Goal: Task Accomplishment & Management: Use online tool/utility

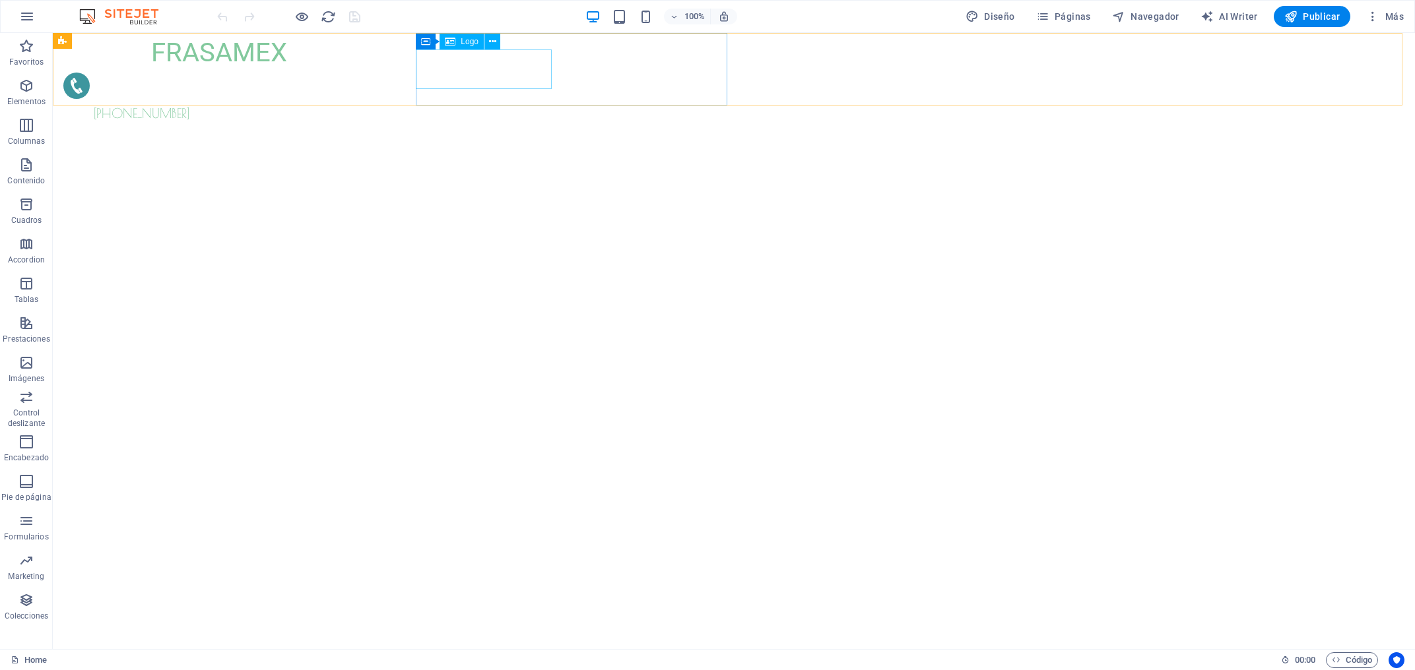
click at [468, 40] on span "Logo" at bounding box center [470, 42] width 18 height 8
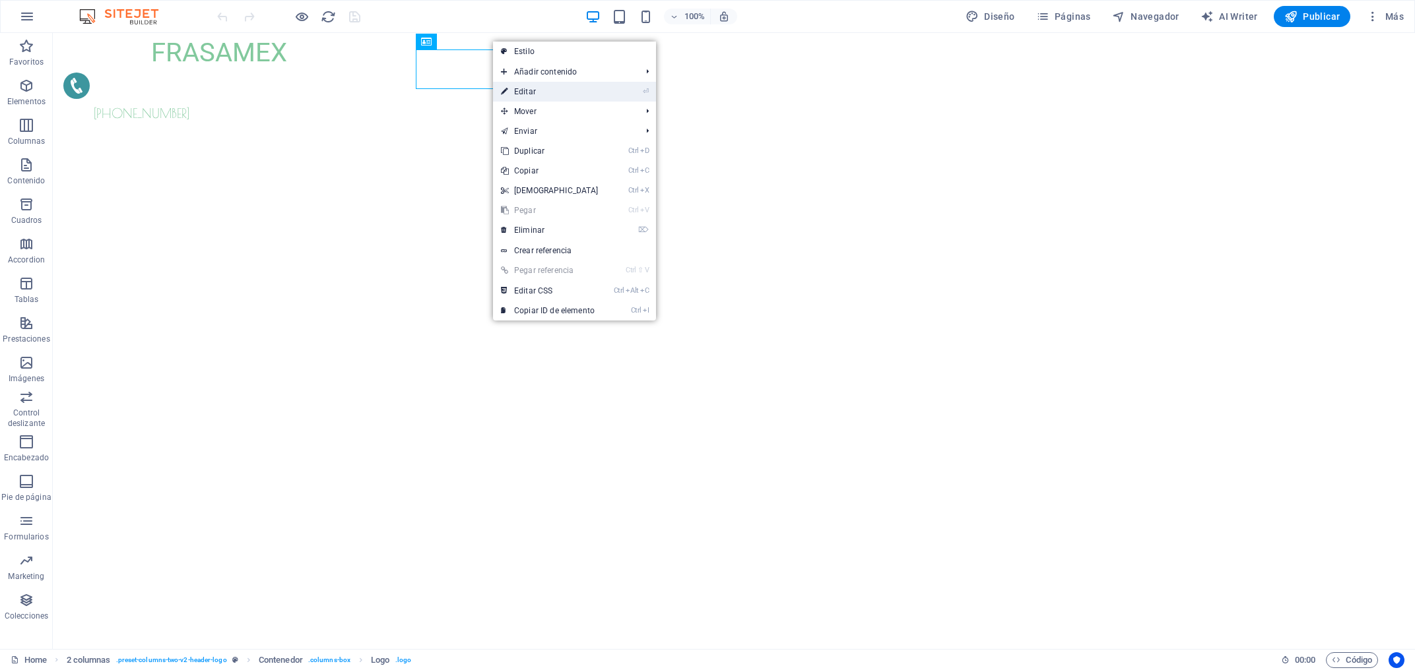
click at [531, 92] on link "⏎ Editar" at bounding box center [549, 92] width 113 height 20
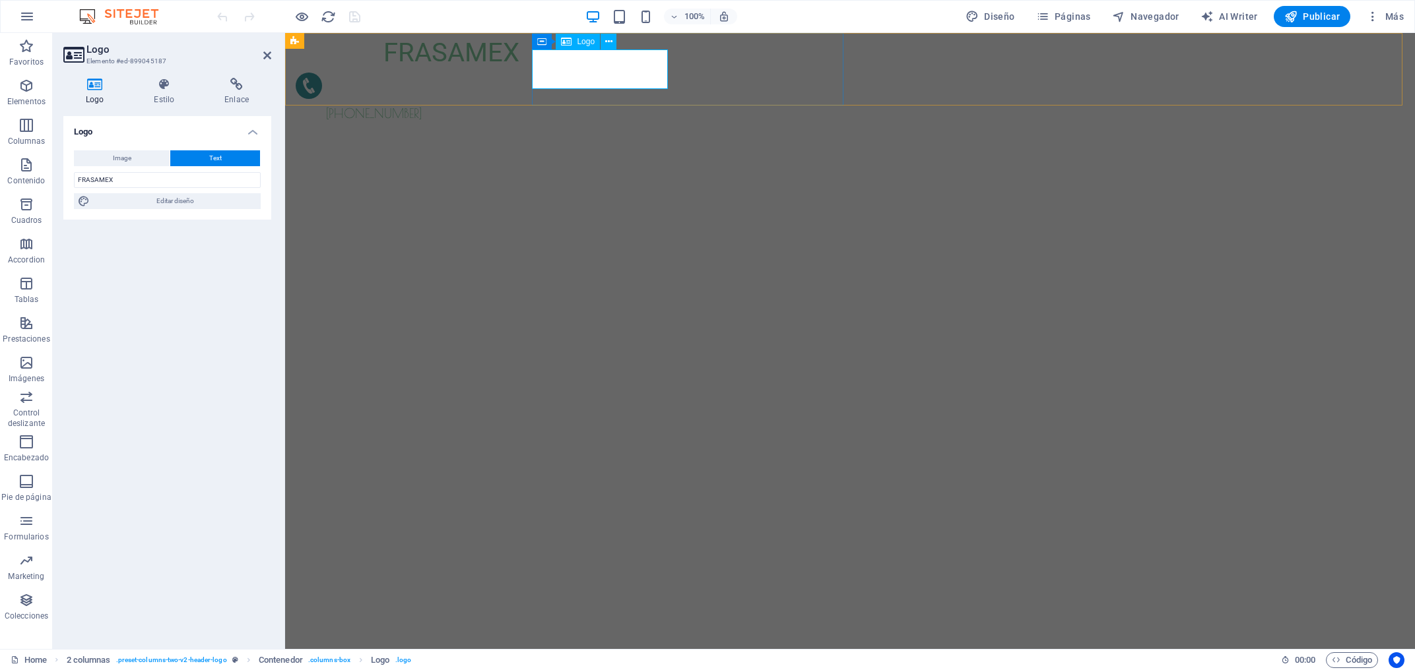
click at [579, 44] on span "Logo" at bounding box center [586, 42] width 18 height 8
click at [108, 163] on button "Image" at bounding box center [122, 158] width 96 height 16
select select "DISABLED_OPTION_VALUE"
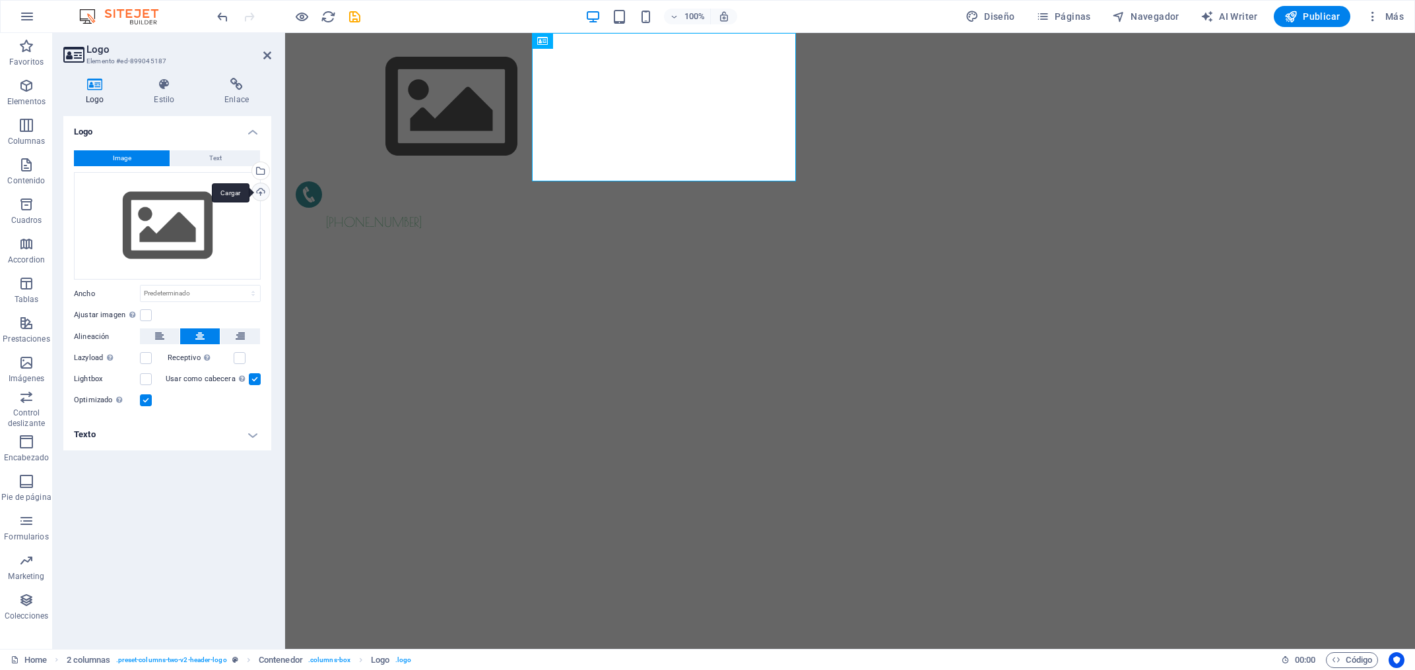
click at [265, 192] on div "Cargar" at bounding box center [259, 193] width 20 height 20
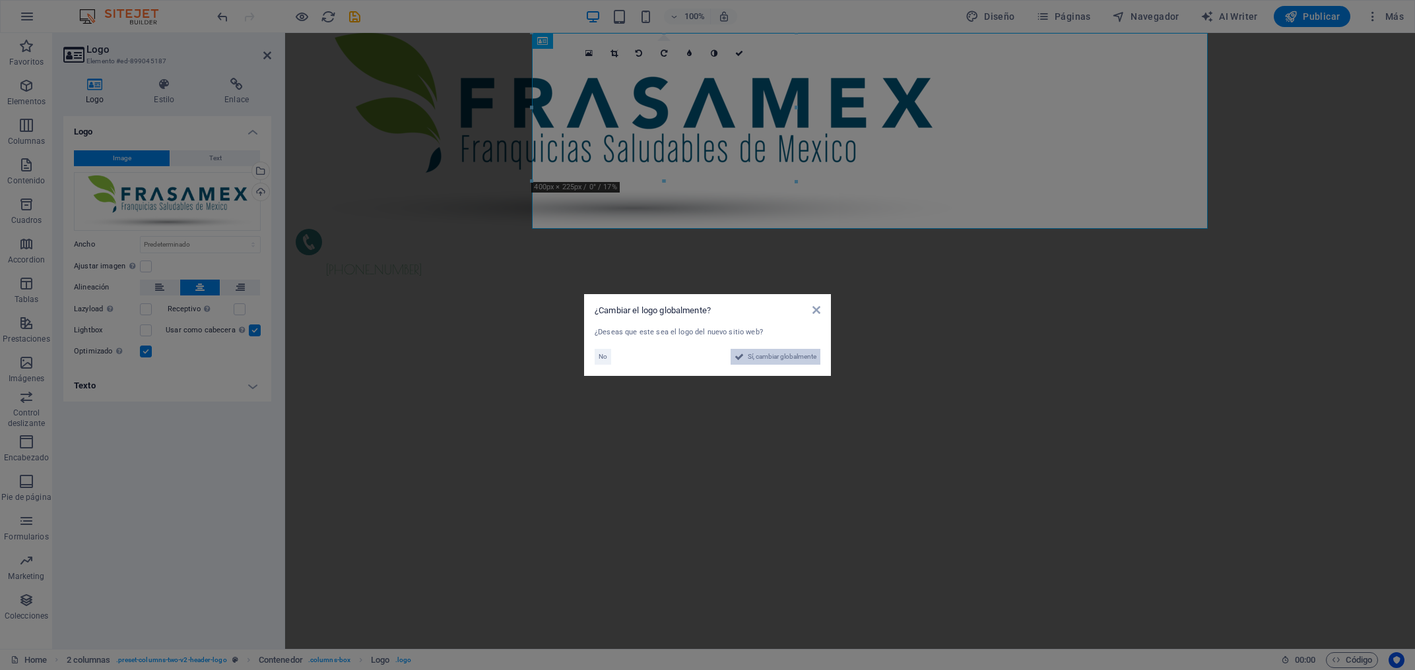
click at [783, 356] on span "Sí, cambiar globalmente" at bounding box center [782, 357] width 69 height 16
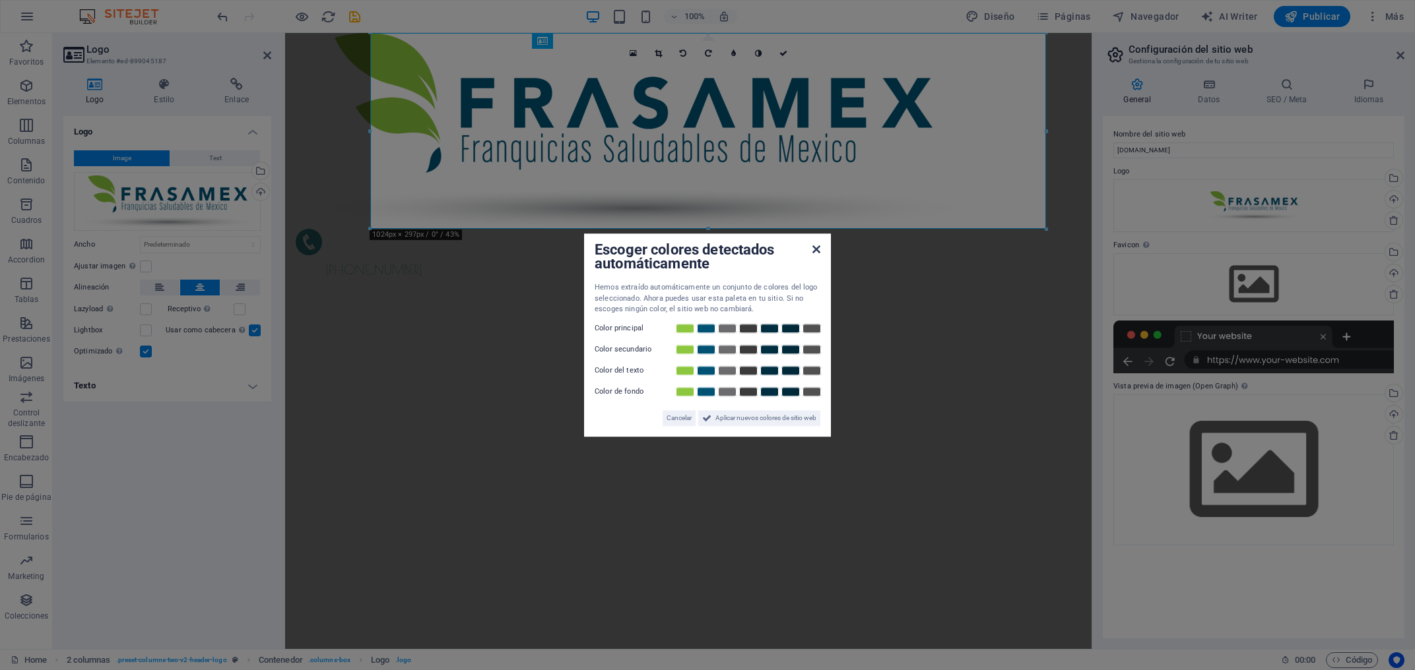
click at [815, 247] on icon at bounding box center [816, 249] width 8 height 11
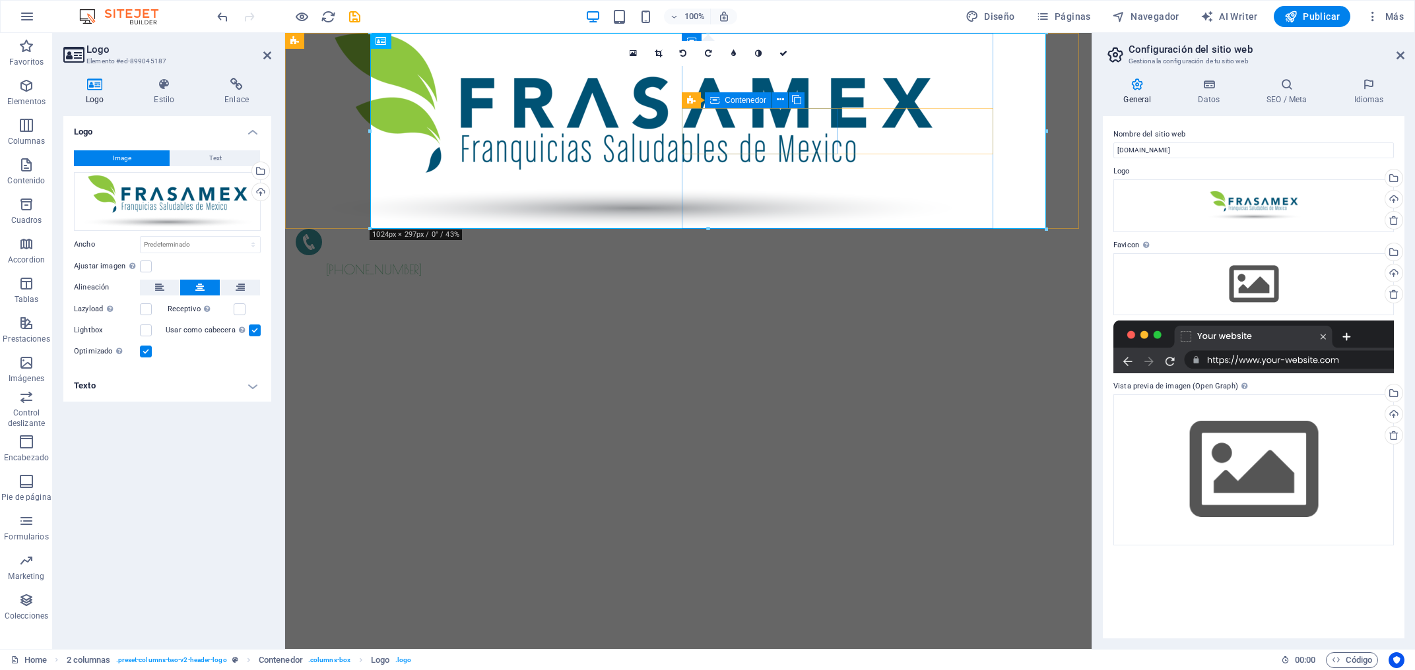
drag, startPoint x: 1329, startPoint y: 69, endPoint x: 714, endPoint y: 135, distance: 619.1
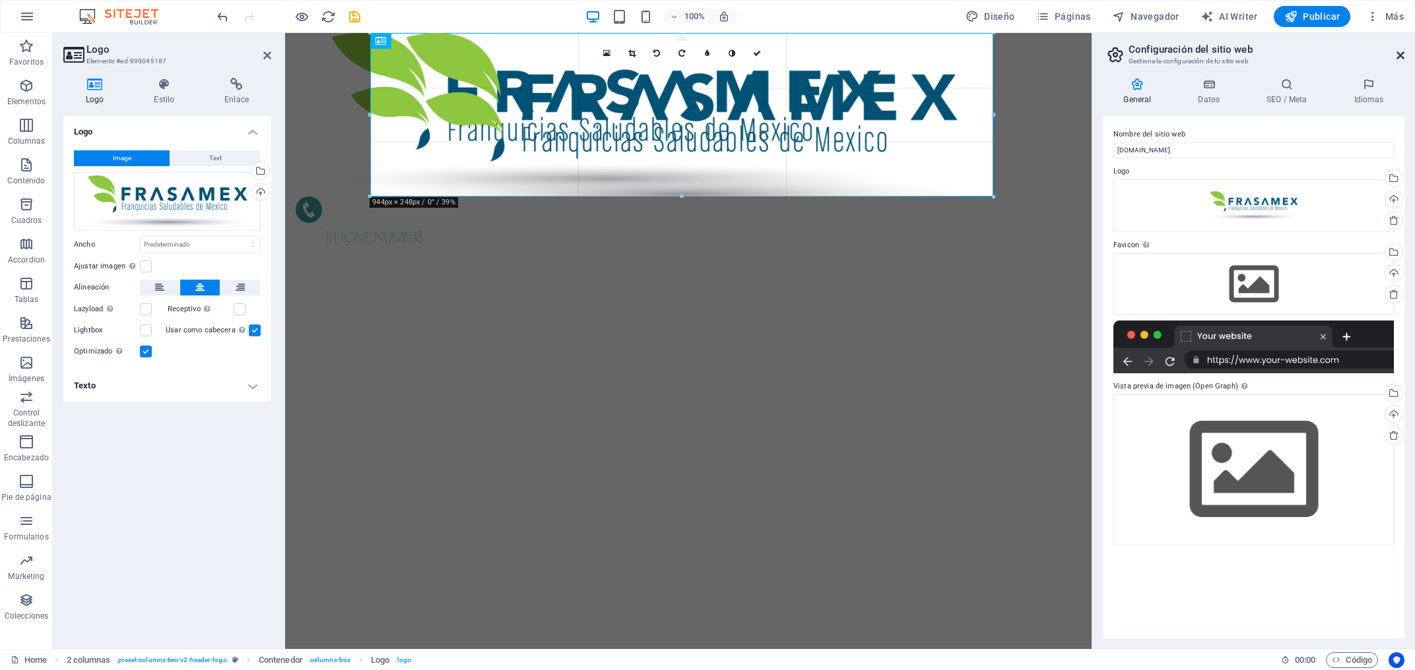
click at [1398, 58] on icon at bounding box center [1400, 55] width 8 height 11
type input "944"
select select "px"
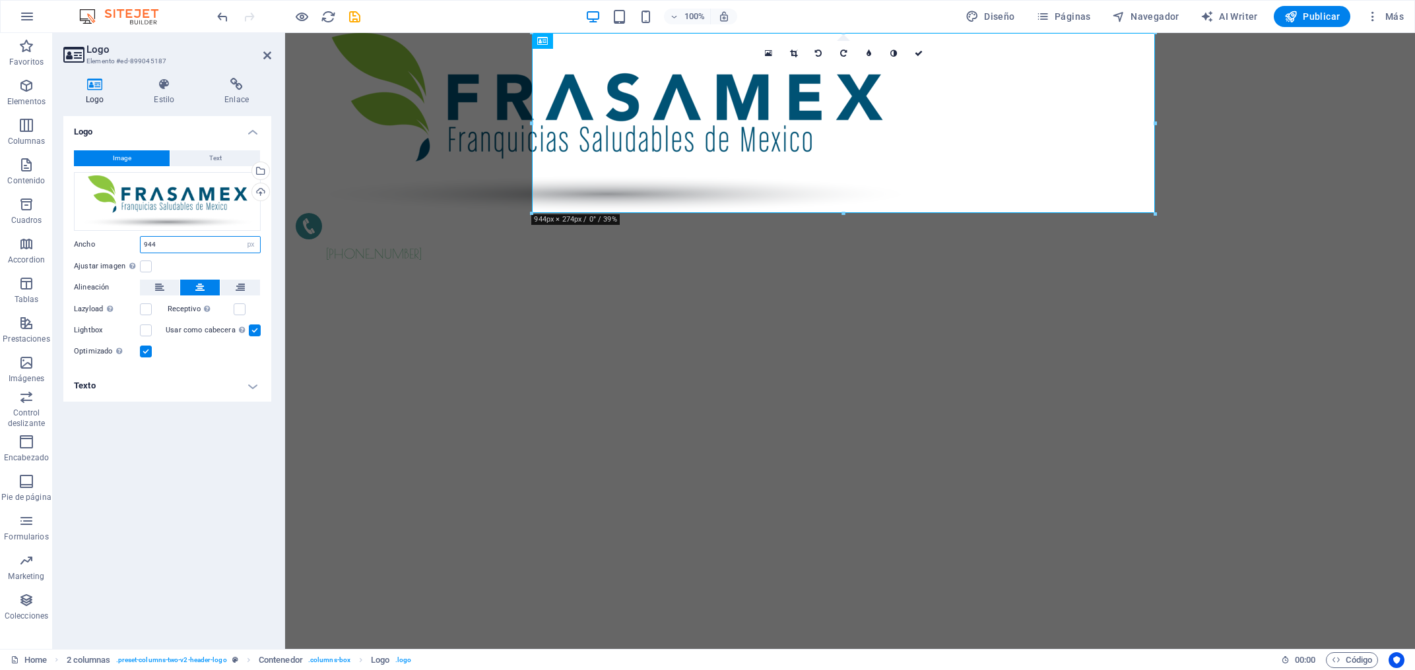
drag, startPoint x: 184, startPoint y: 242, endPoint x: 131, endPoint y: 246, distance: 52.9
click at [141, 246] on input "944" at bounding box center [200, 245] width 119 height 16
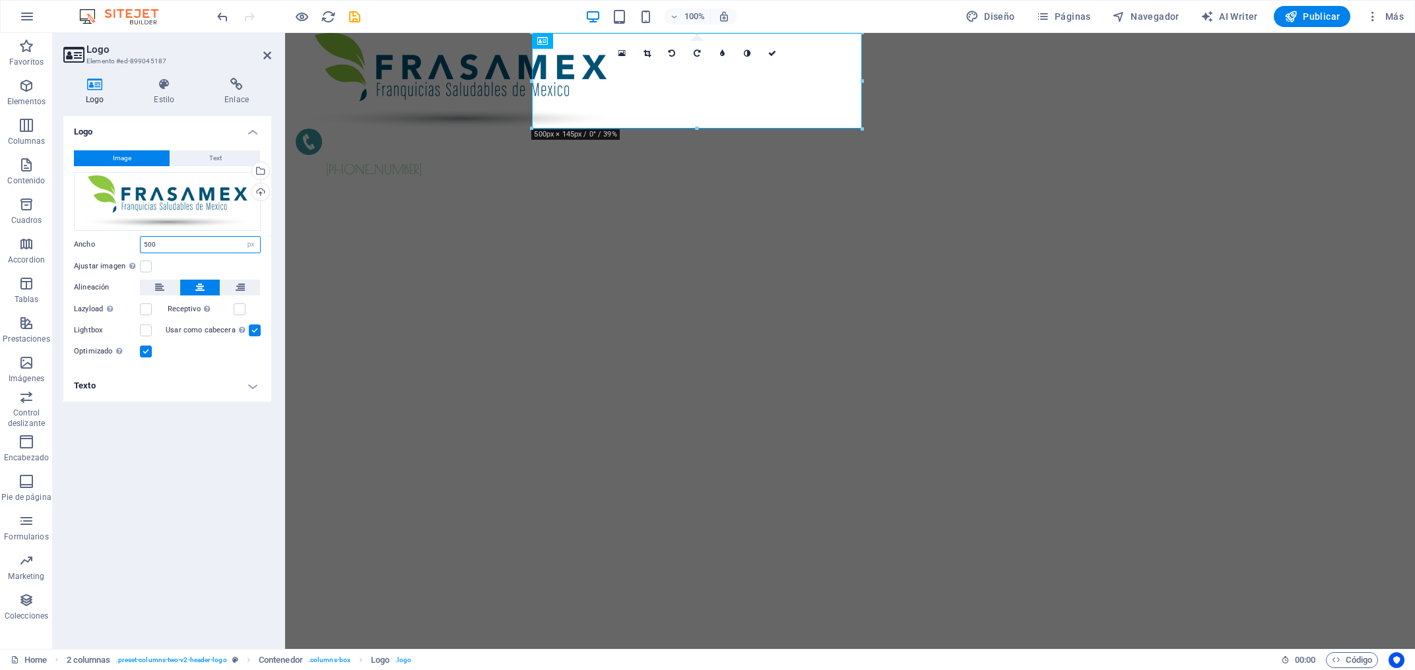
drag, startPoint x: 174, startPoint y: 245, endPoint x: 119, endPoint y: 251, distance: 55.2
click at [141, 251] on input "500" at bounding box center [200, 245] width 119 height 16
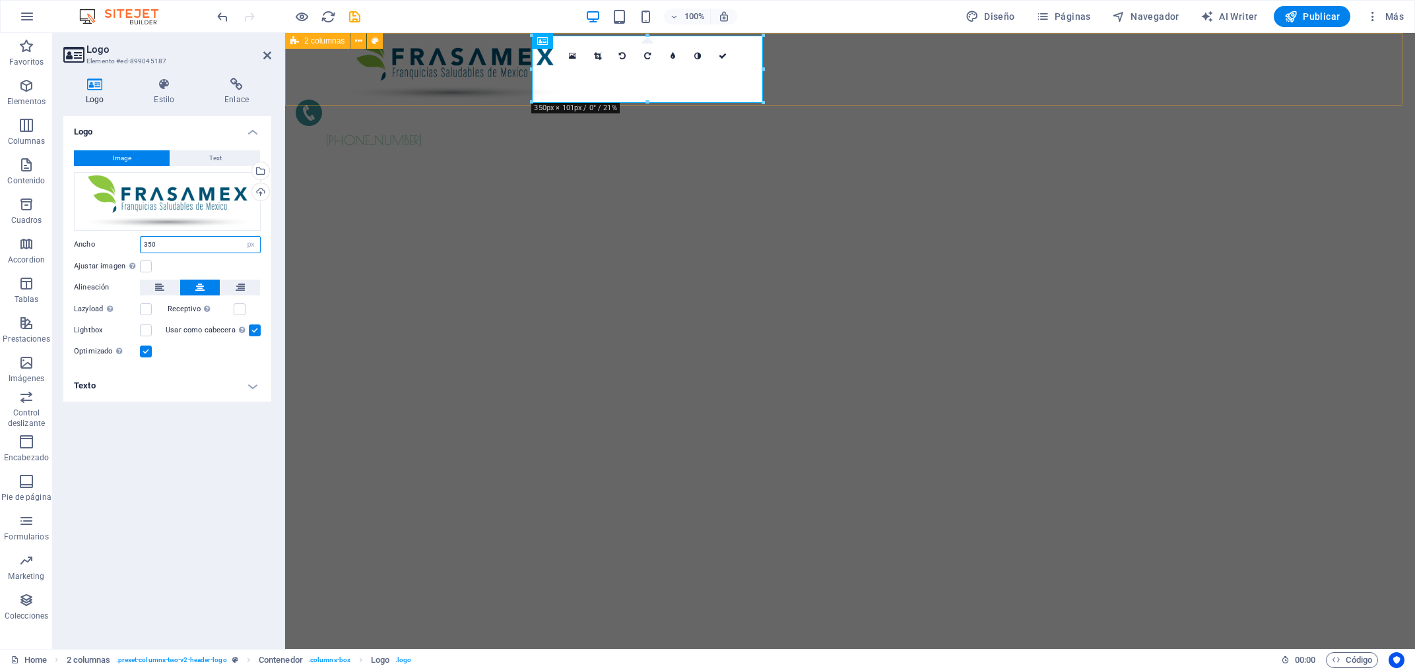
type input "350"
click at [469, 65] on div "[PHONE_NUMBER]" at bounding box center [850, 91] width 1130 height 117
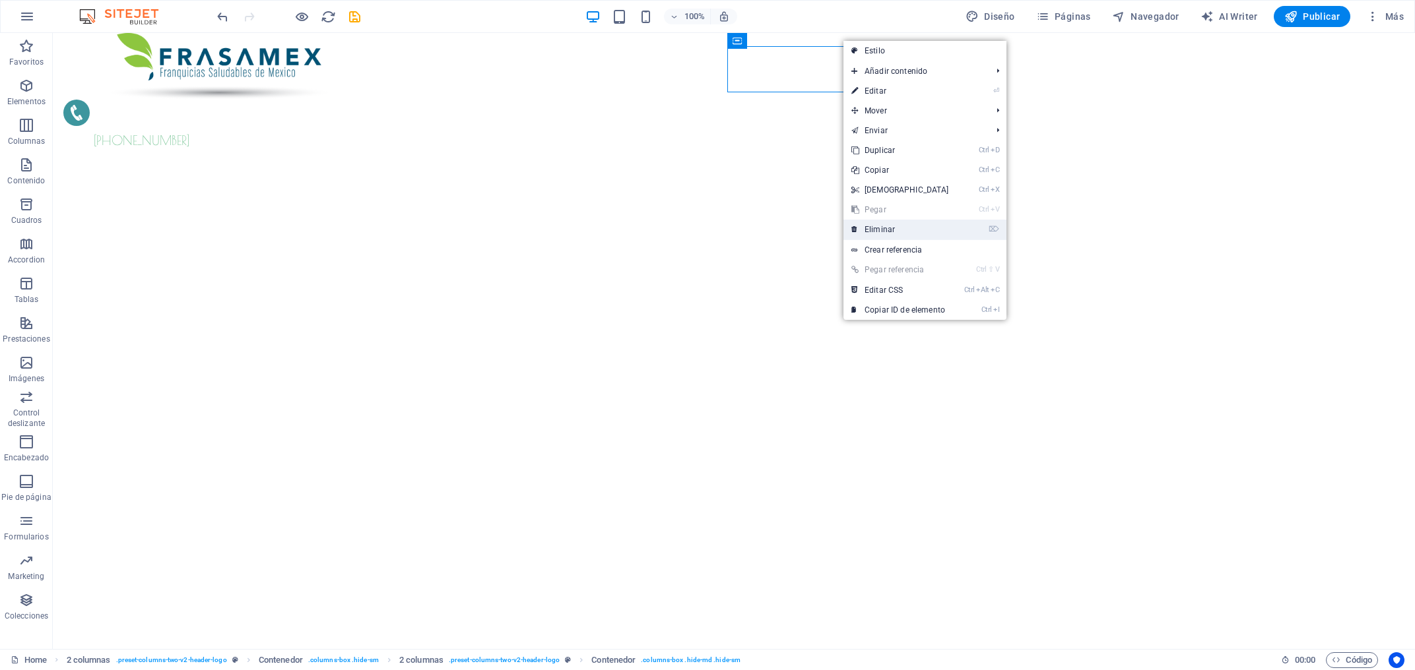
click at [880, 238] on link "⌦ Eliminar" at bounding box center [899, 230] width 113 height 20
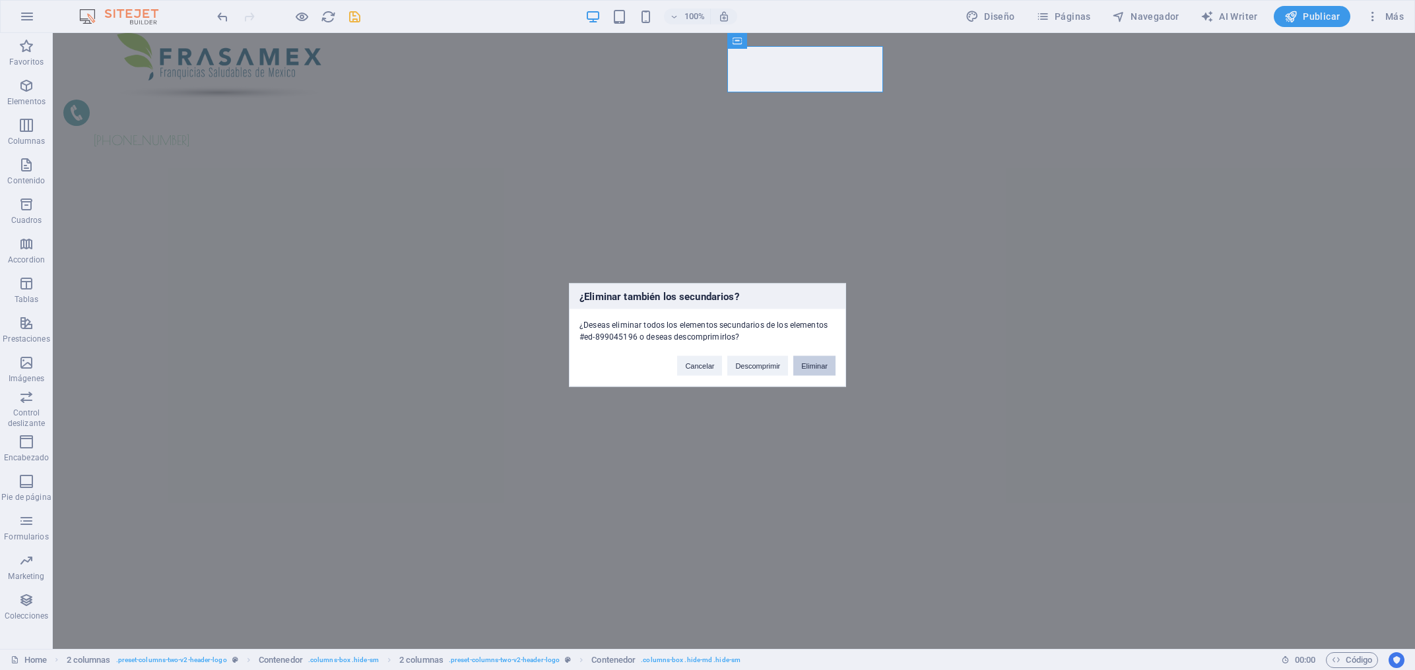
click at [815, 368] on button "Eliminar" at bounding box center [814, 366] width 42 height 20
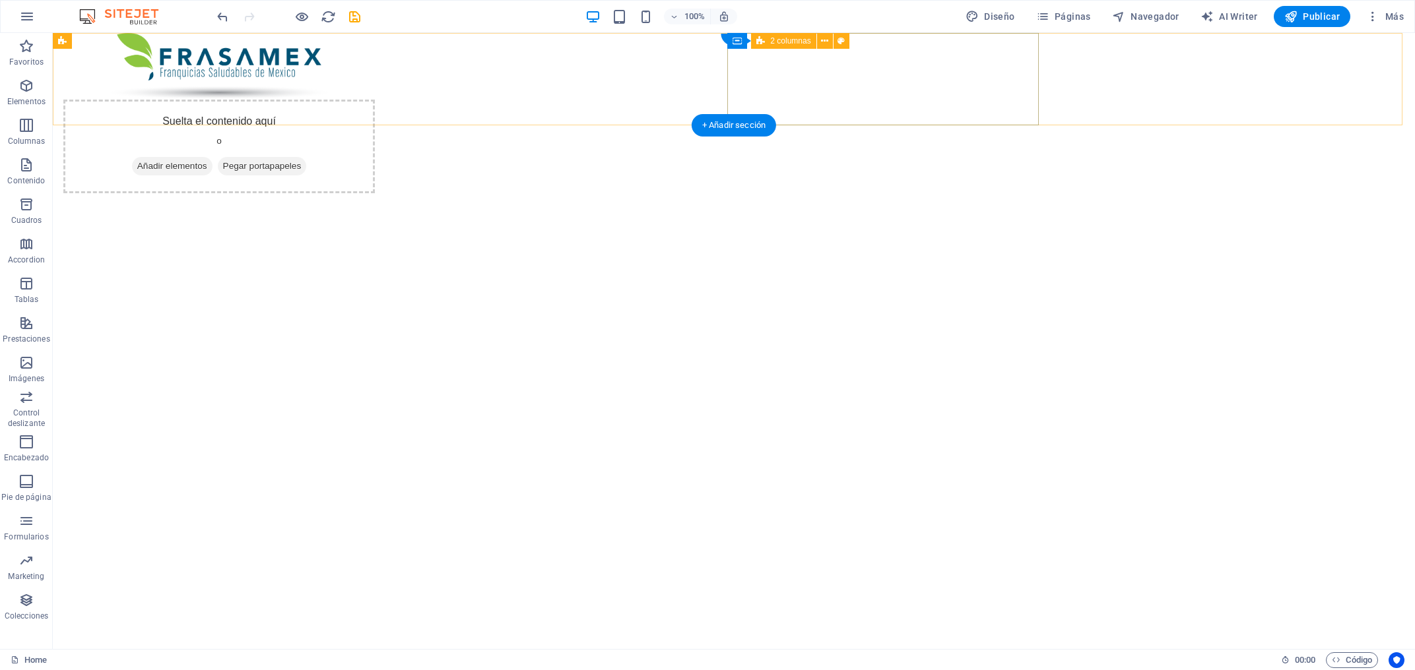
click at [375, 100] on div "Suelta el contenido aquí o Añadir elementos Pegar portapapeles" at bounding box center [218, 147] width 311 height 94
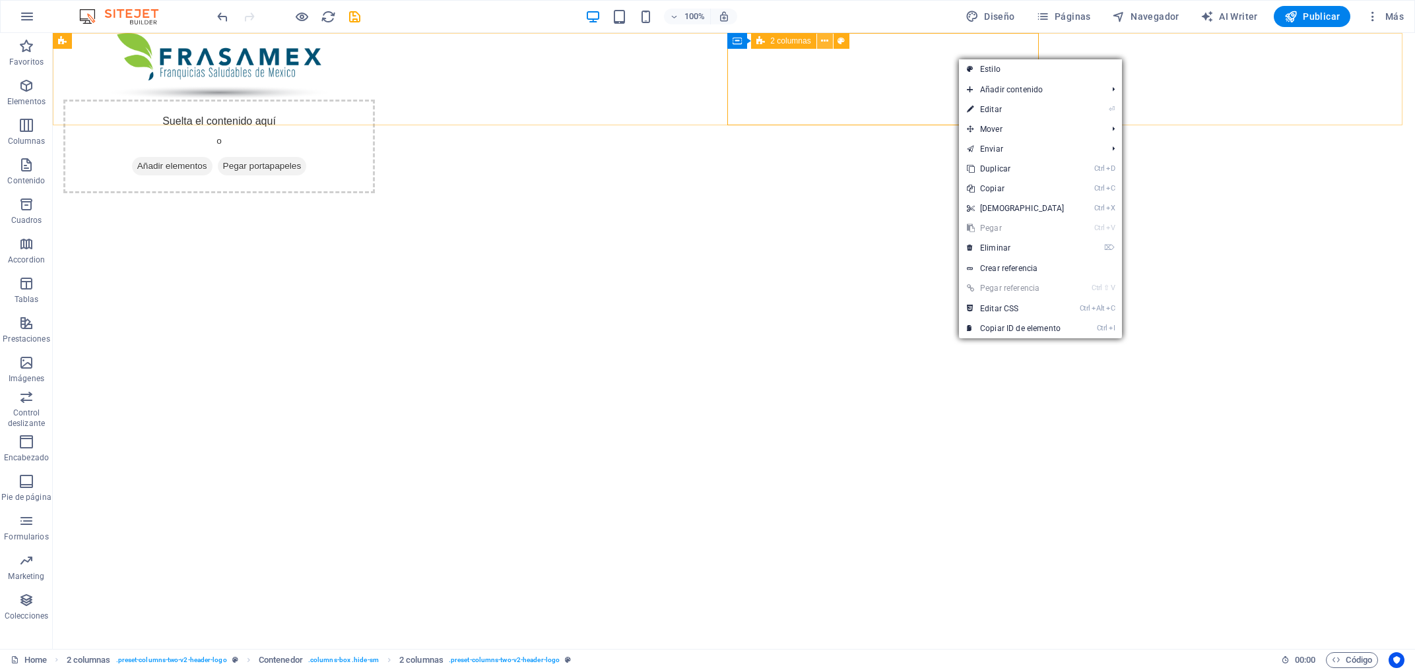
click at [823, 40] on icon at bounding box center [824, 41] width 7 height 14
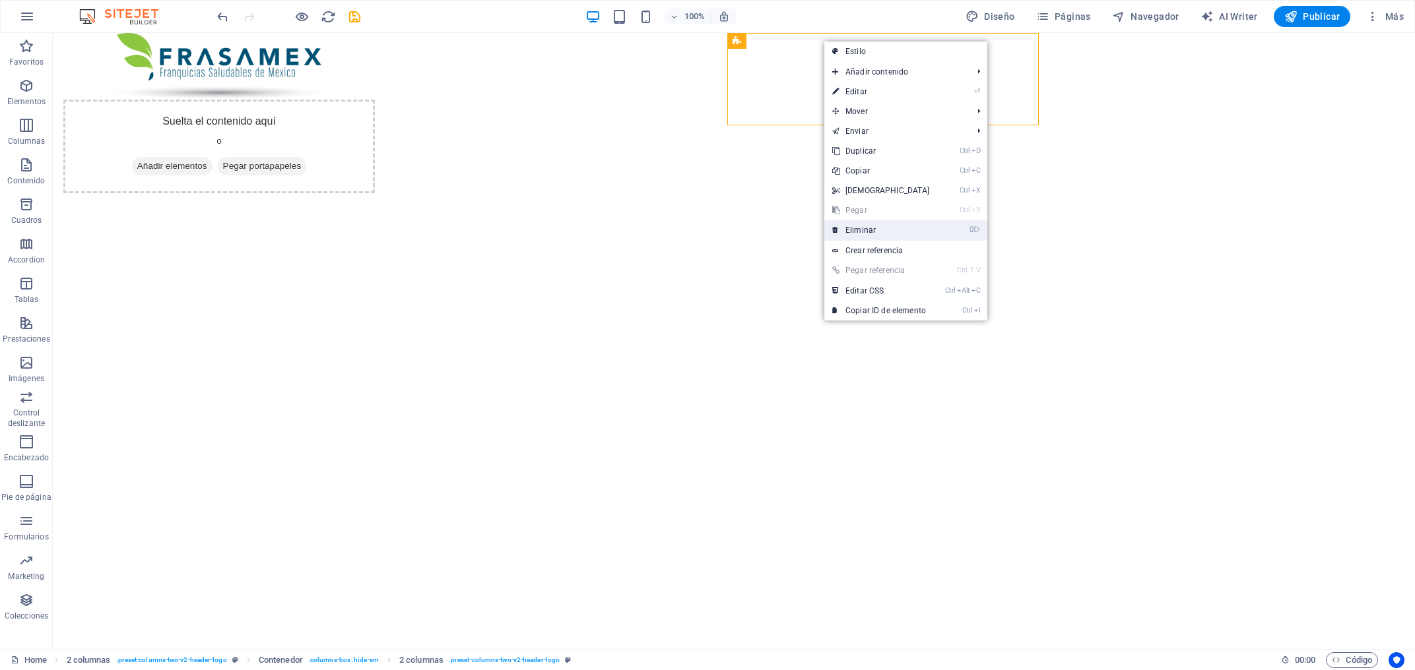
click at [863, 229] on link "⌦ Eliminar" at bounding box center [880, 230] width 113 height 20
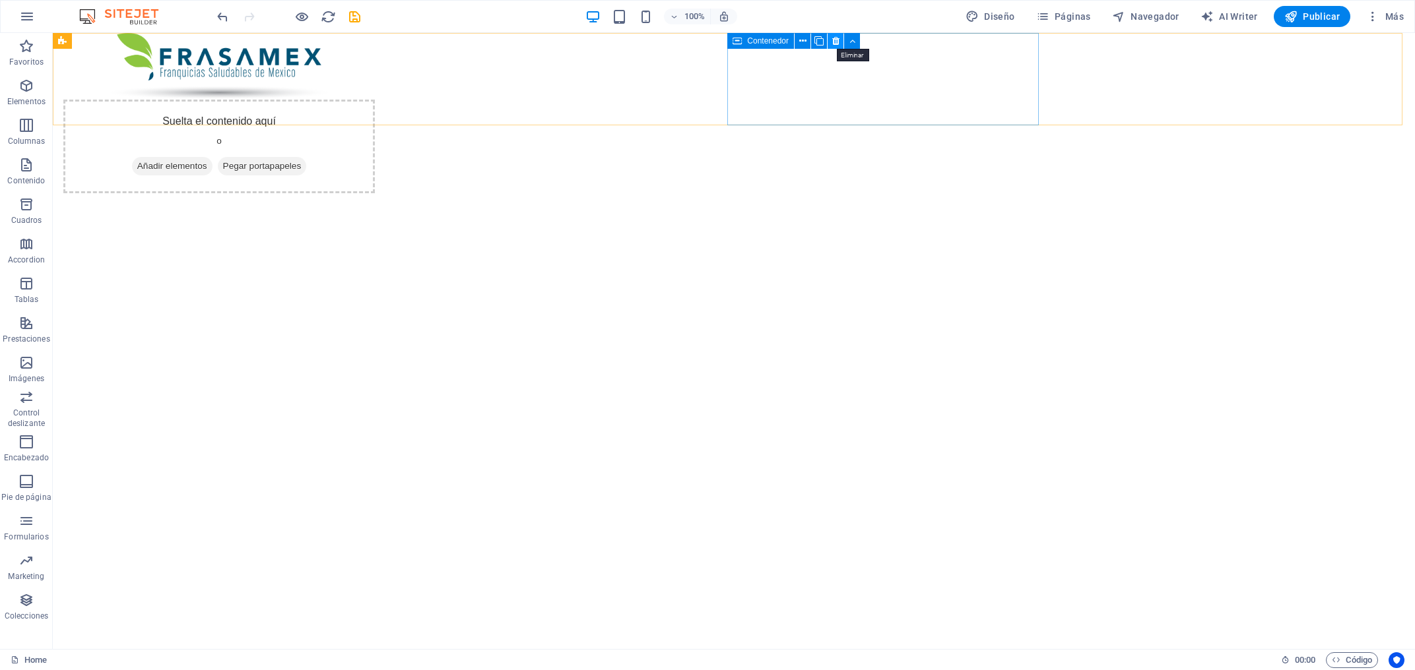
click at [838, 36] on icon at bounding box center [835, 41] width 7 height 14
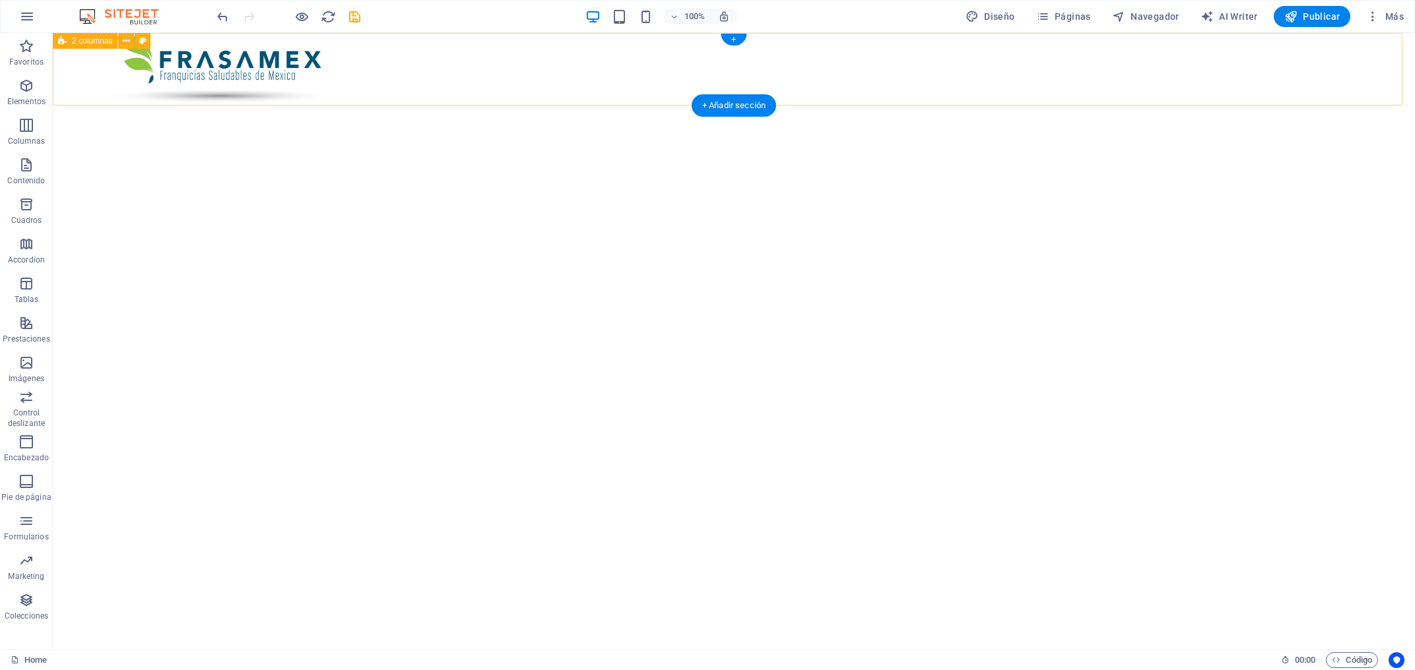
click at [278, 67] on div at bounding box center [734, 69] width 1362 height 73
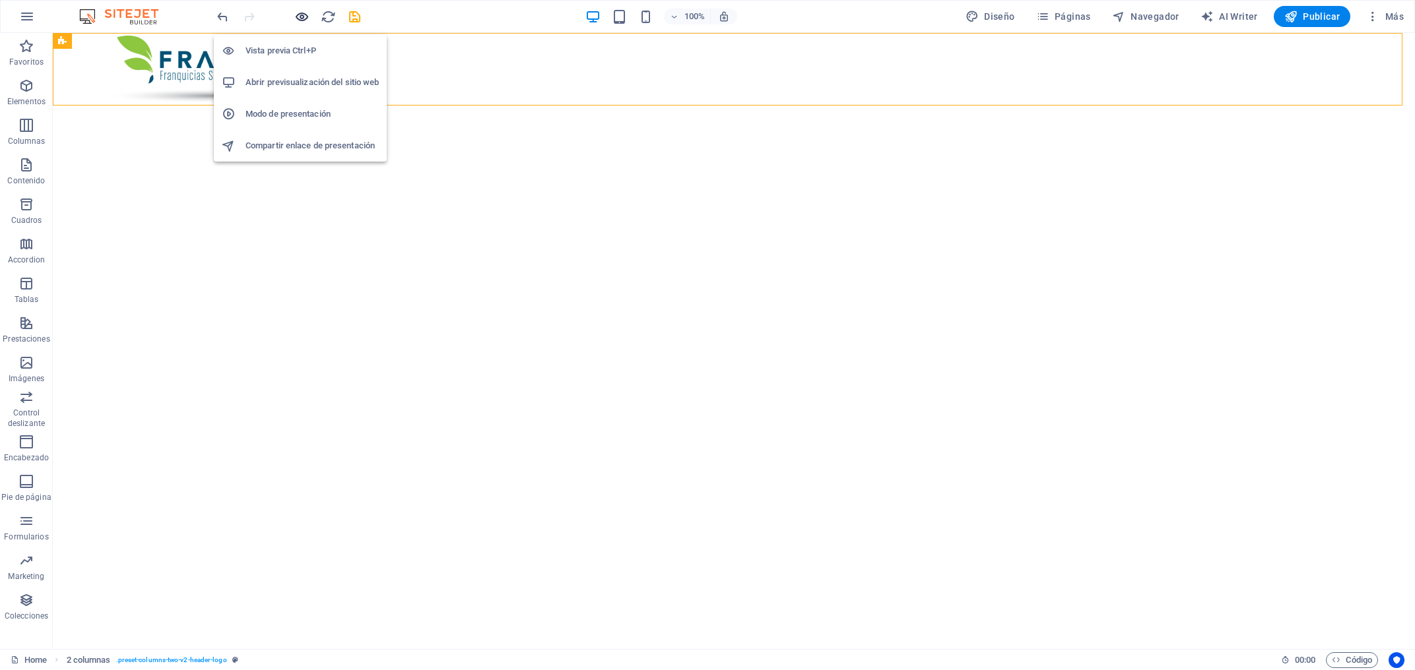
click at [302, 14] on icon "button" at bounding box center [301, 16] width 15 height 15
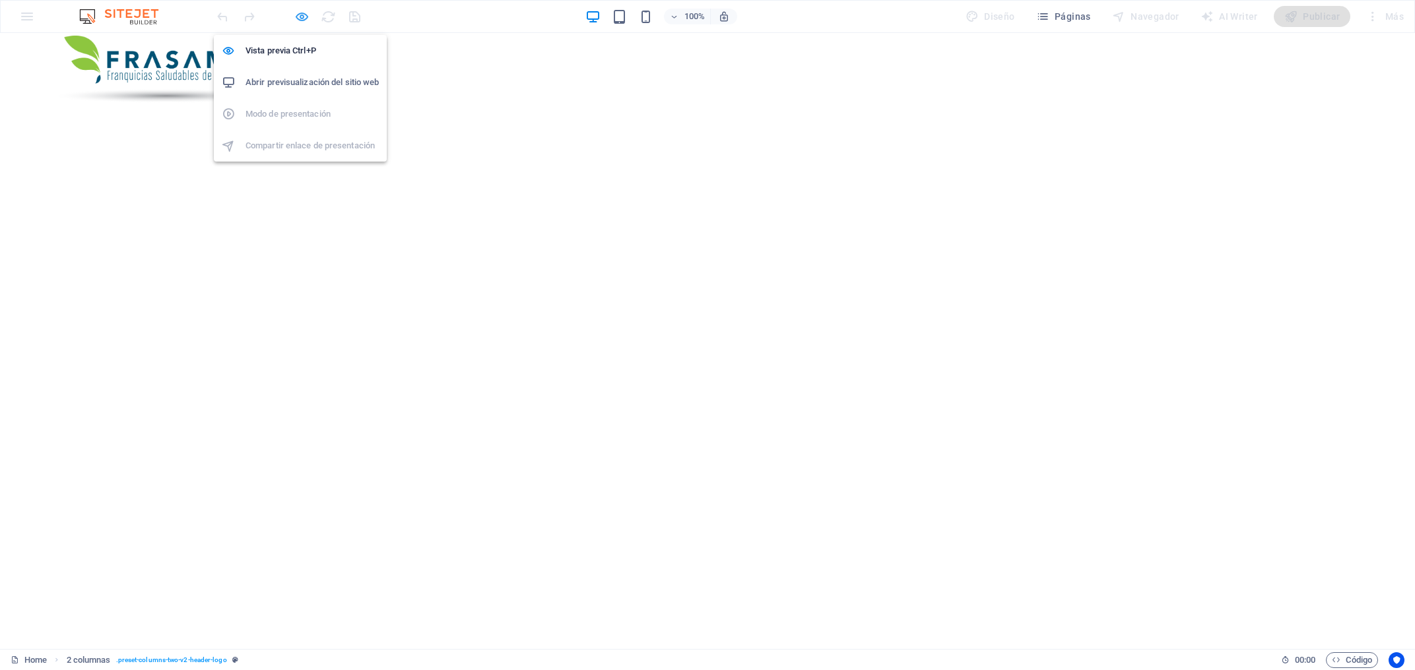
click at [298, 17] on icon "button" at bounding box center [301, 16] width 15 height 15
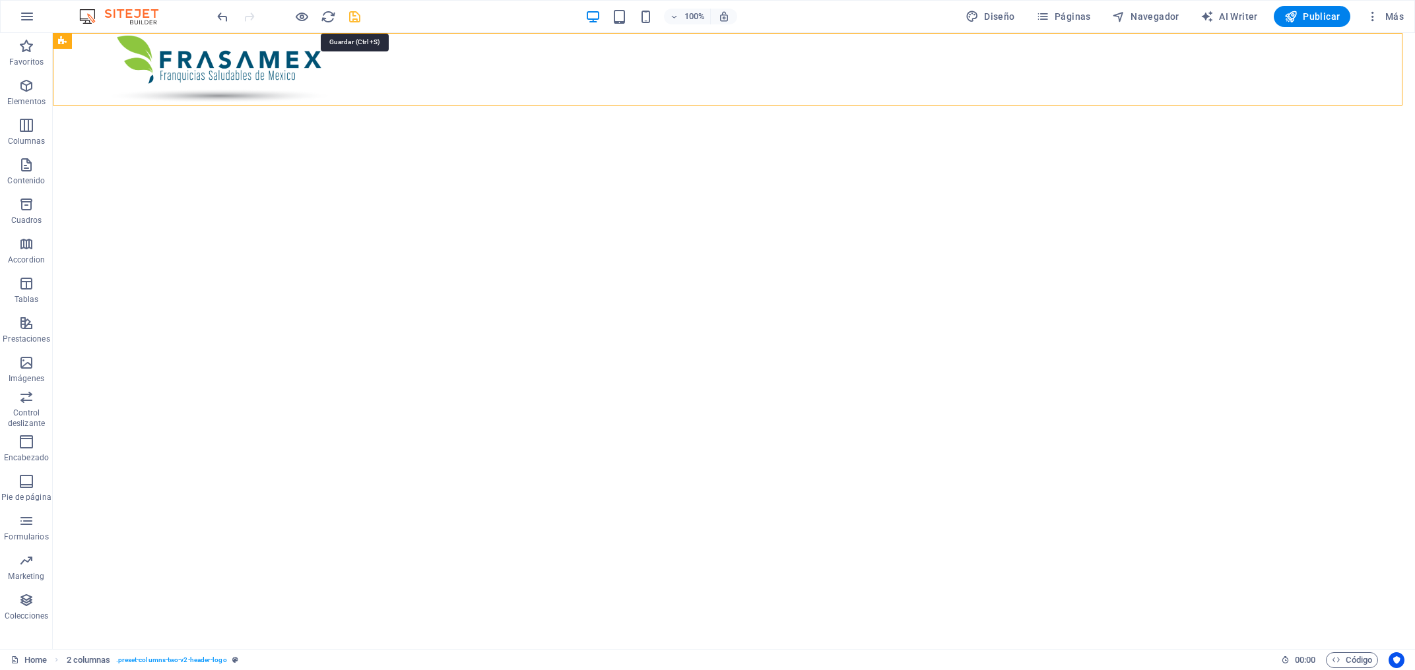
click at [0, 0] on icon "save" at bounding box center [0, 0] width 0 height 0
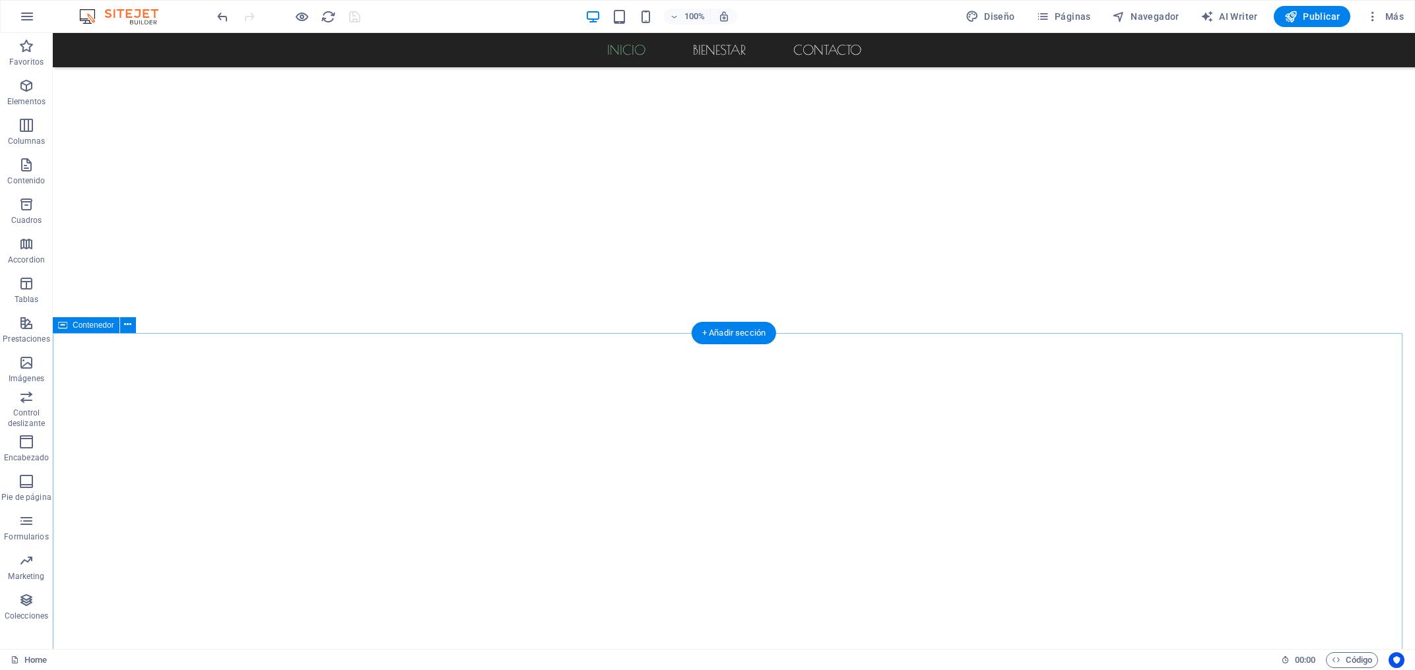
scroll to position [636, 0]
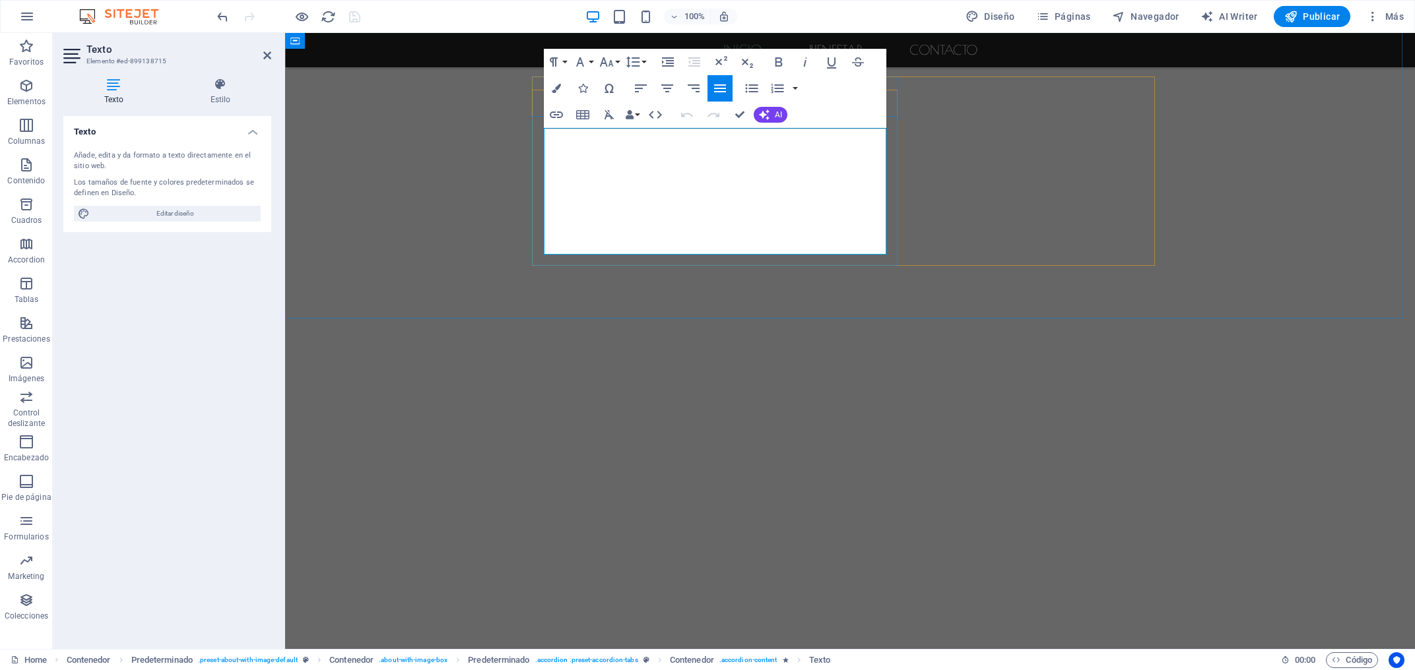
drag, startPoint x: 689, startPoint y: 214, endPoint x: 715, endPoint y: 221, distance: 26.1
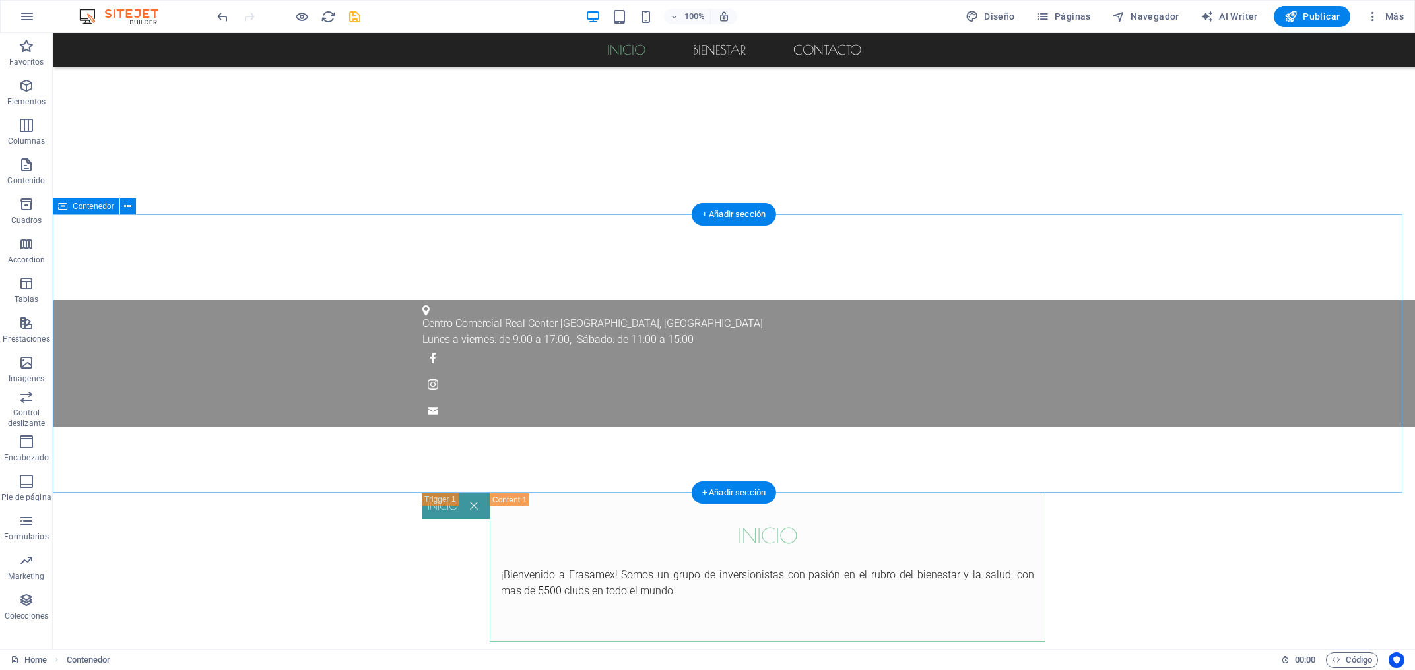
scroll to position [1132, 0]
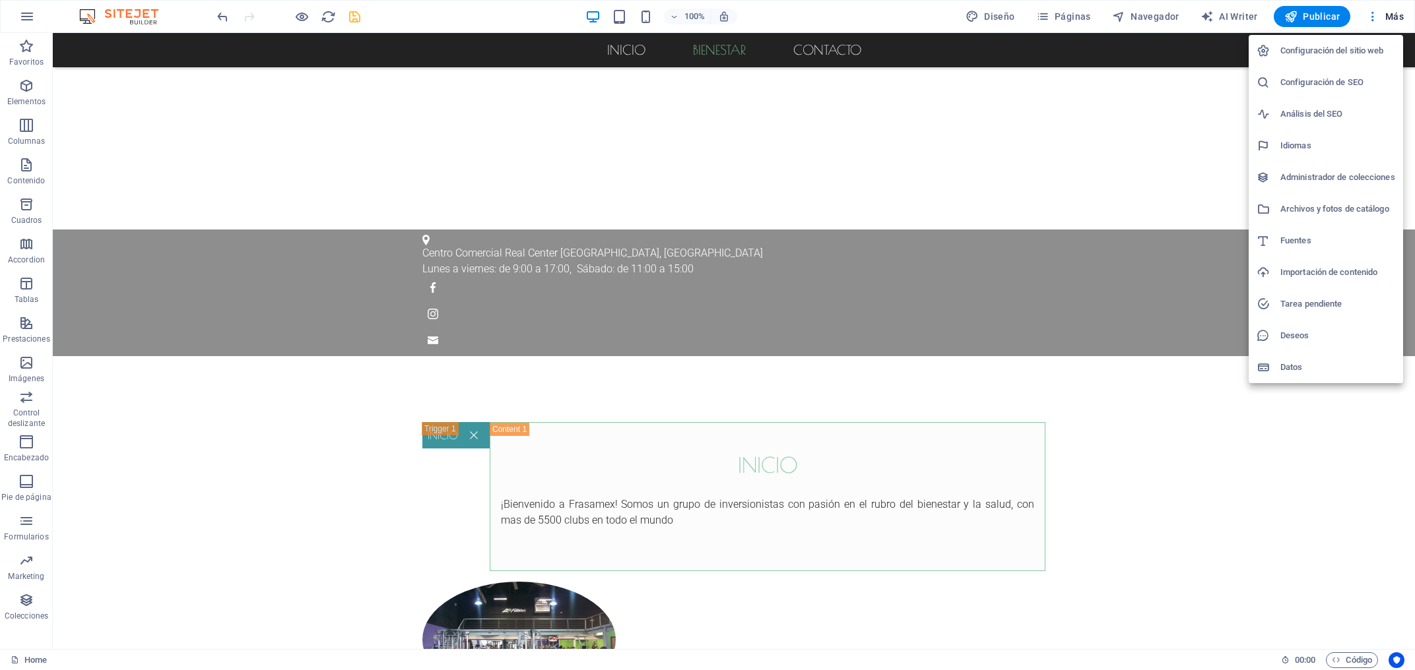
click at [1298, 371] on h6 "Datos" at bounding box center [1337, 368] width 115 height 16
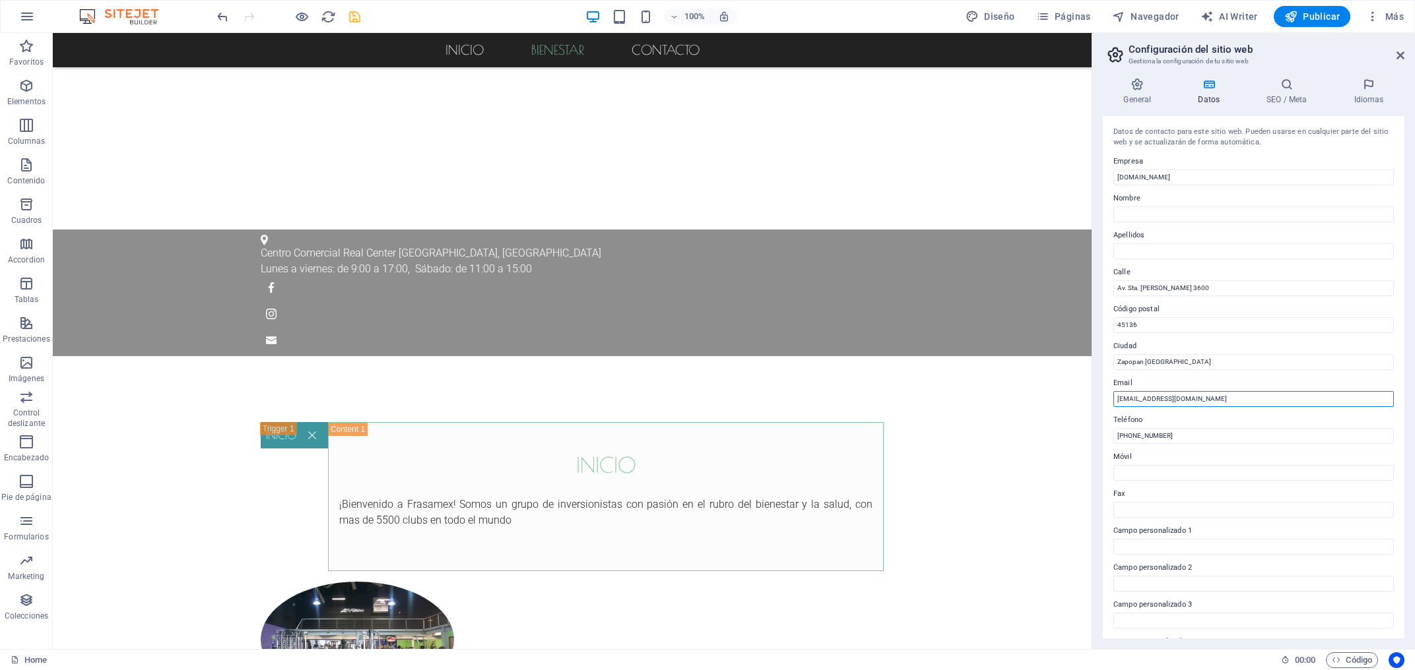
drag, startPoint x: 1142, startPoint y: 399, endPoint x: 1104, endPoint y: 406, distance: 38.9
click at [1104, 406] on div "Datos de contacto para este sitio web. Pueden usarse en cualquier parte del sit…" at bounding box center [1254, 377] width 302 height 523
drag, startPoint x: 1143, startPoint y: 398, endPoint x: 1109, endPoint y: 399, distance: 34.3
click at [1113, 399] on input "[EMAIL_ADDRESS][DOMAIN_NAME]" at bounding box center [1253, 399] width 280 height 16
type input "[PERSON_NAME][EMAIL_ADDRESS][DOMAIN_NAME]"
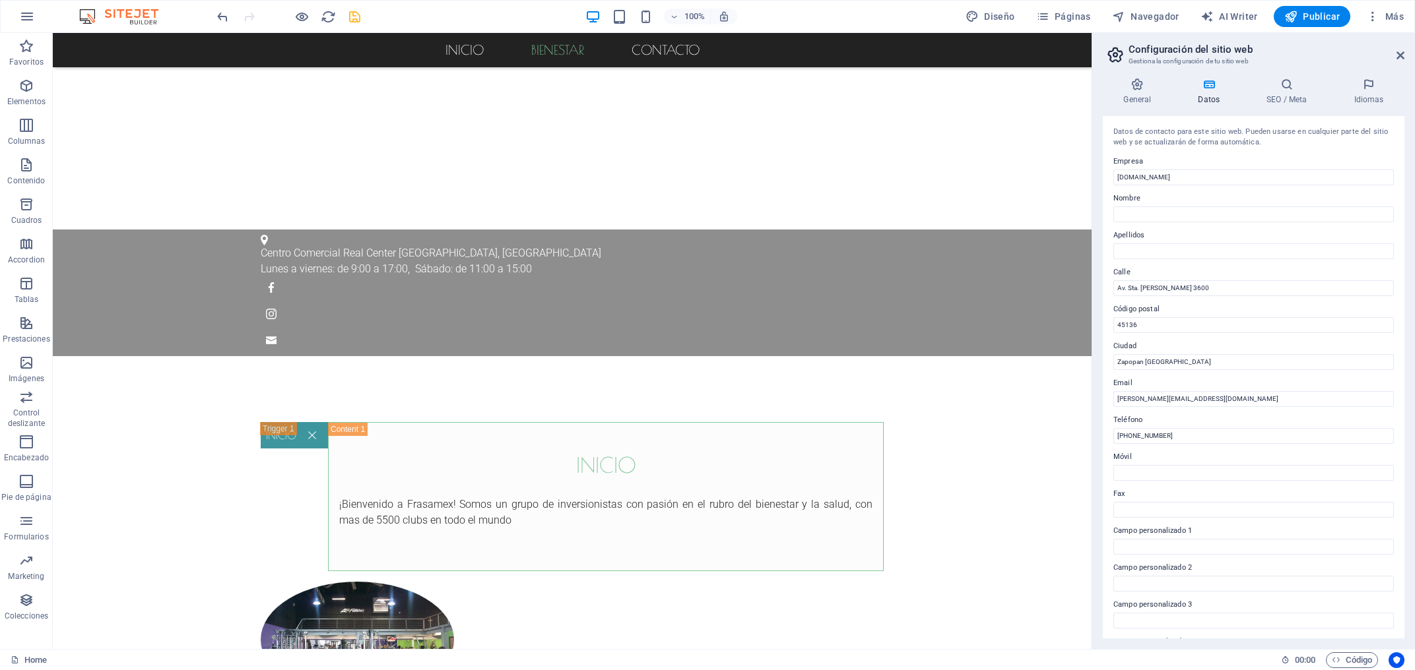
click at [940, 513] on div "Inicio bienestar Contacto Centro Comercial Real Center Zapopan, Jalisco [DATE] …" at bounding box center [572, 620] width 1039 height 3439
click at [1400, 58] on icon at bounding box center [1400, 55] width 8 height 11
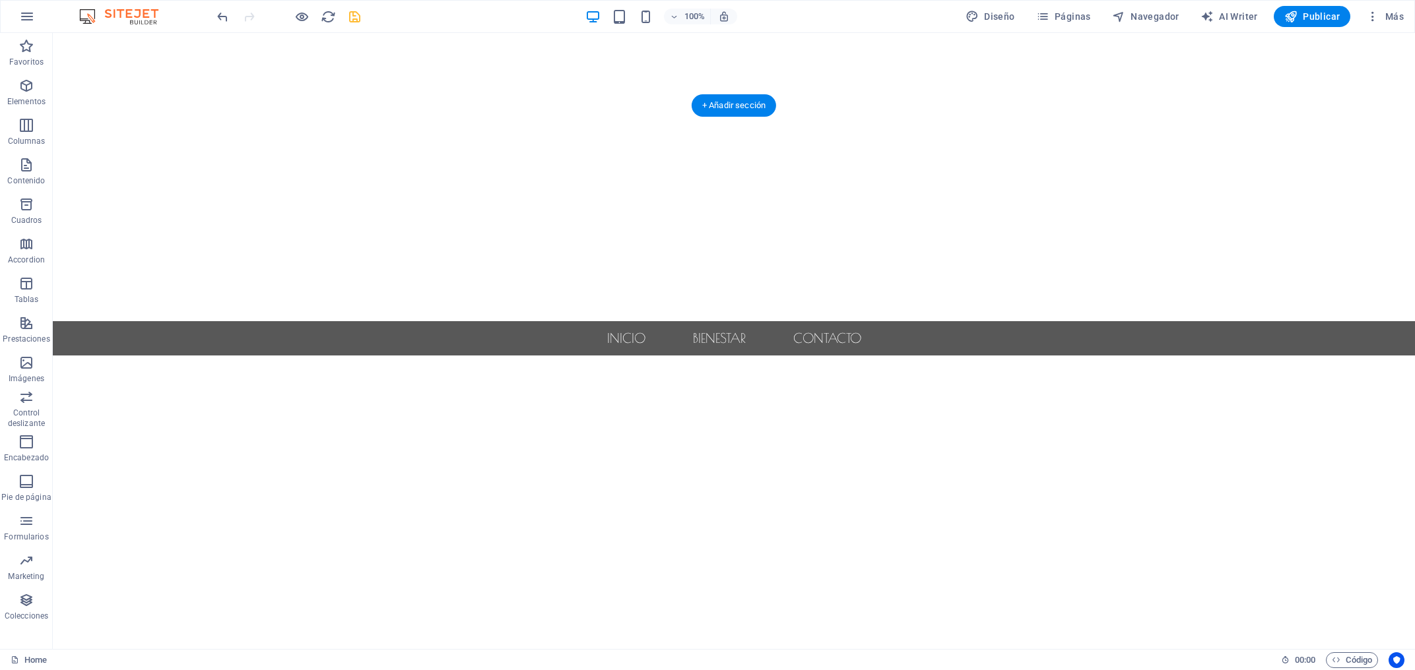
scroll to position [354, 0]
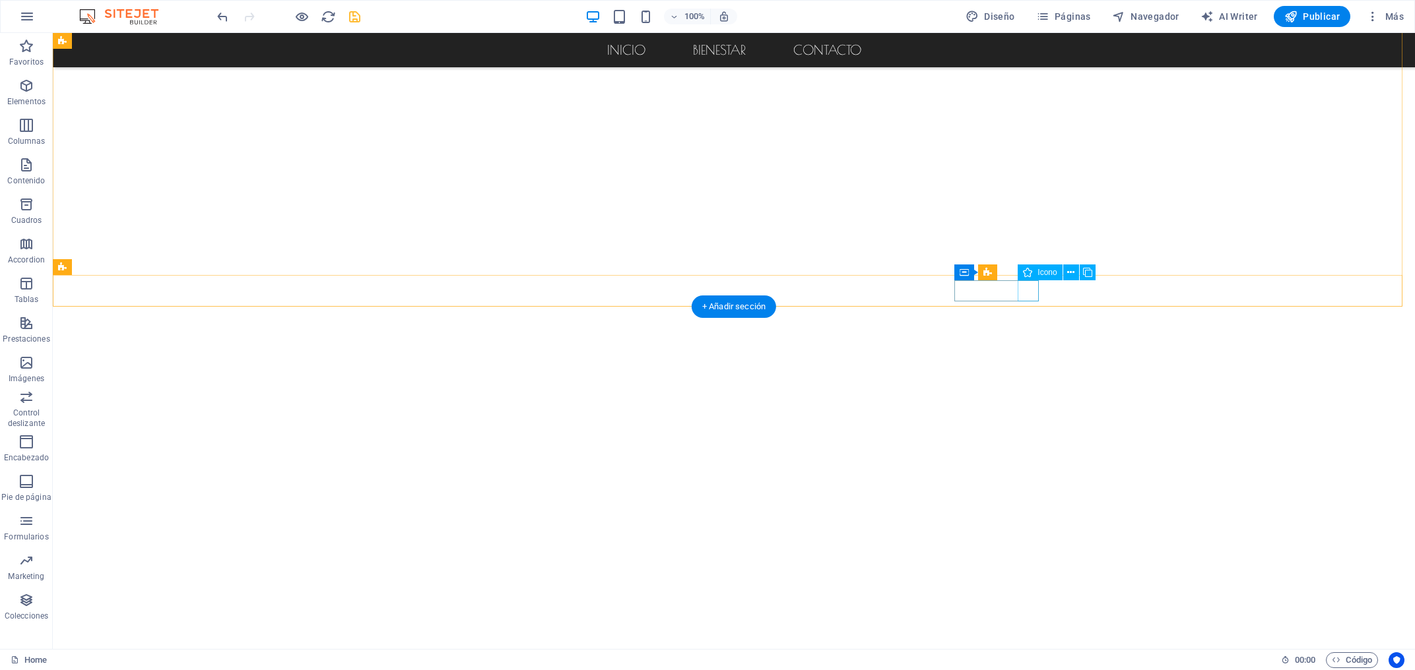
select select "xMidYMid"
select select "px"
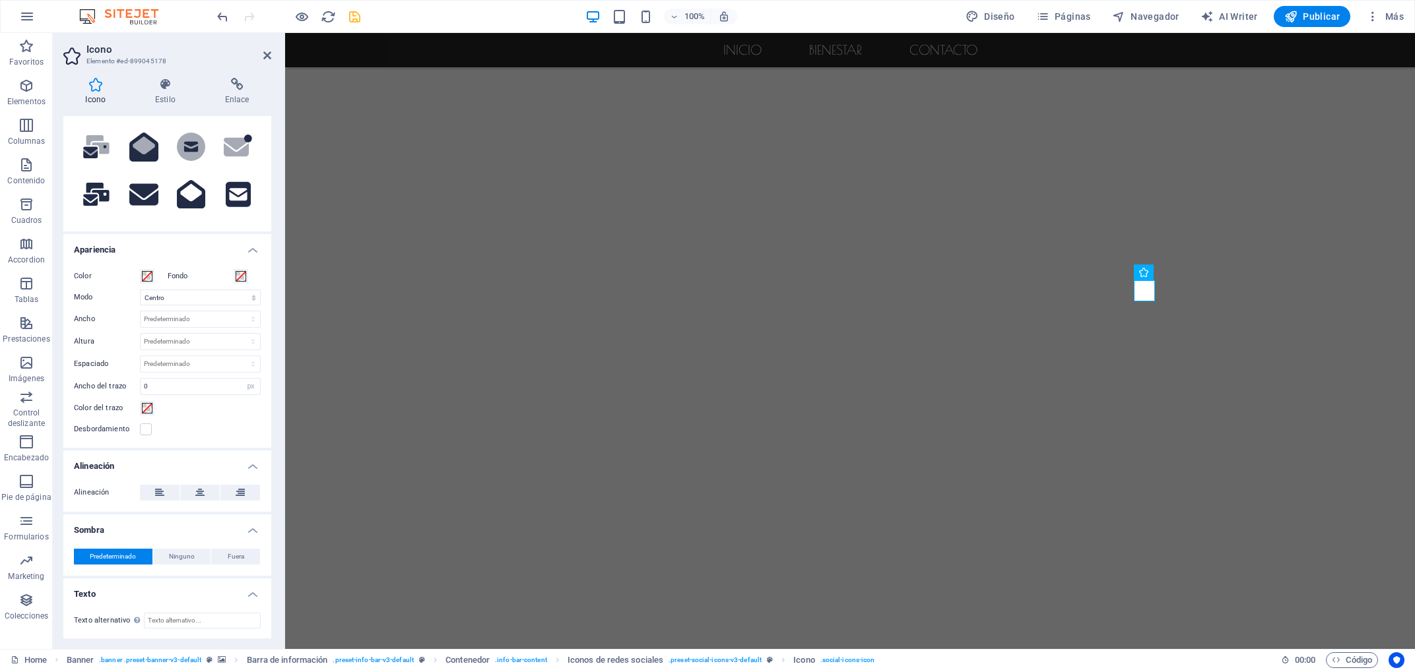
scroll to position [0, 0]
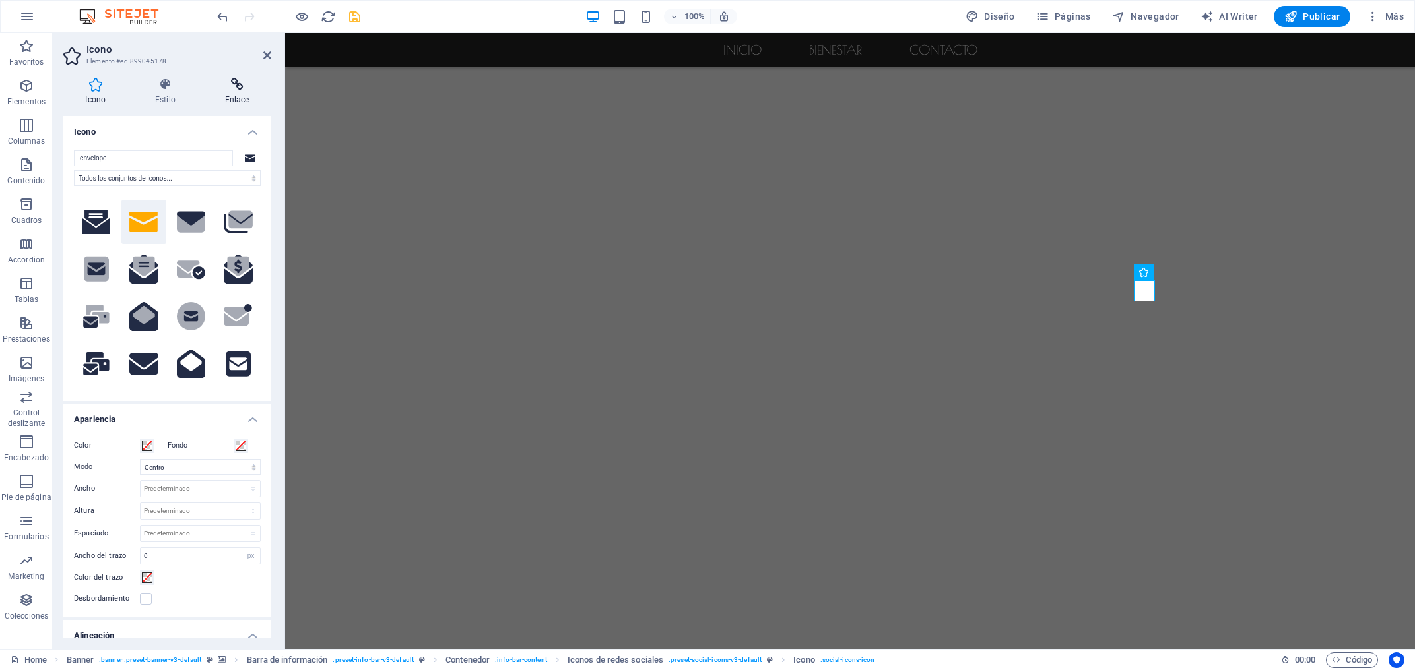
click at [238, 95] on h4 "Enlace" at bounding box center [237, 92] width 69 height 28
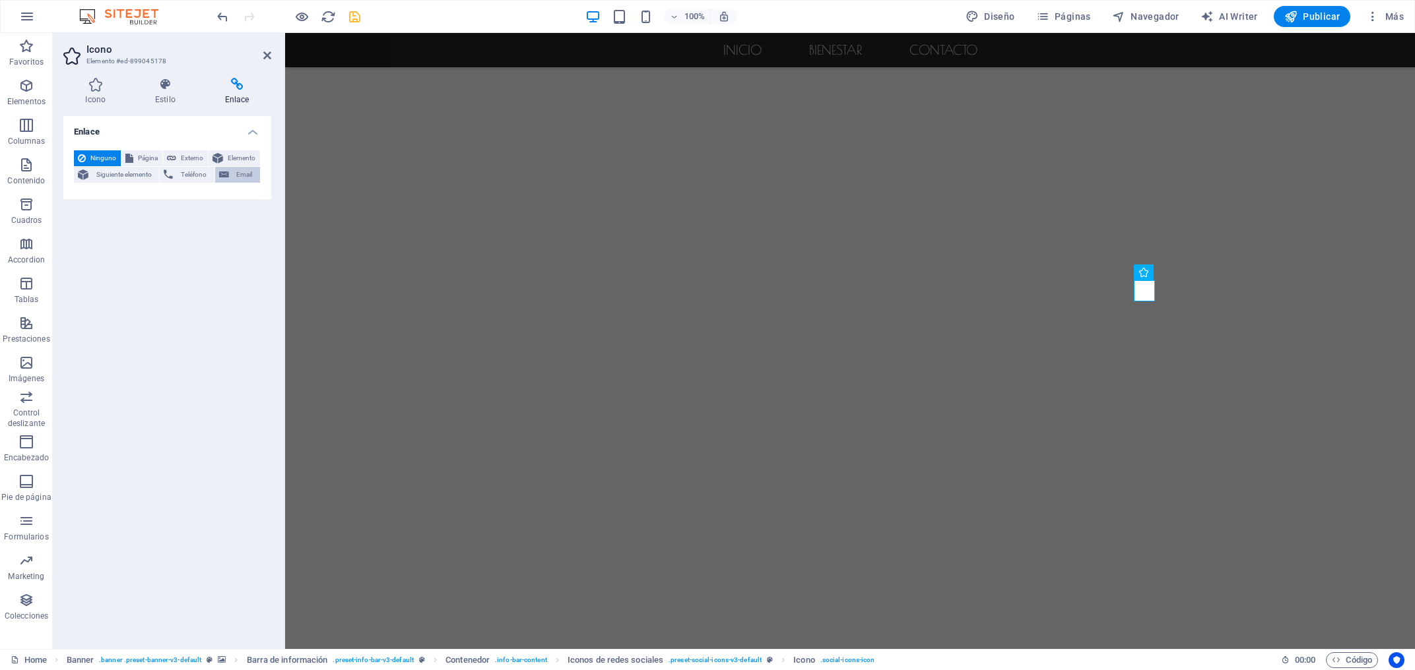
click at [249, 182] on span "Email" at bounding box center [244, 175] width 23 height 16
click at [203, 199] on input "Email" at bounding box center [200, 197] width 121 height 16
type input "[PERSON_NAME][EMAIL_ADDRESS][DOMAIN_NAME]"
click at [179, 215] on input "Nombre Una descripción adicional del enlace no debería ser igual al texto del e…" at bounding box center [200, 218] width 121 height 16
type input "Contacto"
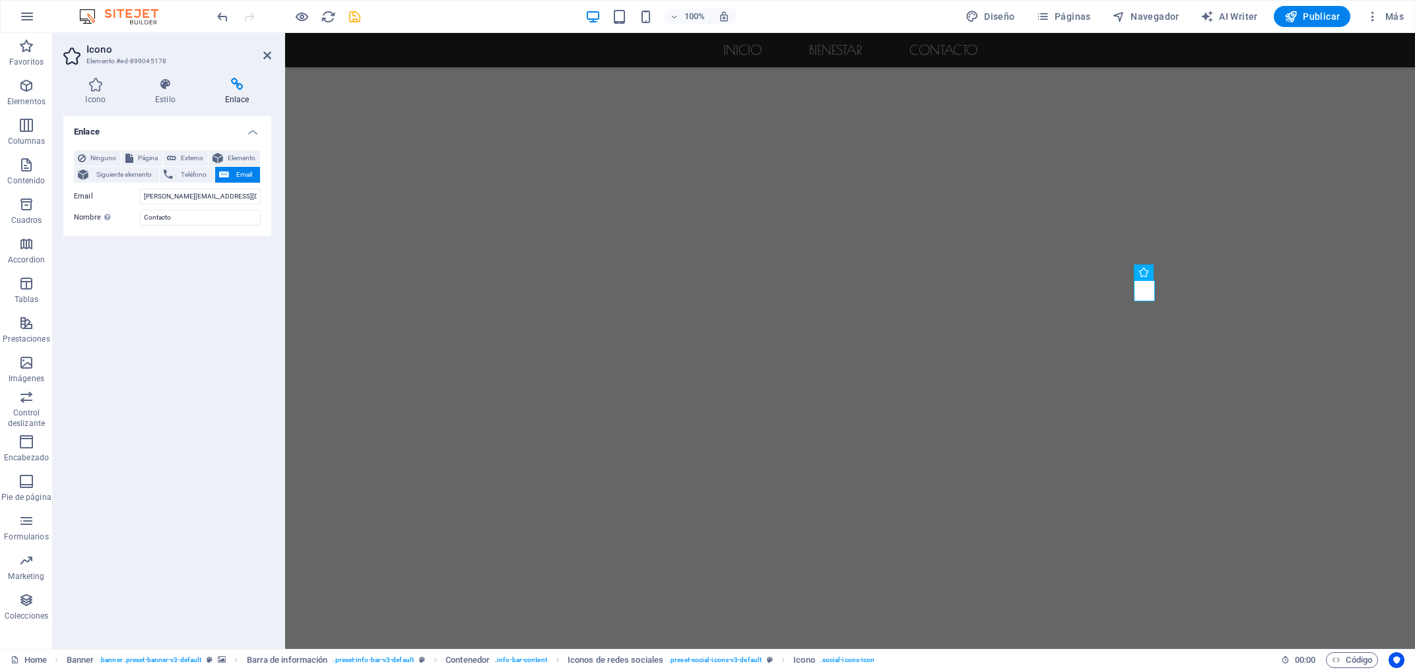
click at [165, 362] on div "Enlace Ninguno Página Externo Elemento Siguiente elemento Teléfono Email Página…" at bounding box center [167, 377] width 208 height 523
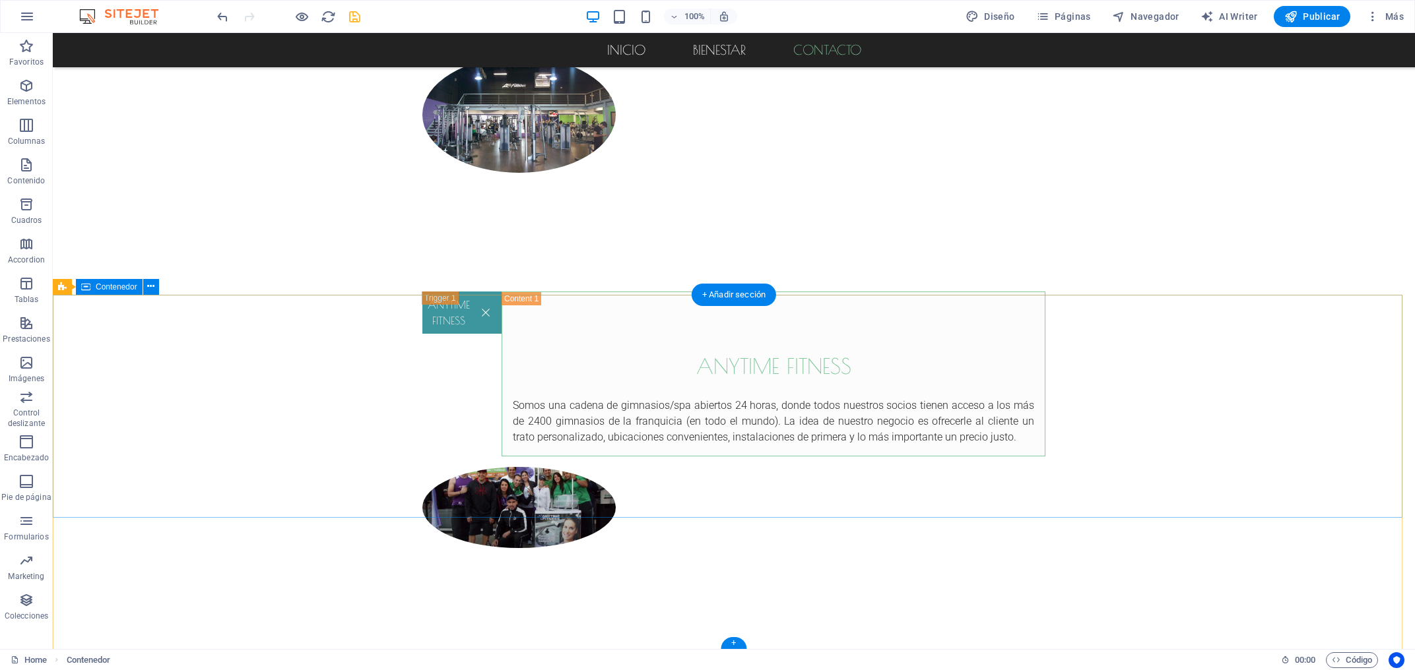
scroll to position [1675, 0]
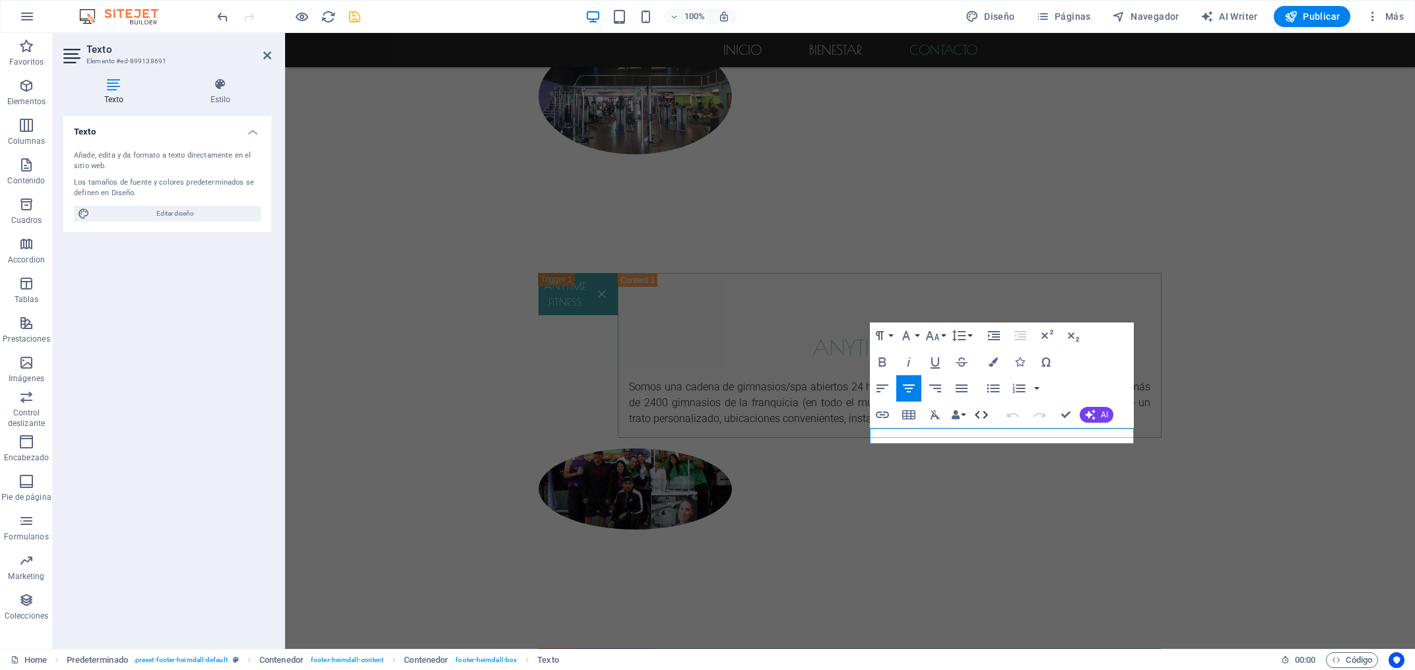
click at [986, 420] on icon "button" at bounding box center [981, 415] width 16 height 16
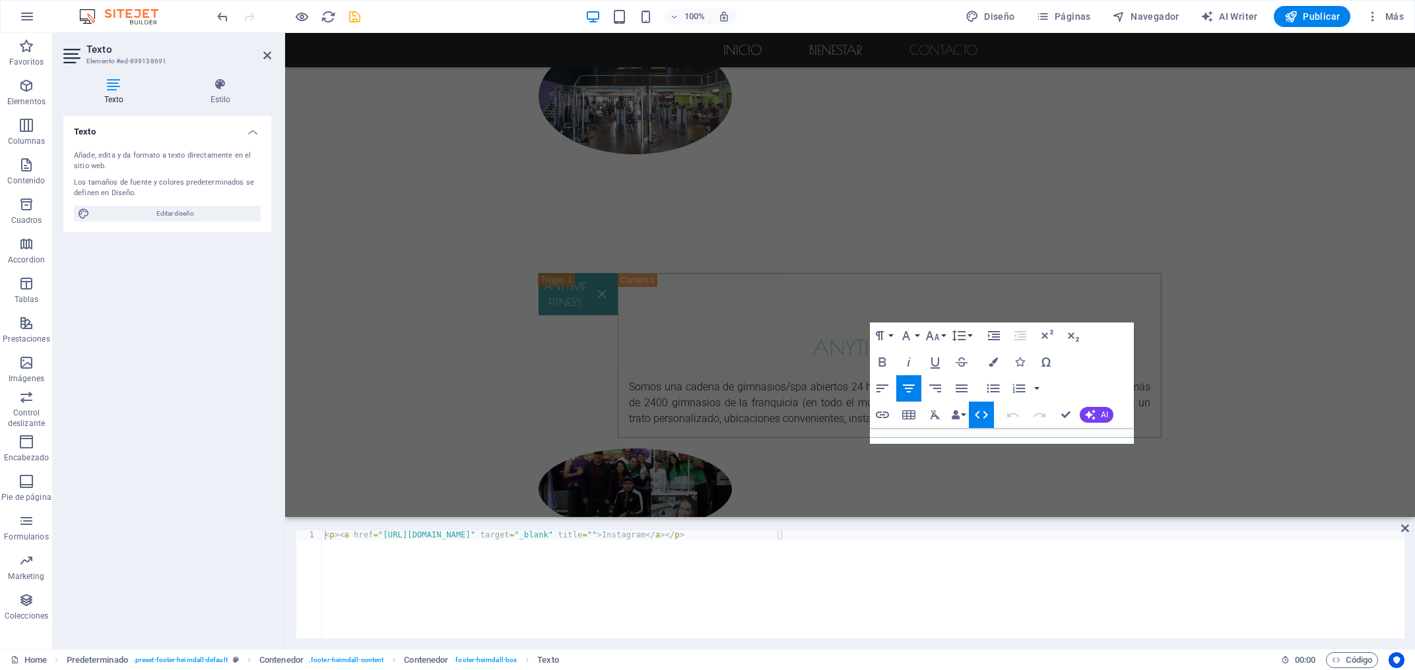
scroll to position [1556, 0]
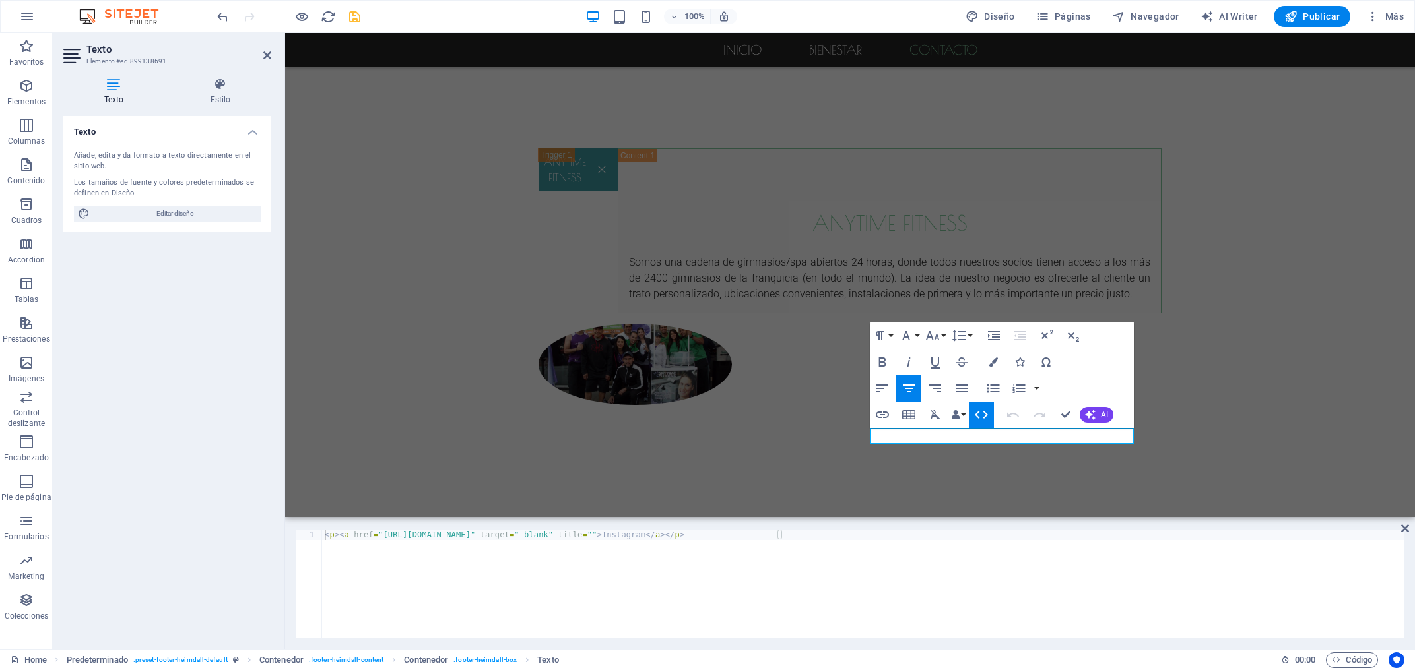
type textarea "<p><a href="[URL][DOMAIN_NAME]" target="_blank" title="">Instagram</a></p>"
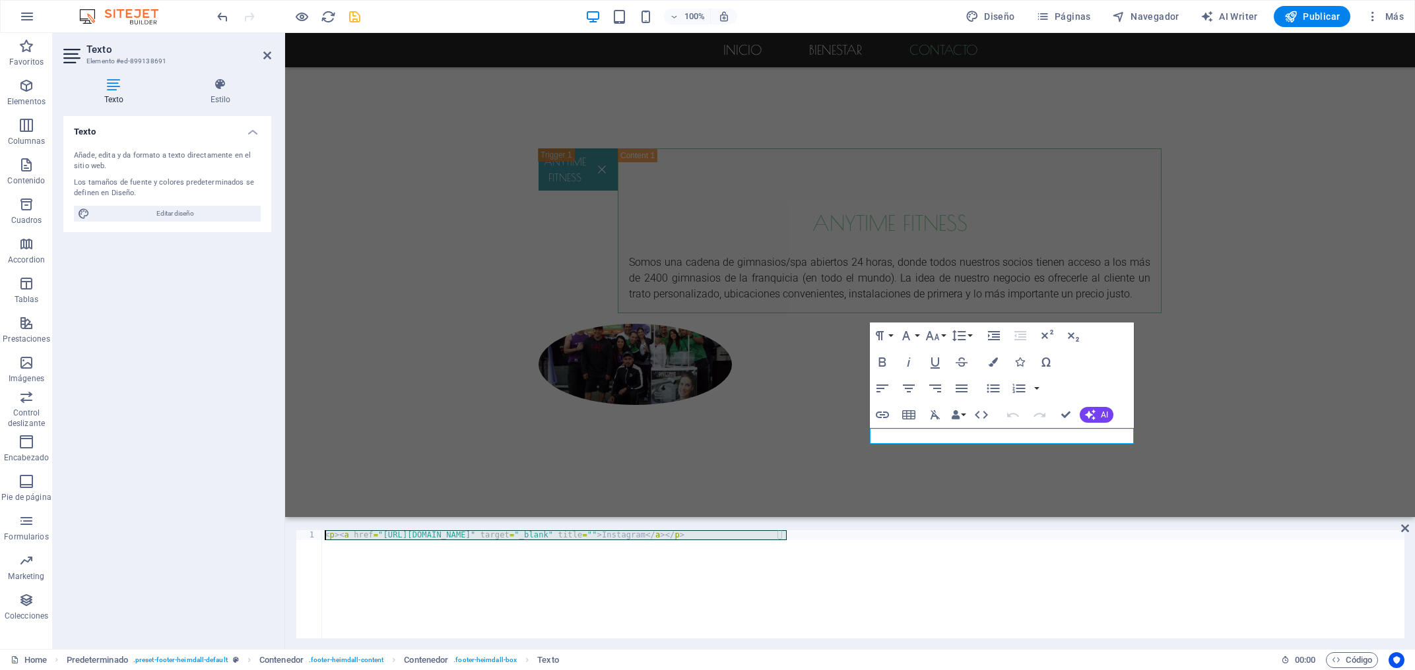
drag, startPoint x: 827, startPoint y: 542, endPoint x: 280, endPoint y: 523, distance: 547.3
click at [322, 530] on div "< p > < a href = "[URL][DOMAIN_NAME]" target = "_blank" title = "" > Instagram …" at bounding box center [863, 584] width 1082 height 108
click at [692, 554] on div "< p > < a href = "[URL][DOMAIN_NAME]" target = "_blank" title = "" > Instagram …" at bounding box center [863, 584] width 1082 height 108
drag, startPoint x: 827, startPoint y: 538, endPoint x: 323, endPoint y: 538, distance: 504.7
click at [323, 538] on div "< p > < a href = "[URL][DOMAIN_NAME]" target = "_blank" title = "" > Instagram …" at bounding box center [863, 594] width 1082 height 128
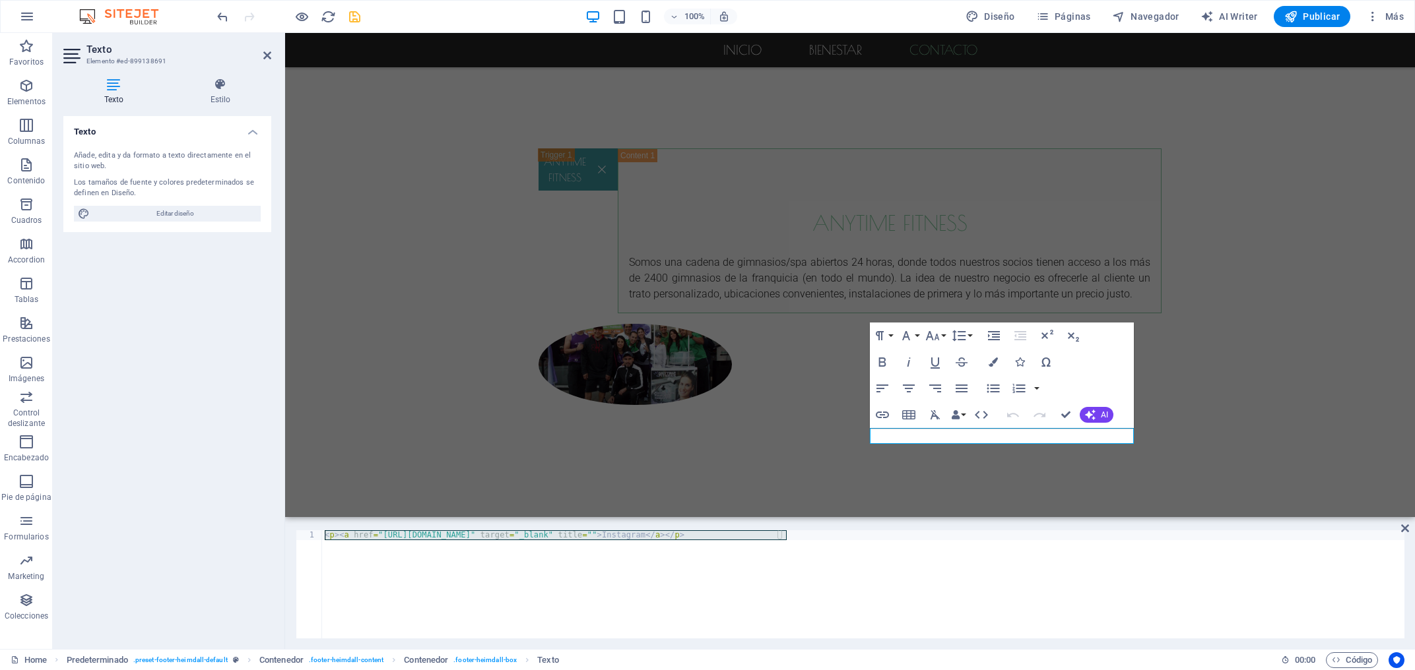
click at [1205, 288] on div "Inicio bienestar Contacto Centro Comercial Real Center Zapopan, Jalisco [DATE] …" at bounding box center [850, 74] width 1130 height 3195
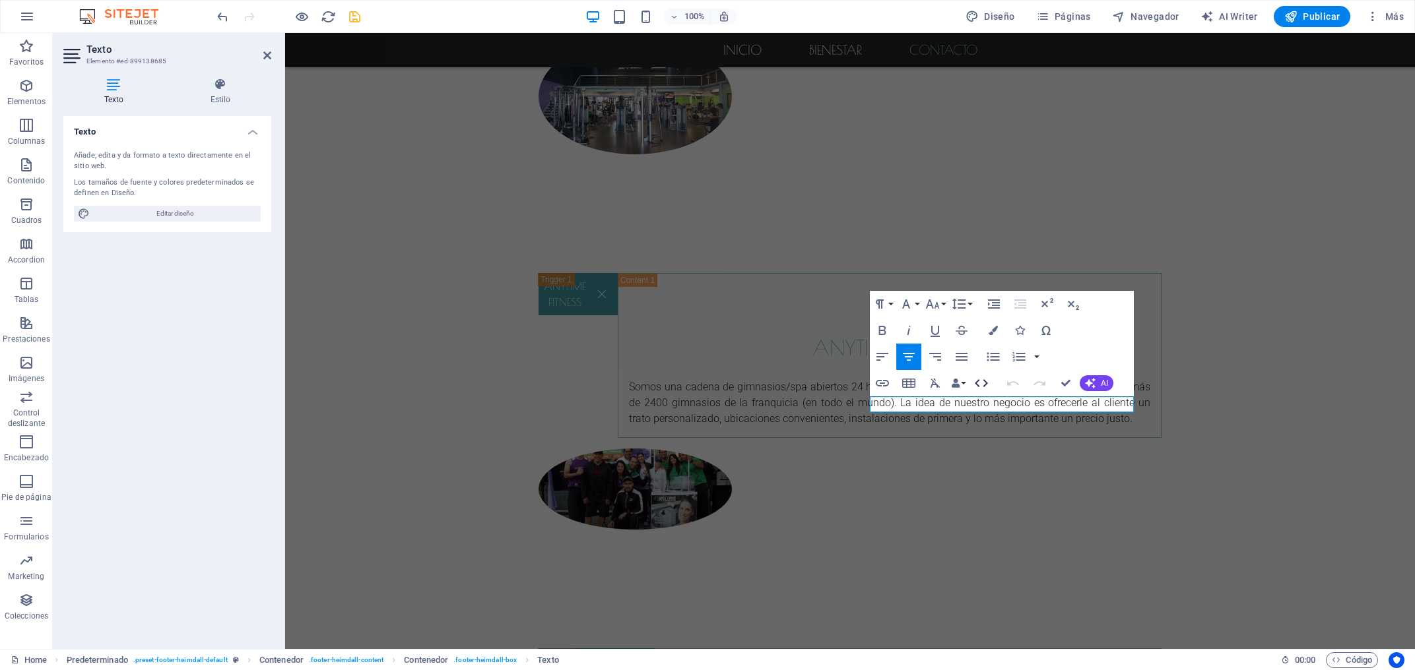
click at [983, 389] on icon "button" at bounding box center [981, 383] width 16 height 16
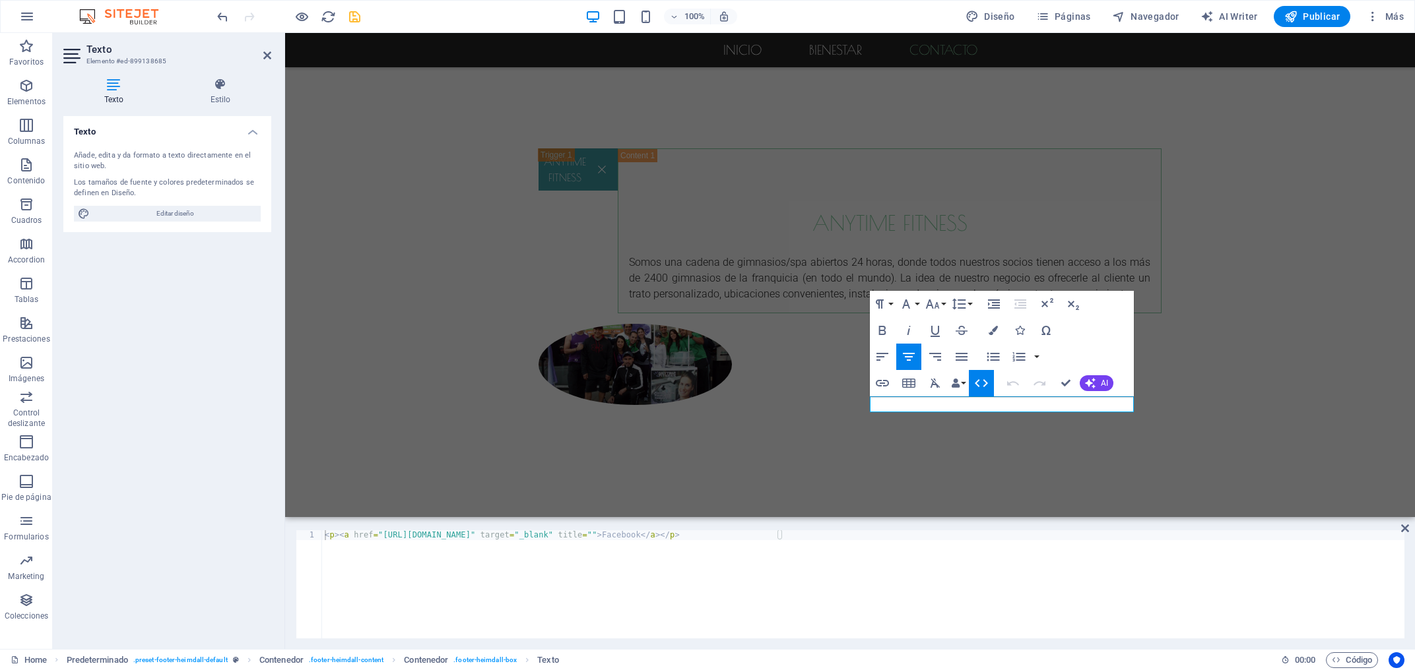
type textarea "<p><a href="[URL][DOMAIN_NAME]" target="_blank" title="">Facebook</a></p>"
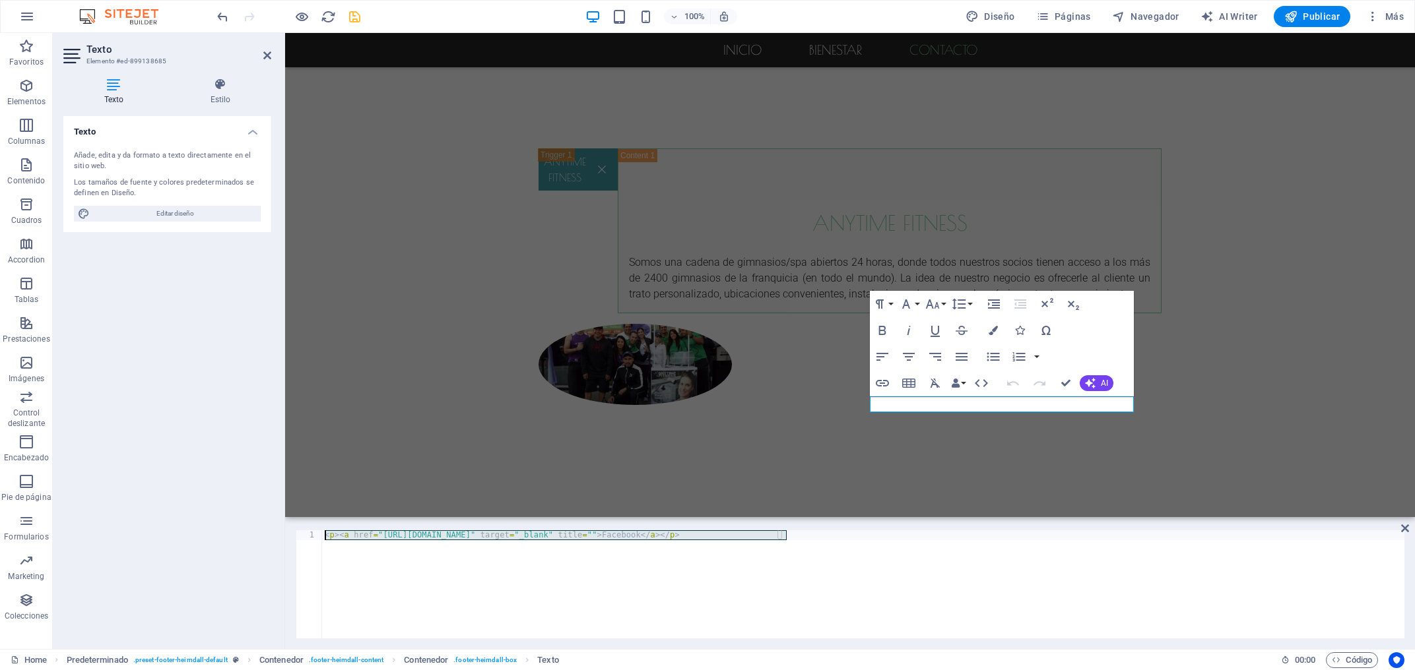
drag, startPoint x: 800, startPoint y: 535, endPoint x: 320, endPoint y: 538, distance: 480.3
click at [322, 538] on div "< p > < a href = "[URL][DOMAIN_NAME]" target = "_blank" title = "" > Facebook <…" at bounding box center [863, 584] width 1082 height 108
click at [1286, 230] on div "Inicio bienestar Contacto Centro Comercial Real Center Zapopan, Jalisco [DATE] …" at bounding box center [850, 74] width 1130 height 3195
click at [1289, 205] on div "Inicio bienestar Contacto Centro Comercial Real Center Zapopan, Jalisco [DATE] …" at bounding box center [850, 74] width 1130 height 3195
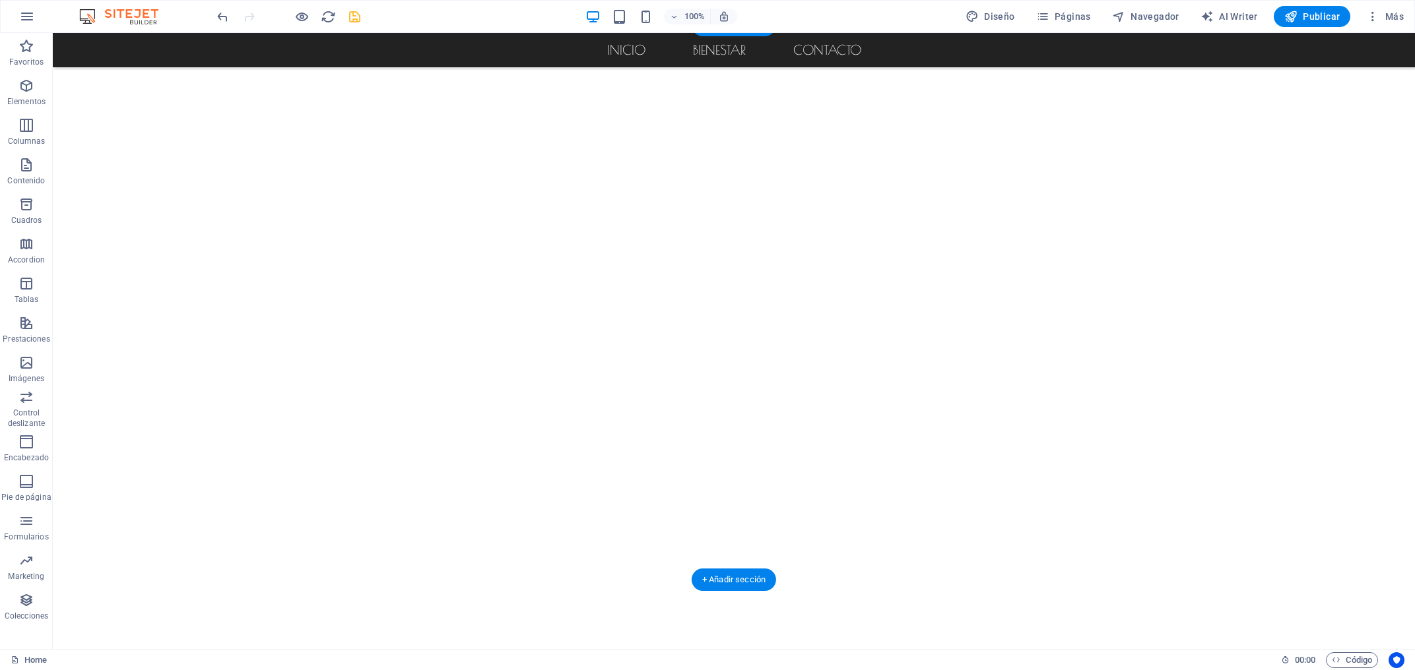
scroll to position [190, 0]
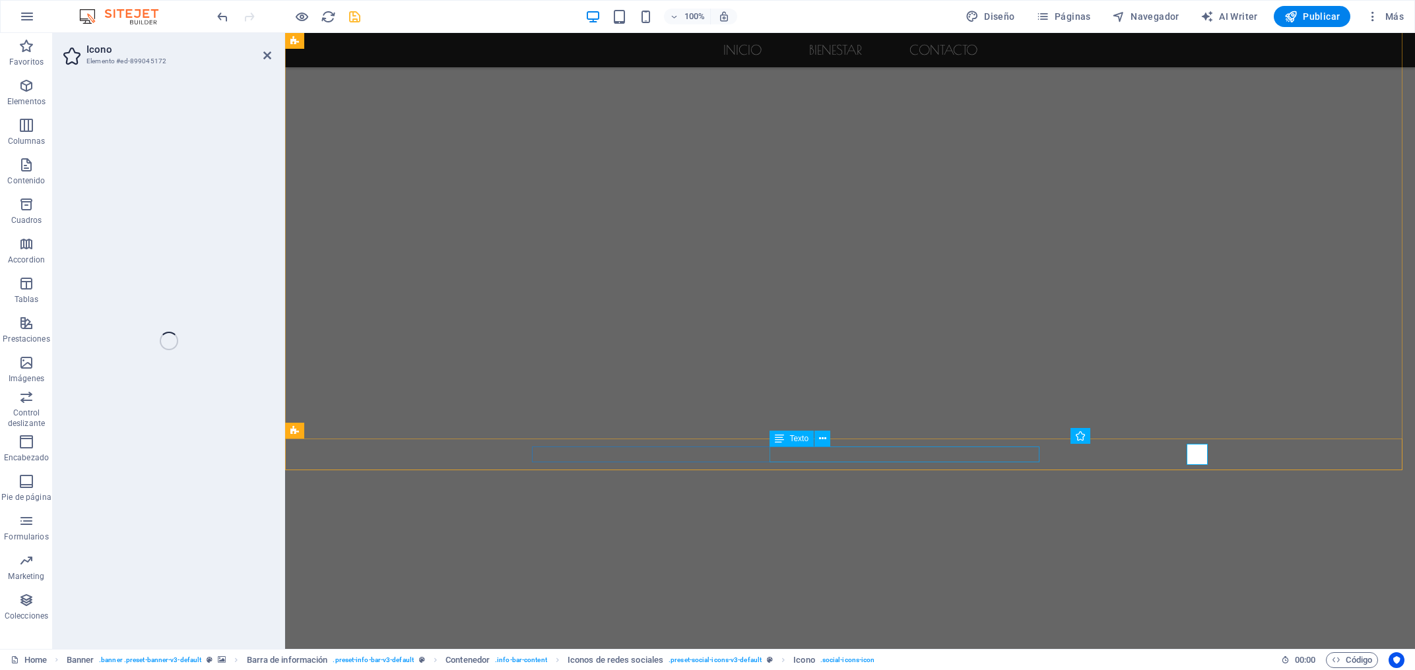
select select "xMidYMid"
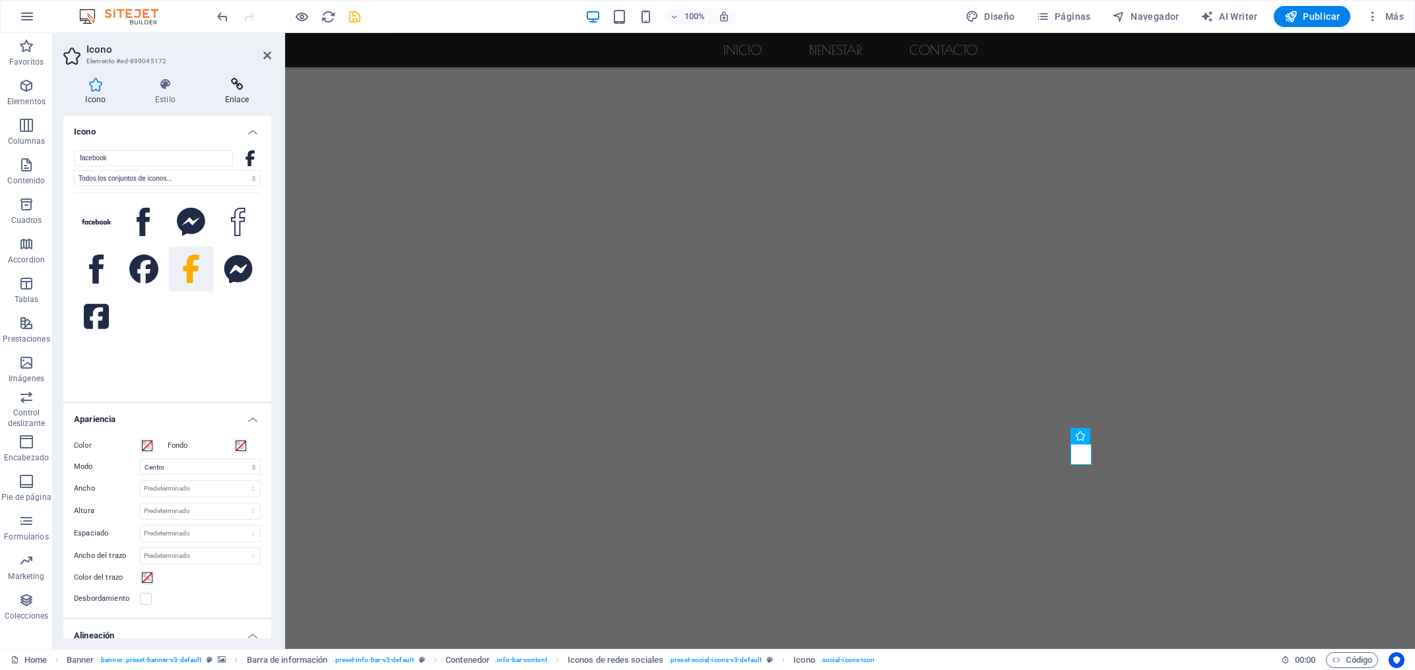
click at [230, 92] on h4 "Enlace" at bounding box center [237, 92] width 69 height 28
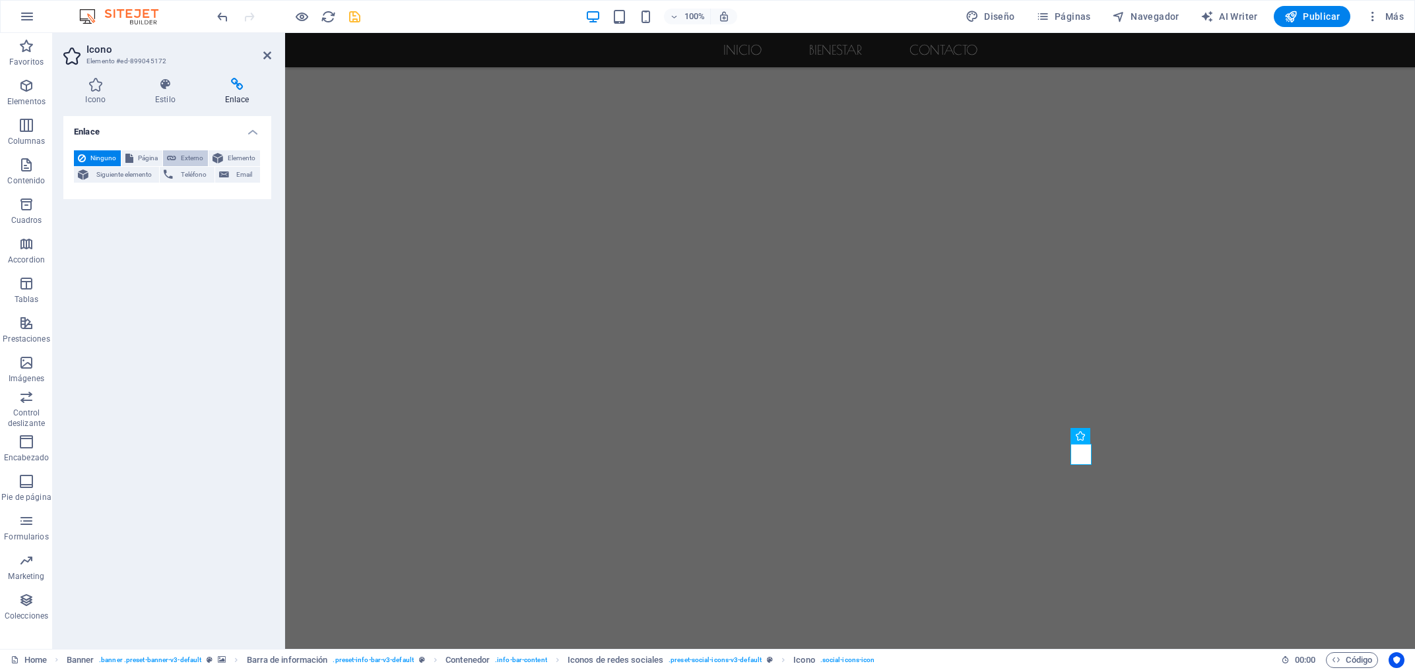
click at [193, 156] on span "Externo" at bounding box center [192, 158] width 24 height 16
select select "blank"
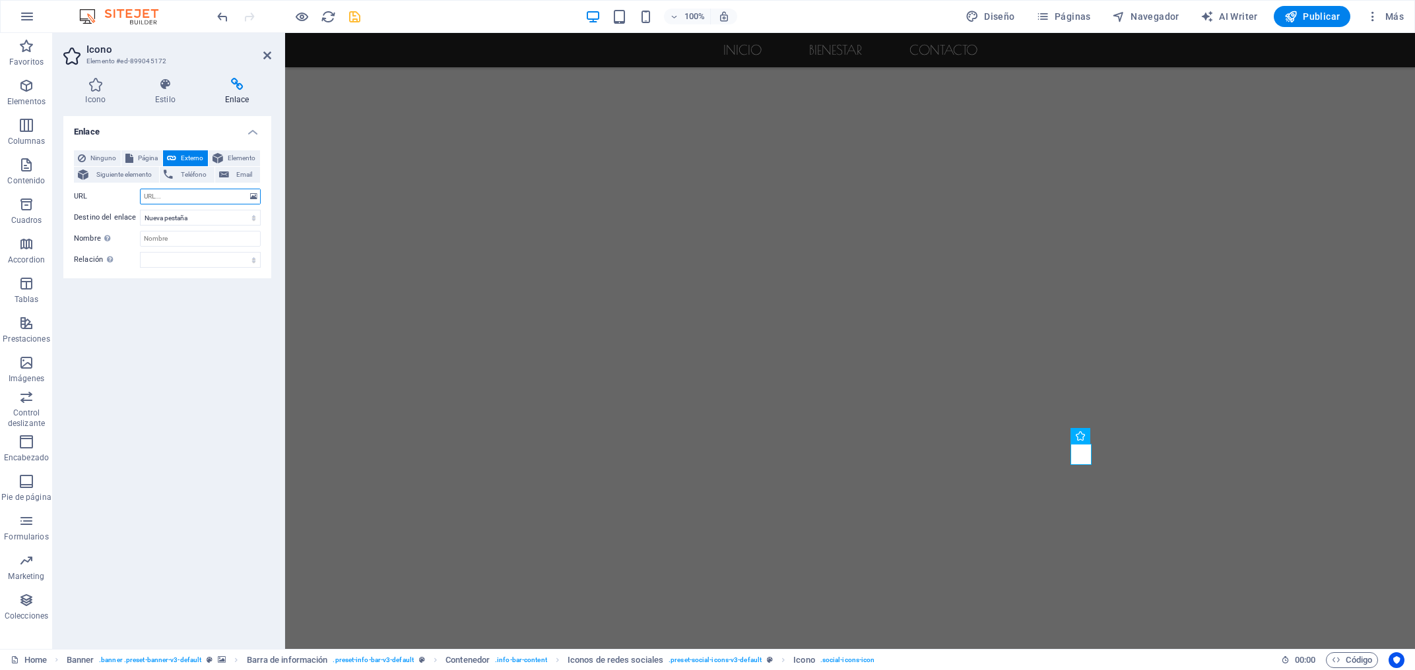
click at [183, 197] on input "URL" at bounding box center [200, 197] width 121 height 16
paste input "[URL][DOMAIN_NAME]"
type input "[URL][DOMAIN_NAME]"
click at [140, 210] on select "Nueva pestaña Misma pestaña Superposición" at bounding box center [200, 218] width 121 height 16
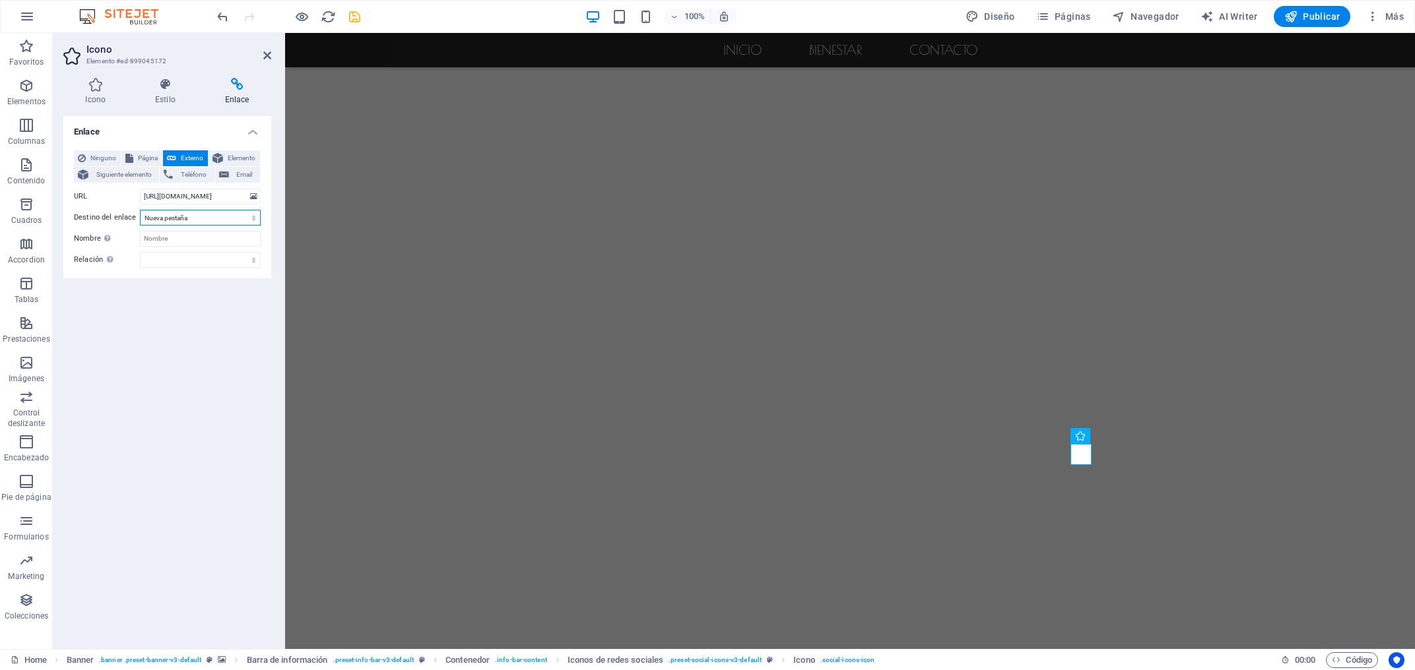
click option "Nueva pestaña" at bounding box center [0, 0] width 0 height 0
click at [189, 235] on input "Nombre Una descripción adicional del enlace no debería ser igual al texto del e…" at bounding box center [200, 239] width 121 height 16
click at [173, 234] on input "Nombre Una descripción adicional del enlace no debería ser igual al texto del e…" at bounding box center [200, 239] width 121 height 16
type input "Fracebook"
click at [140, 252] on select "alternativo autor marcador externo ayuda licencia siguiente nofollow noreferrer…" at bounding box center [200, 260] width 121 height 16
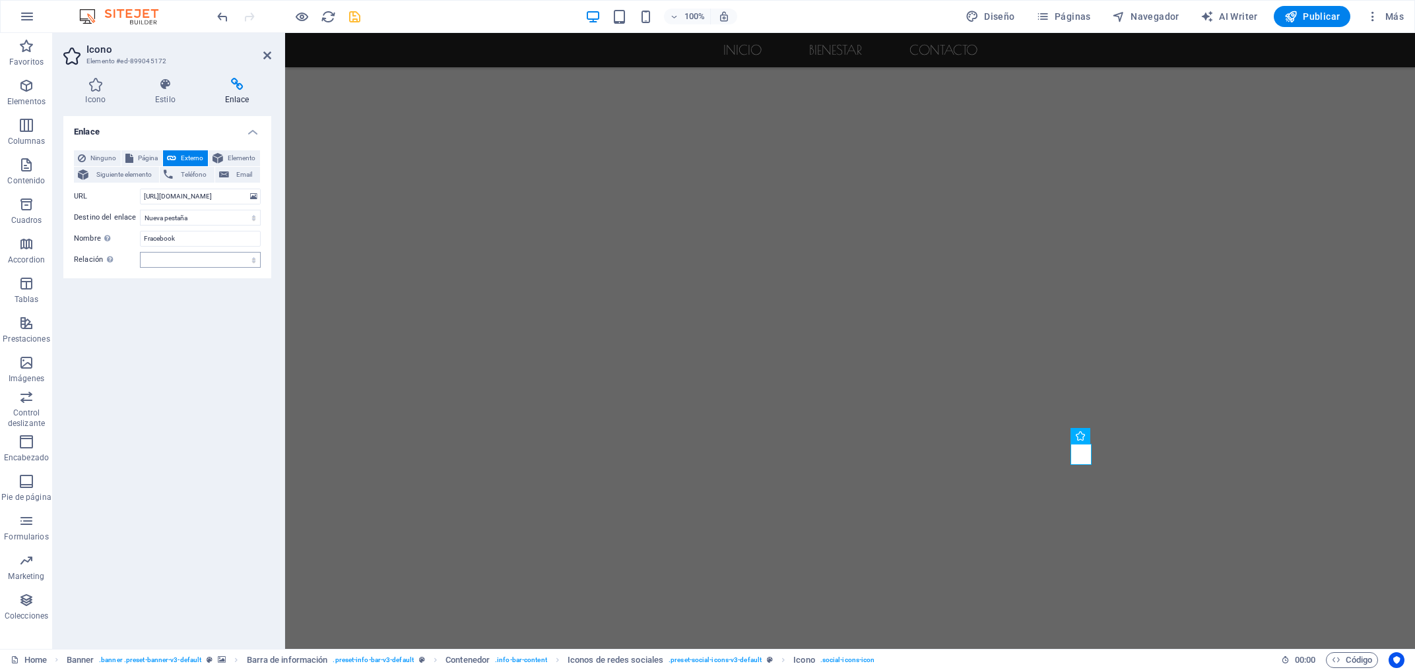
click at [108, 347] on div "Enlace Ninguno Página Externo Elemento Siguiente elemento Teléfono Email Página…" at bounding box center [167, 377] width 208 height 523
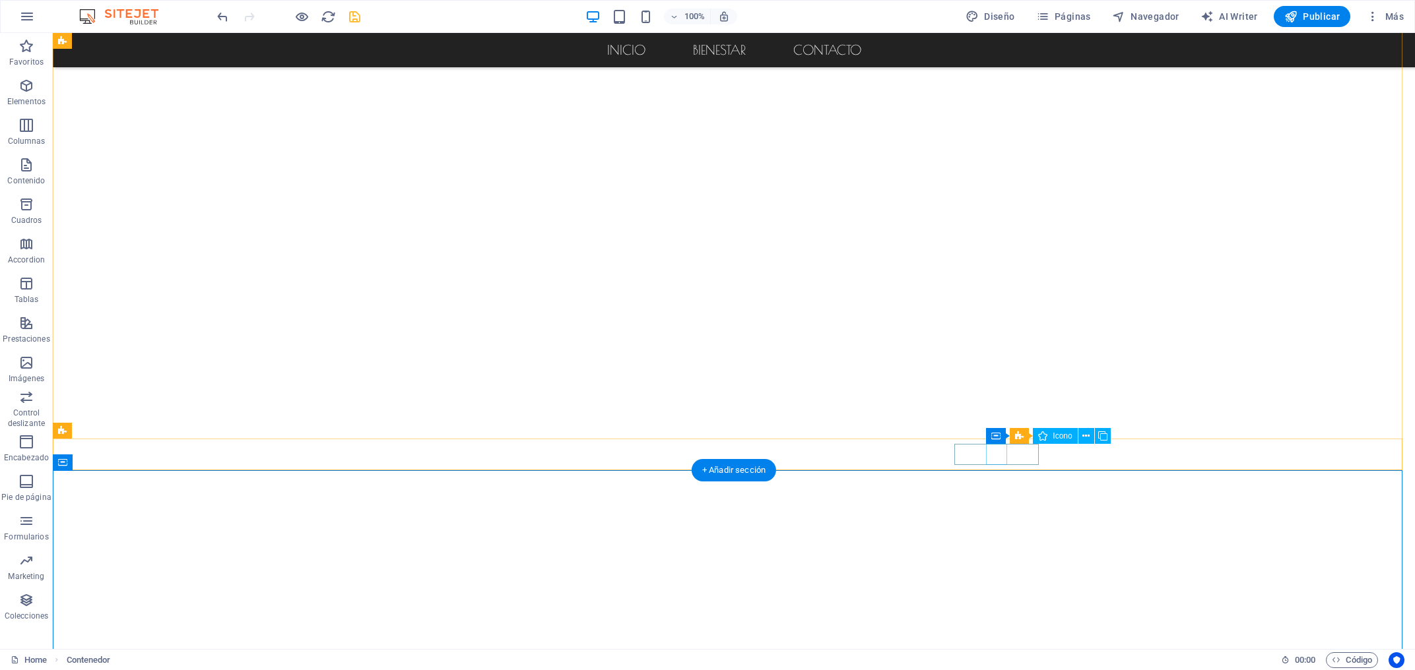
select select "xMidYMid"
select select "px"
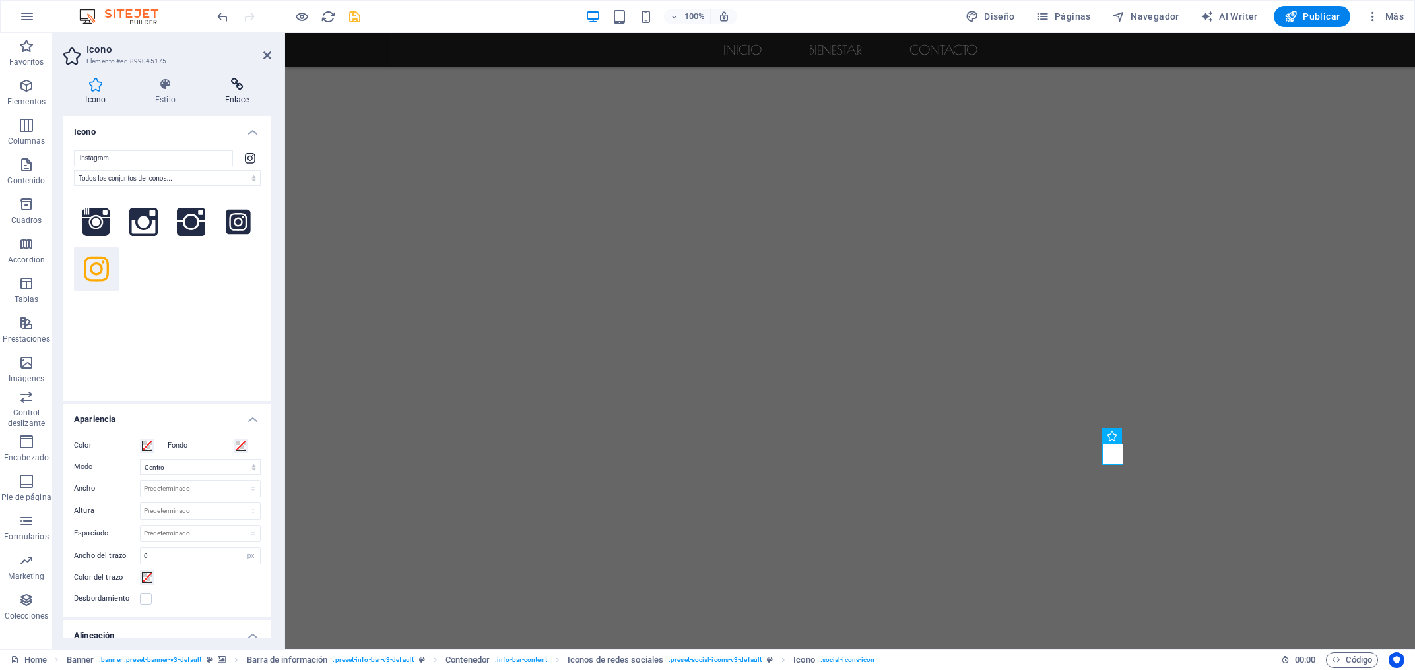
click at [235, 98] on h4 "Enlace" at bounding box center [237, 92] width 69 height 28
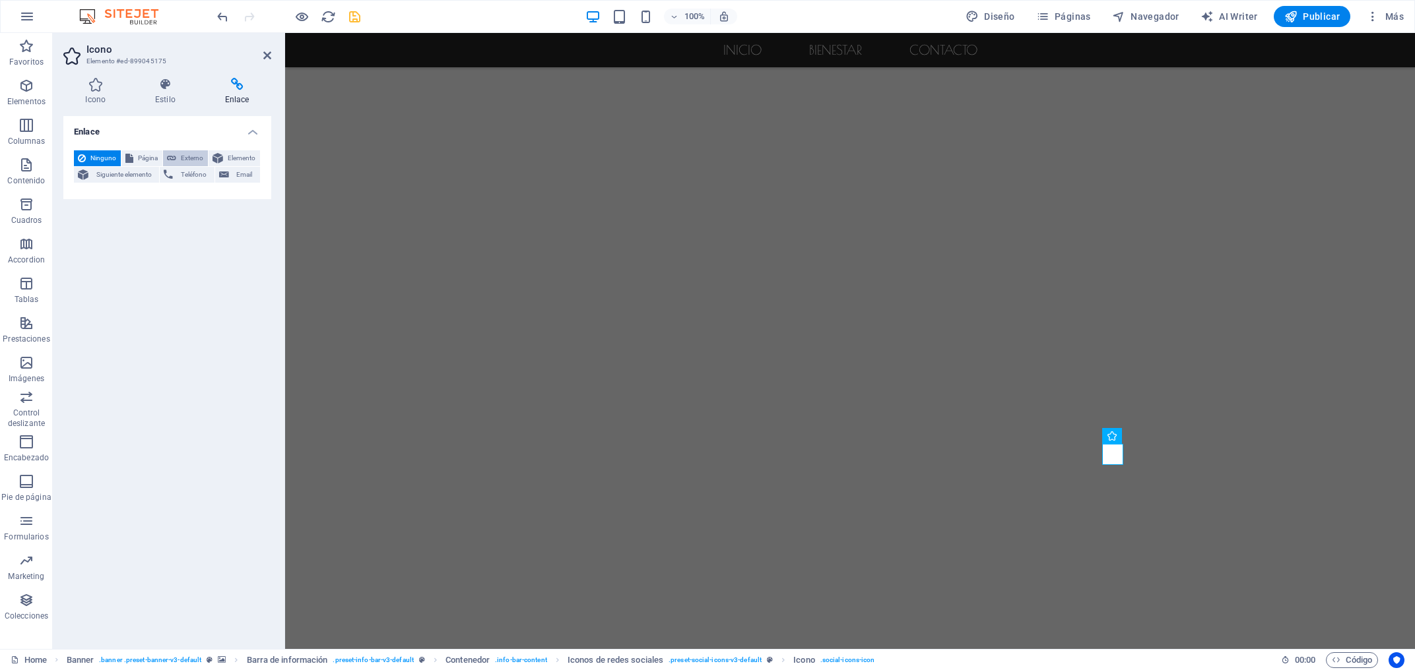
click at [192, 153] on span "Externo" at bounding box center [192, 158] width 24 height 16
select select "blank"
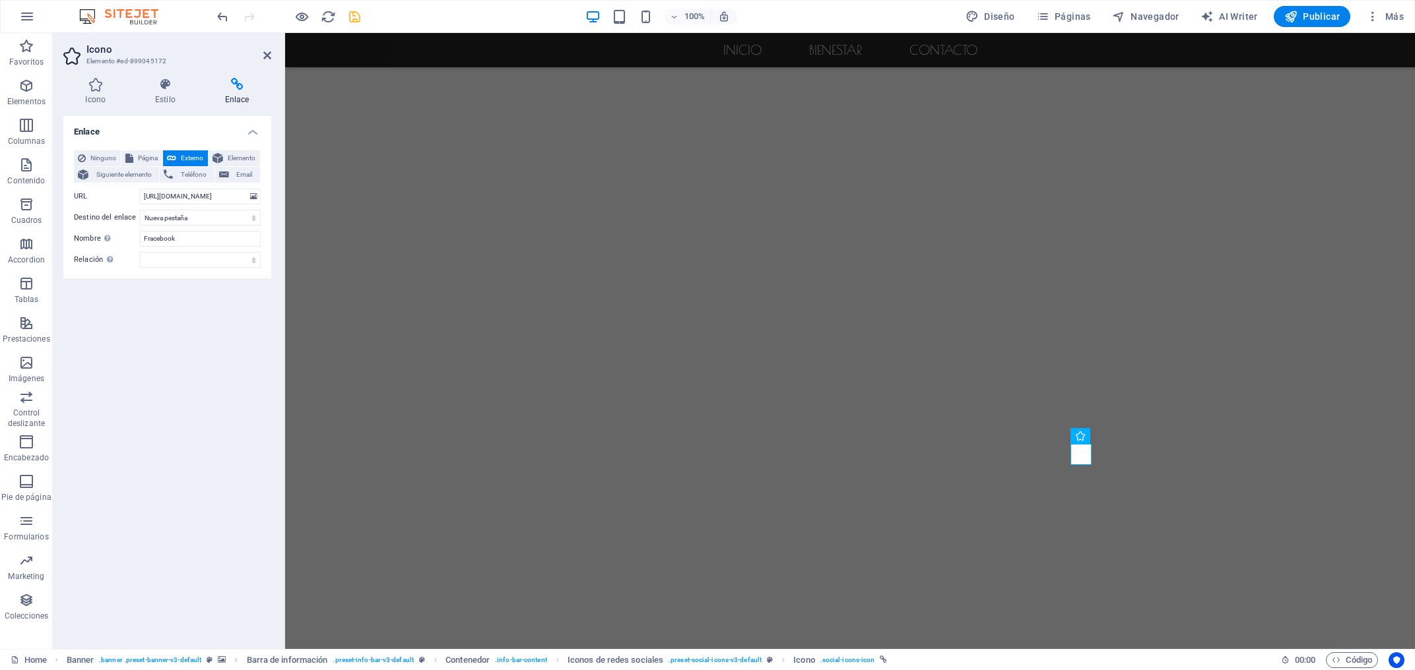
click at [236, 84] on icon at bounding box center [237, 84] width 69 height 13
drag, startPoint x: 140, startPoint y: 195, endPoint x: 252, endPoint y: 197, distance: 112.2
click at [252, 197] on div "URL [URL][DOMAIN_NAME]" at bounding box center [167, 197] width 187 height 16
paste input "[URL][DOMAIN_NAME]"
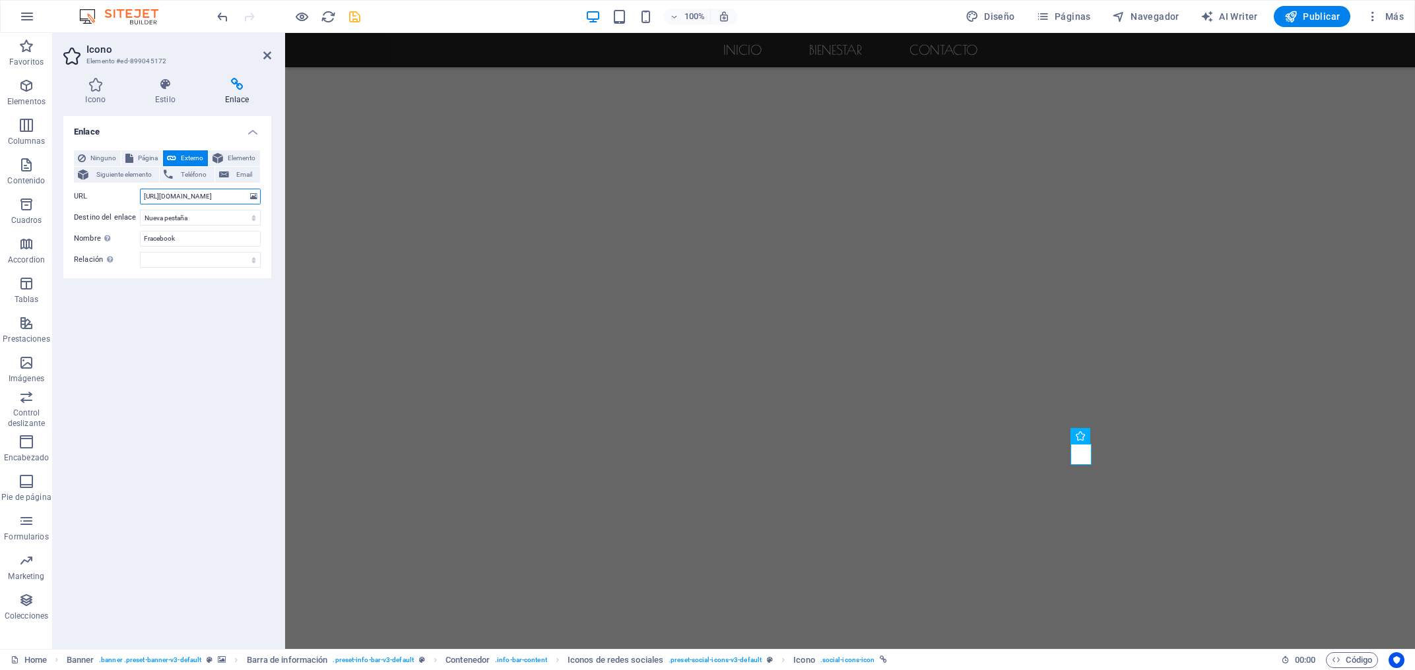
type input "[URL][DOMAIN_NAME]"
click at [181, 431] on div "Enlace Ninguno Página Externo Elemento Siguiente elemento Teléfono Email Página…" at bounding box center [167, 377] width 208 height 523
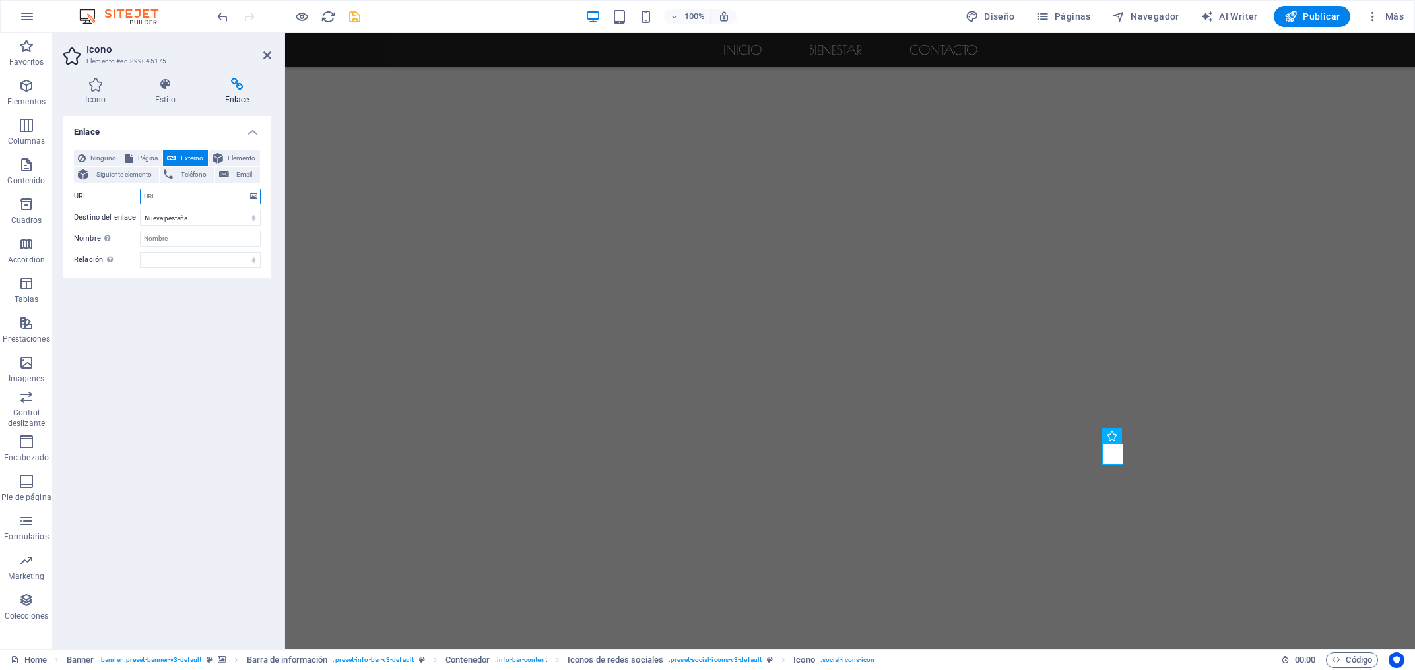
click at [174, 196] on input "URL" at bounding box center [200, 197] width 121 height 16
paste input "[URL][DOMAIN_NAME]"
type input "[URL][DOMAIN_NAME]"
click at [158, 238] on input "Nombre Una descripción adicional del enlace no debería ser igual al texto del e…" at bounding box center [200, 239] width 121 height 16
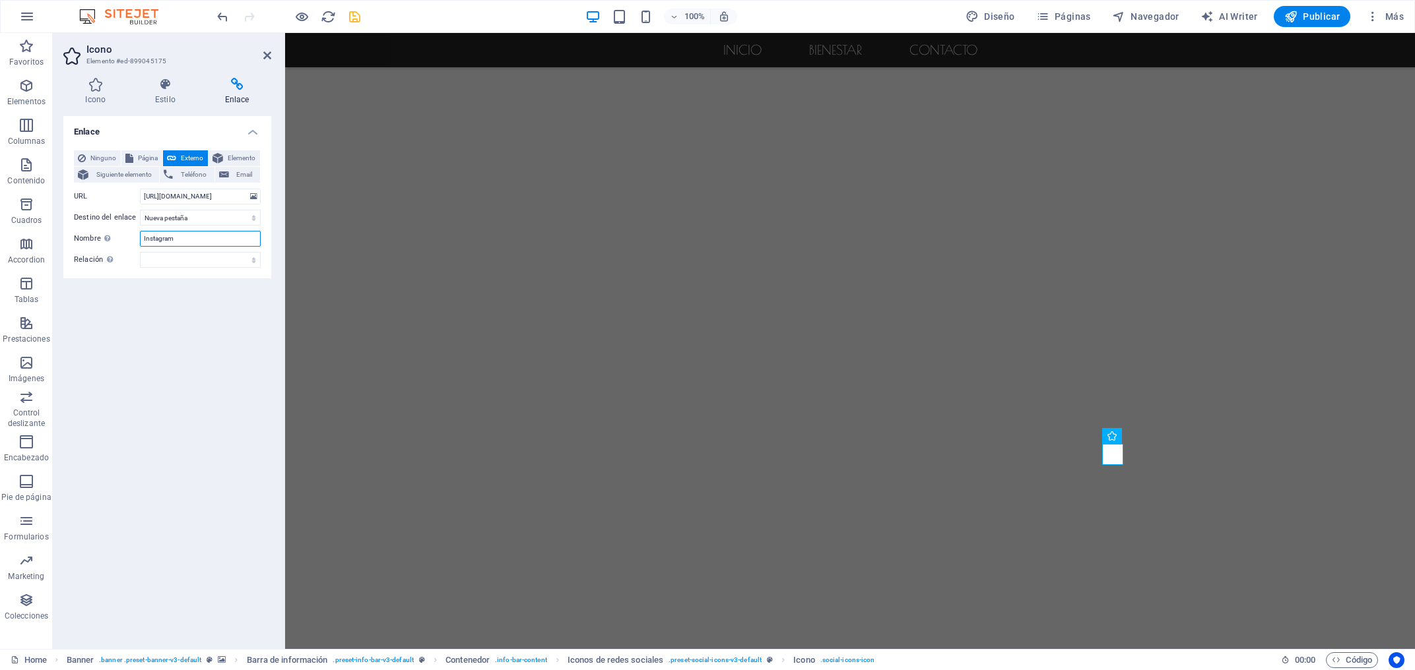
type input "Instagram"
click at [134, 331] on div "Enlace Ninguno Página Externo Elemento Siguiente elemento Teléfono Email Página…" at bounding box center [167, 377] width 208 height 523
drag, startPoint x: 266, startPoint y: 55, endPoint x: 224, endPoint y: 26, distance: 50.9
click at [266, 55] on icon at bounding box center [267, 55] width 8 height 11
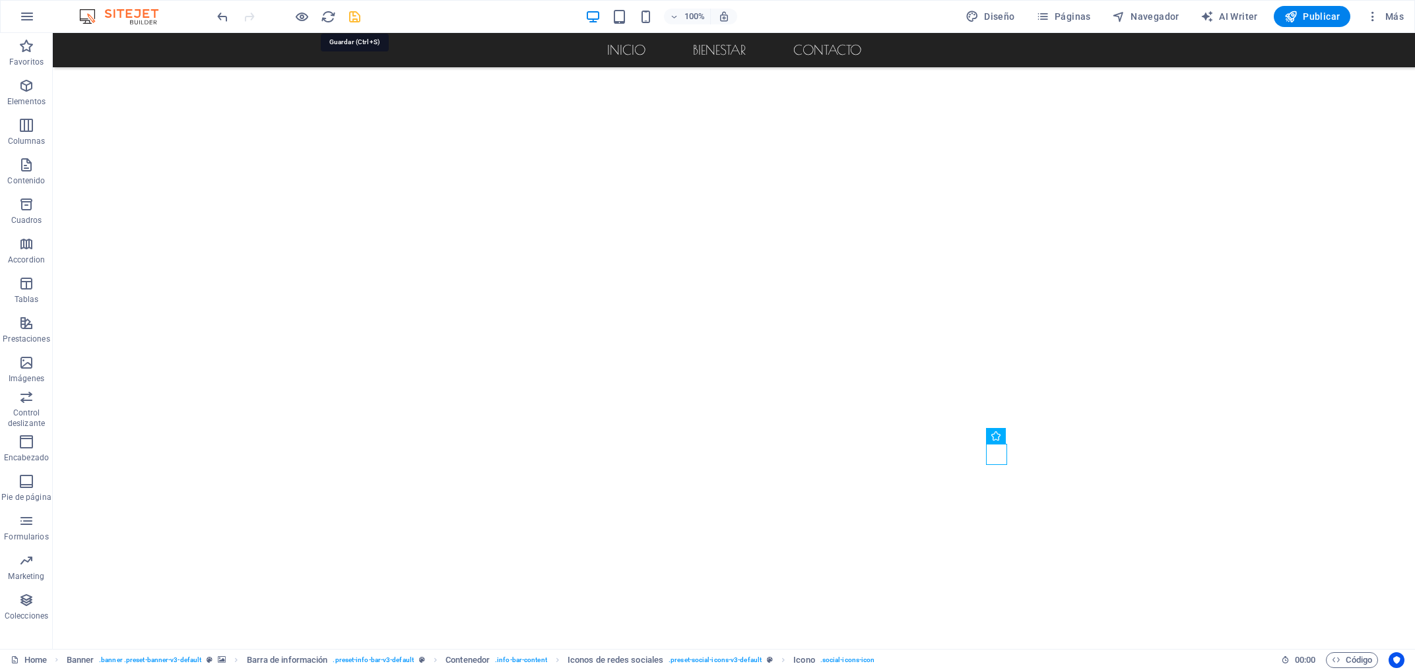
click at [358, 20] on icon "save" at bounding box center [354, 16] width 15 height 15
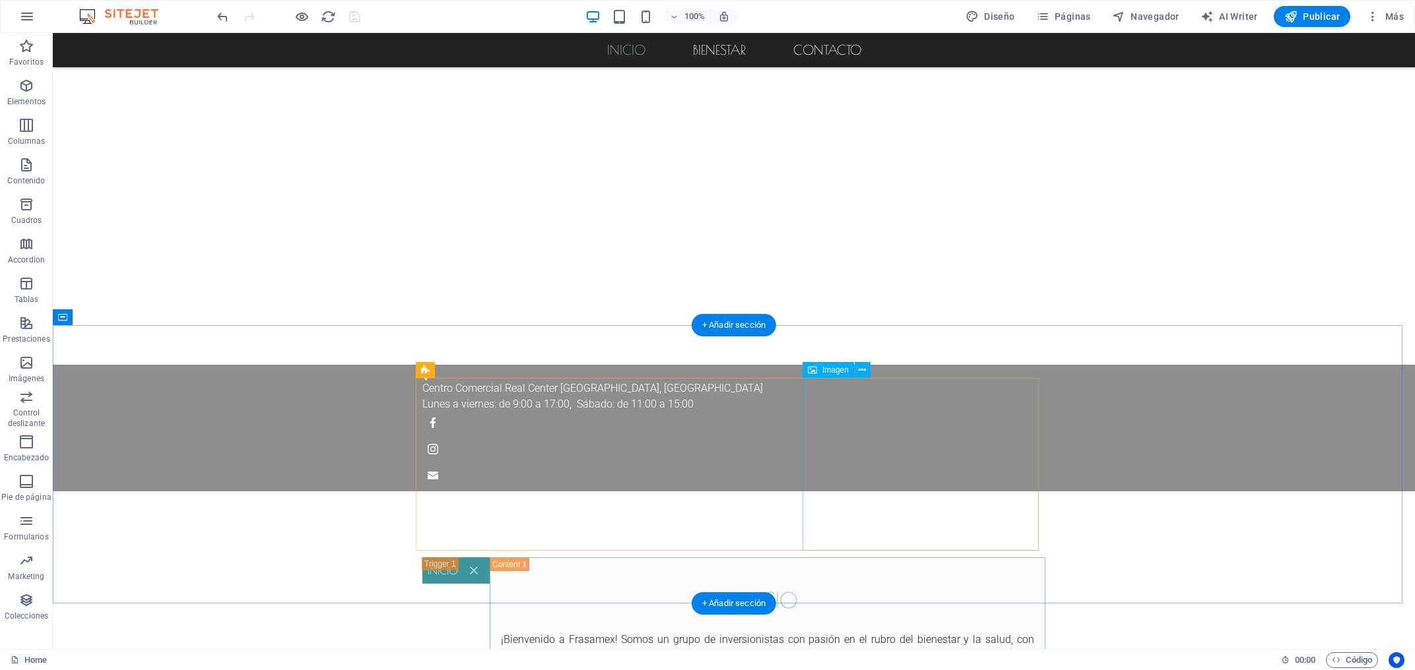
scroll to position [968, 0]
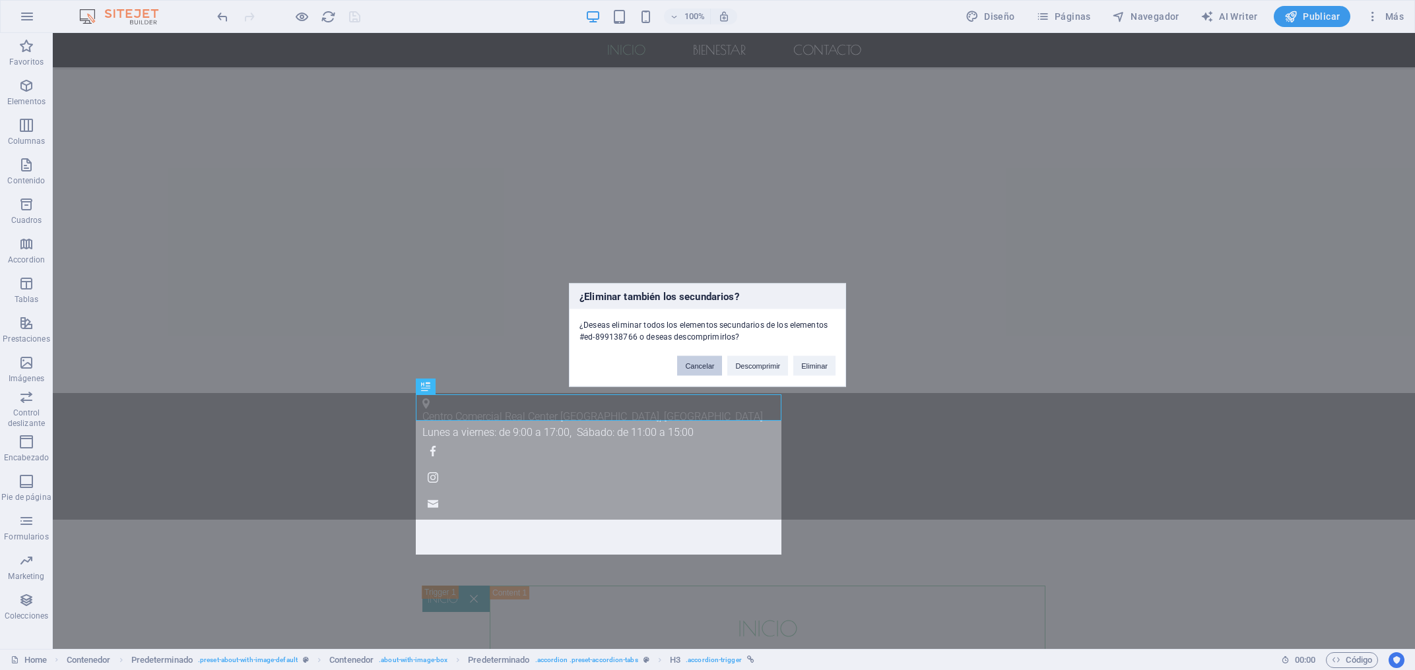
click at [706, 370] on button "Cancelar" at bounding box center [699, 366] width 45 height 20
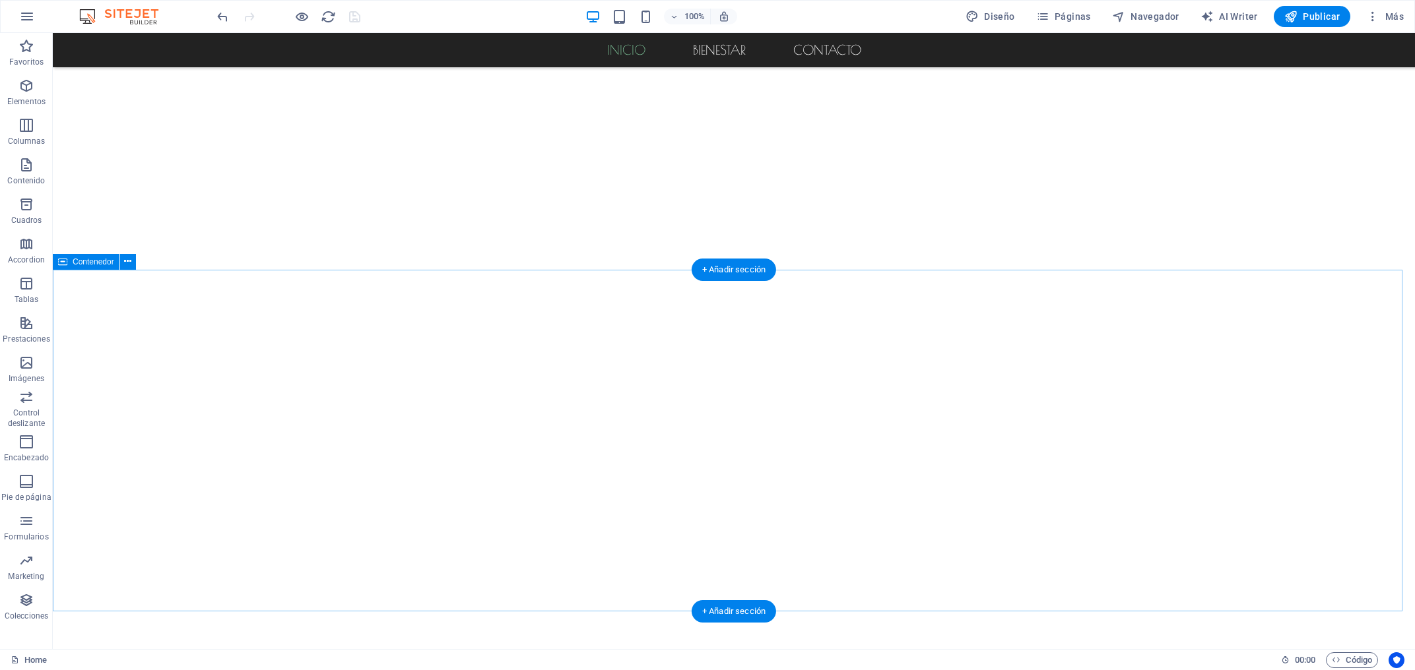
scroll to position [1039, 0]
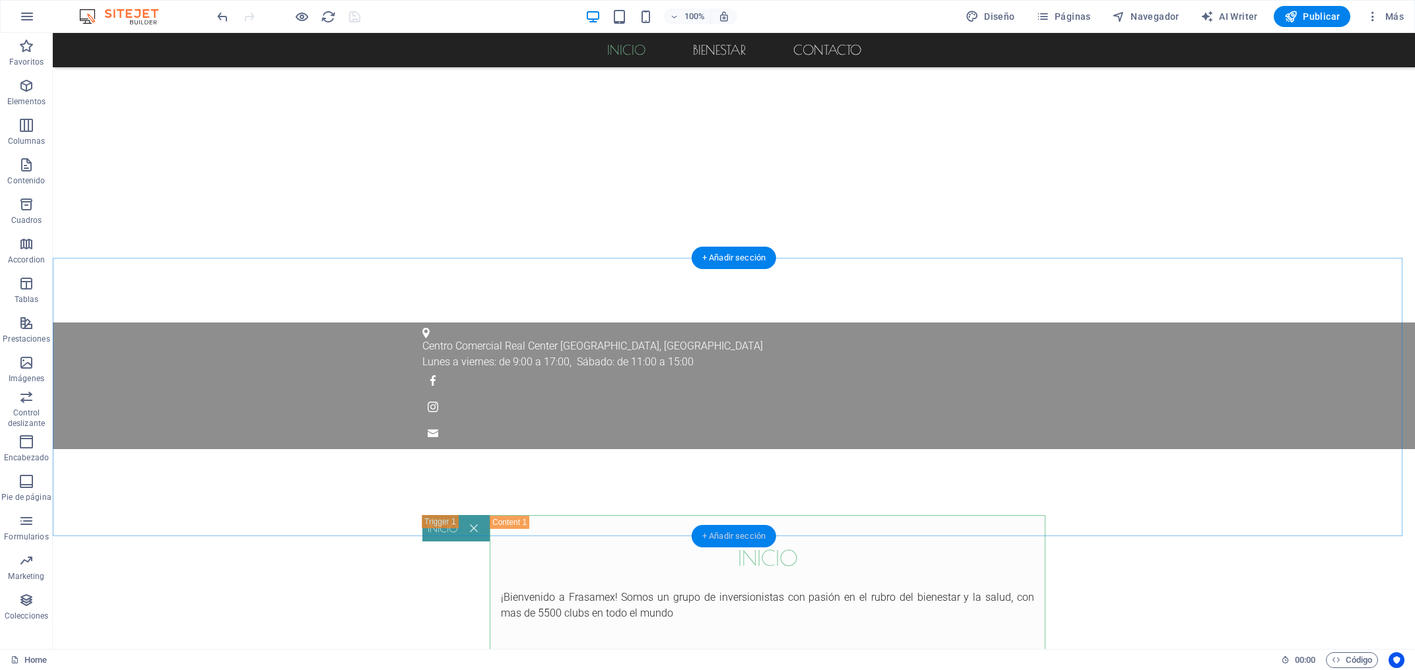
click at [742, 536] on div "+ Añadir sección" at bounding box center [733, 536] width 84 height 22
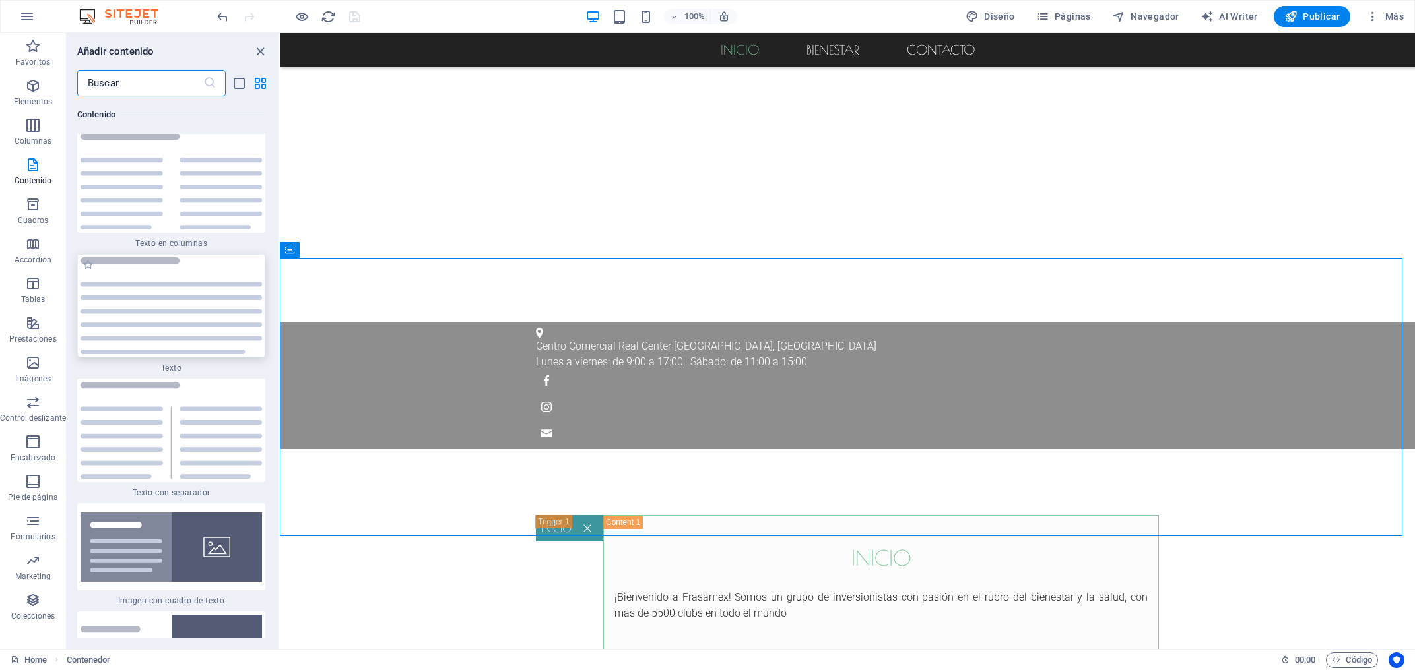
scroll to position [4666, 0]
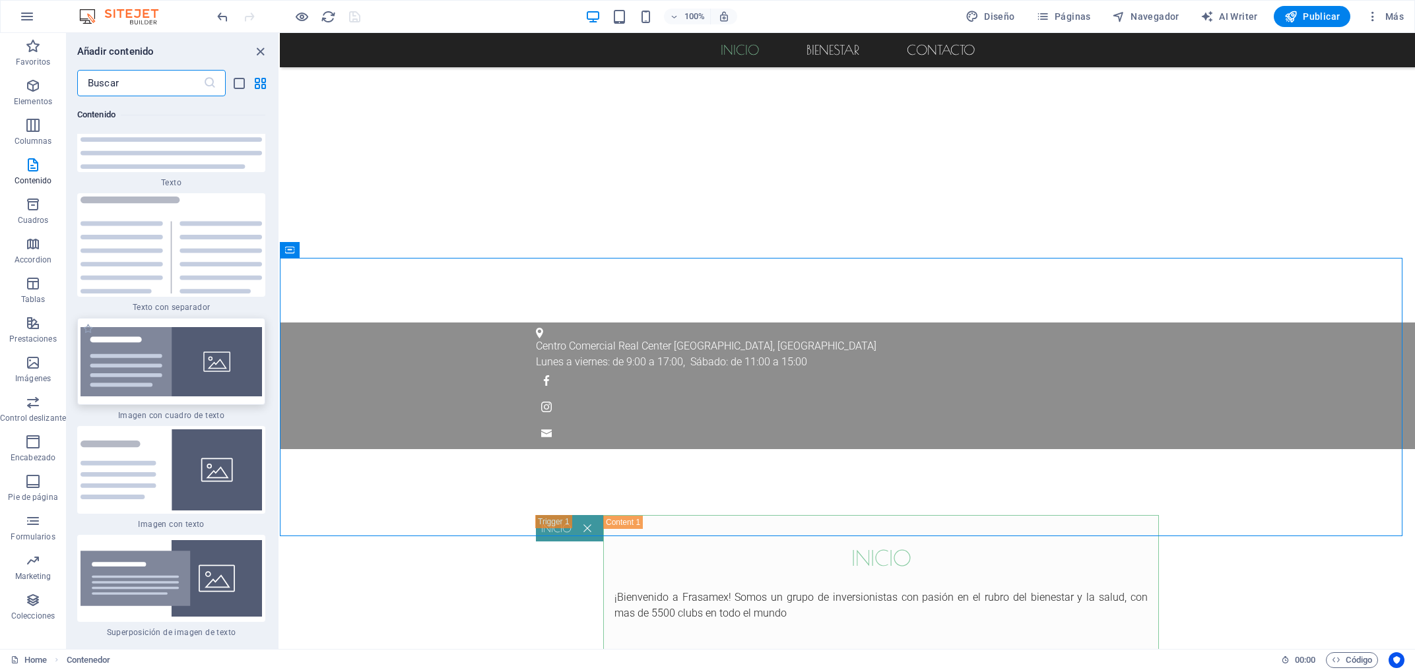
click at [156, 379] on img at bounding box center [170, 361] width 181 height 69
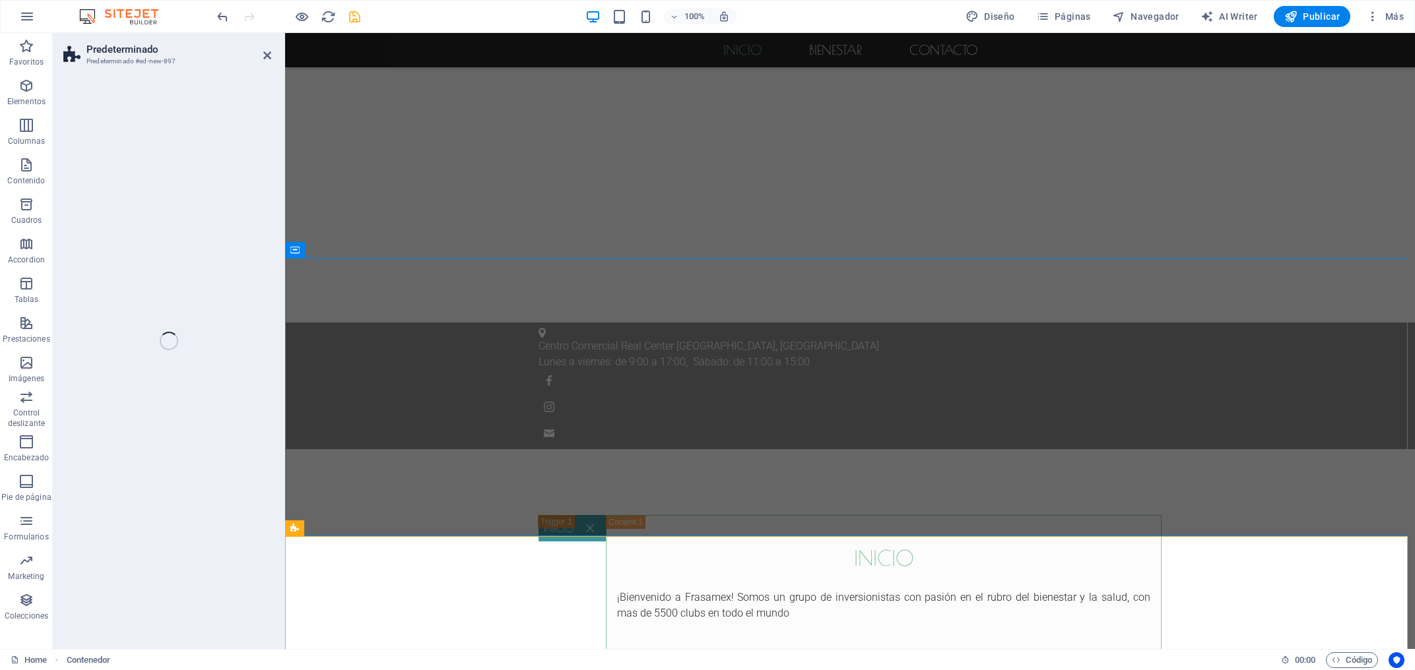
select select "rem"
select select "px"
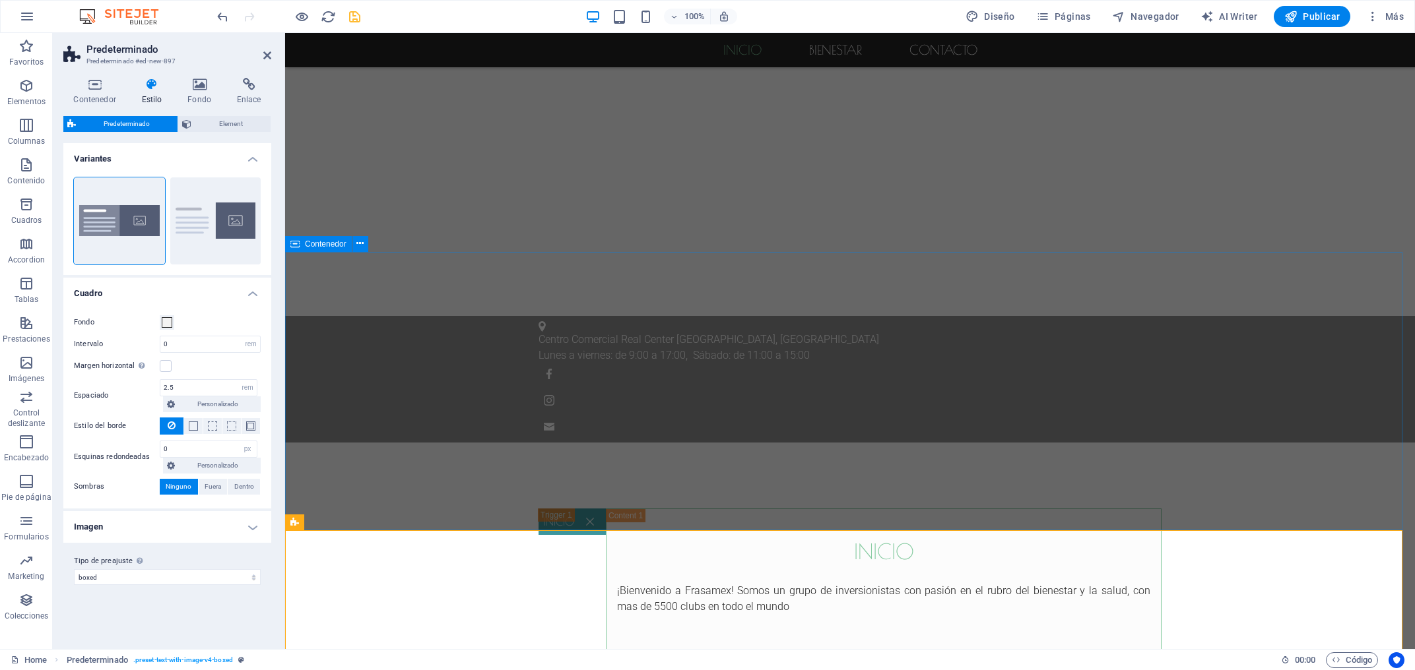
scroll to position [1251, 0]
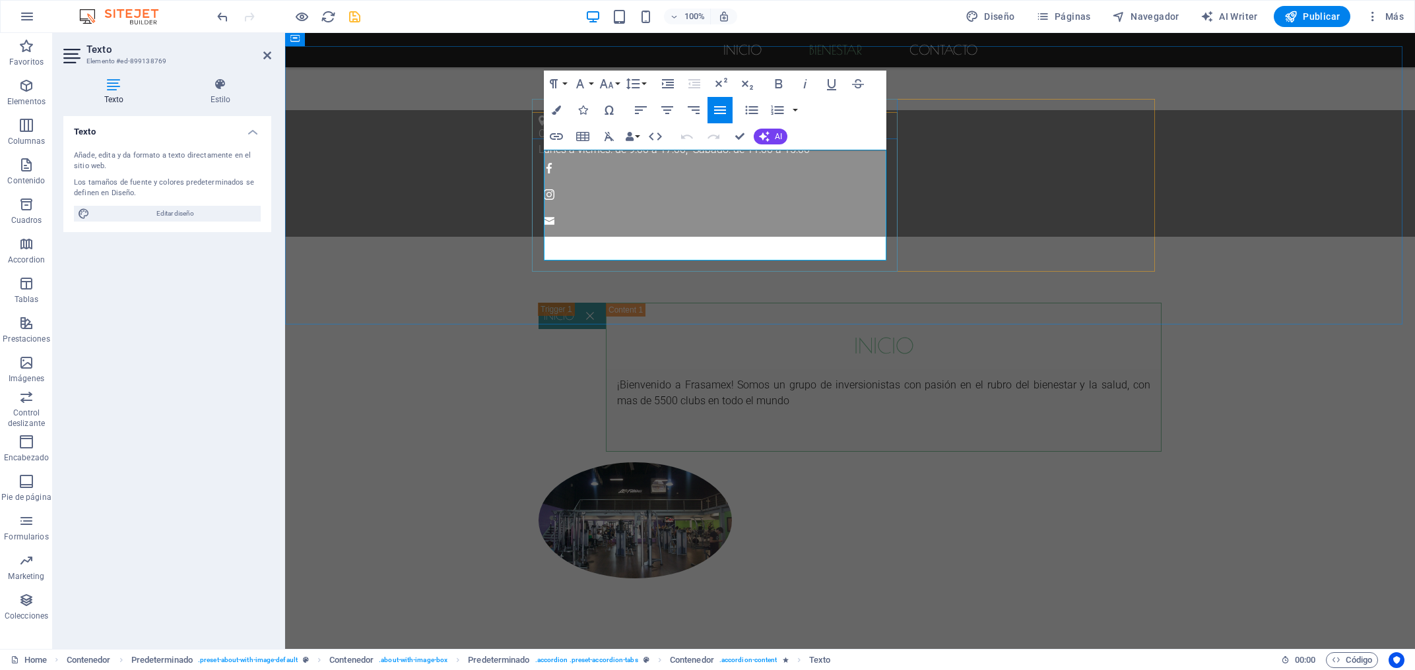
drag, startPoint x: 762, startPoint y: 201, endPoint x: 666, endPoint y: 202, distance: 96.3
copy h2 "Bienestar"
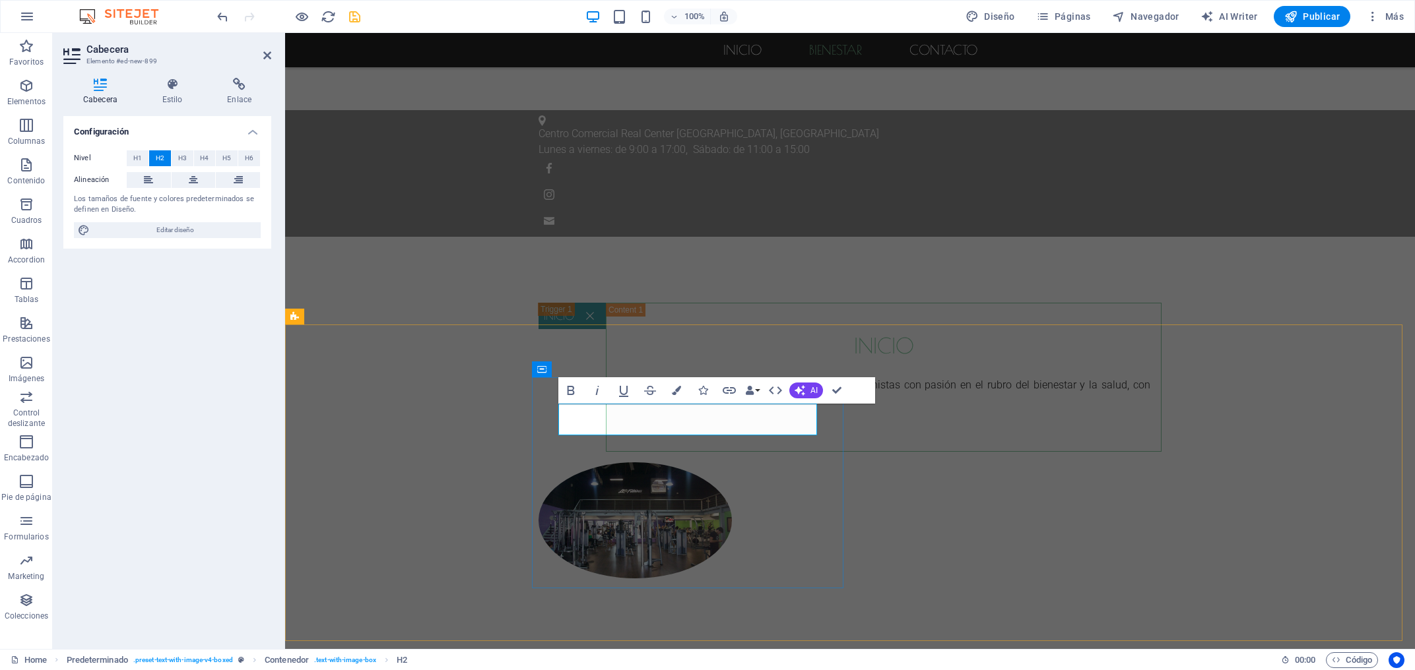
drag, startPoint x: 765, startPoint y: 422, endPoint x: 586, endPoint y: 422, distance: 178.8
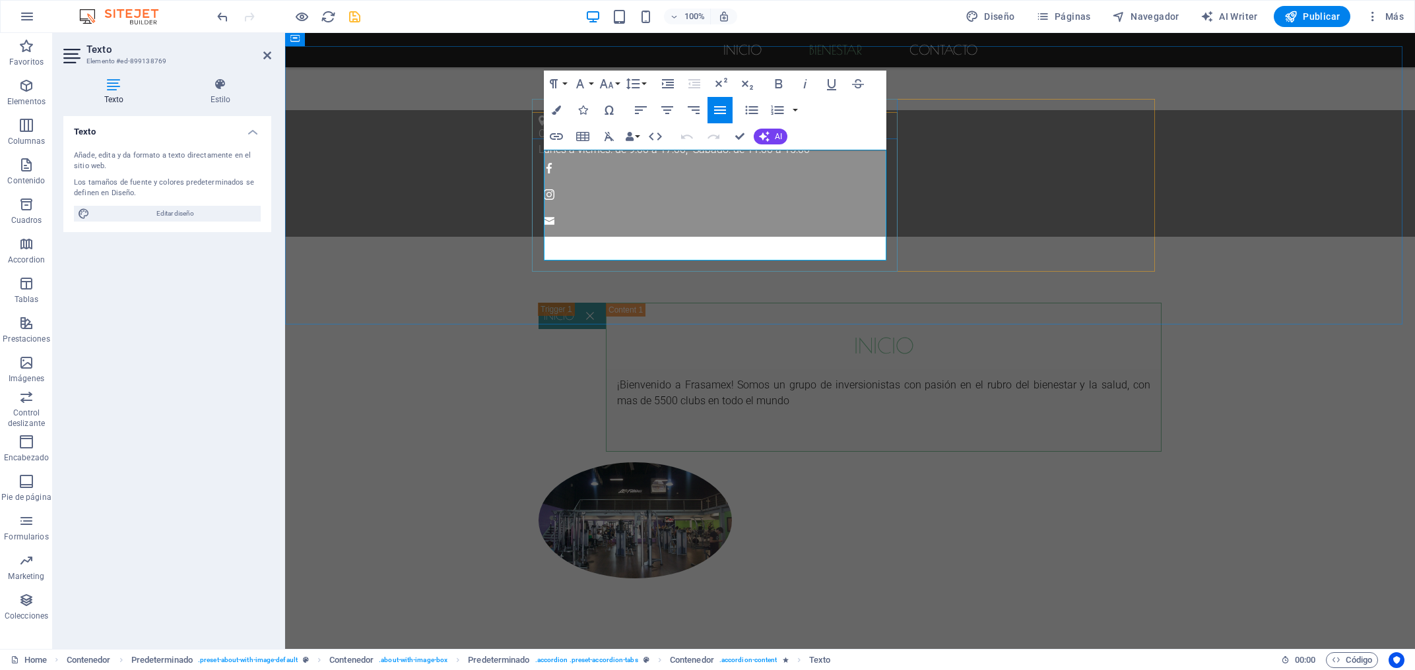
drag, startPoint x: 678, startPoint y: 251, endPoint x: 547, endPoint y: 236, distance: 132.2
copy p "Con más de 10 años de experiencia, ayudamos a nuestros socios a cambiar sus háb…"
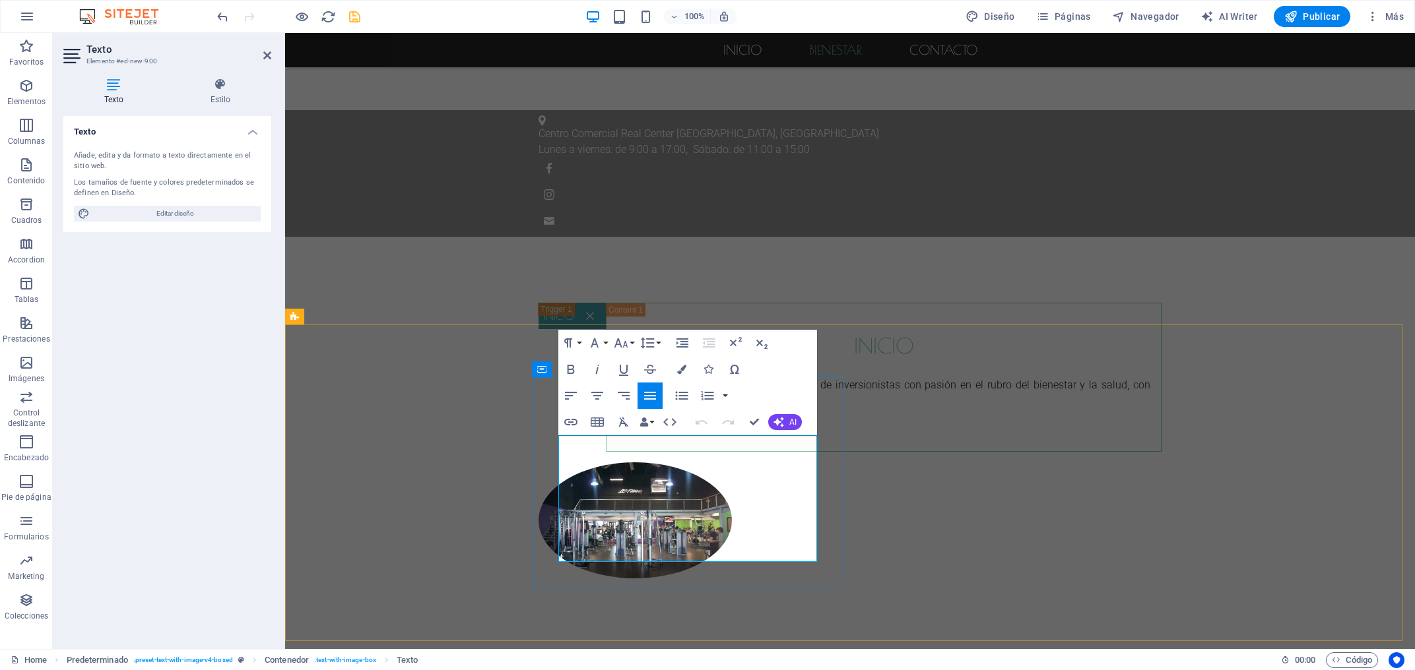
drag, startPoint x: 736, startPoint y: 553, endPoint x: 530, endPoint y: 423, distance: 243.5
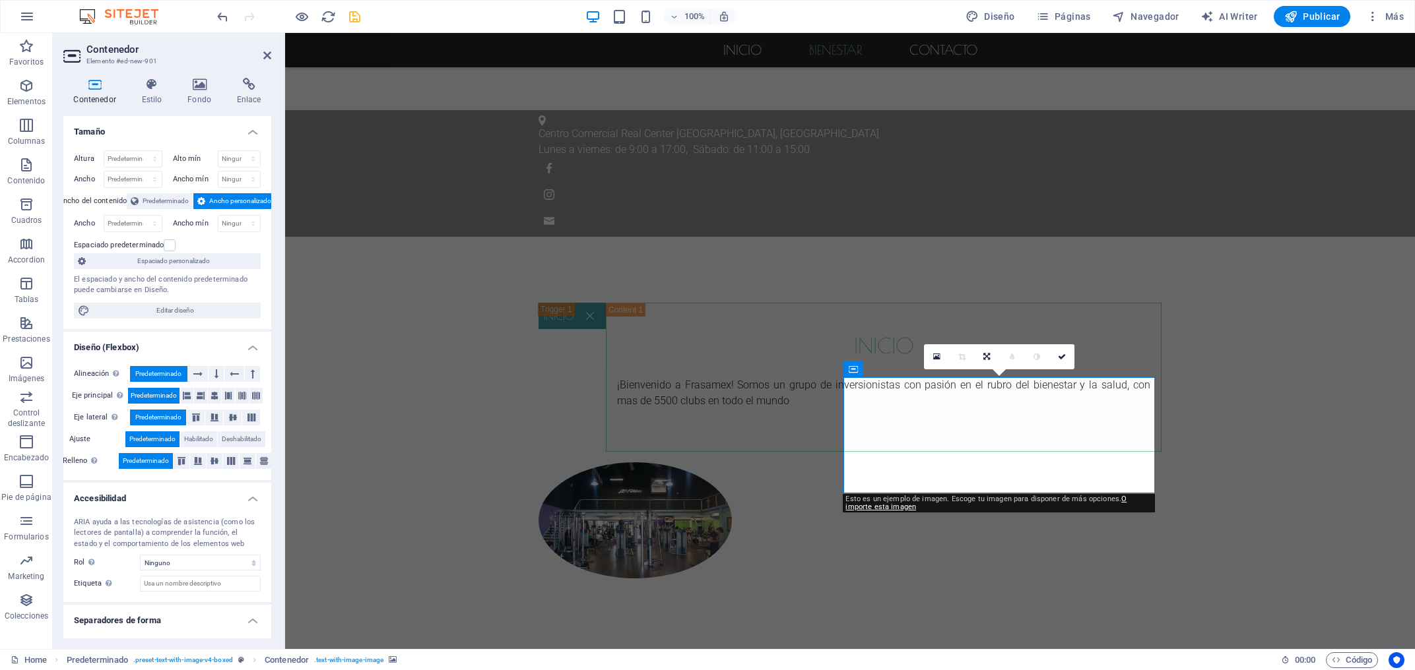
click at [203, 77] on div "Contenedor Estilo Fondo Enlace Tamaño Altura Predeterminado px rem % vh vw Alto…" at bounding box center [167, 358] width 229 height 582
click at [201, 83] on icon at bounding box center [199, 84] width 44 height 13
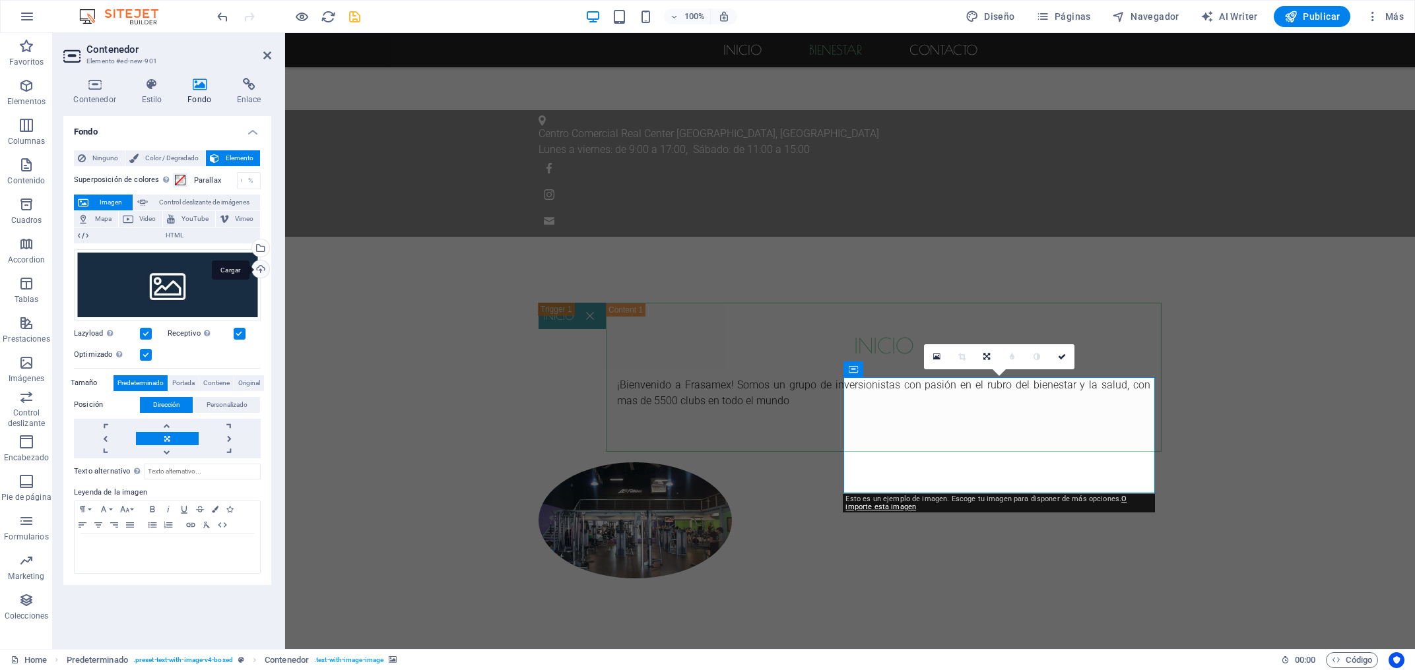
click at [254, 270] on div "Cargar" at bounding box center [259, 271] width 20 height 20
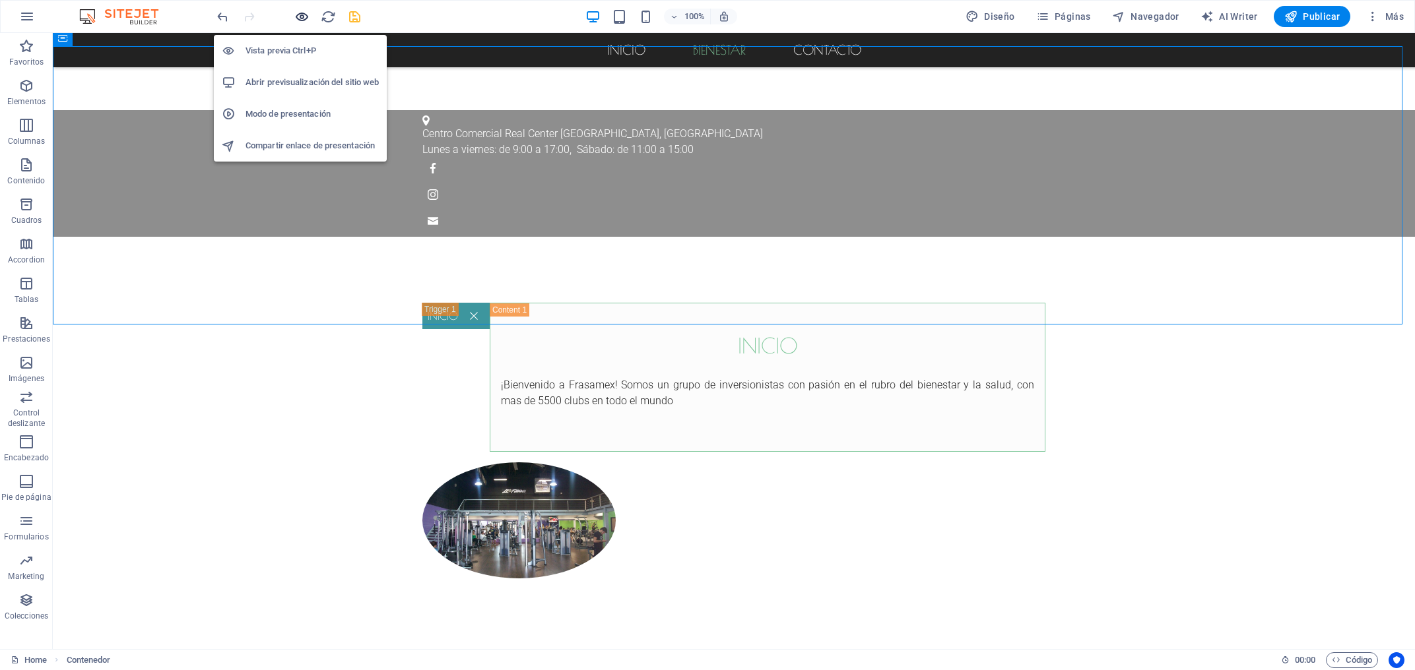
click at [304, 15] on icon "button" at bounding box center [301, 16] width 15 height 15
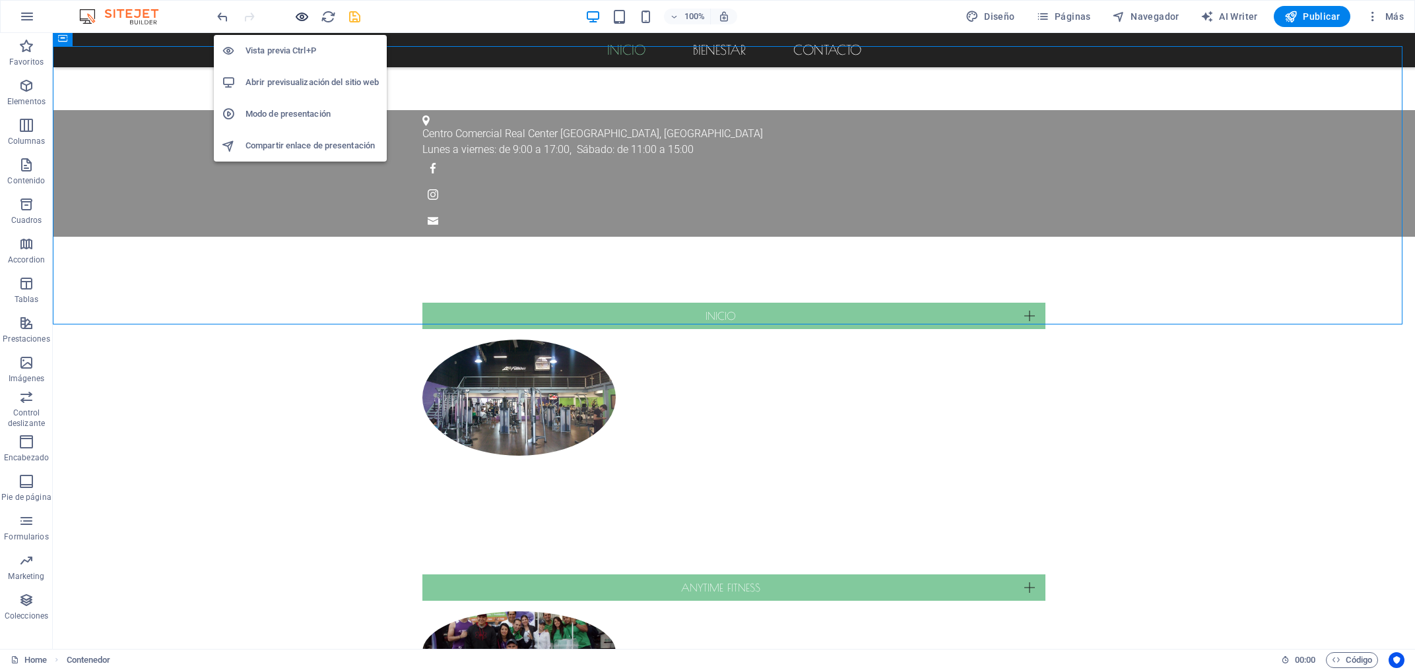
scroll to position [876, 0]
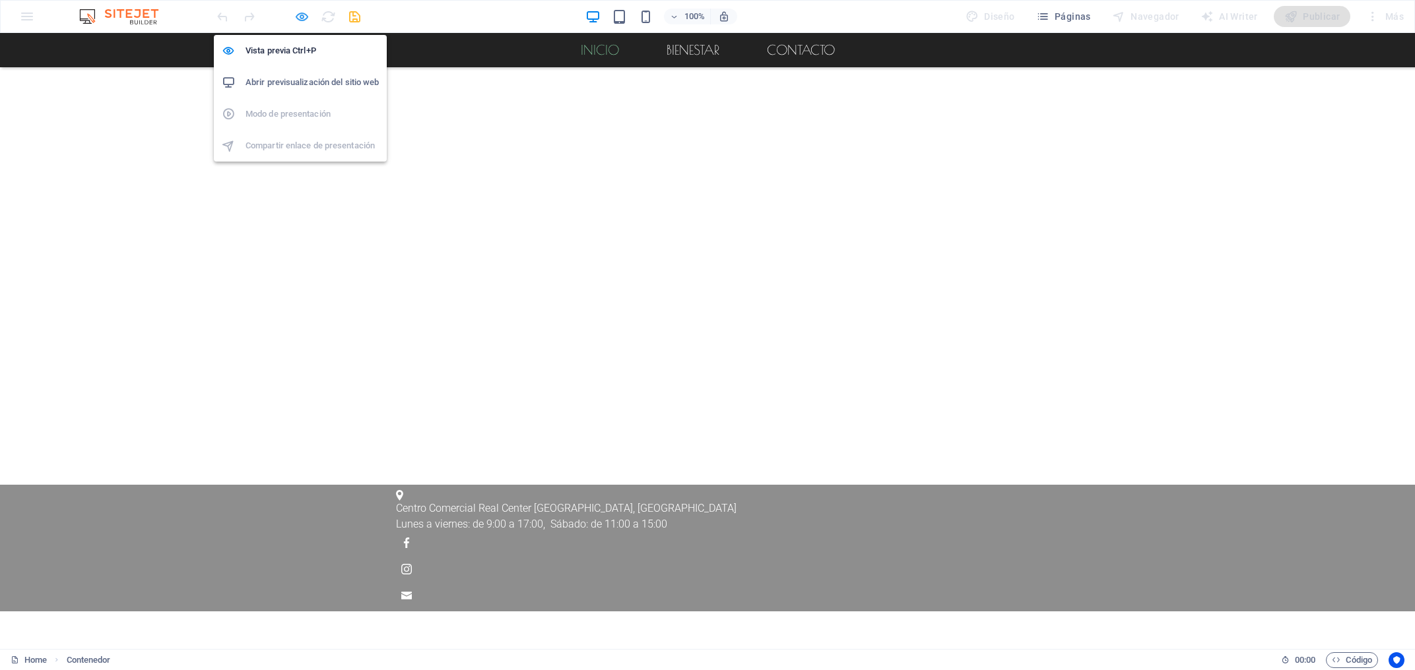
click at [307, 18] on icon "button" at bounding box center [301, 16] width 15 height 15
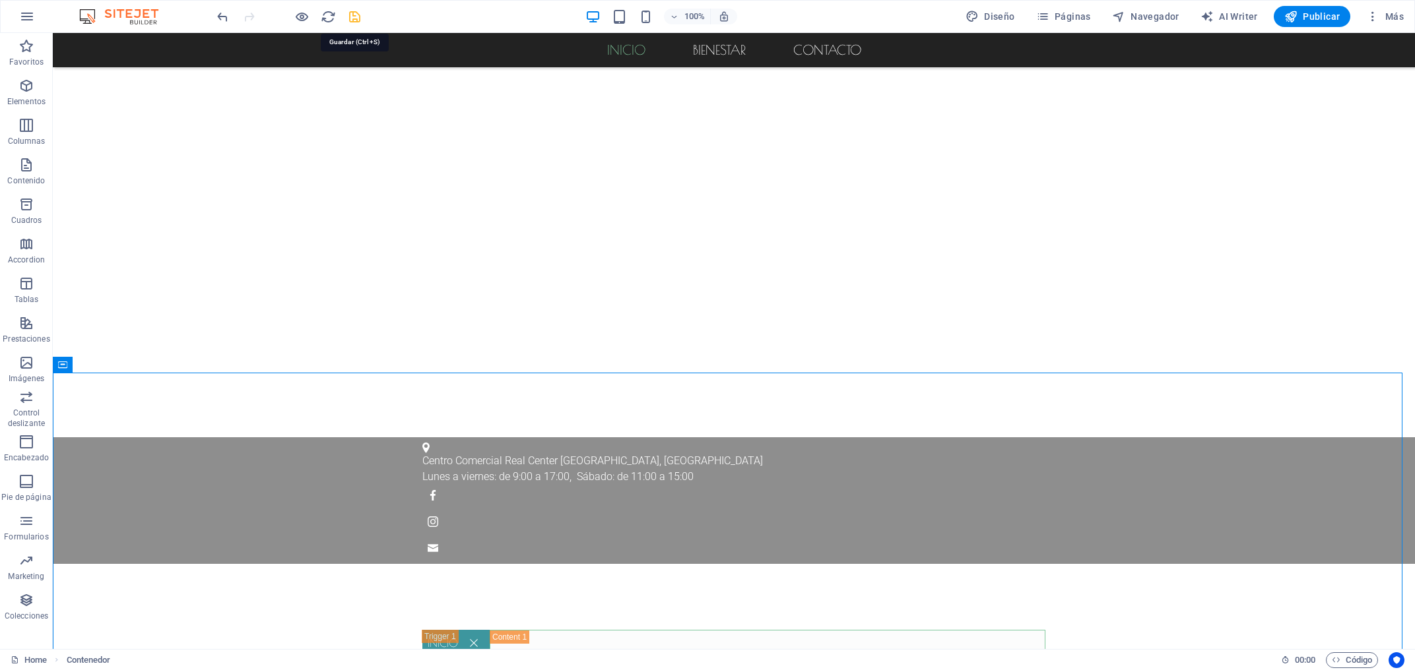
click at [358, 16] on icon "save" at bounding box center [354, 16] width 15 height 15
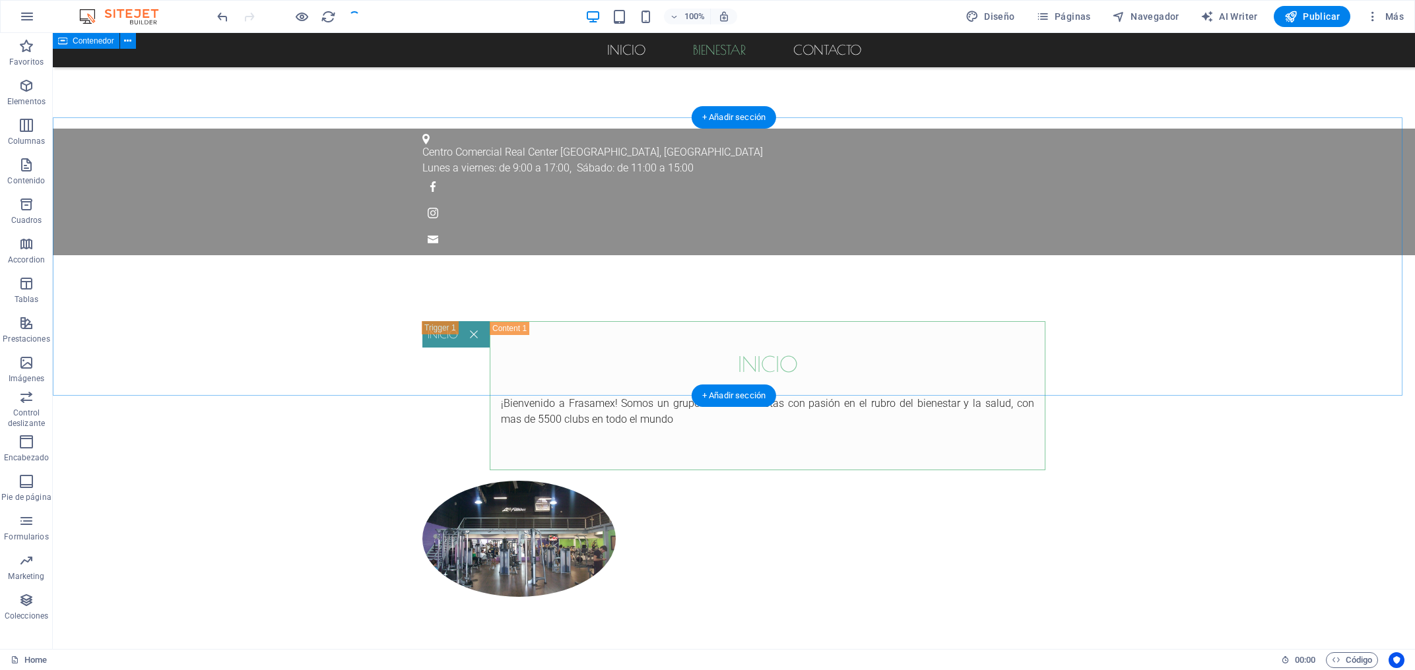
scroll to position [1135, 0]
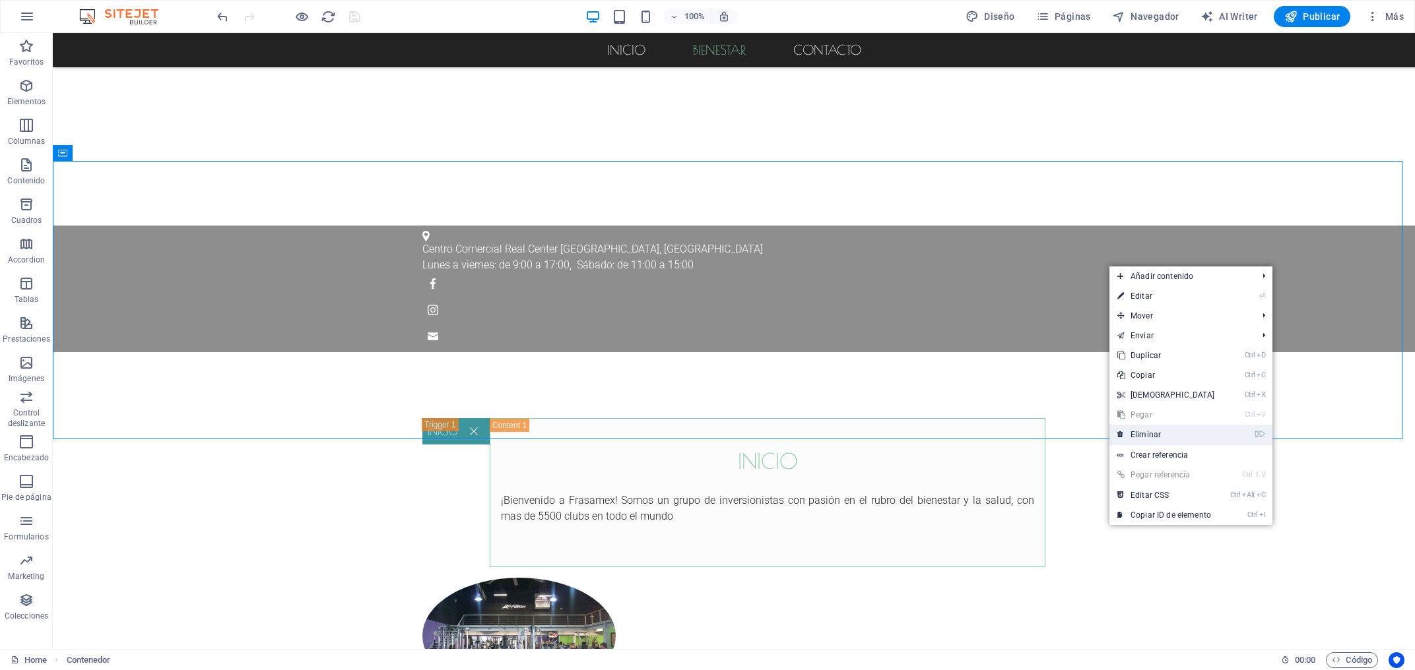
click at [1139, 431] on link "⌦ Eliminar" at bounding box center [1165, 435] width 113 height 20
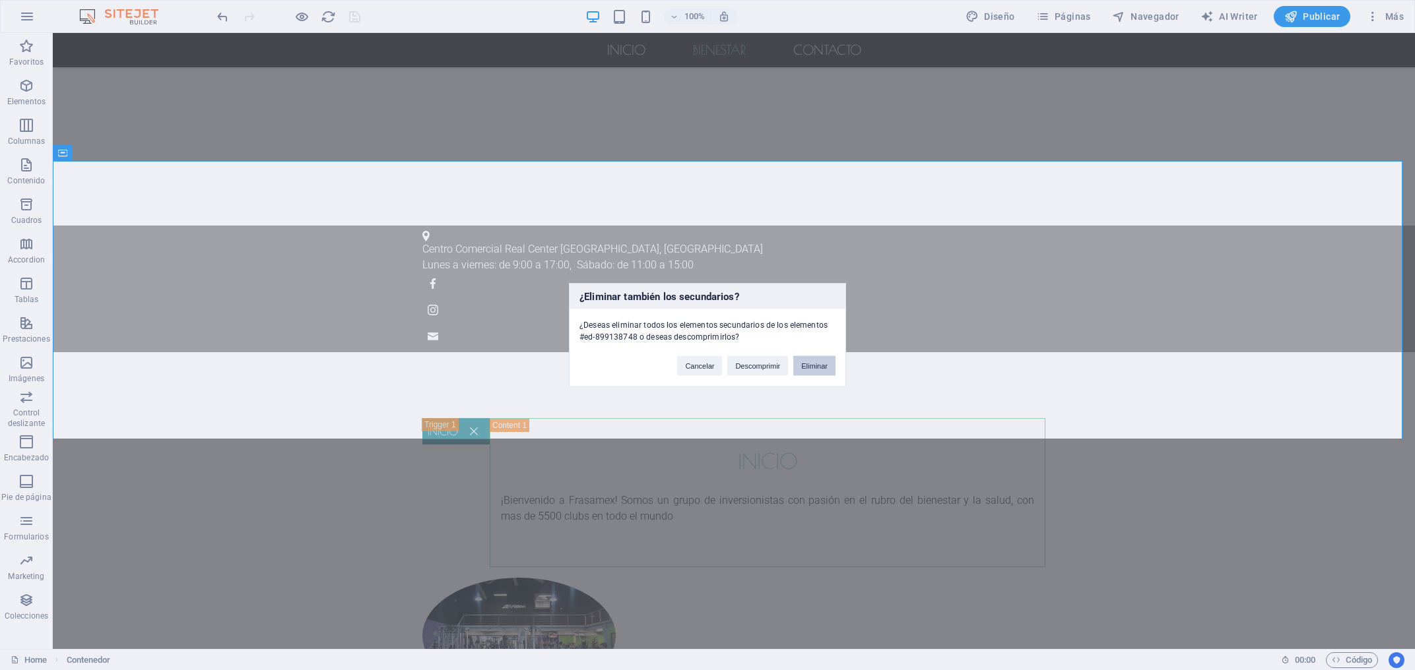
click at [815, 366] on button "Eliminar" at bounding box center [814, 366] width 42 height 20
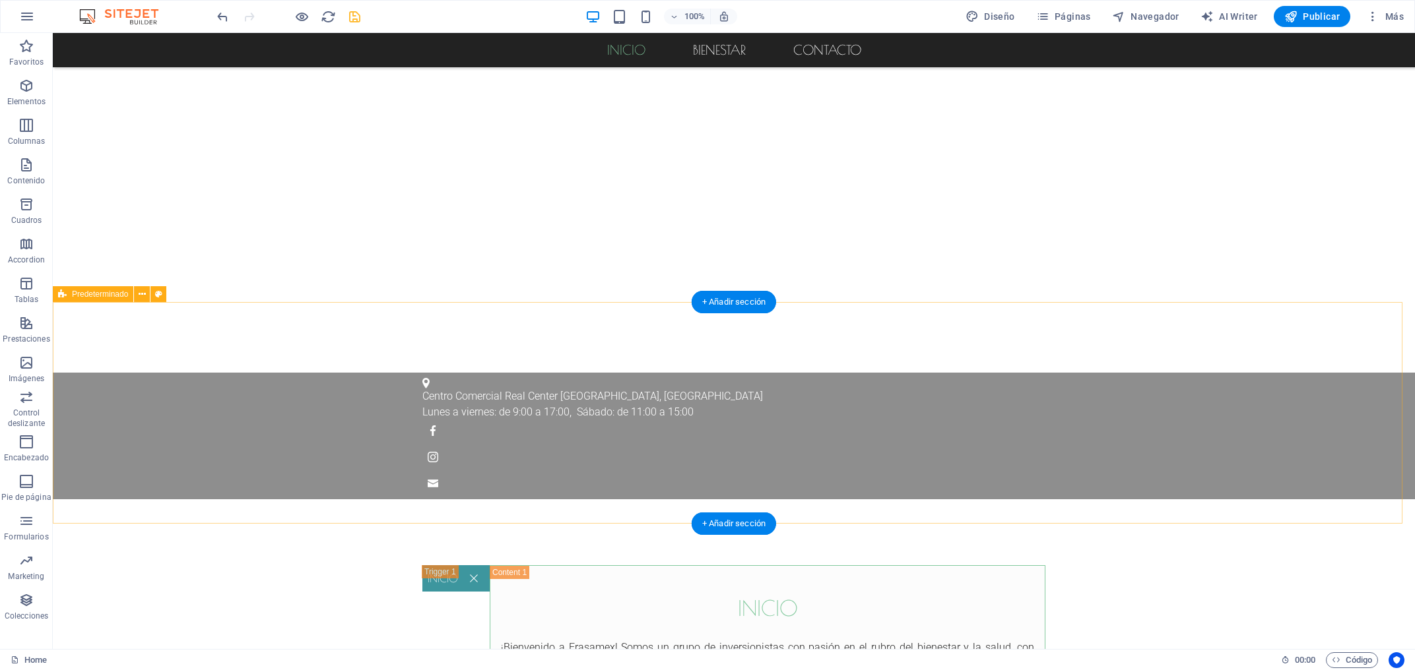
scroll to position [994, 0]
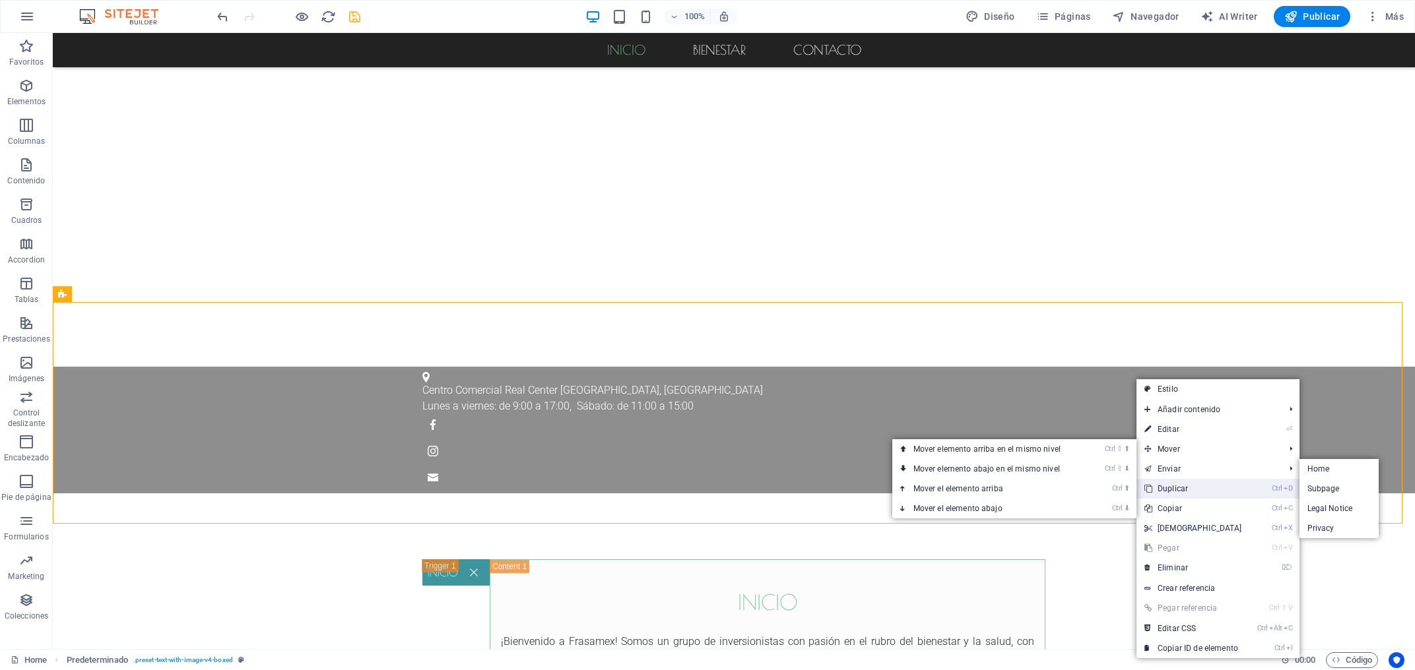
click at [1174, 486] on link "Ctrl D Duplicar" at bounding box center [1192, 489] width 113 height 20
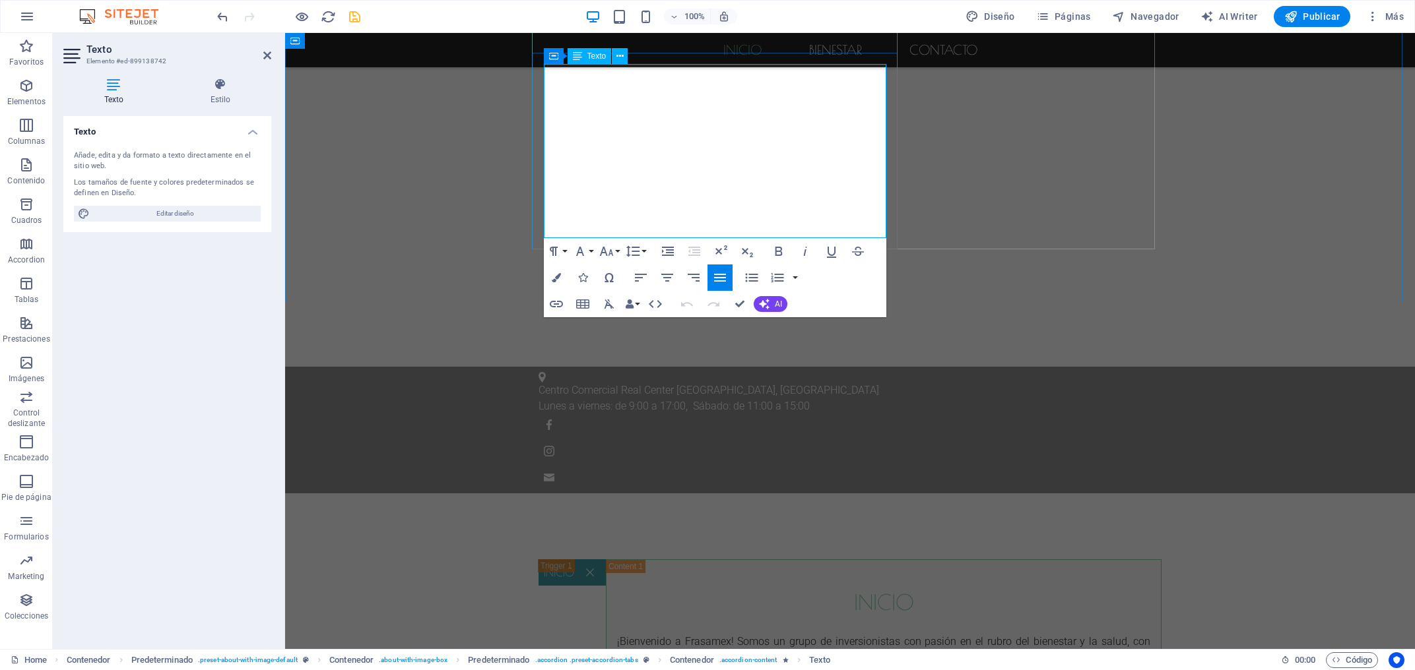
drag, startPoint x: 637, startPoint y: 133, endPoint x: 789, endPoint y: 133, distance: 152.4
copy h2 "Anytime Fitness"
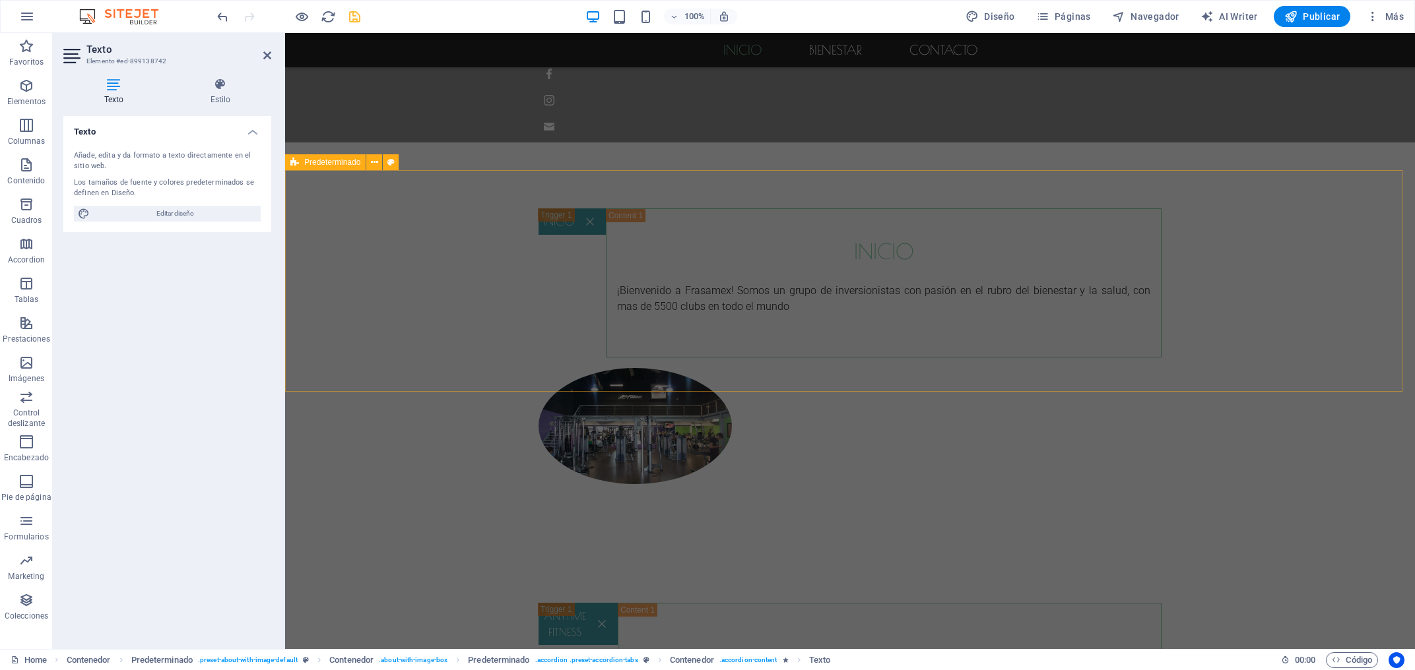
scroll to position [1348, 0]
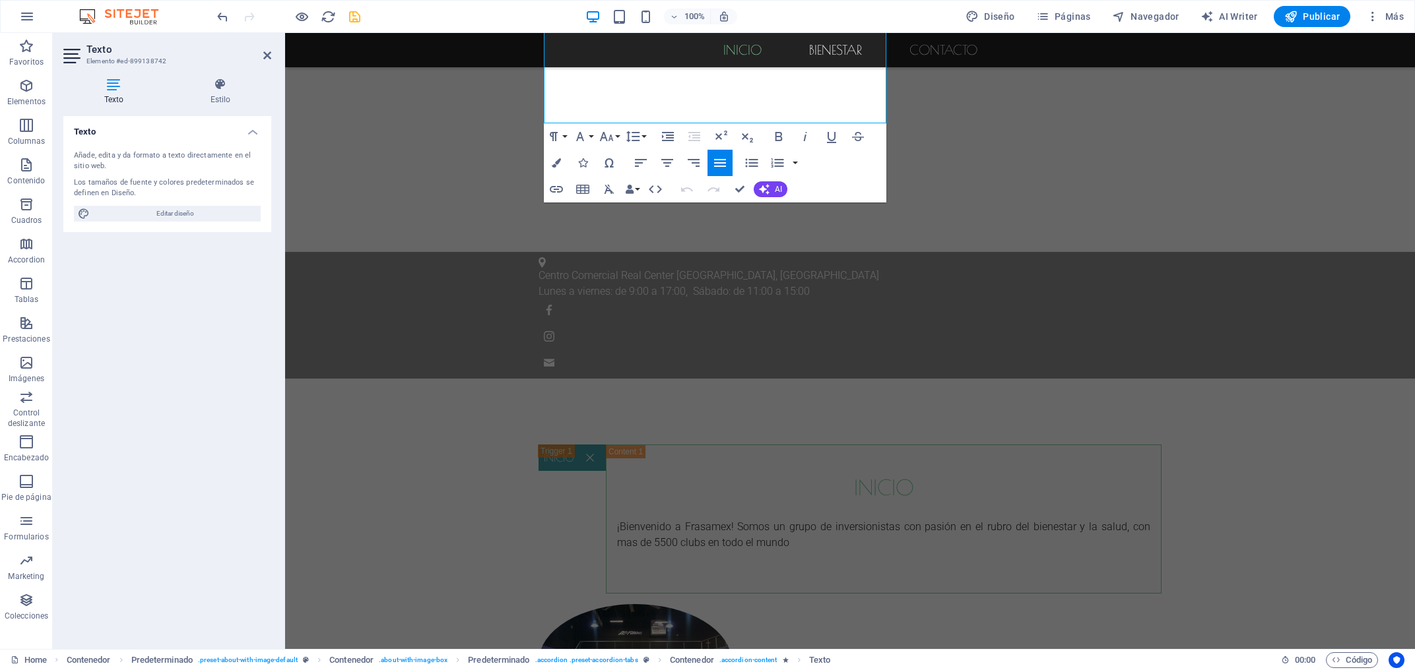
scroll to position [1060, 0]
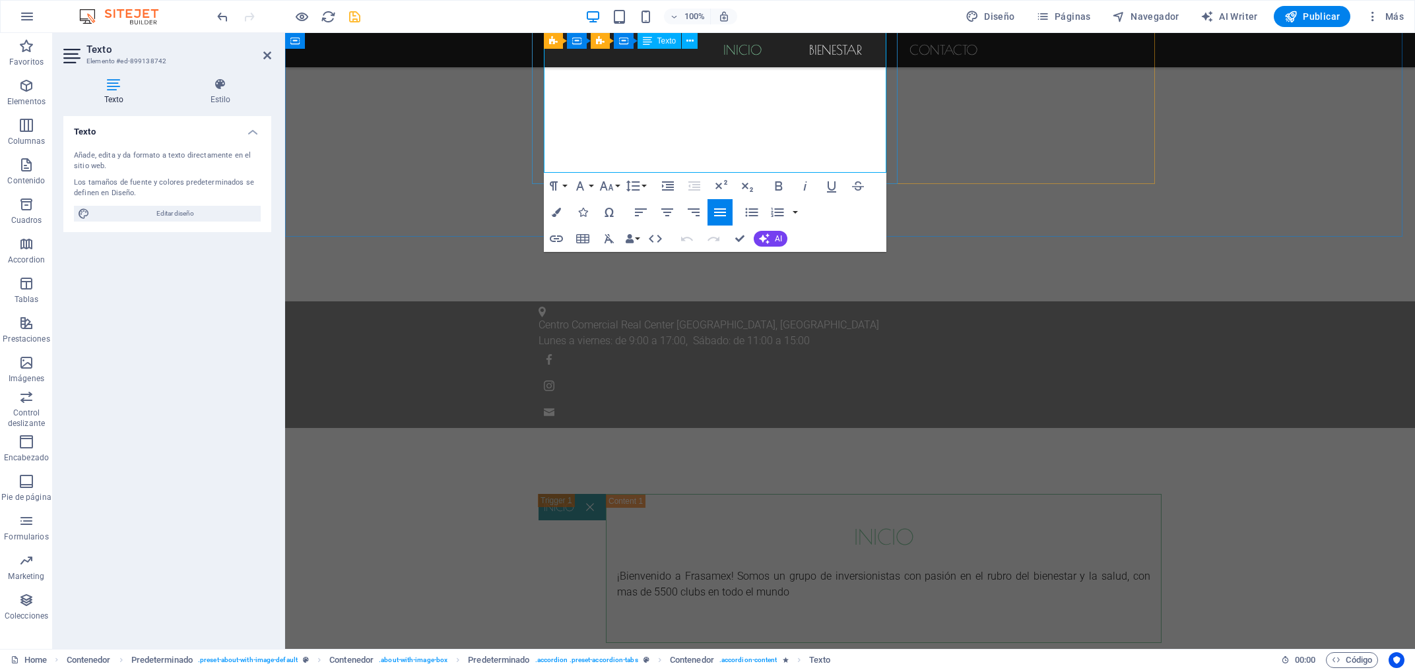
drag, startPoint x: 546, startPoint y: 104, endPoint x: 773, endPoint y: 169, distance: 236.2
copy p "Somos una cadena de gimnasios/spa abiertos 24 horas, donde todos nuestros socio…"
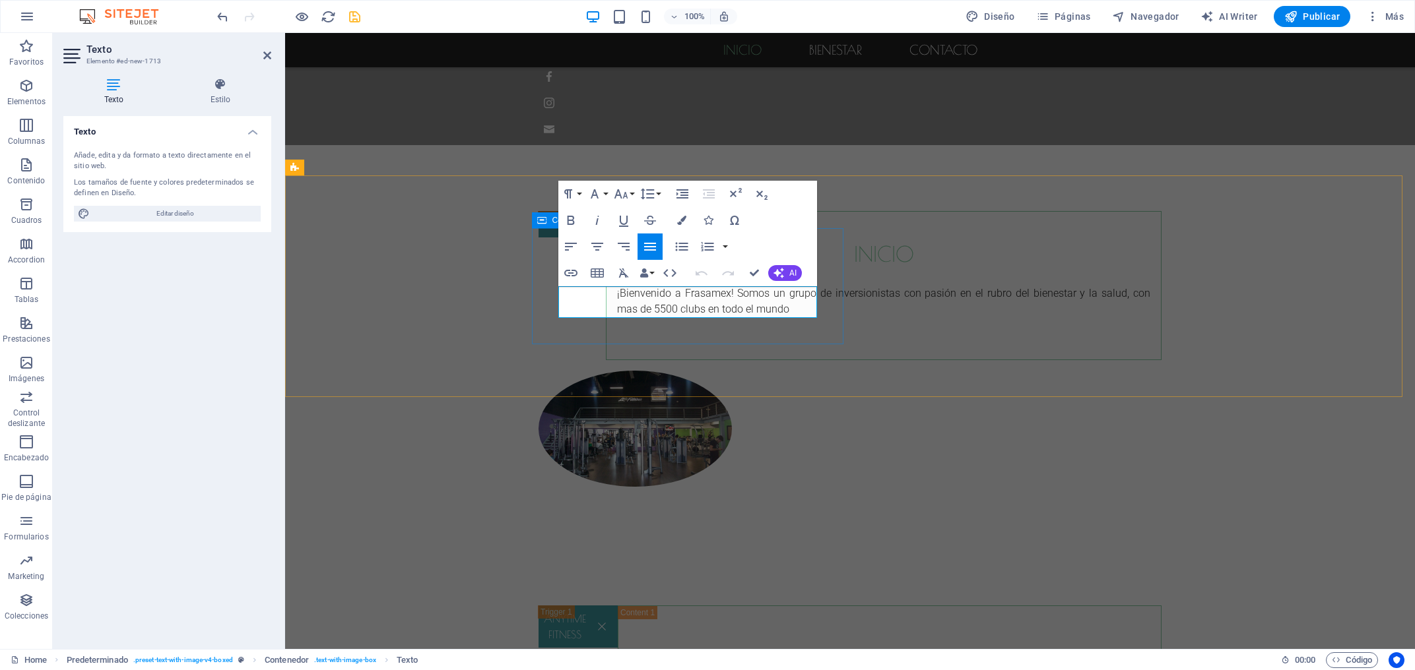
drag, startPoint x: 781, startPoint y: 308, endPoint x: 538, endPoint y: 290, distance: 244.1
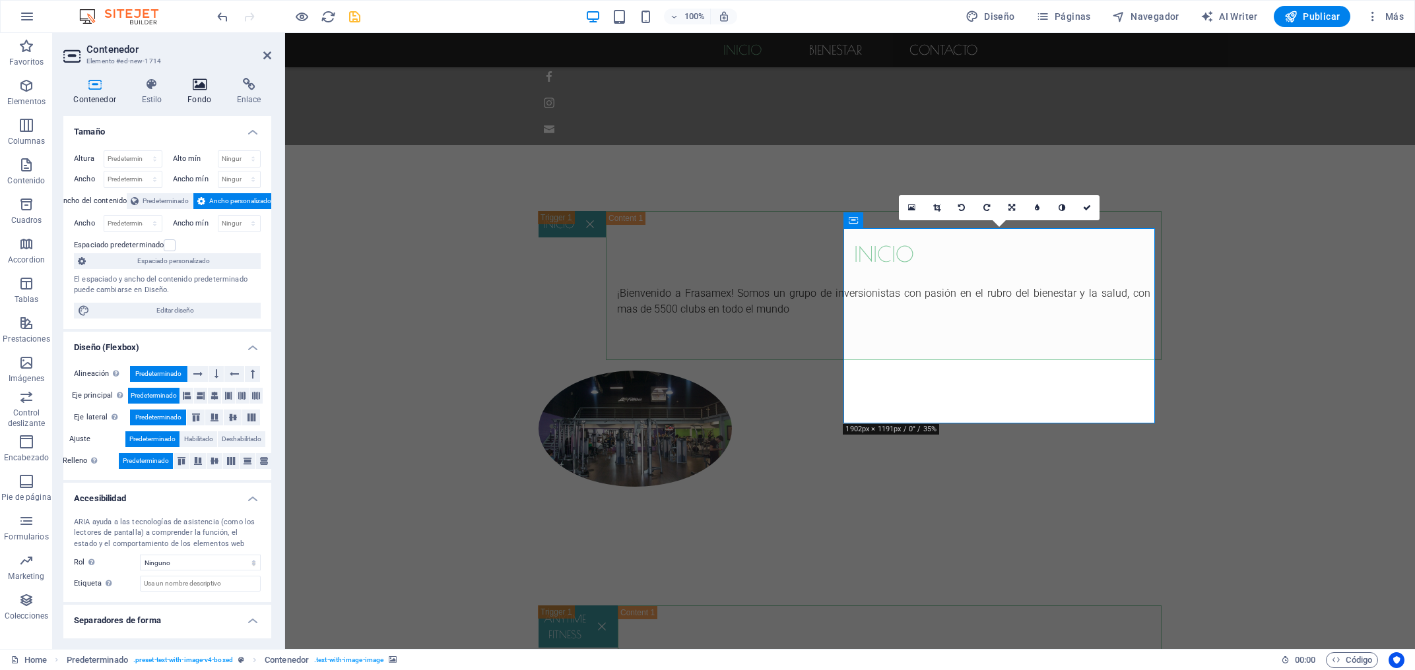
click at [204, 96] on h4 "Fondo" at bounding box center [201, 92] width 49 height 28
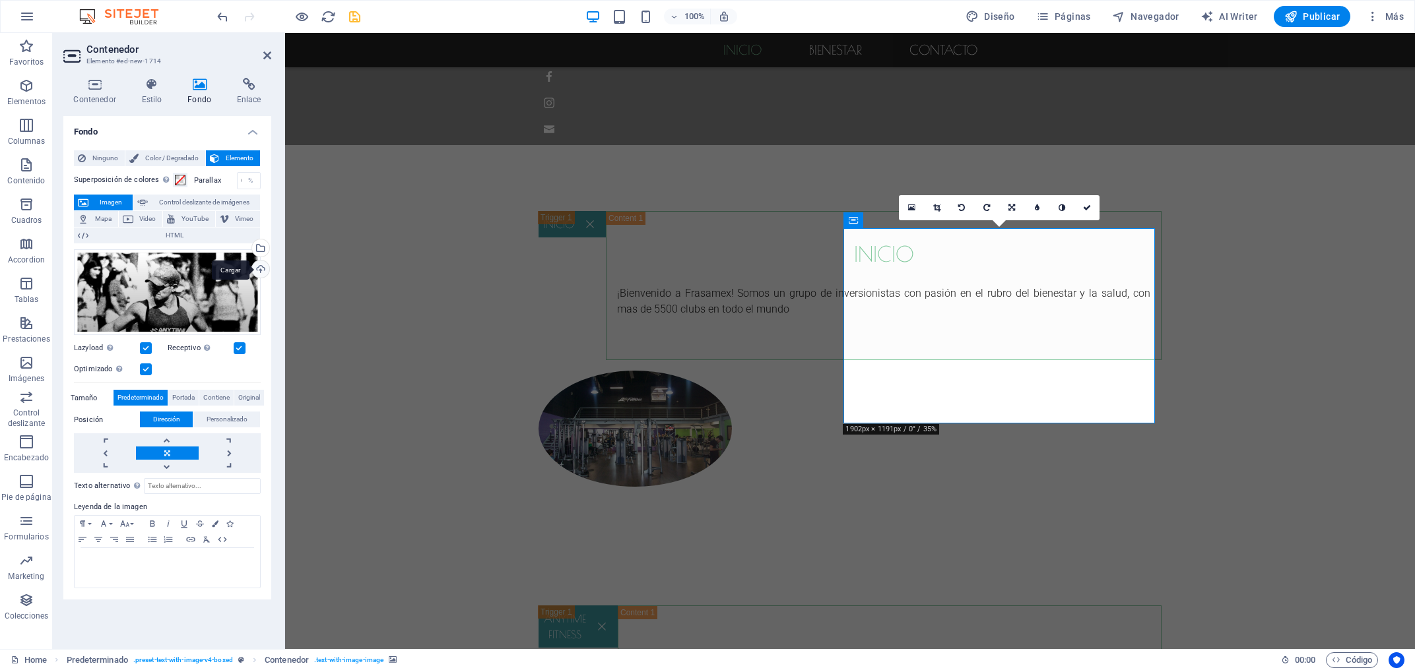
click at [261, 271] on div "Cargar" at bounding box center [259, 271] width 20 height 20
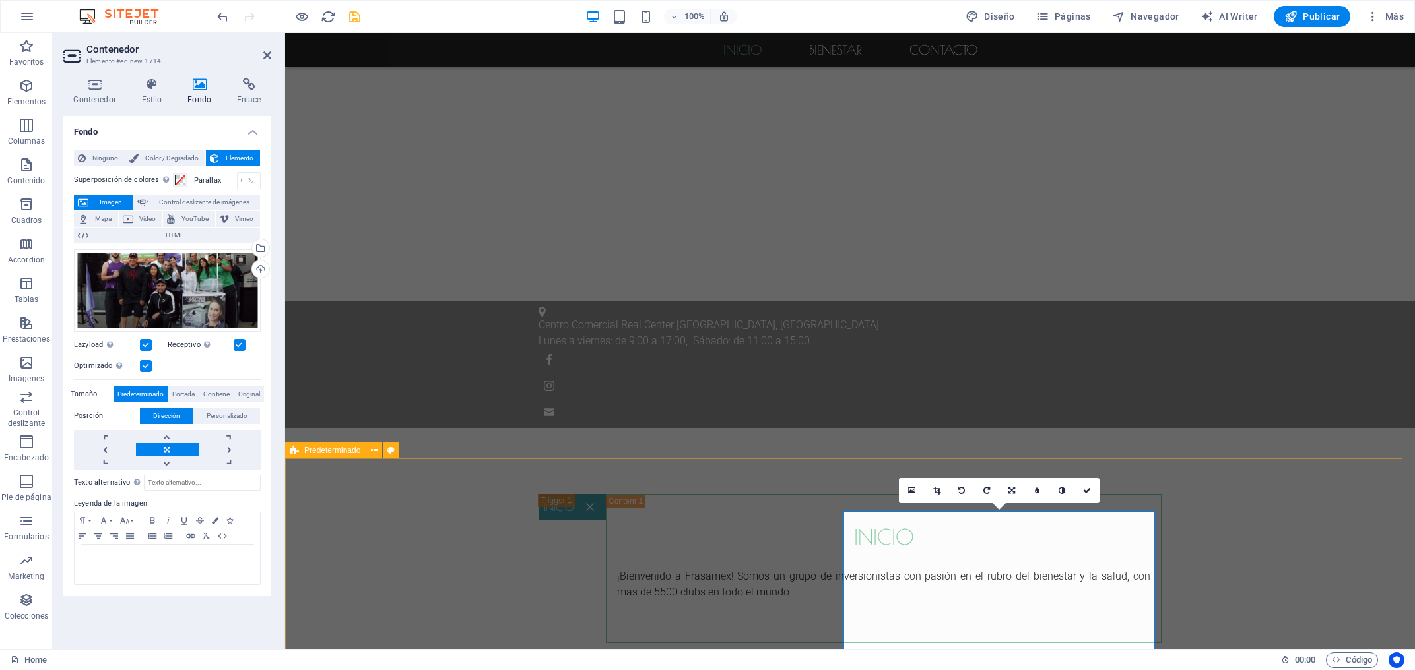
scroll to position [1061, 0]
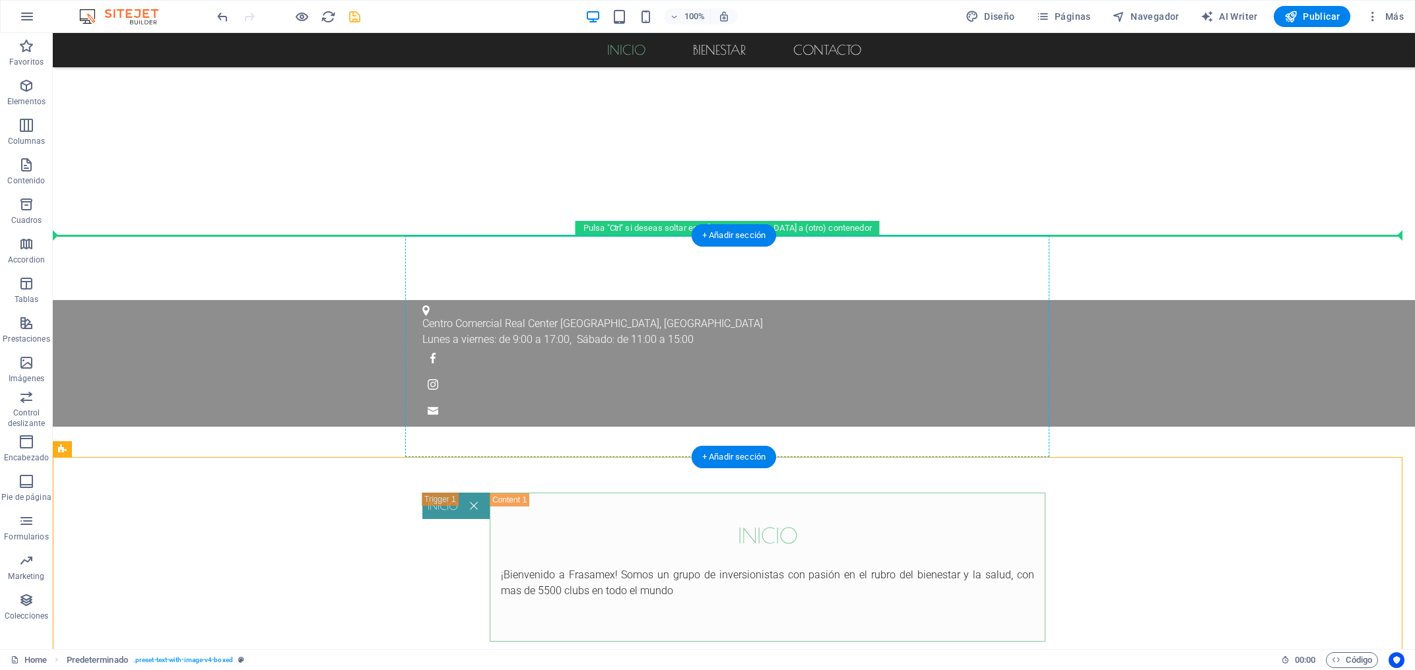
drag, startPoint x: 142, startPoint y: 569, endPoint x: 437, endPoint y: 339, distance: 374.2
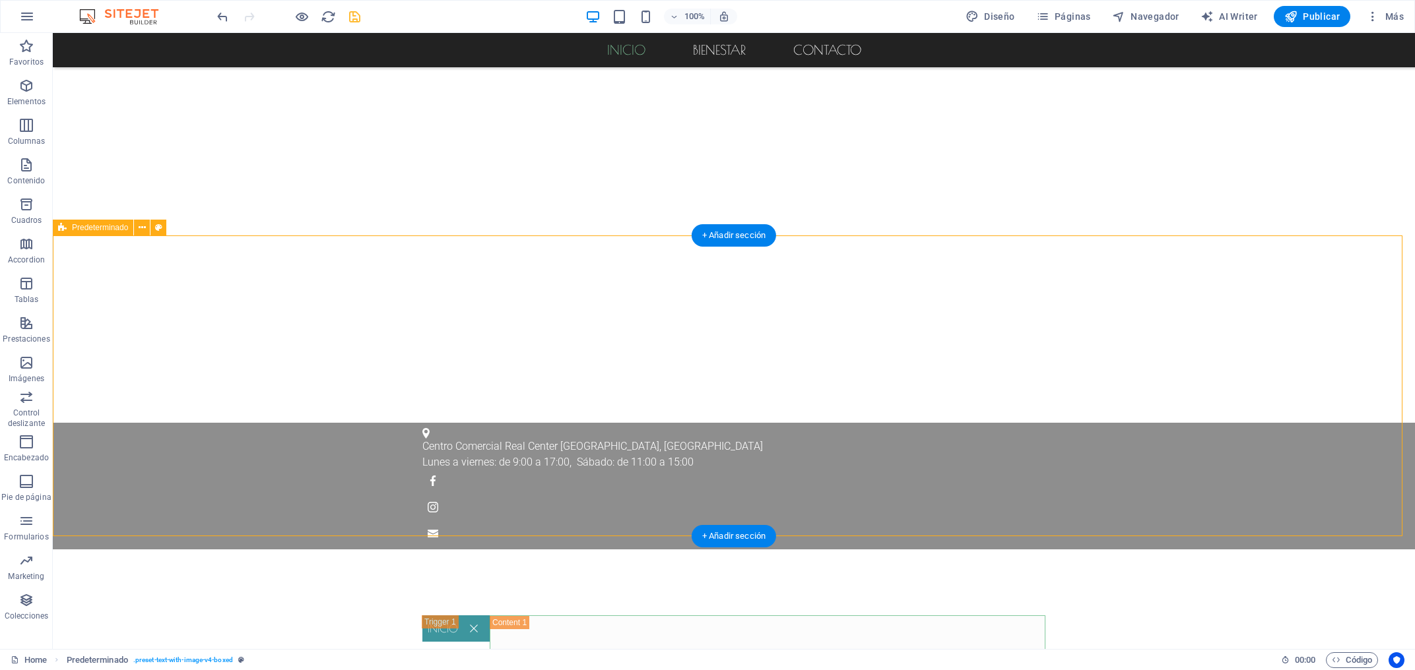
scroll to position [778, 0]
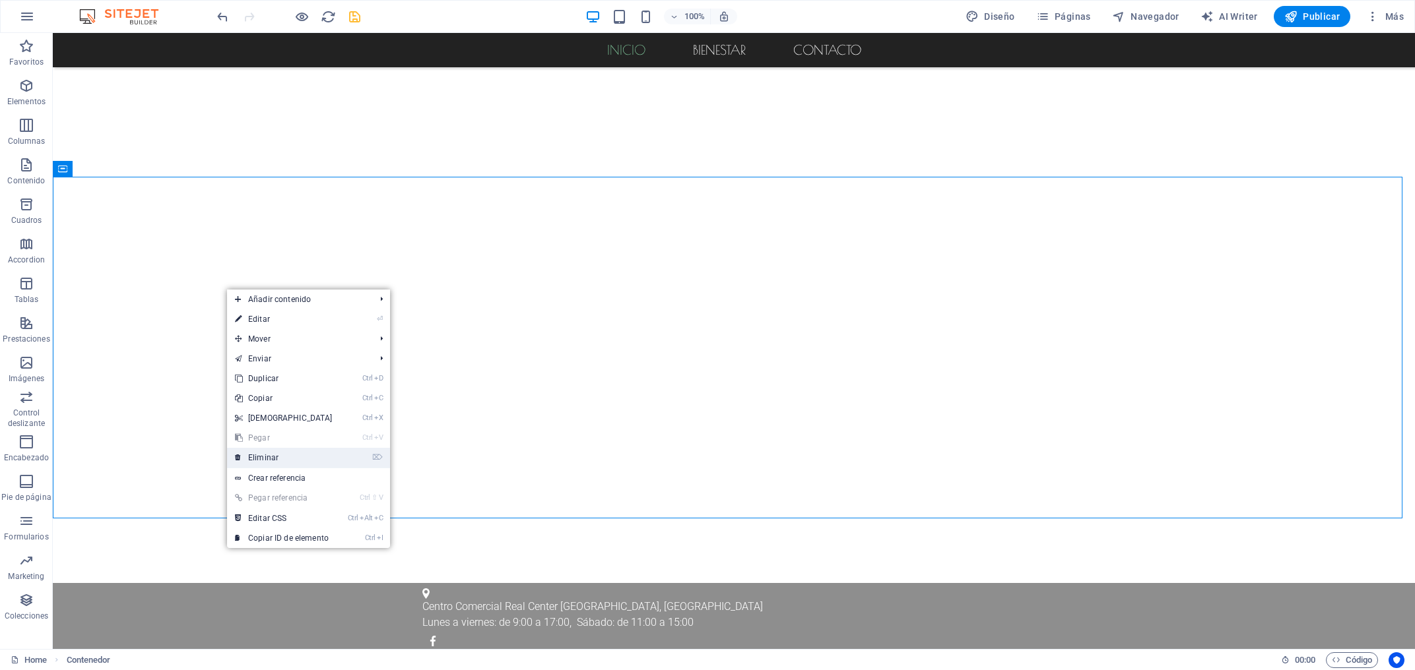
click at [279, 463] on link "⌦ Eliminar" at bounding box center [283, 458] width 113 height 20
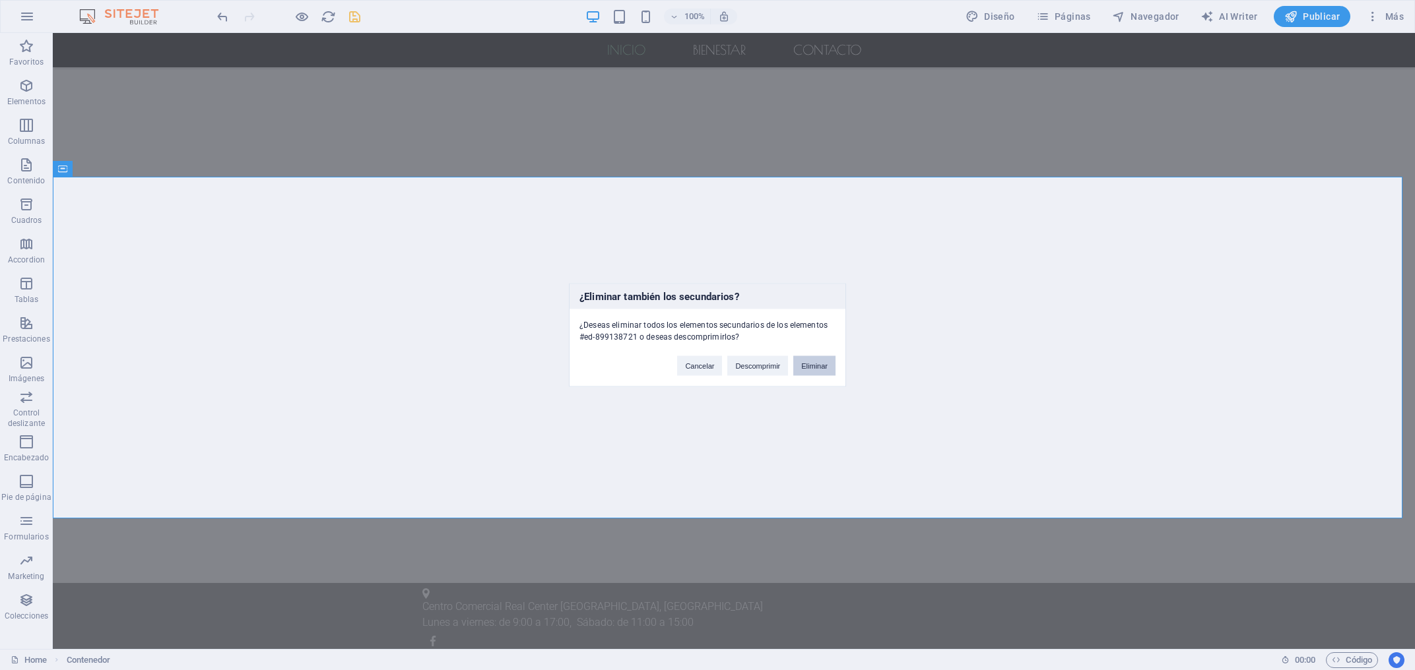
click at [828, 372] on button "Eliminar" at bounding box center [814, 366] width 42 height 20
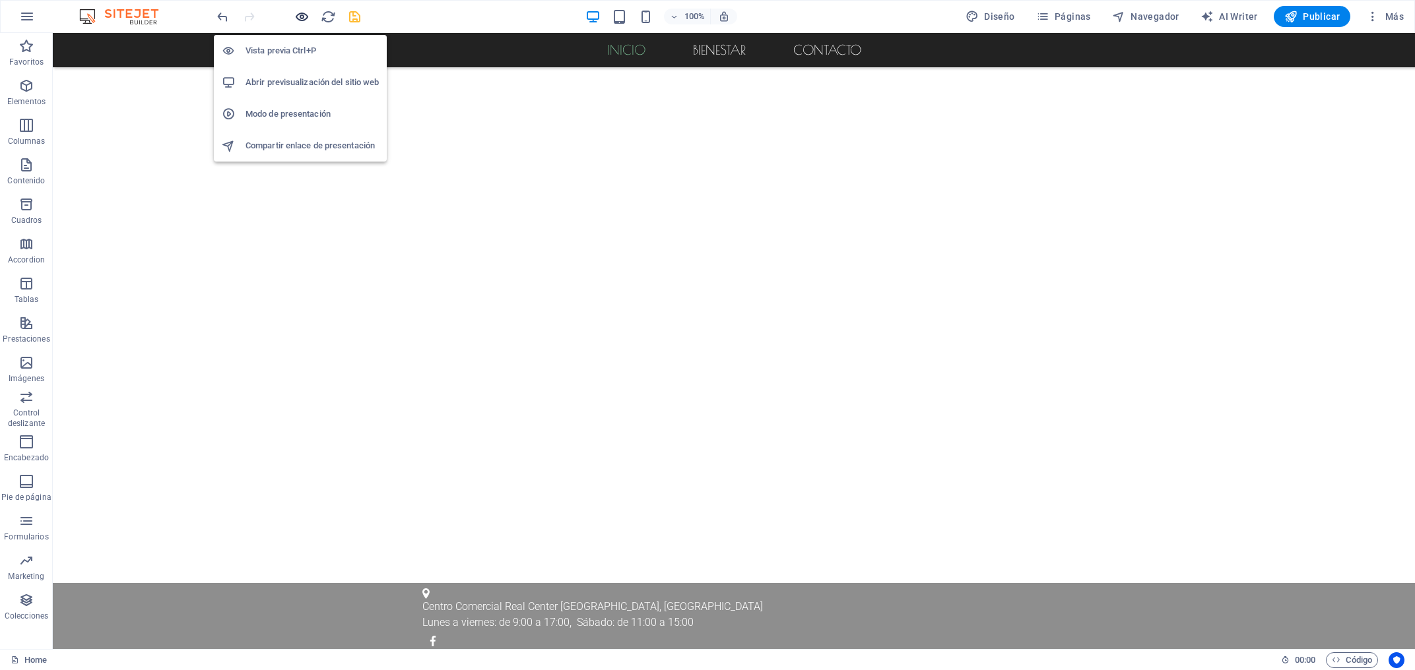
click at [305, 17] on icon "button" at bounding box center [301, 16] width 15 height 15
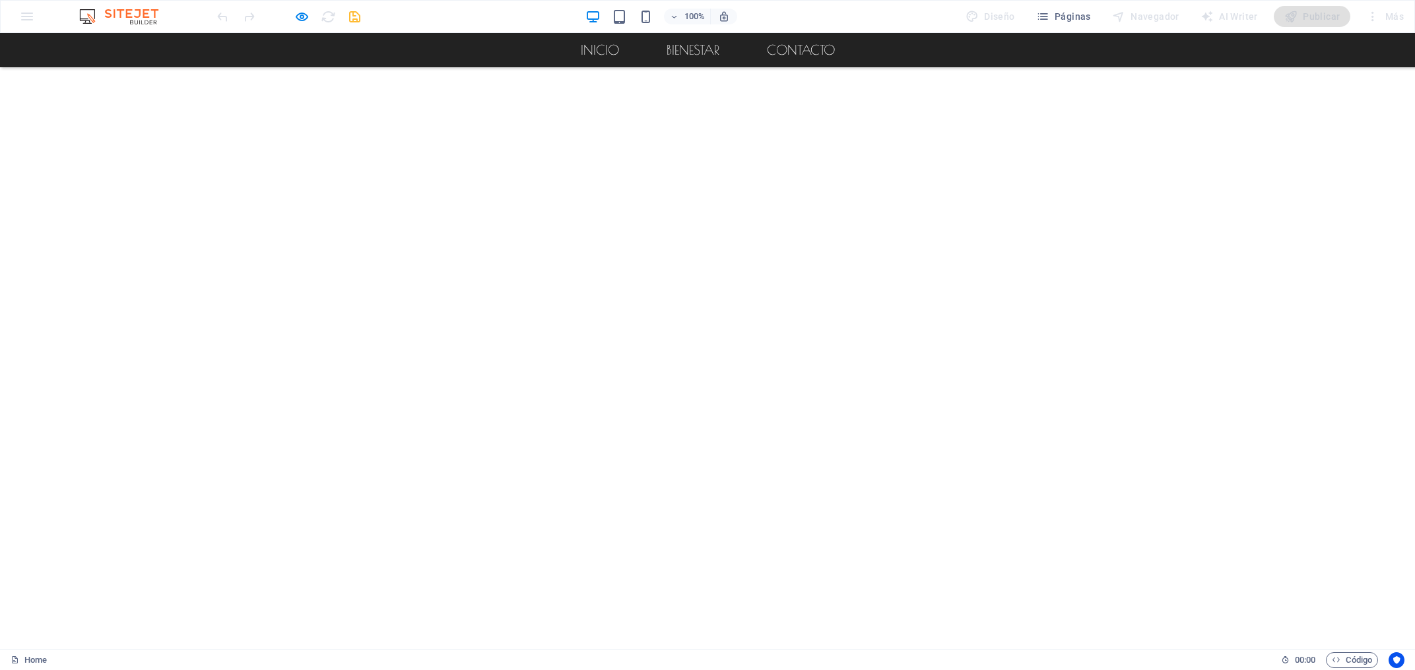
scroll to position [216, 0]
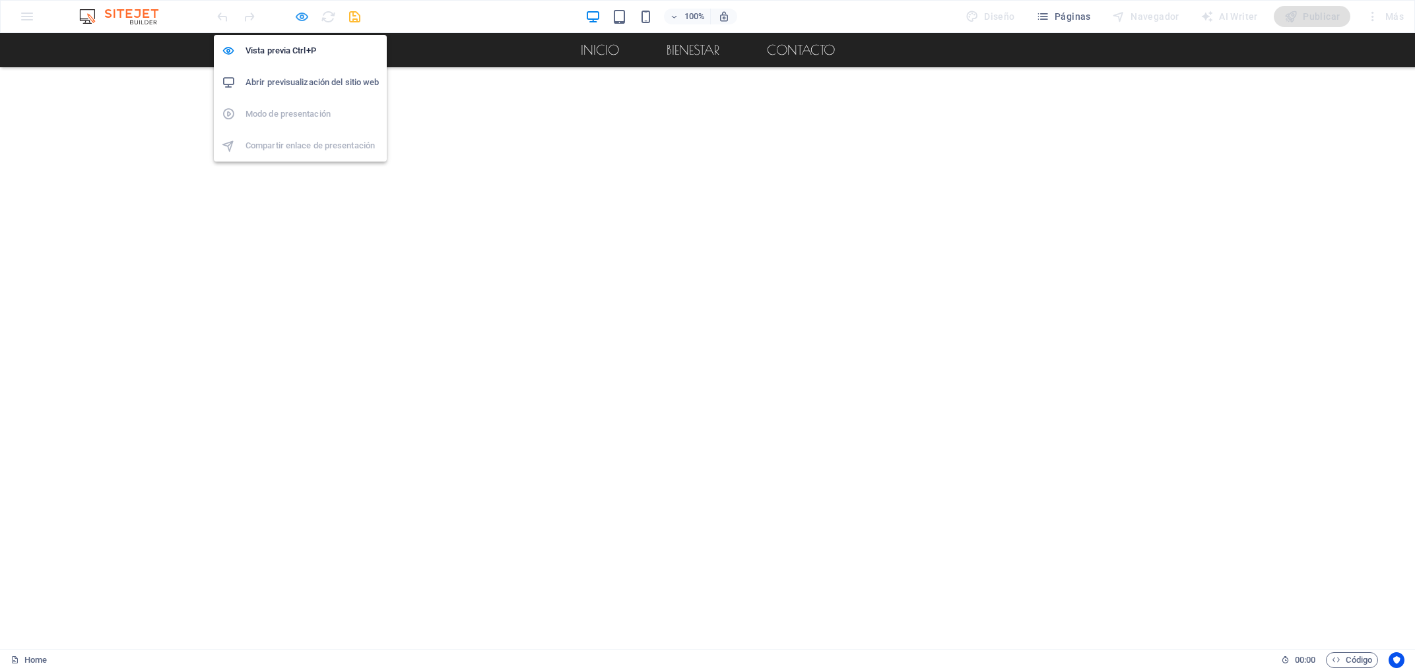
click at [300, 15] on icon "button" at bounding box center [301, 16] width 15 height 15
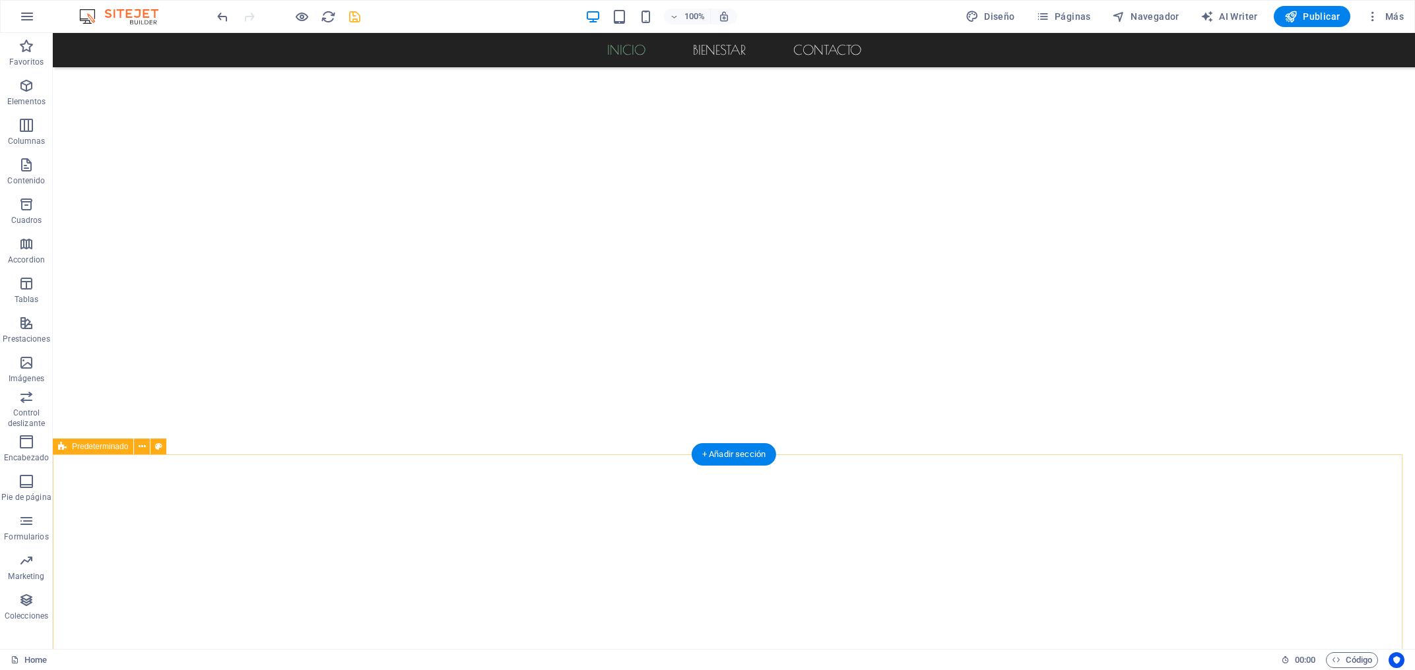
scroll to position [641, 0]
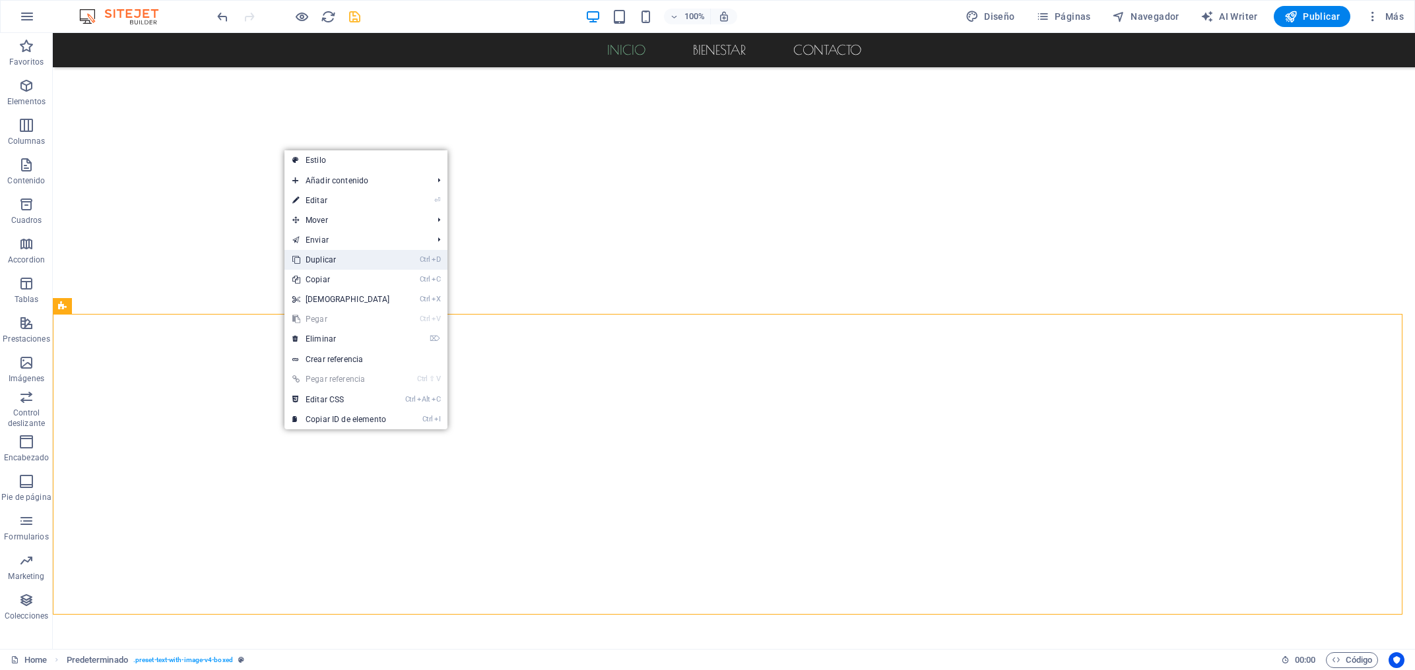
click at [350, 261] on link "Ctrl D Duplicar" at bounding box center [340, 260] width 113 height 20
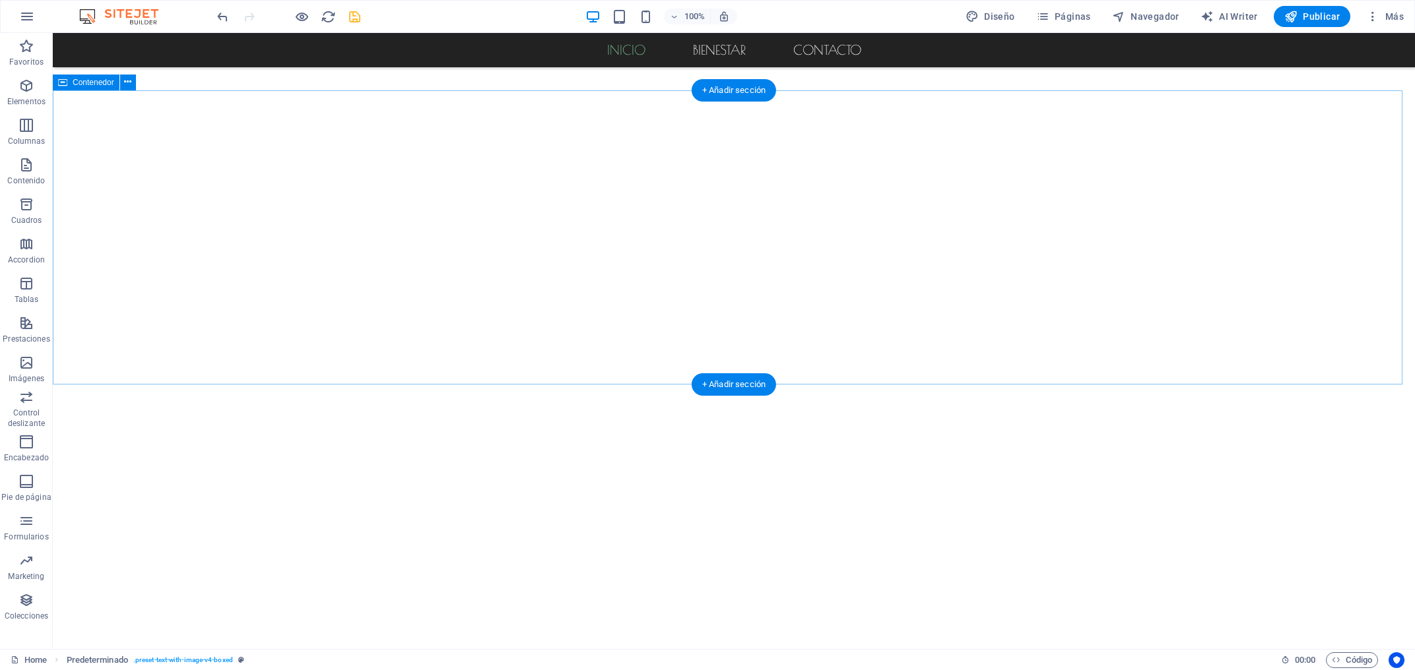
scroll to position [570, 0]
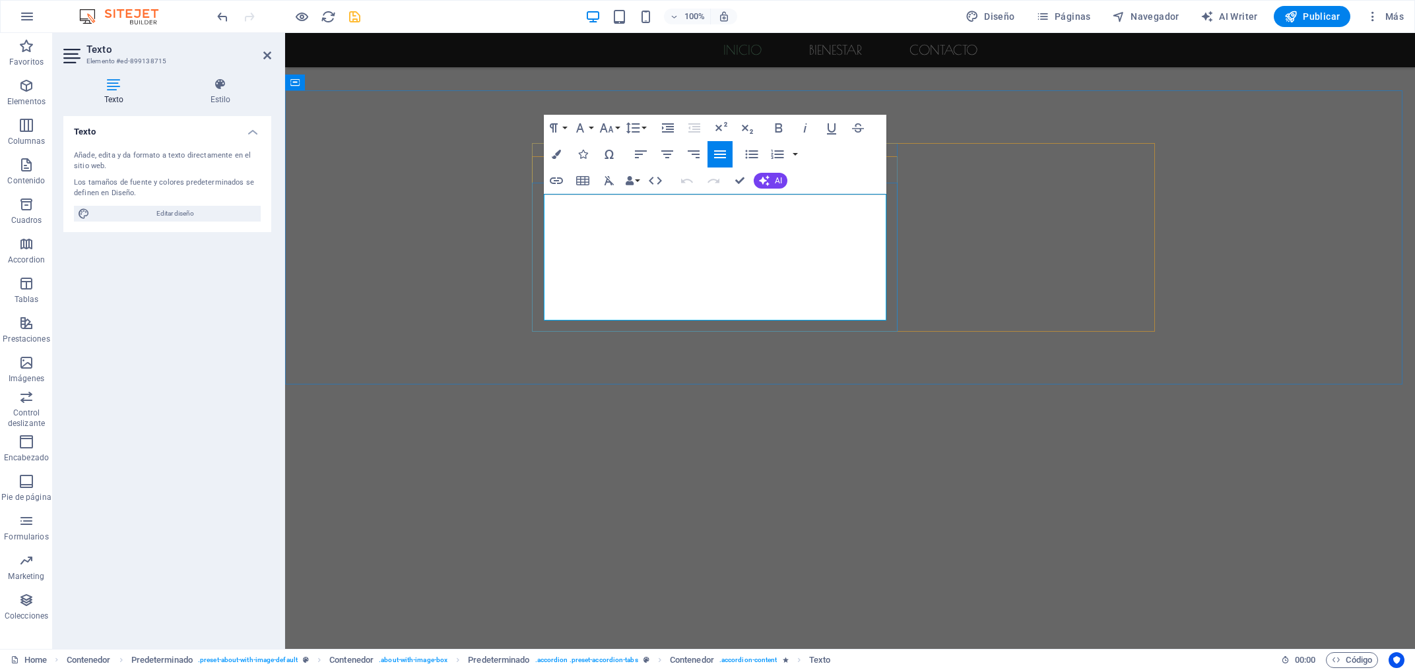
drag, startPoint x: 746, startPoint y: 228, endPoint x: 672, endPoint y: 233, distance: 74.7
copy h2 "Inicio"
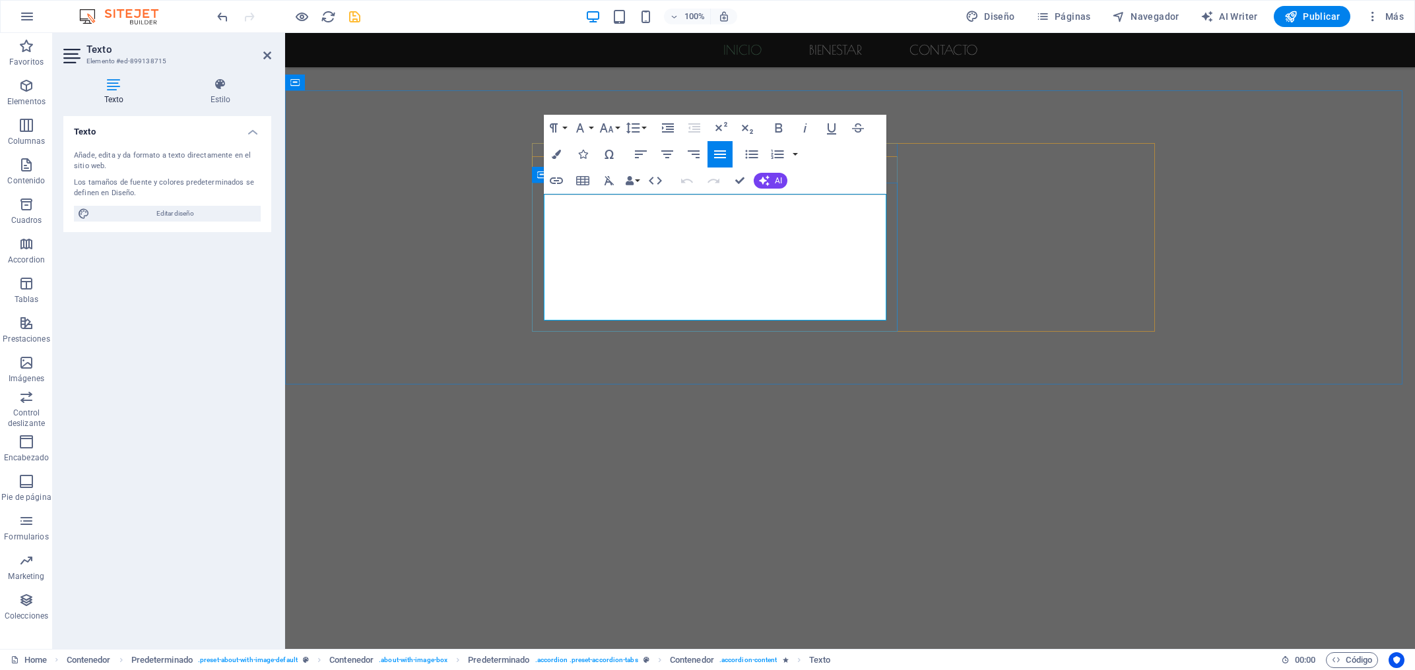
drag, startPoint x: 879, startPoint y: 280, endPoint x: 537, endPoint y: 263, distance: 342.9
copy p "¡Bienvenido a Frasamex! Somos un grupo de inversionistas con pasión en el rubro…"
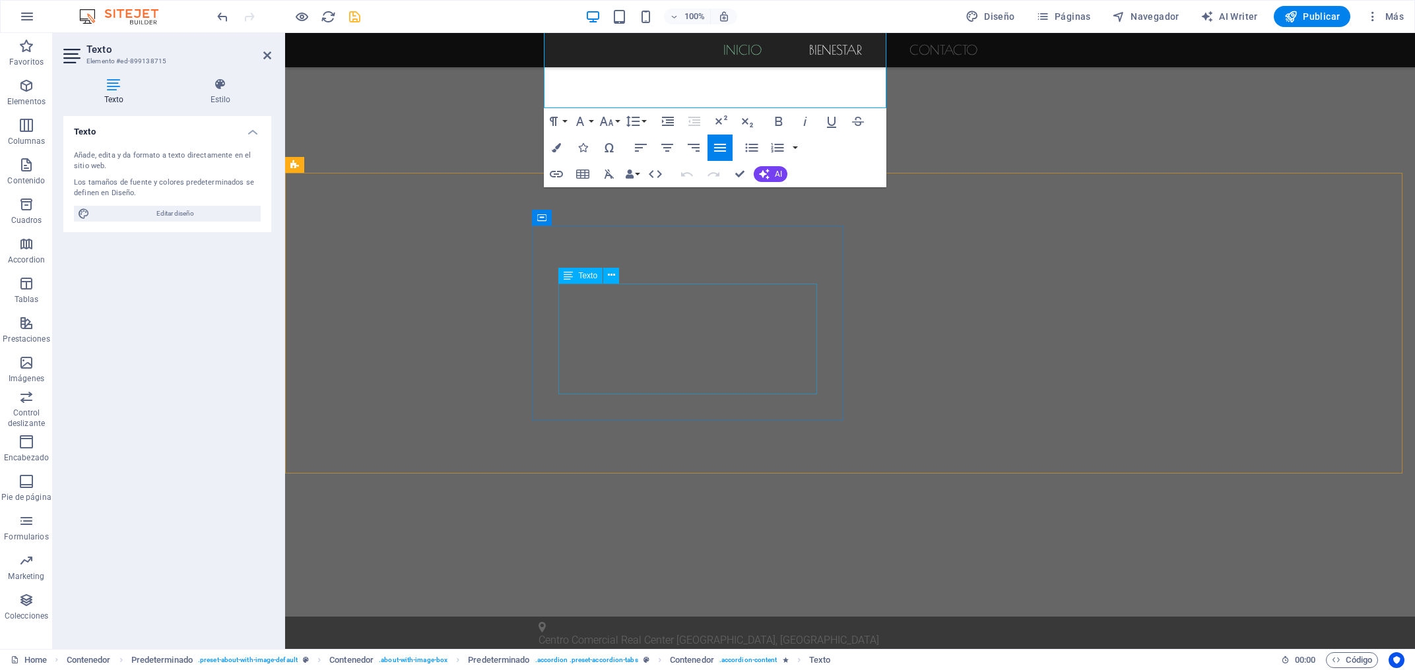
scroll to position [782, 0]
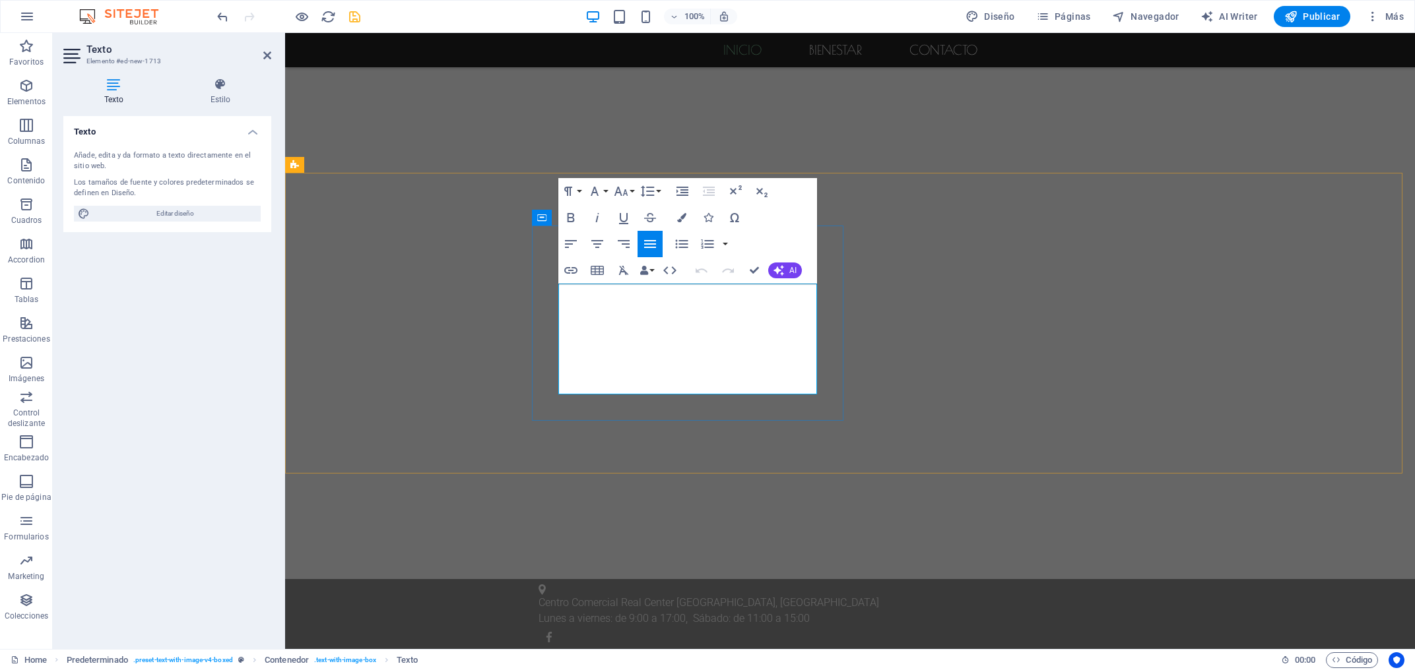
drag, startPoint x: 677, startPoint y: 385, endPoint x: 687, endPoint y: 385, distance: 10.6
drag, startPoint x: 688, startPoint y: 385, endPoint x: 560, endPoint y: 289, distance: 159.8
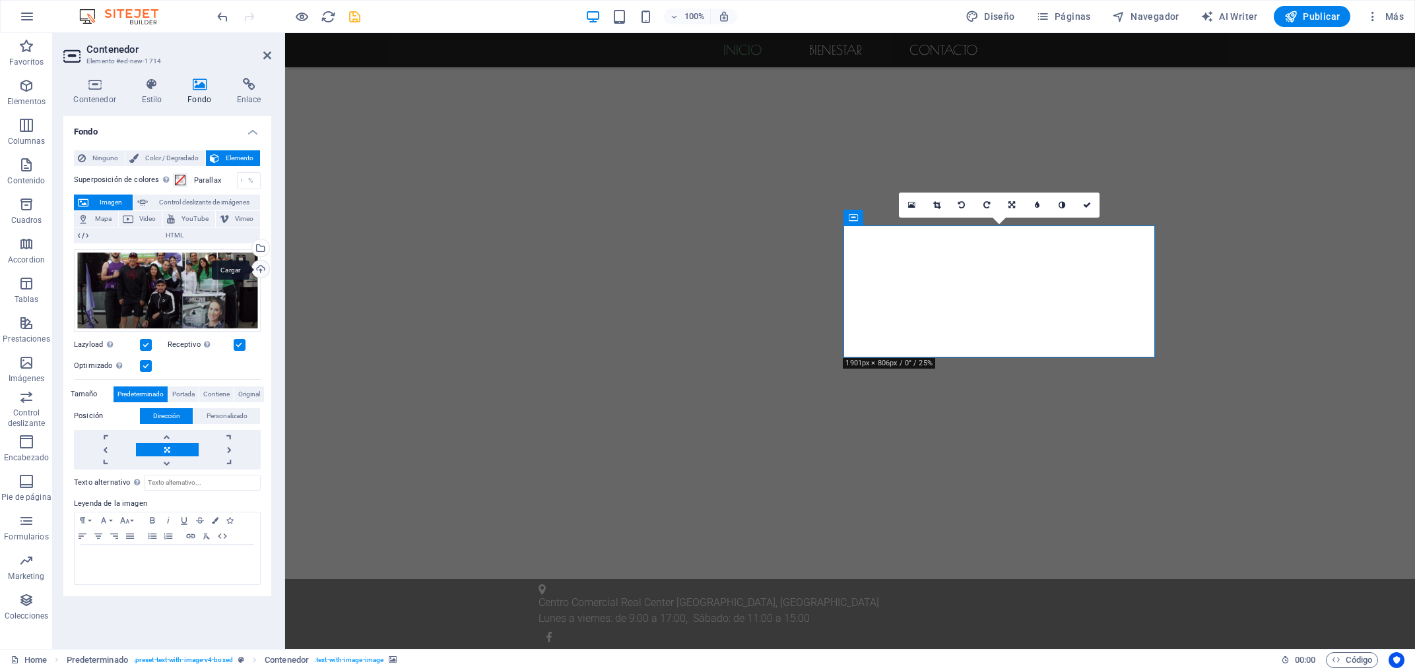
click at [258, 272] on div "Cargar" at bounding box center [259, 271] width 20 height 20
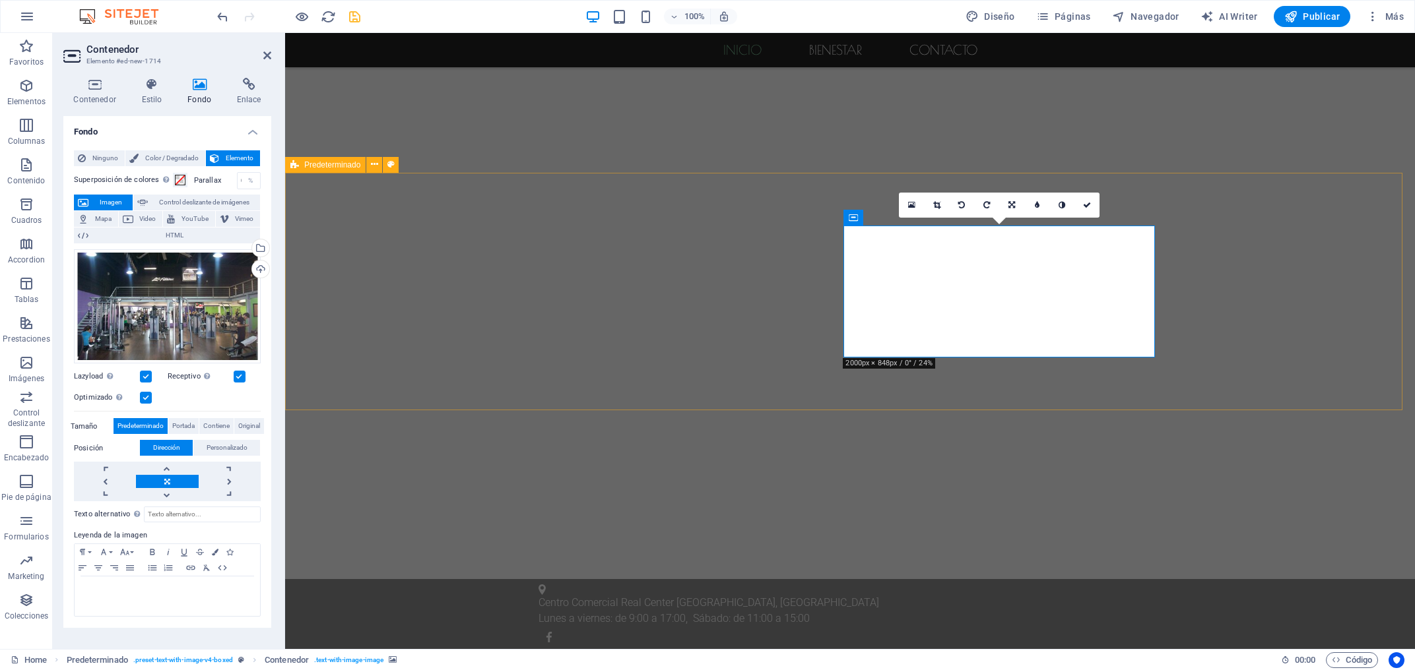
scroll to position [499, 0]
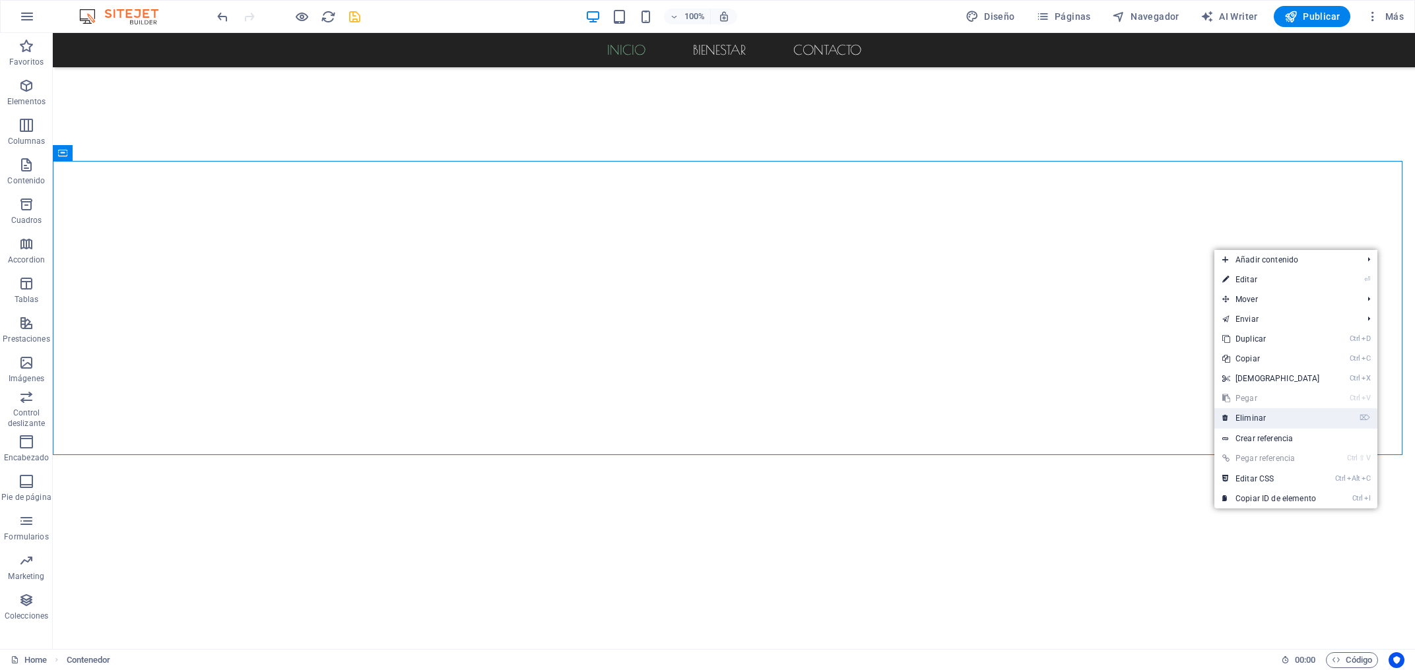
click at [1254, 412] on link "⌦ Eliminar" at bounding box center [1270, 418] width 113 height 20
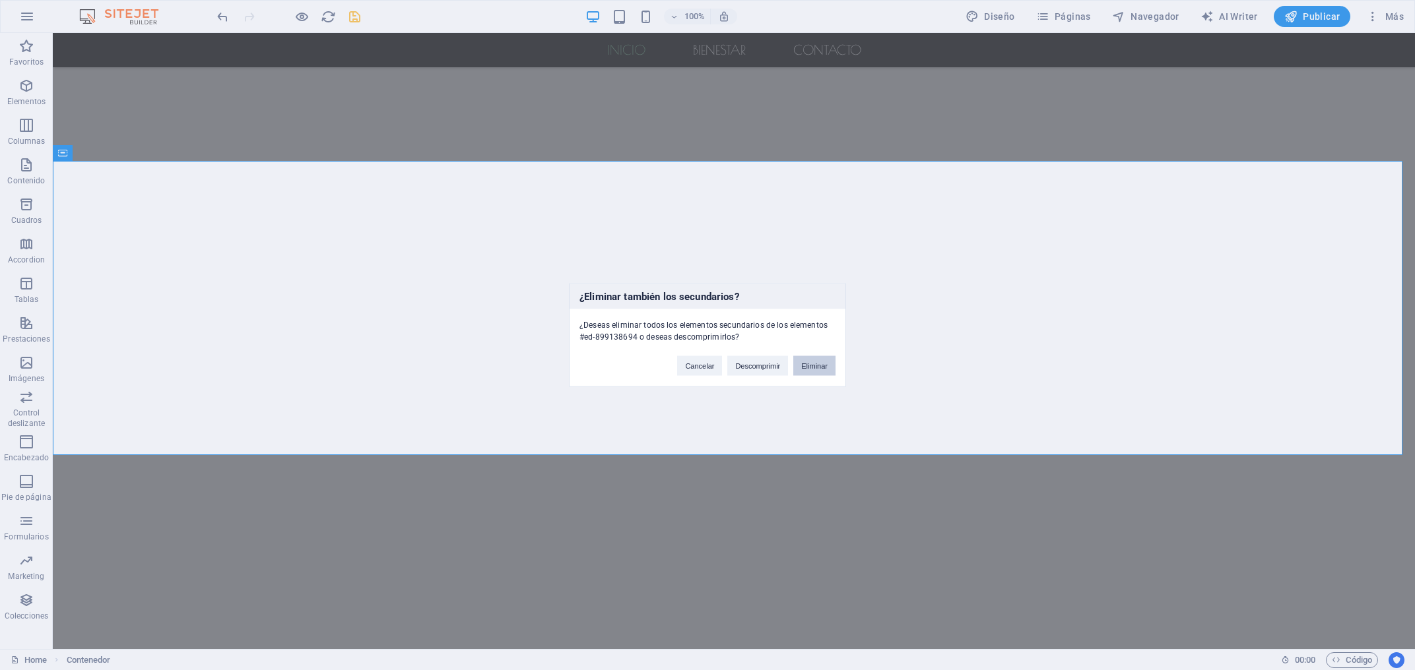
click at [814, 365] on button "Eliminar" at bounding box center [814, 366] width 42 height 20
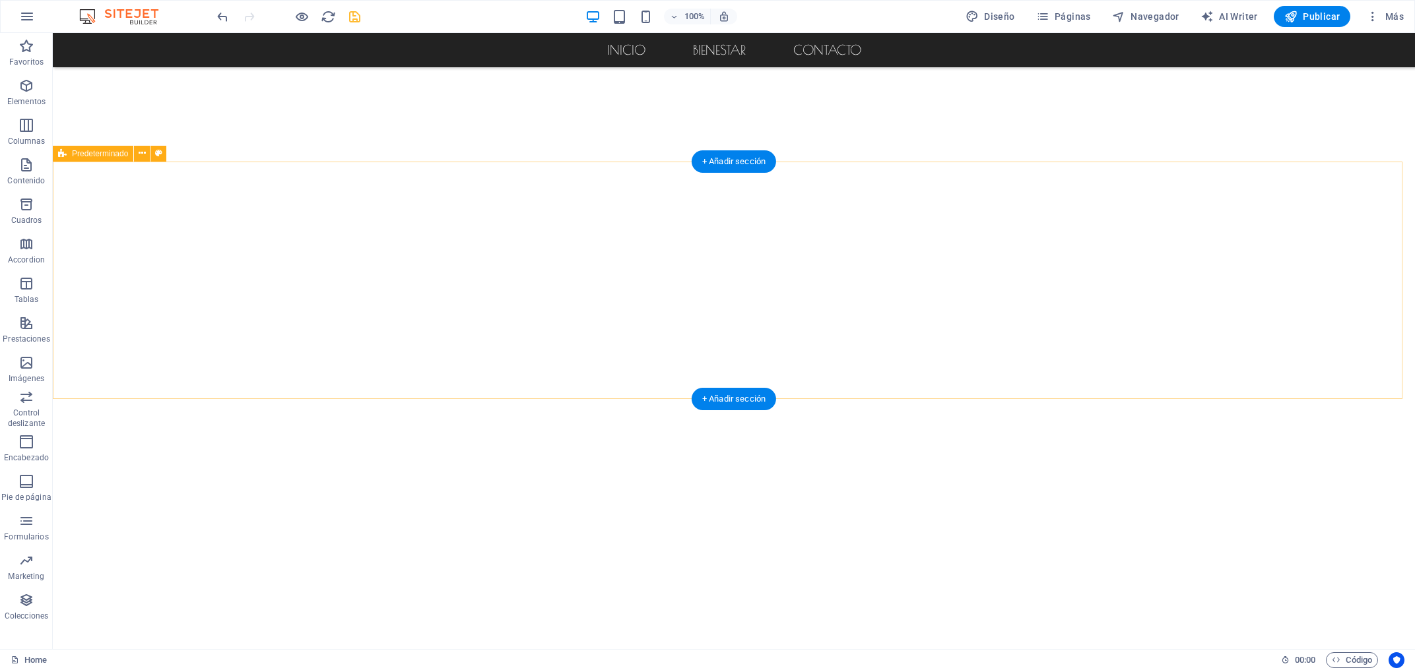
scroll to position [287, 0]
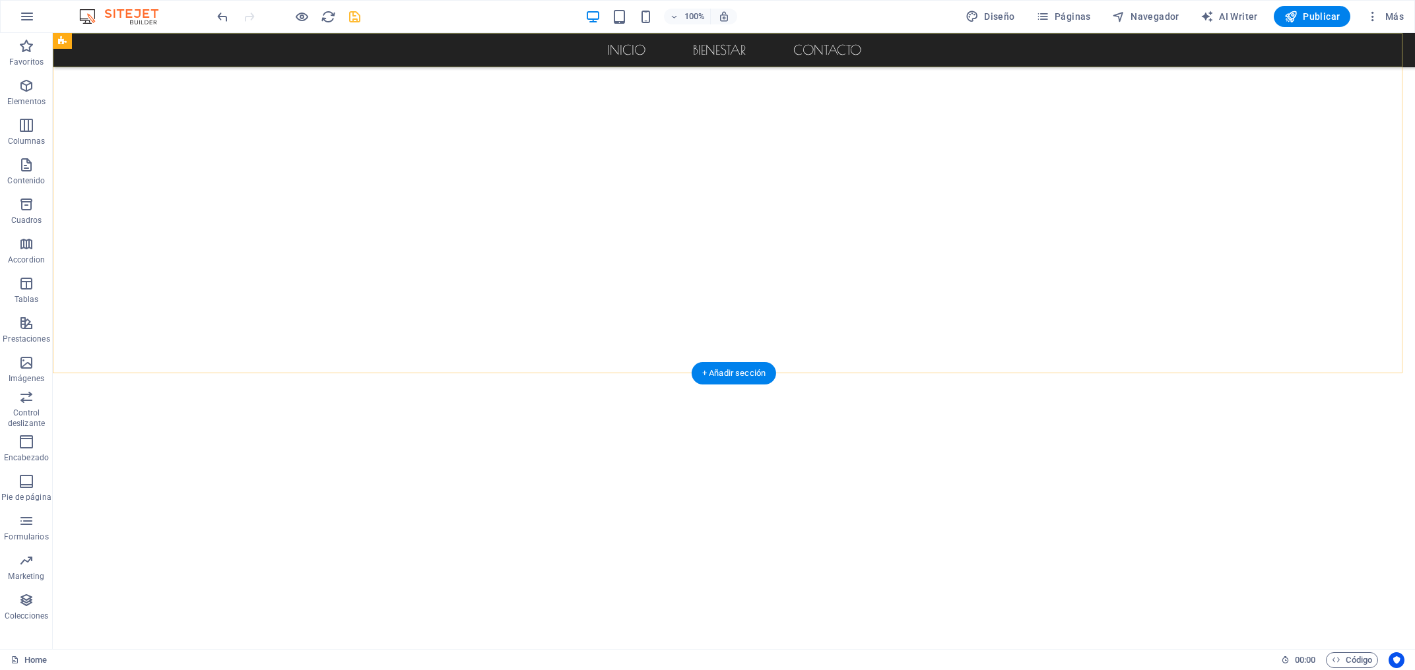
click at [609, 51] on nav "Inicio bienestar Contacto" at bounding box center [734, 50] width 1362 height 34
click at [620, 48] on nav "Inicio bienestar Contacto" at bounding box center [734, 50] width 1362 height 34
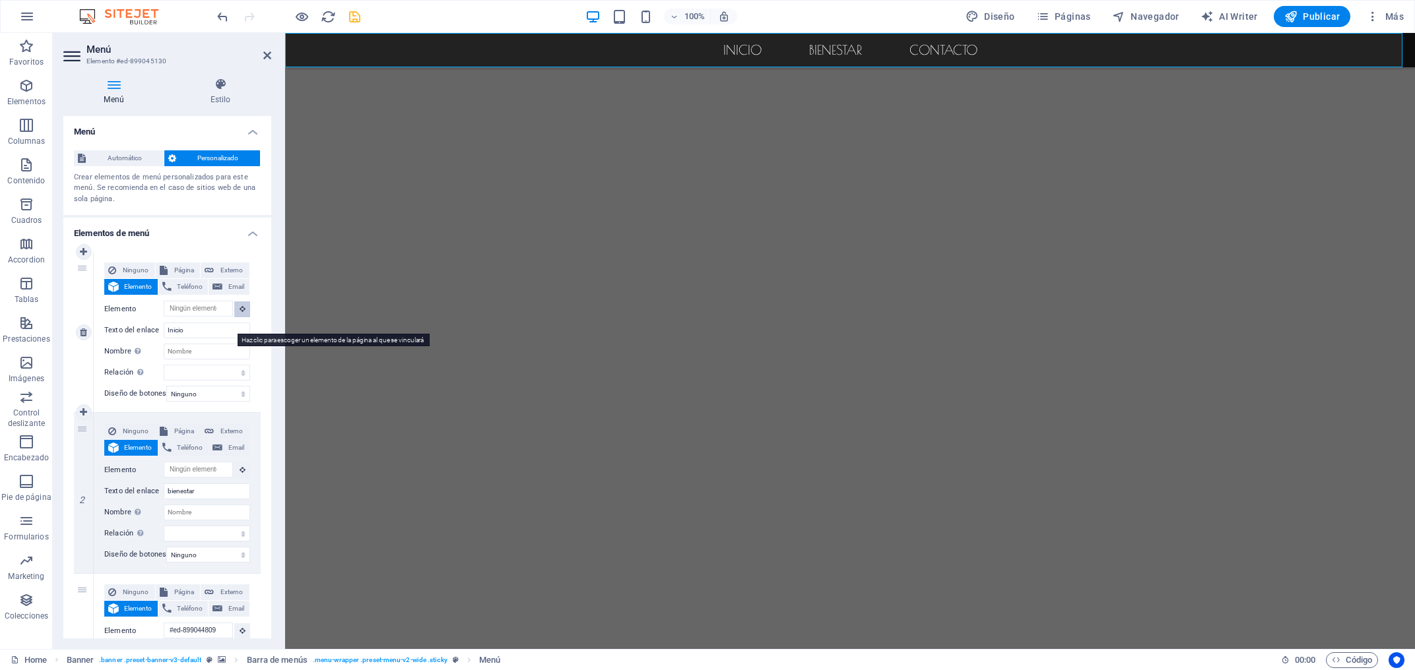
click at [234, 317] on button at bounding box center [242, 310] width 16 height 16
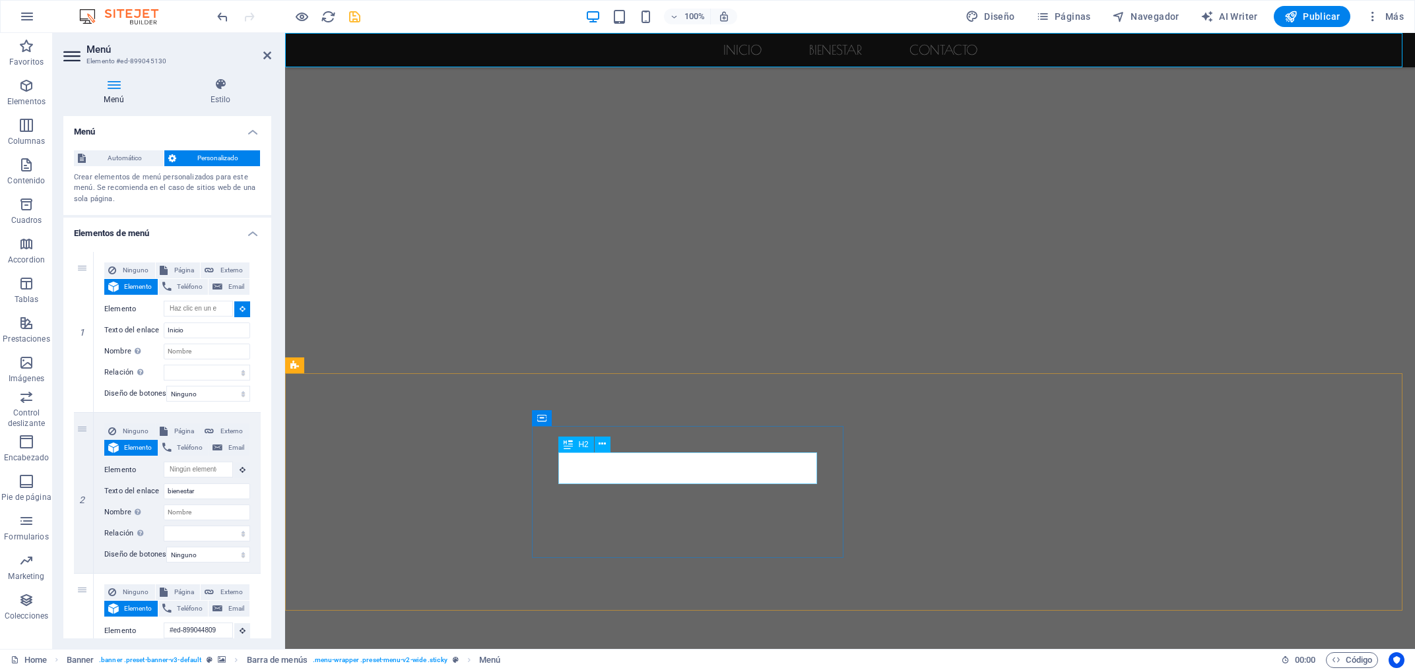
type input "#ed-new-1712"
select select
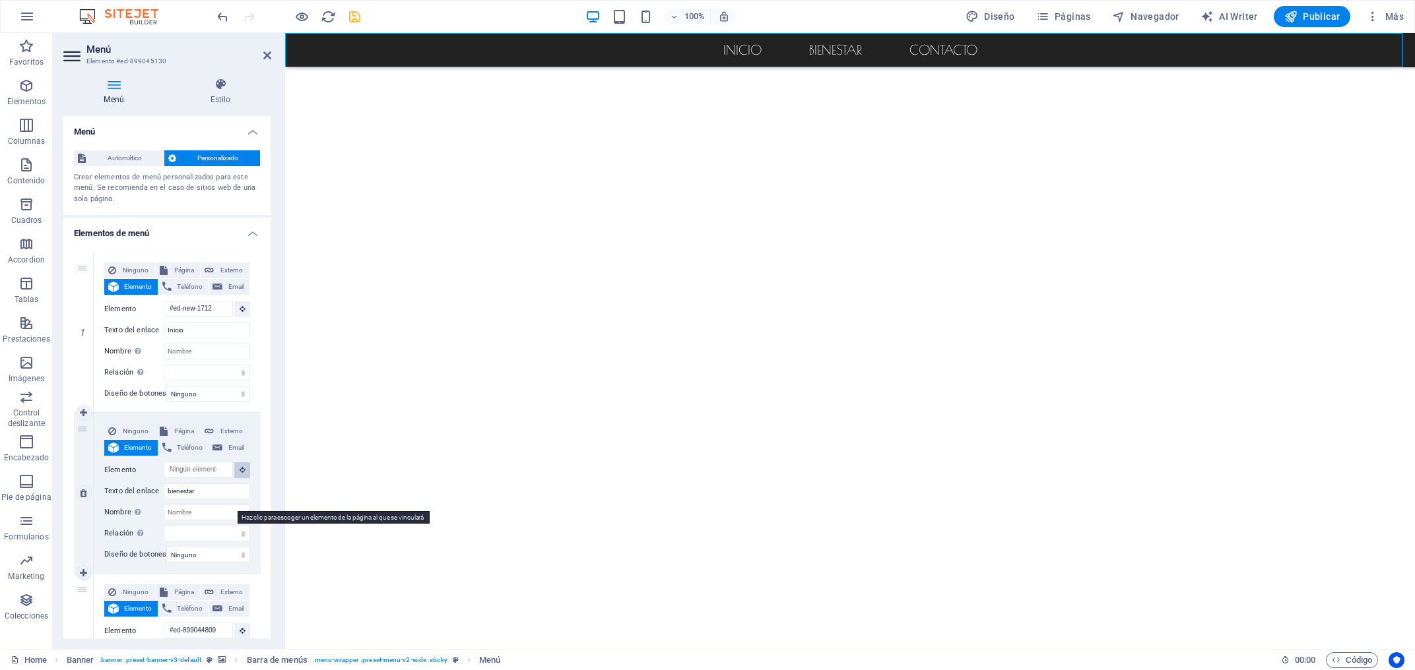
drag, startPoint x: 234, startPoint y: 505, endPoint x: 247, endPoint y: 507, distance: 13.3
click at [234, 478] on button at bounding box center [242, 471] width 16 height 16
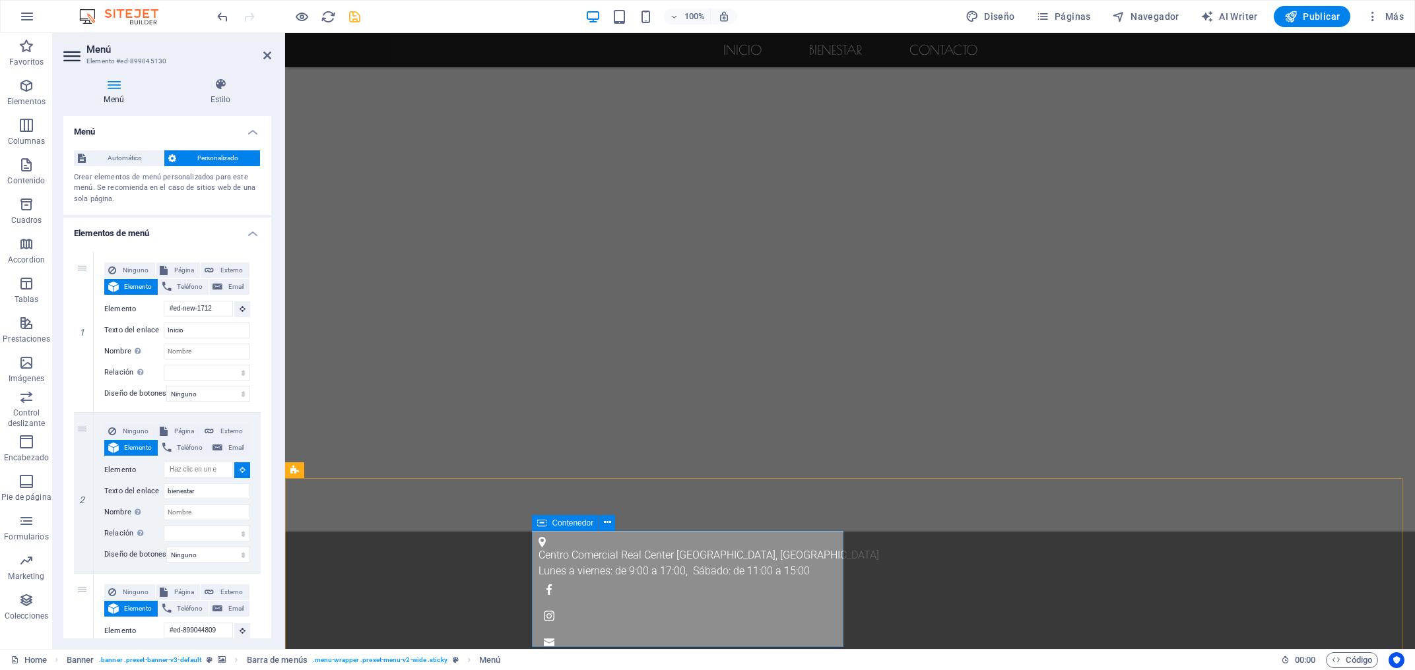
scroll to position [853, 0]
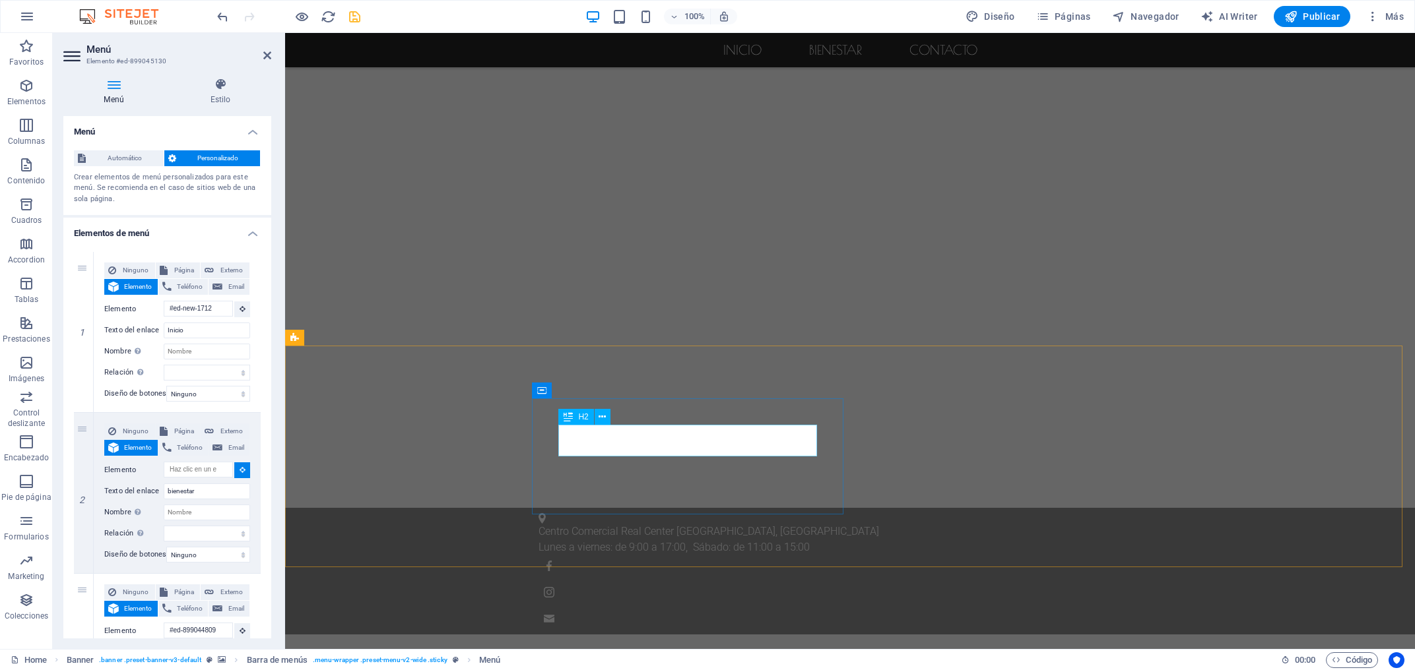
select select
type input "#ed-906023842"
select select
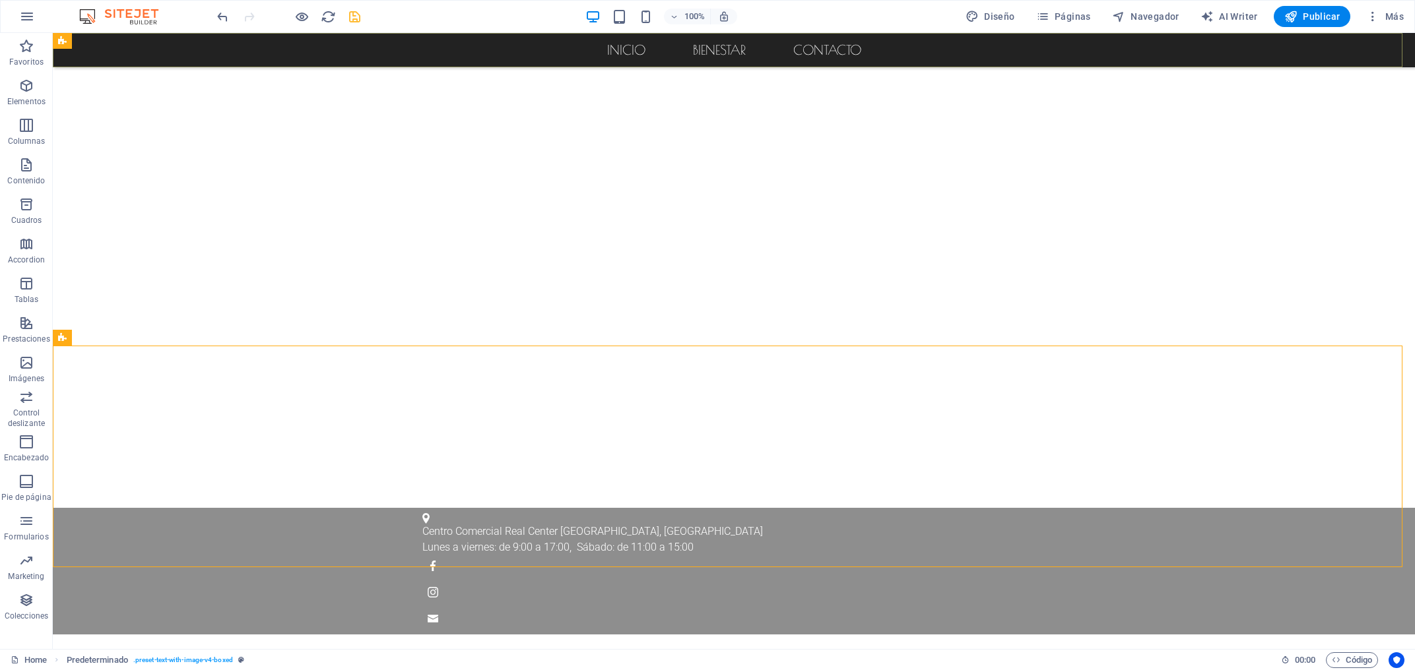
click at [835, 53] on nav "Inicio bienestar Contacto" at bounding box center [734, 50] width 1362 height 34
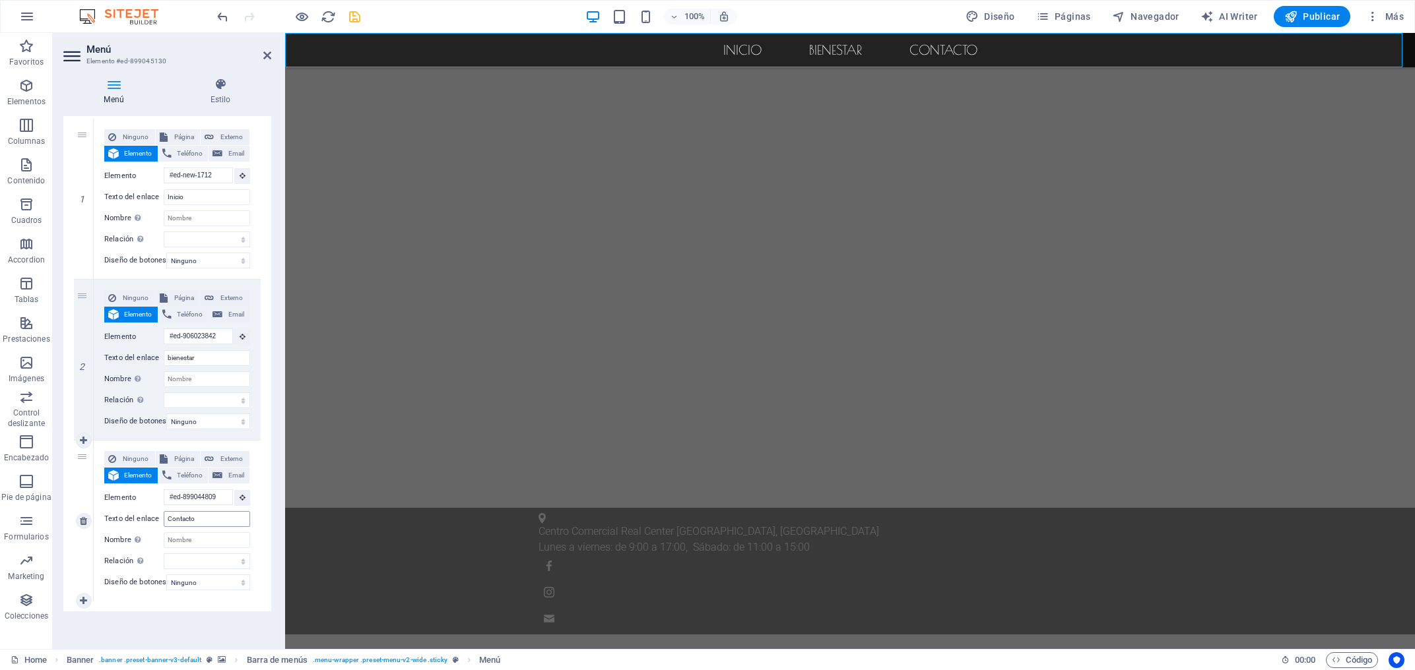
scroll to position [185, 0]
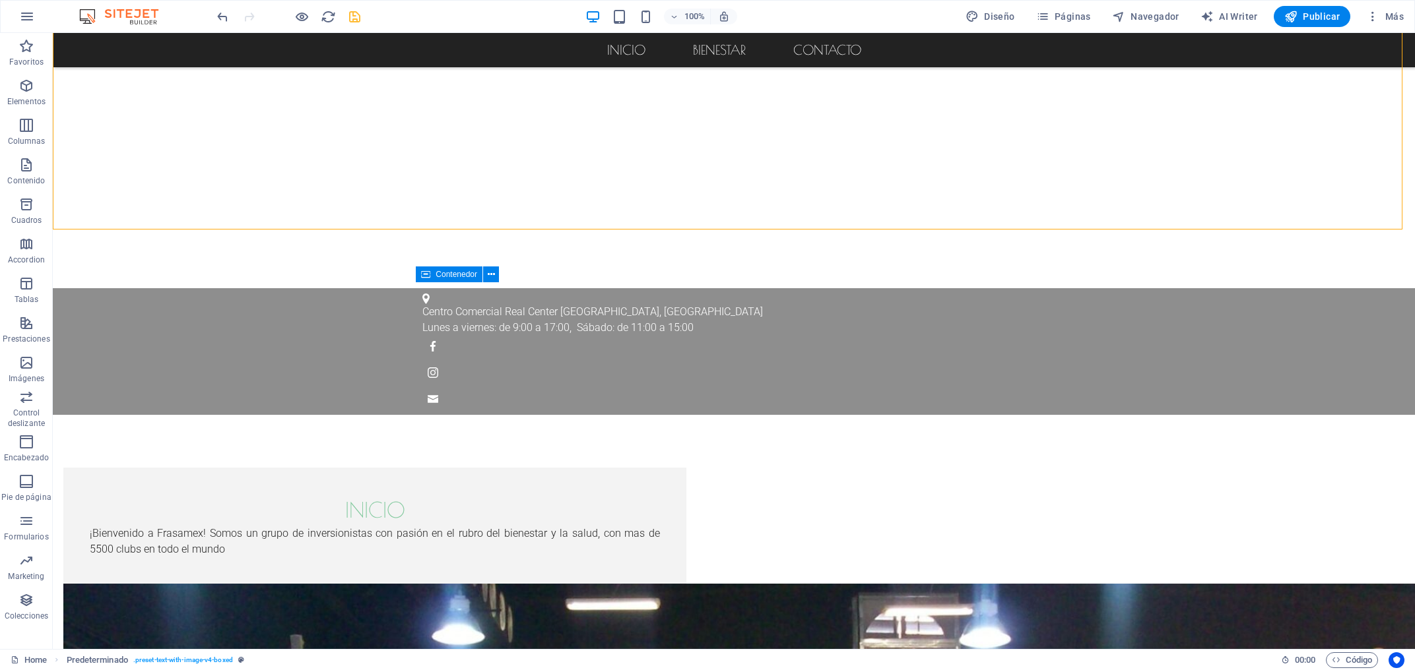
scroll to position [1277, 0]
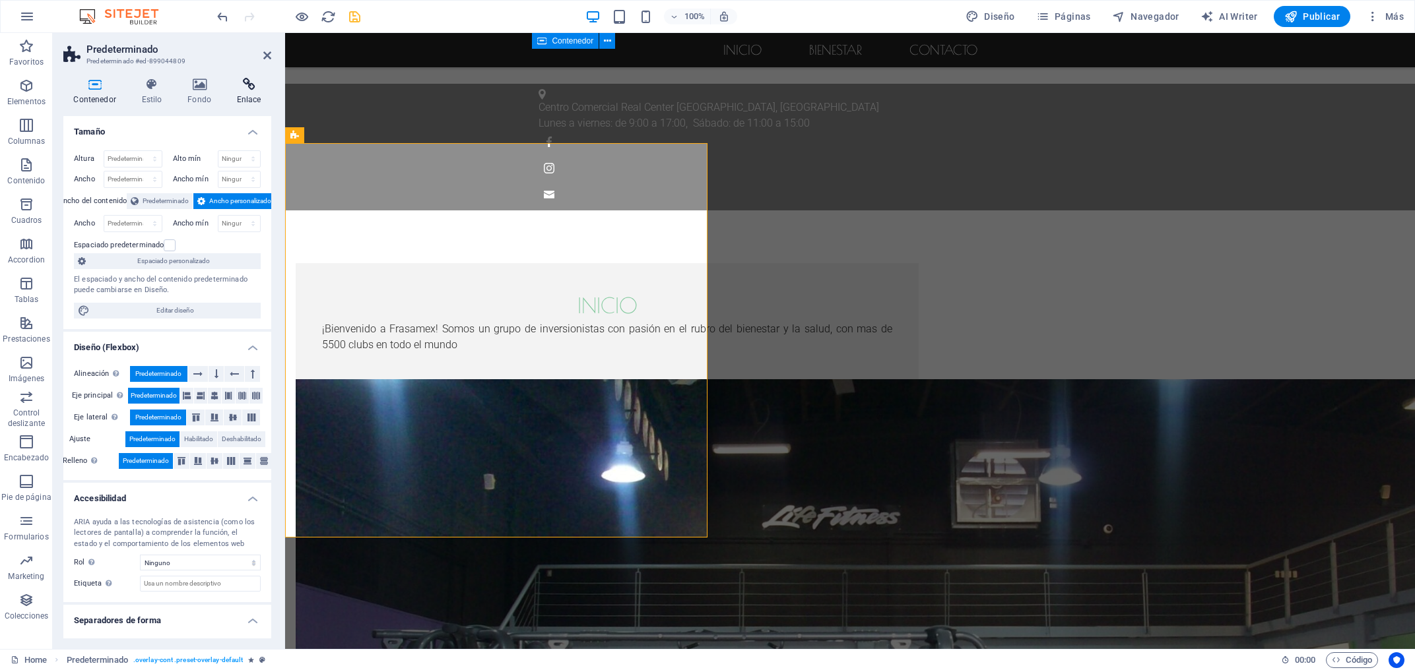
click at [255, 96] on h4 "Enlace" at bounding box center [248, 92] width 45 height 28
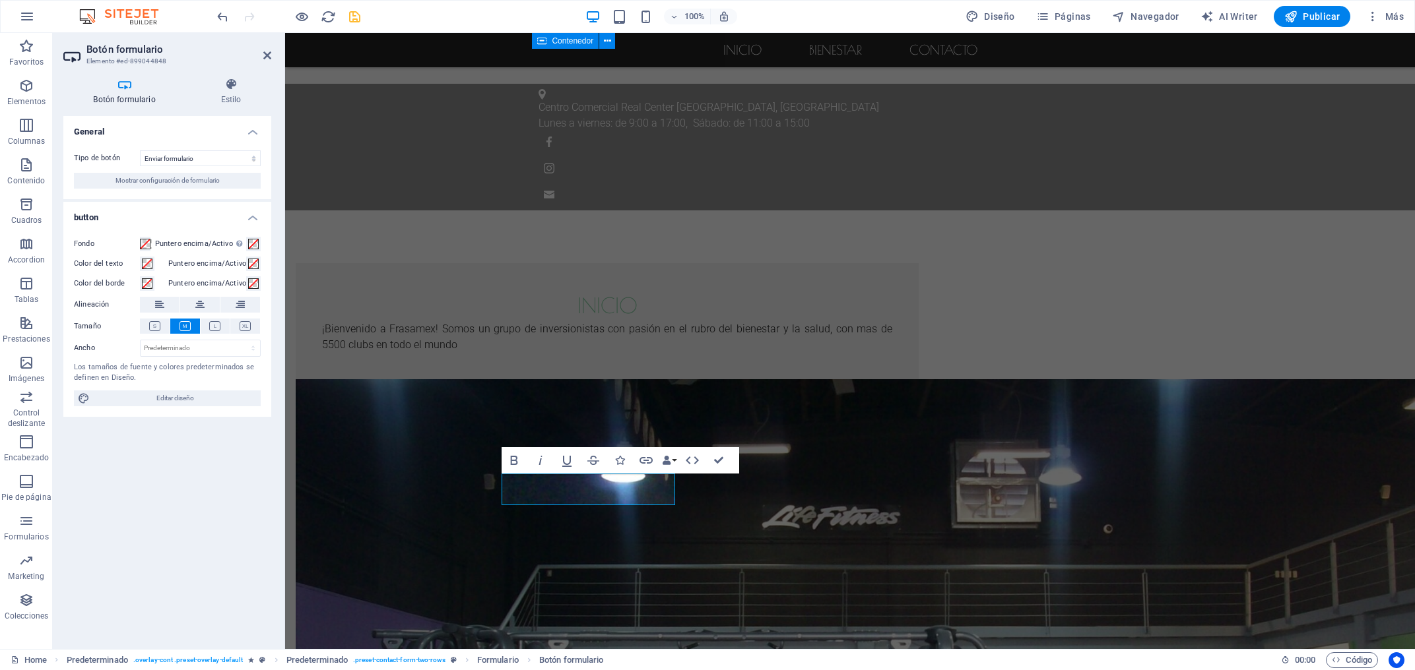
click at [127, 558] on div "General Tipo de botón Enviar formulario Restablecer formulario Ninguna acción M…" at bounding box center [167, 377] width 208 height 523
click at [162, 397] on span "Editar diseño" at bounding box center [175, 399] width 163 height 16
select select "px"
select select "300"
select select "px"
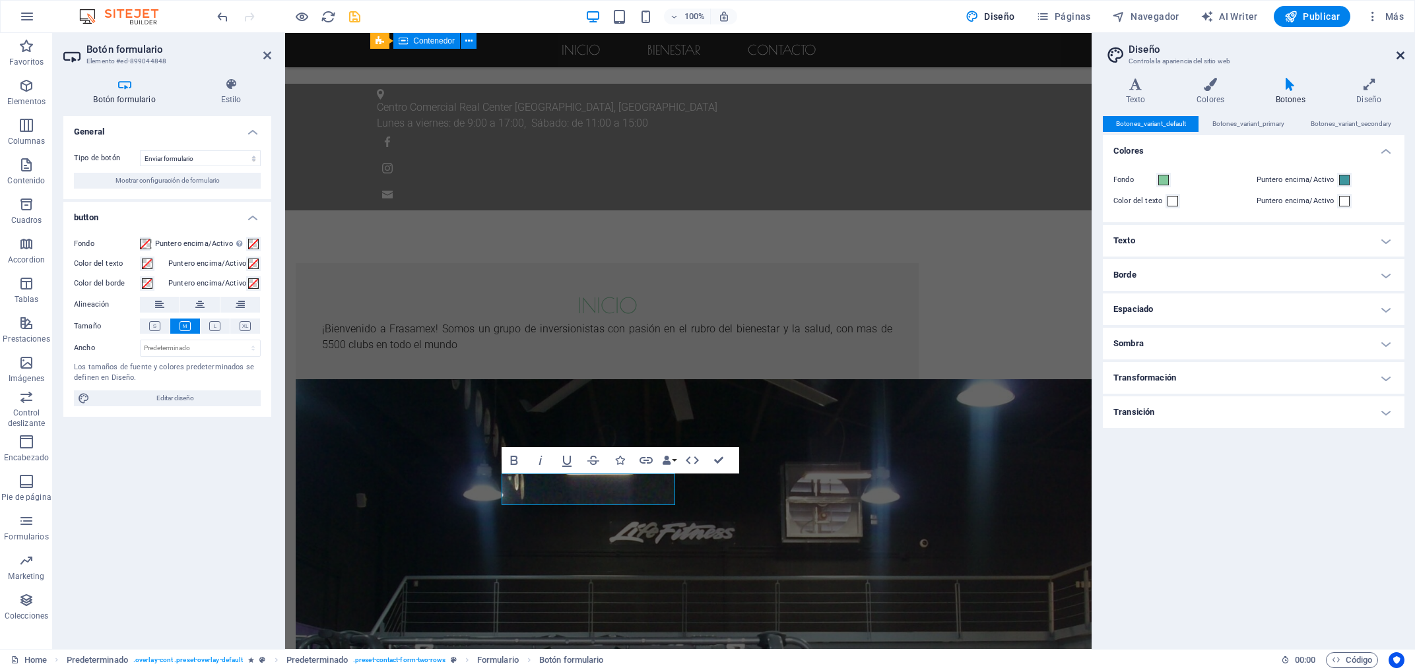
click at [1402, 55] on icon at bounding box center [1400, 55] width 8 height 11
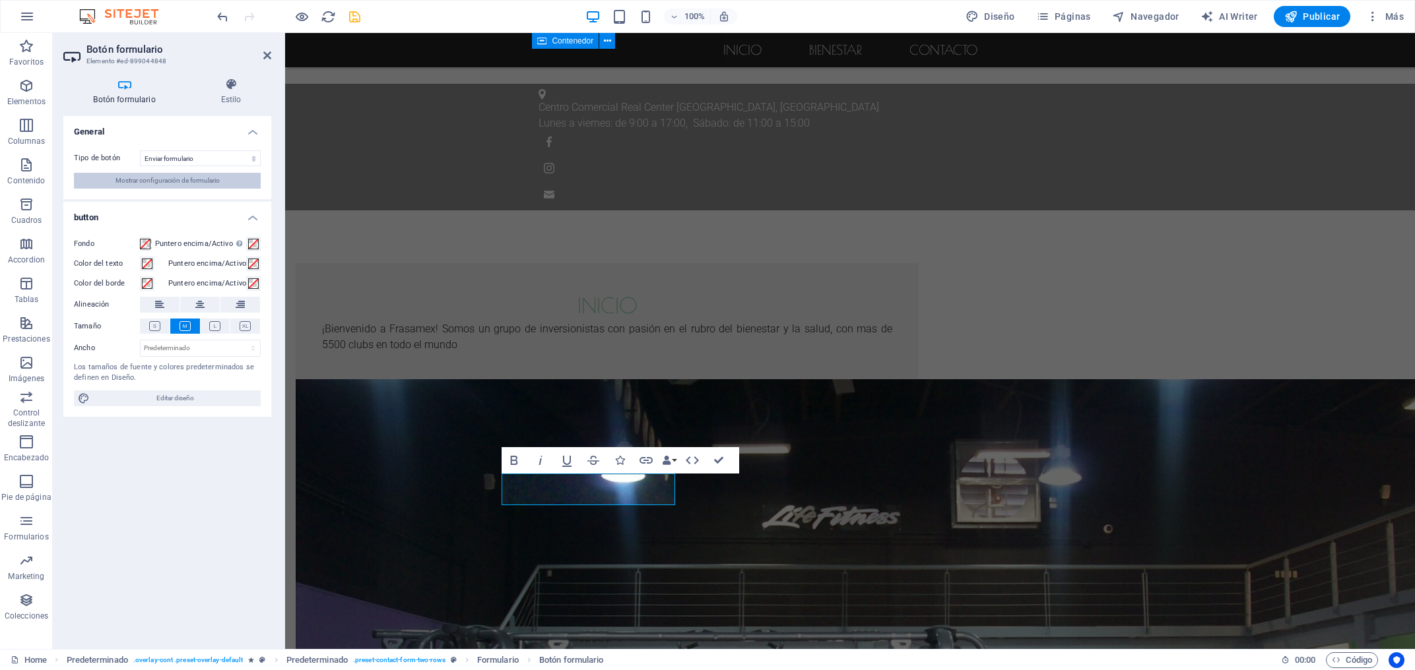
click at [204, 187] on span "Mostrar configuración de formulario" at bounding box center [167, 181] width 104 height 16
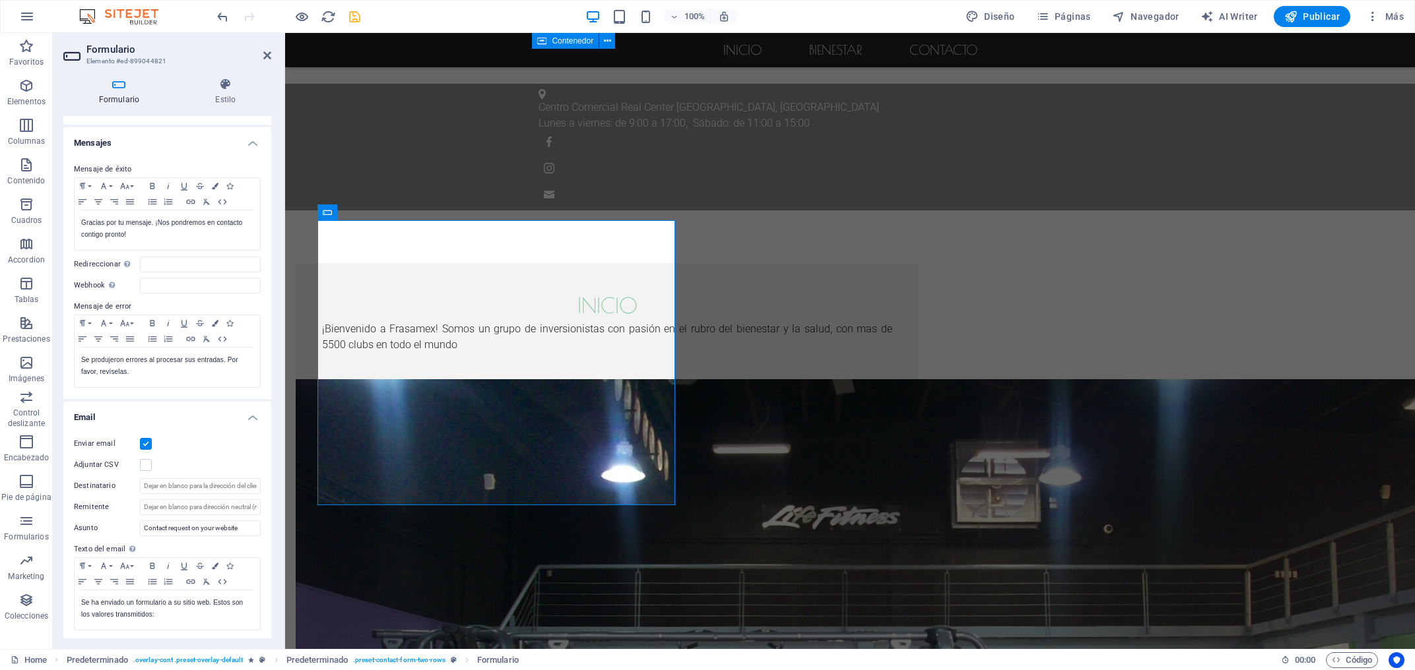
scroll to position [0, 0]
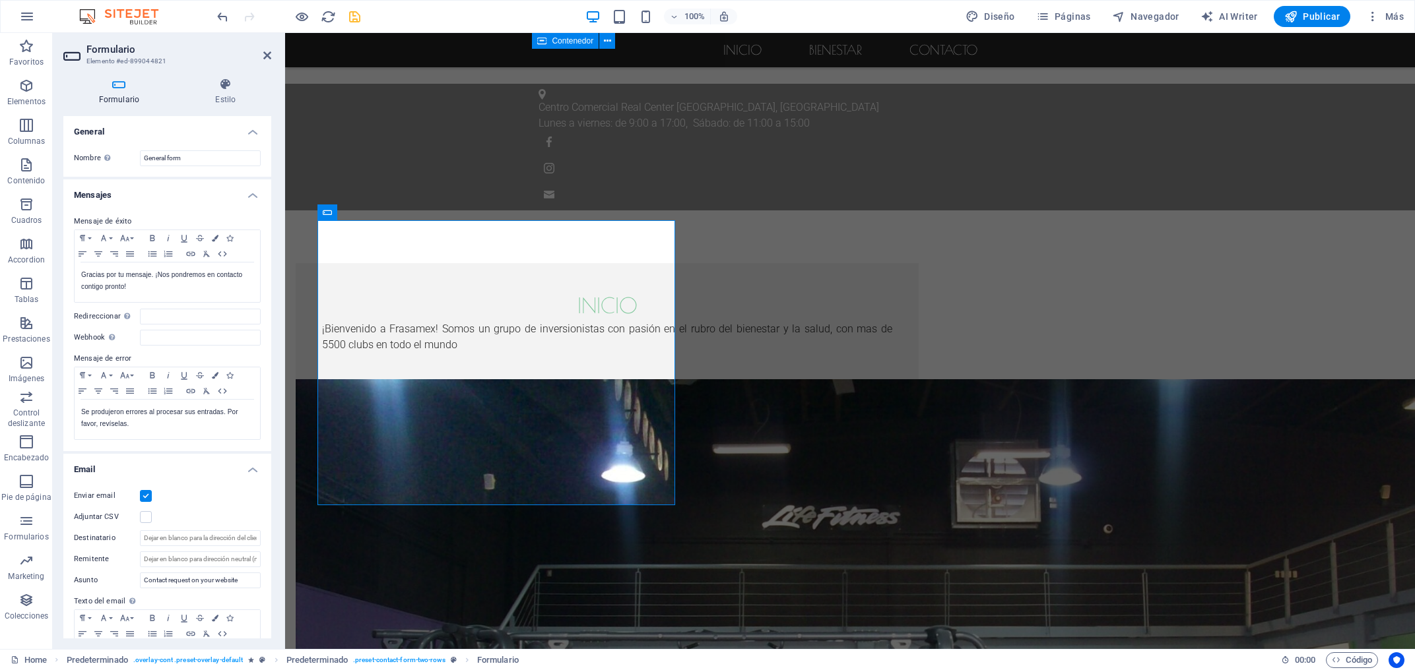
click at [940, 371] on div "Inicio bienestar Contacto Centro Comercial Real Center Zapopan, Jalisco [DATE] …" at bounding box center [850, 619] width 1130 height 3726
click at [936, 378] on div "Inicio bienestar Contacto Centro Comercial Real Center Zapopan, Jalisco [DATE] …" at bounding box center [850, 619] width 1130 height 3726
click at [269, 55] on icon at bounding box center [267, 55] width 8 height 11
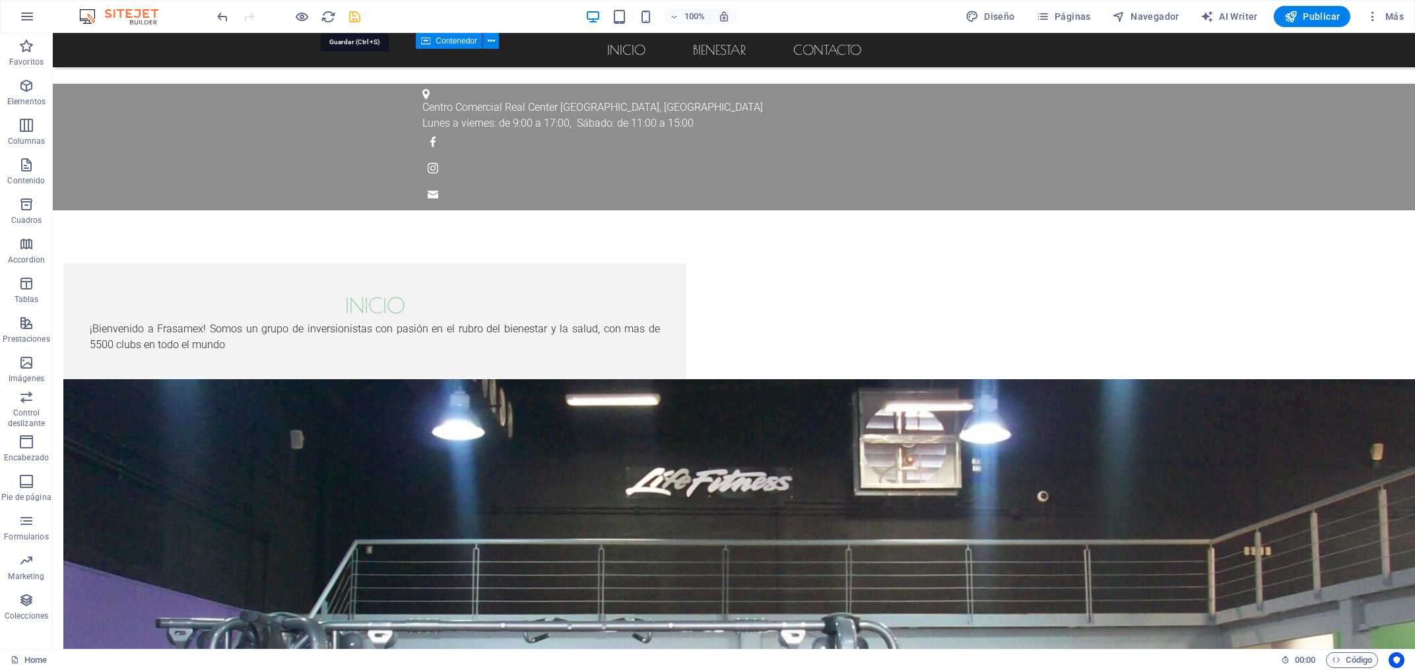
click at [354, 24] on icon "save" at bounding box center [354, 16] width 15 height 15
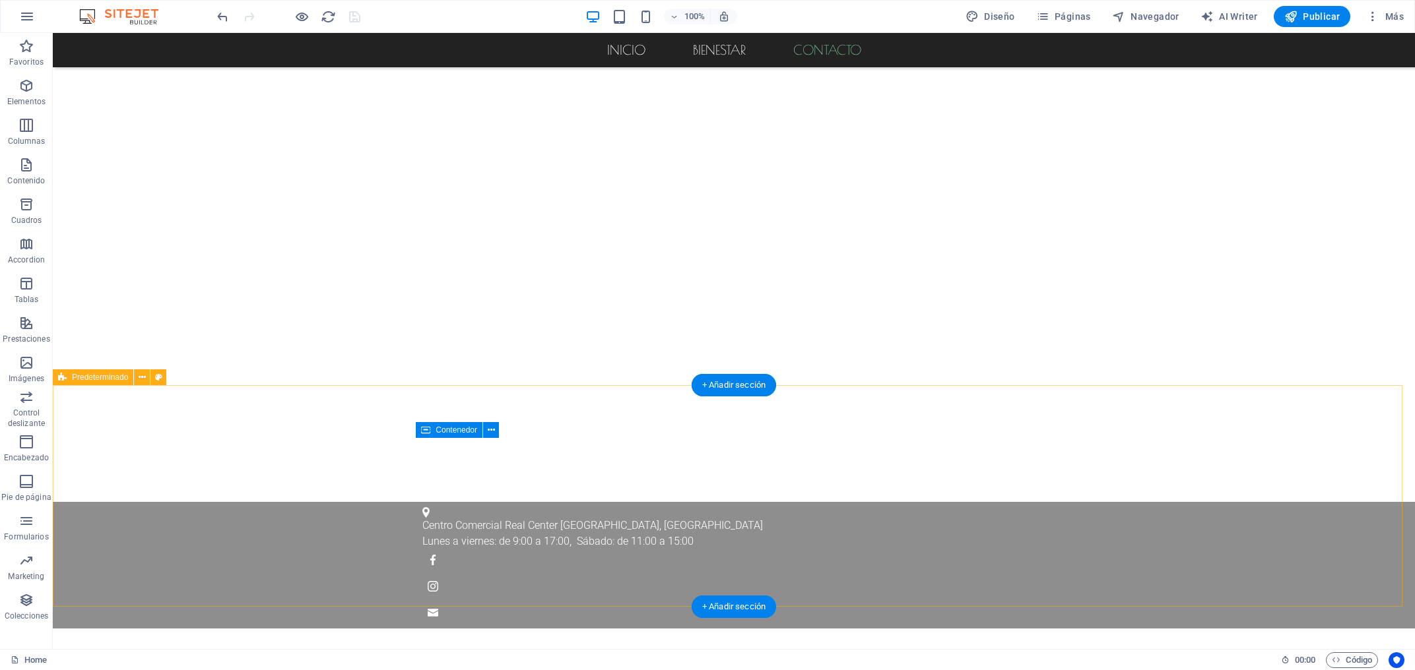
scroll to position [884, 0]
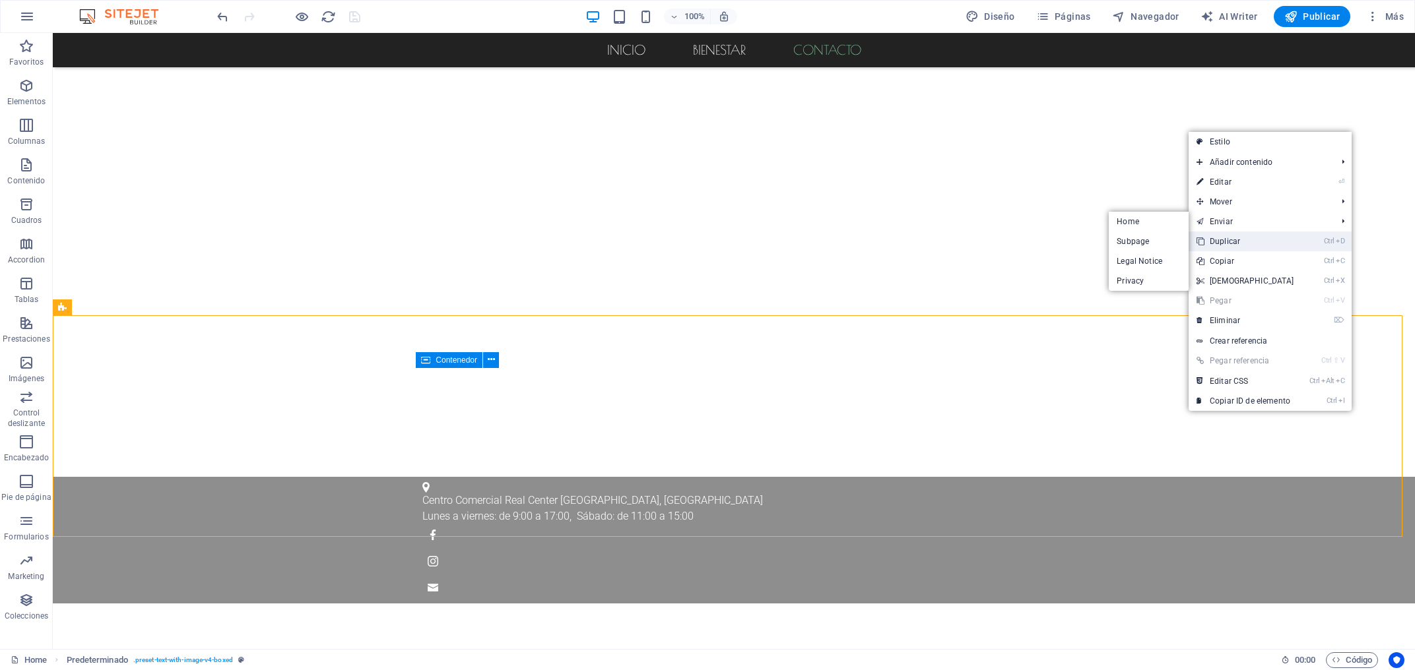
click at [1243, 235] on link "Ctrl D Duplicar" at bounding box center [1244, 242] width 113 height 20
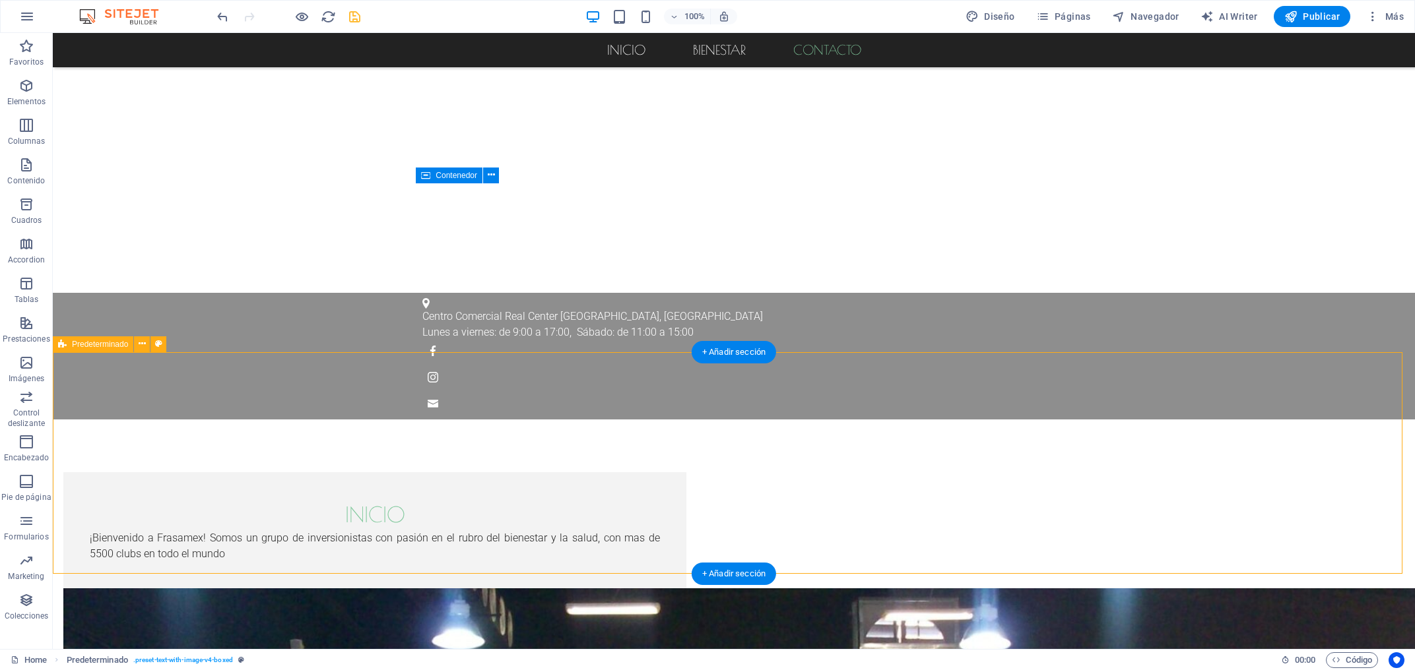
scroll to position [1096, 0]
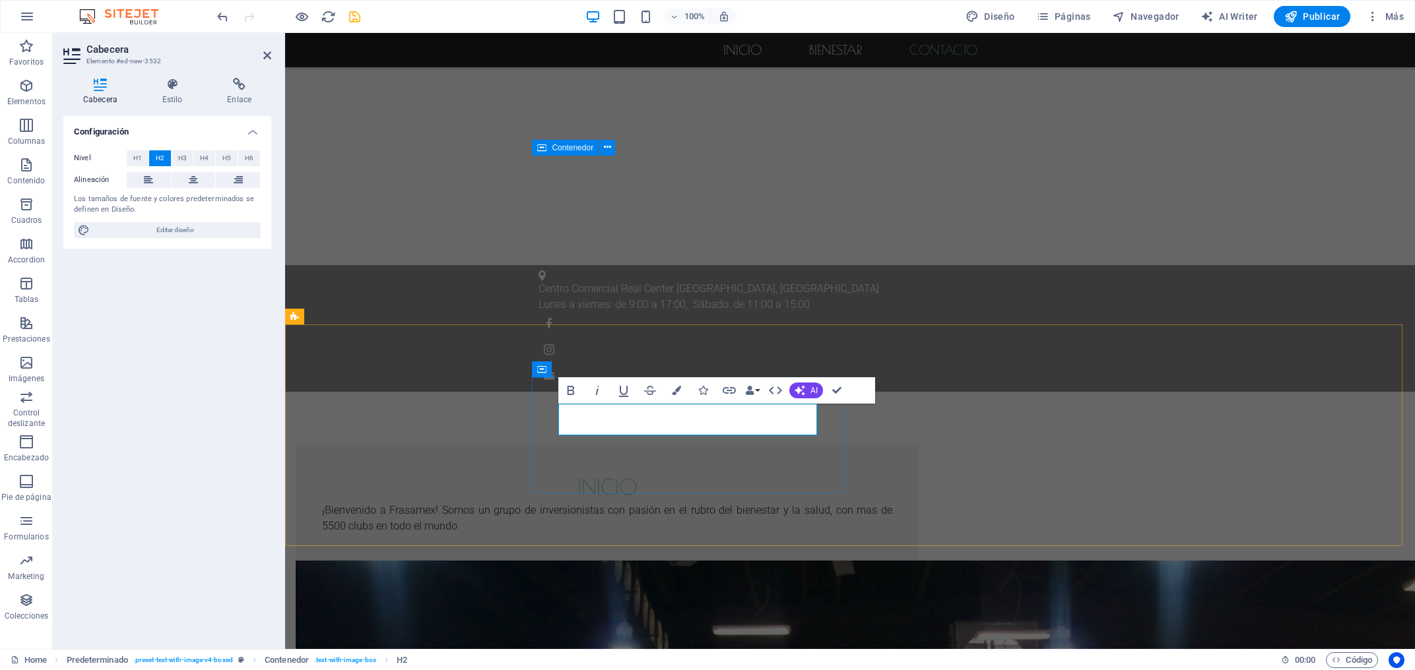
drag, startPoint x: 657, startPoint y: 418, endPoint x: 643, endPoint y: 419, distance: 13.9
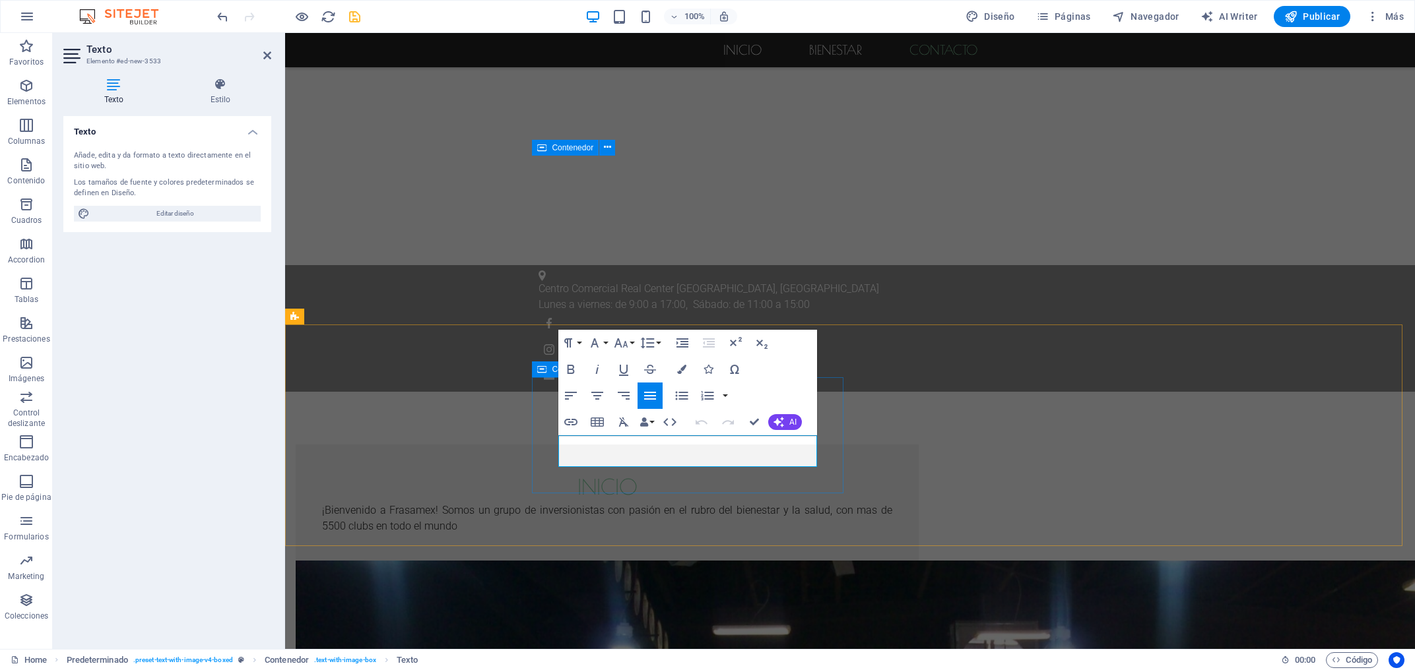
drag, startPoint x: 779, startPoint y: 460, endPoint x: 550, endPoint y: 447, distance: 229.3
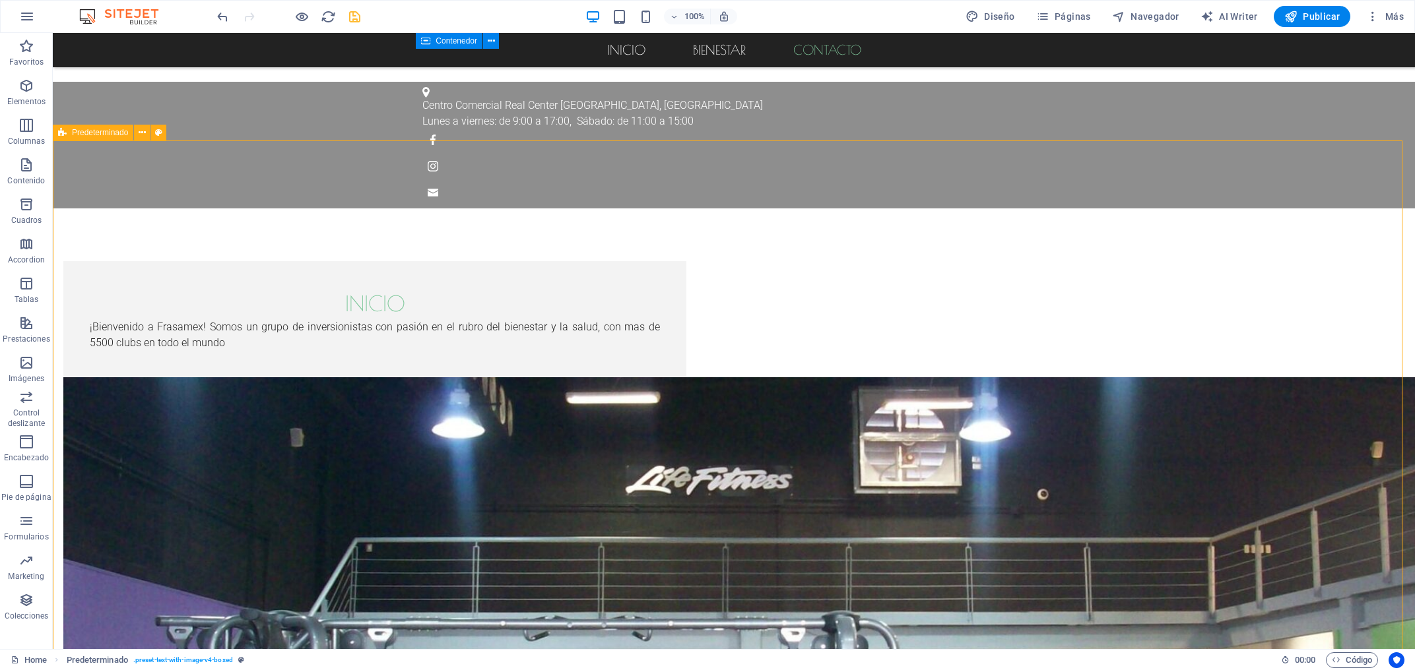
scroll to position [1308, 0]
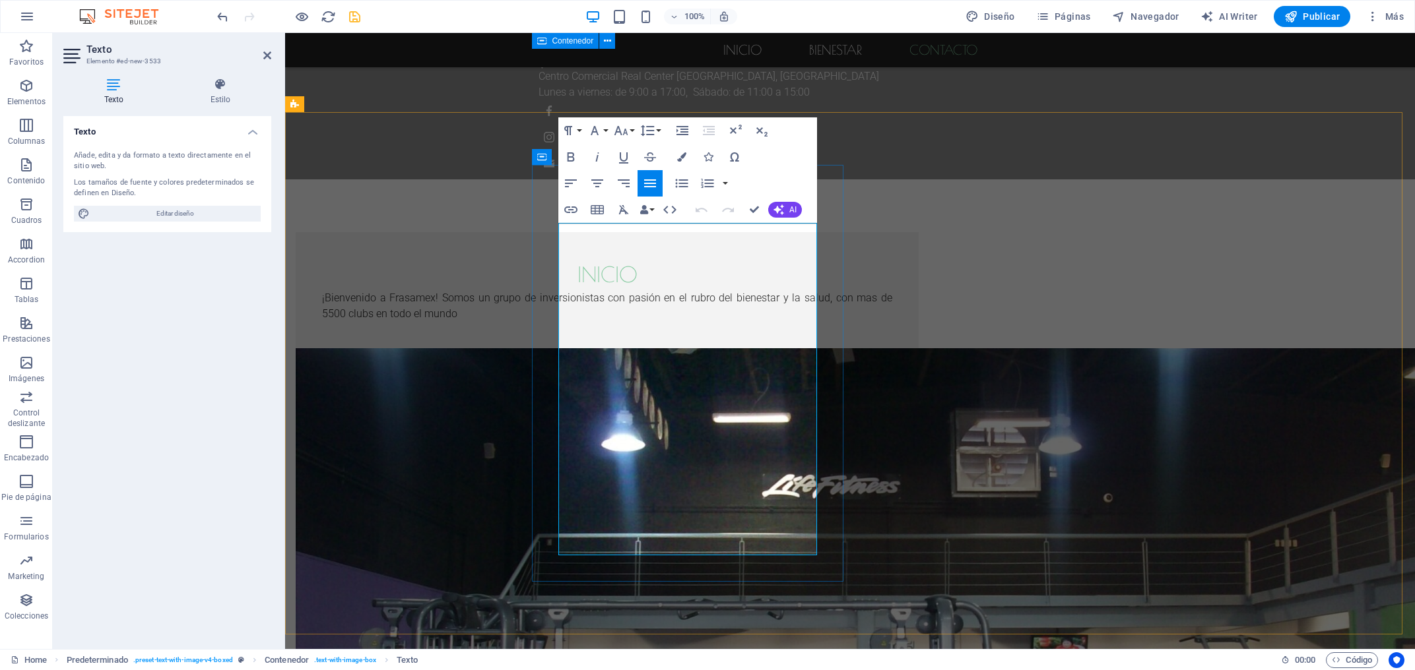
click at [680, 181] on icon "button" at bounding box center [682, 183] width 13 height 9
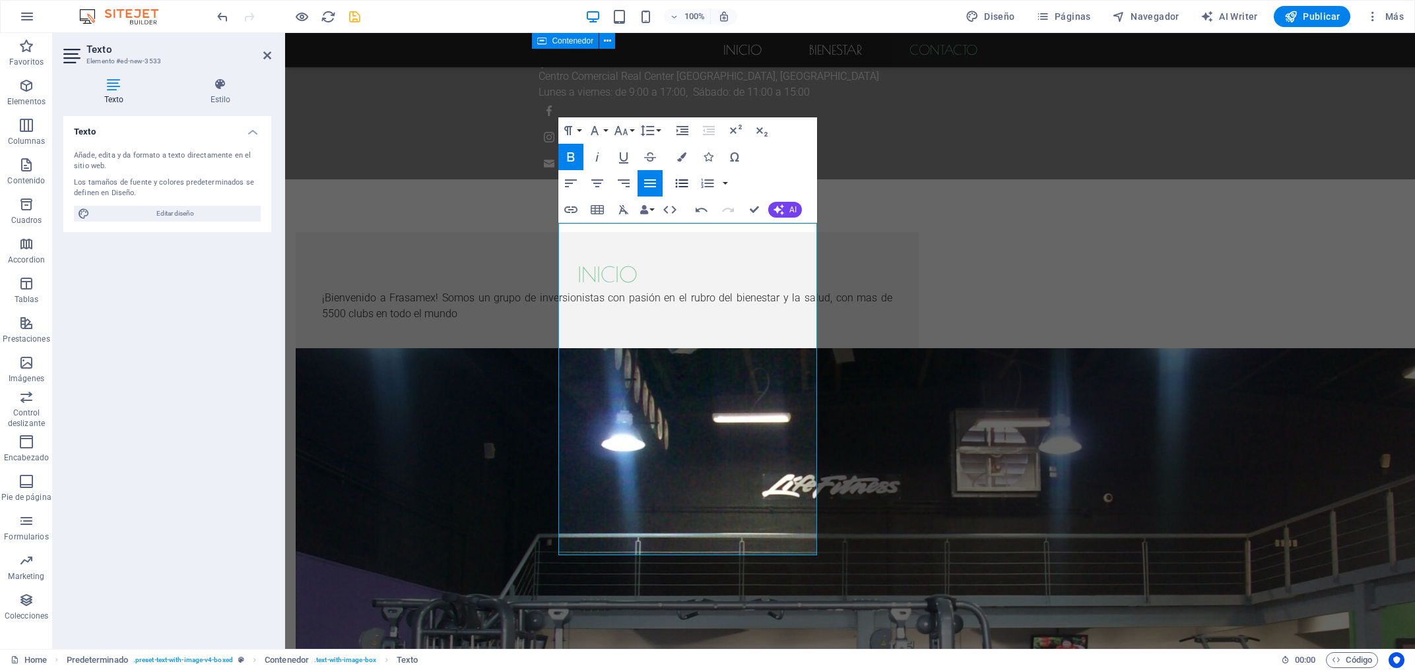
click at [686, 185] on icon "button" at bounding box center [682, 184] width 16 height 16
click at [684, 184] on icon "button" at bounding box center [682, 183] width 13 height 9
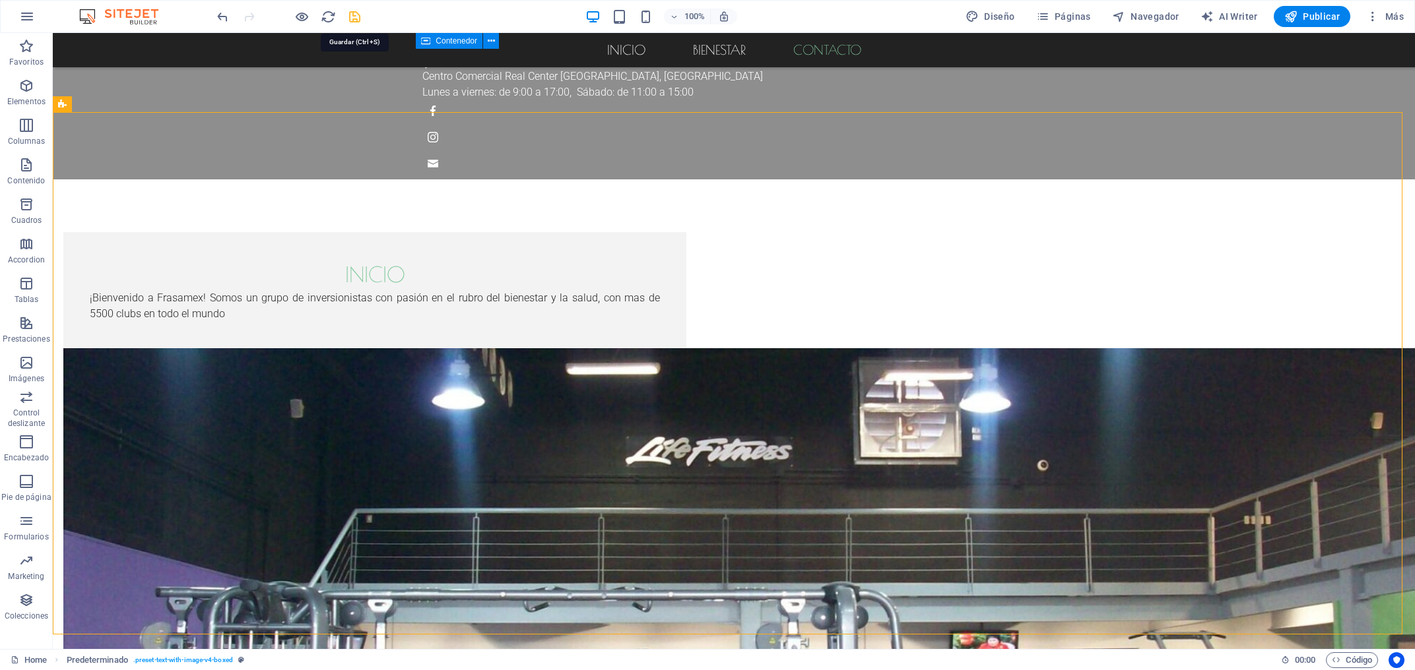
click at [358, 17] on icon "save" at bounding box center [354, 16] width 15 height 15
click at [625, 55] on nav "Inicio bienestar Contacto" at bounding box center [734, 50] width 1362 height 34
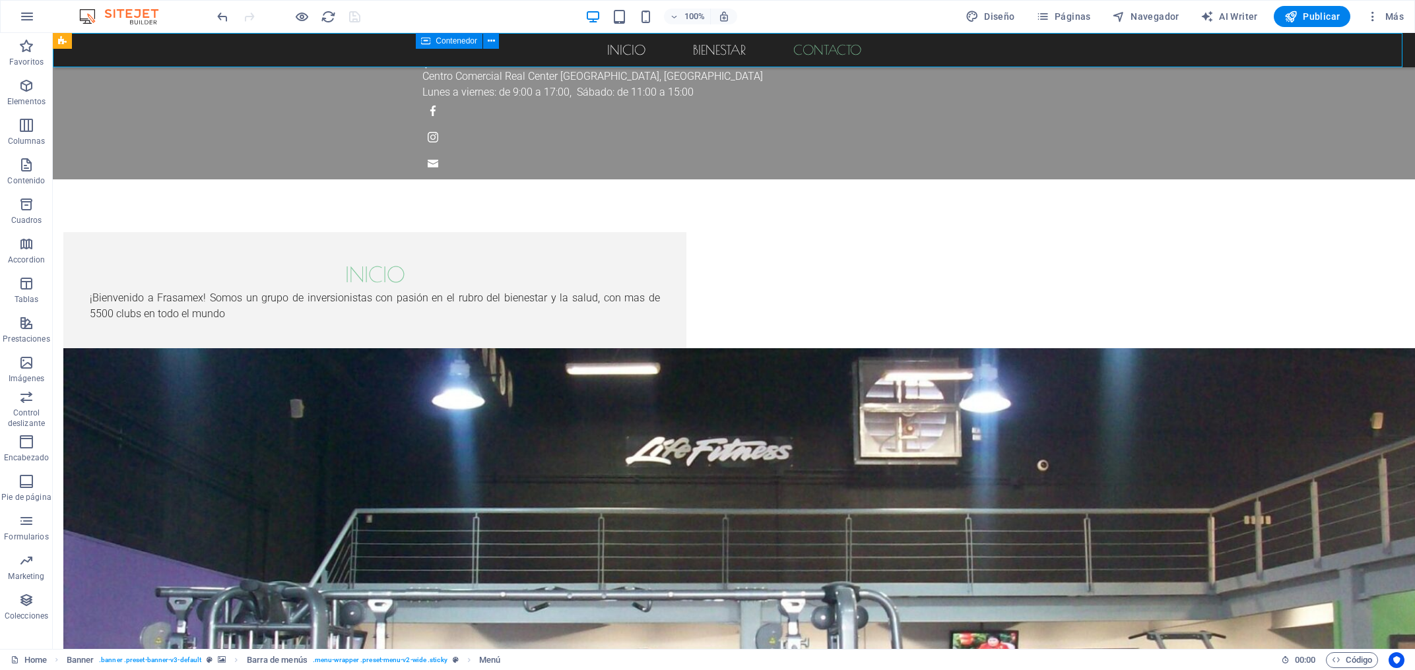
click at [612, 44] on nav "Inicio bienestar Contacto" at bounding box center [734, 50] width 1362 height 34
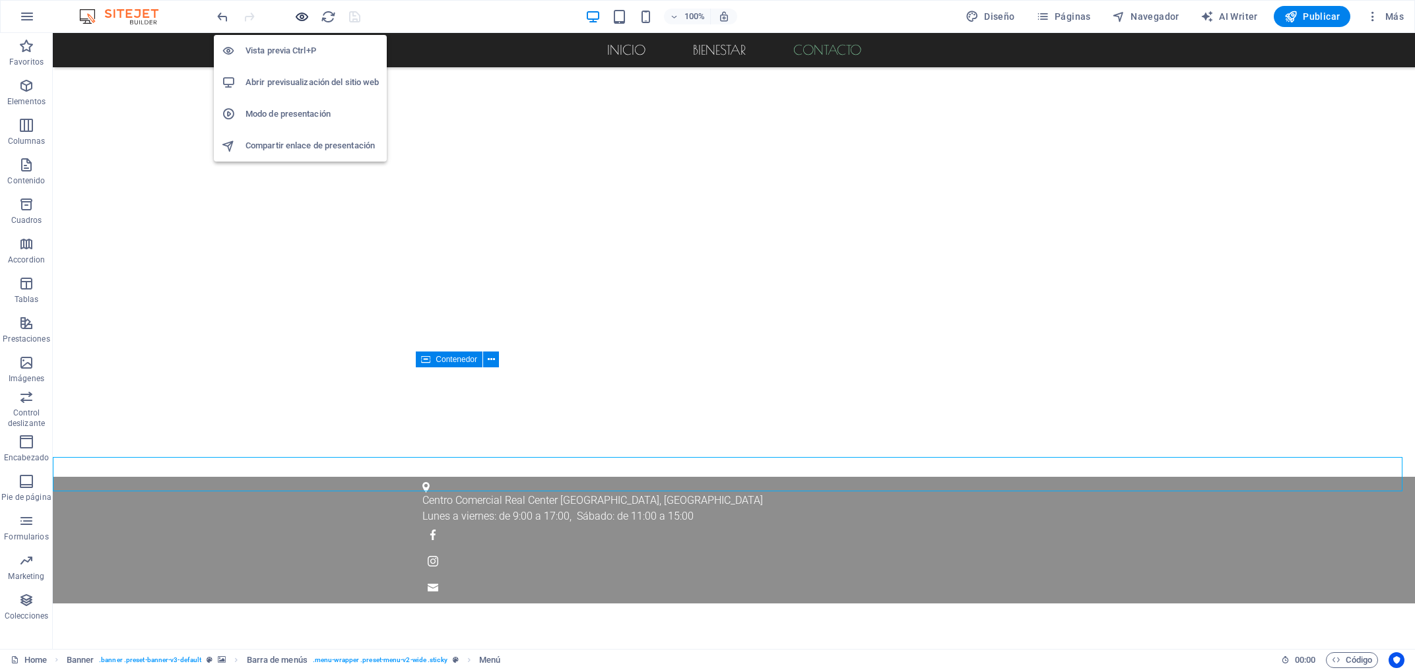
click at [296, 18] on icon "button" at bounding box center [301, 16] width 15 height 15
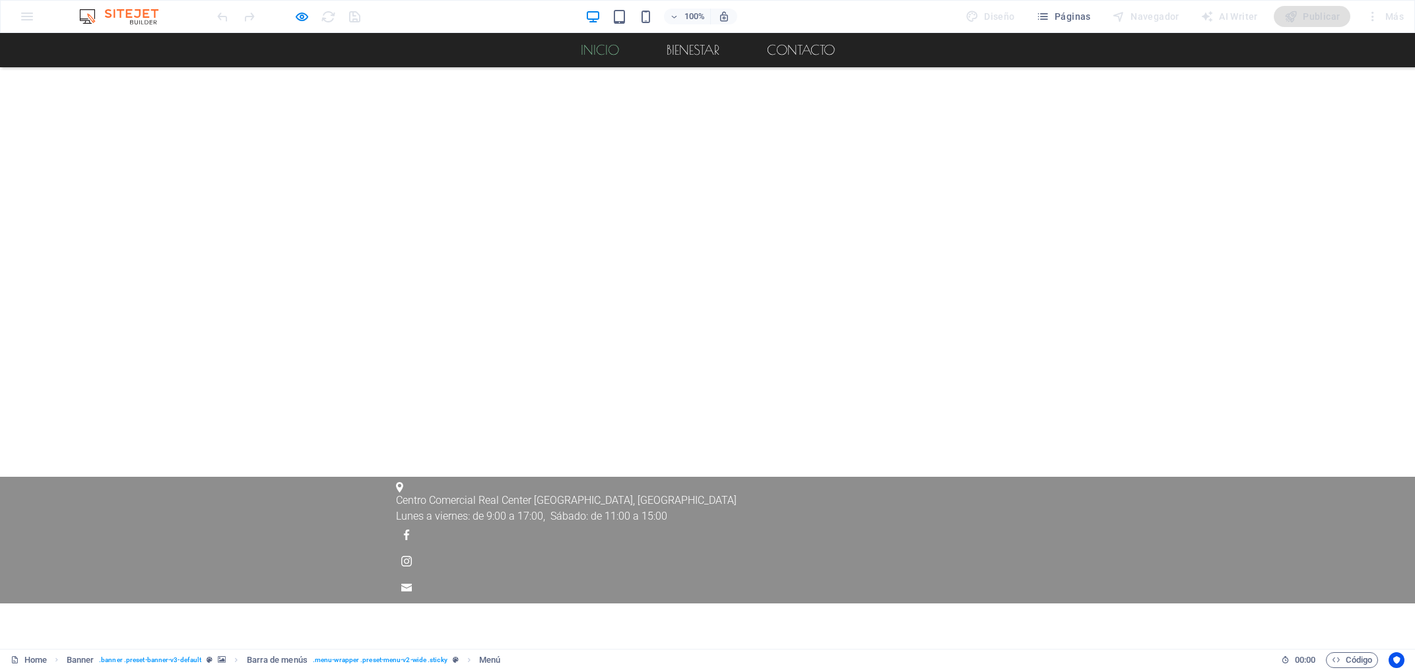
click at [582, 55] on link "Inicio" at bounding box center [599, 50] width 59 height 34
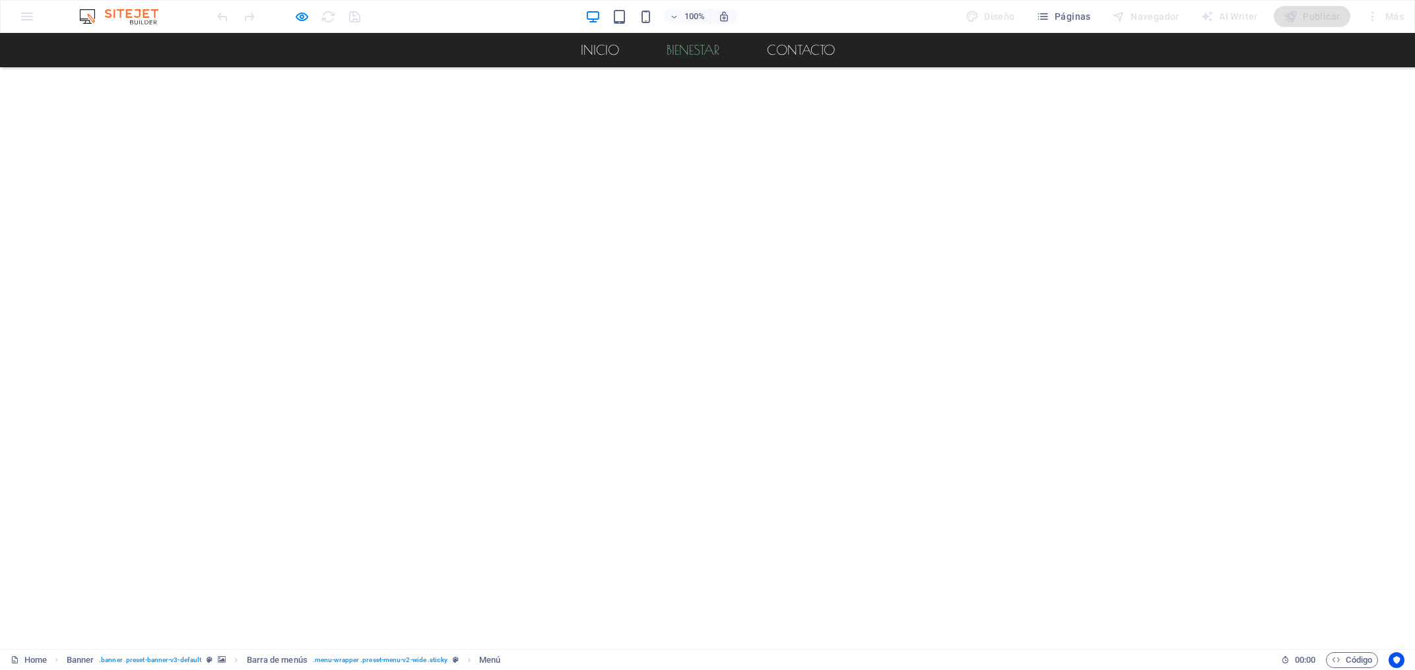
click at [697, 55] on link "bienestar" at bounding box center [693, 50] width 74 height 34
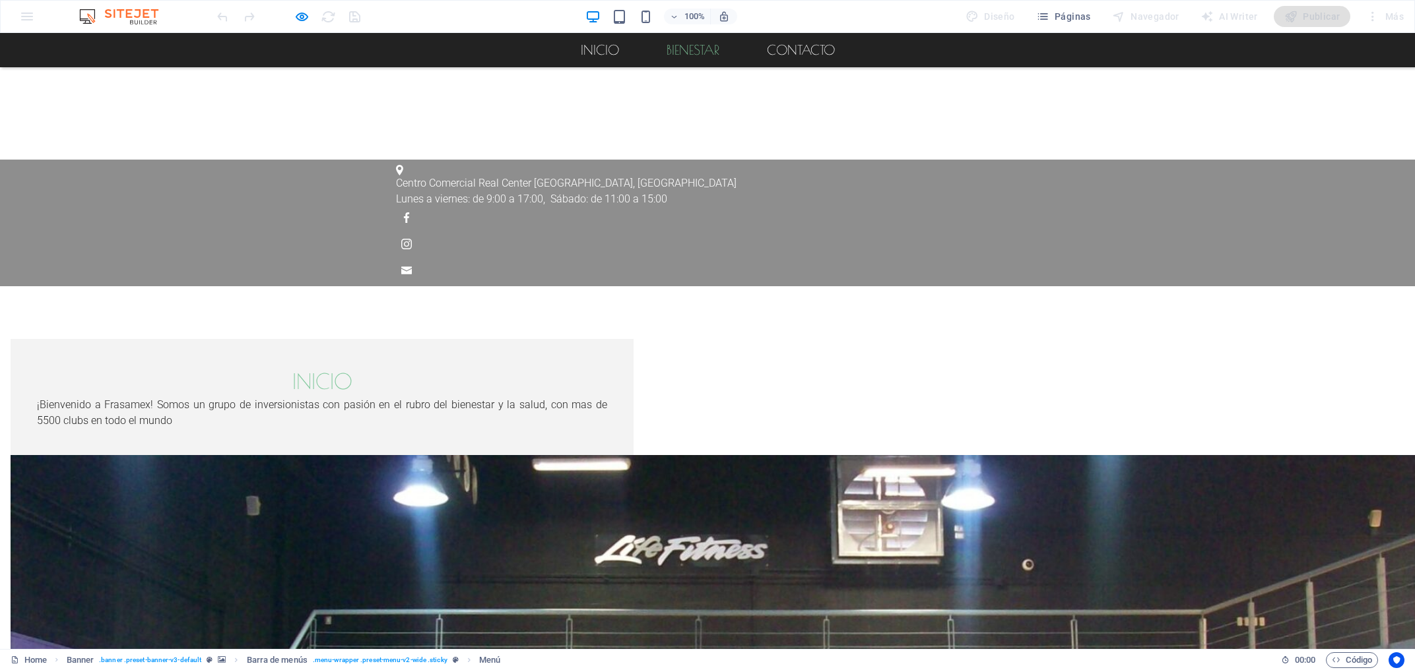
scroll to position [1210, 0]
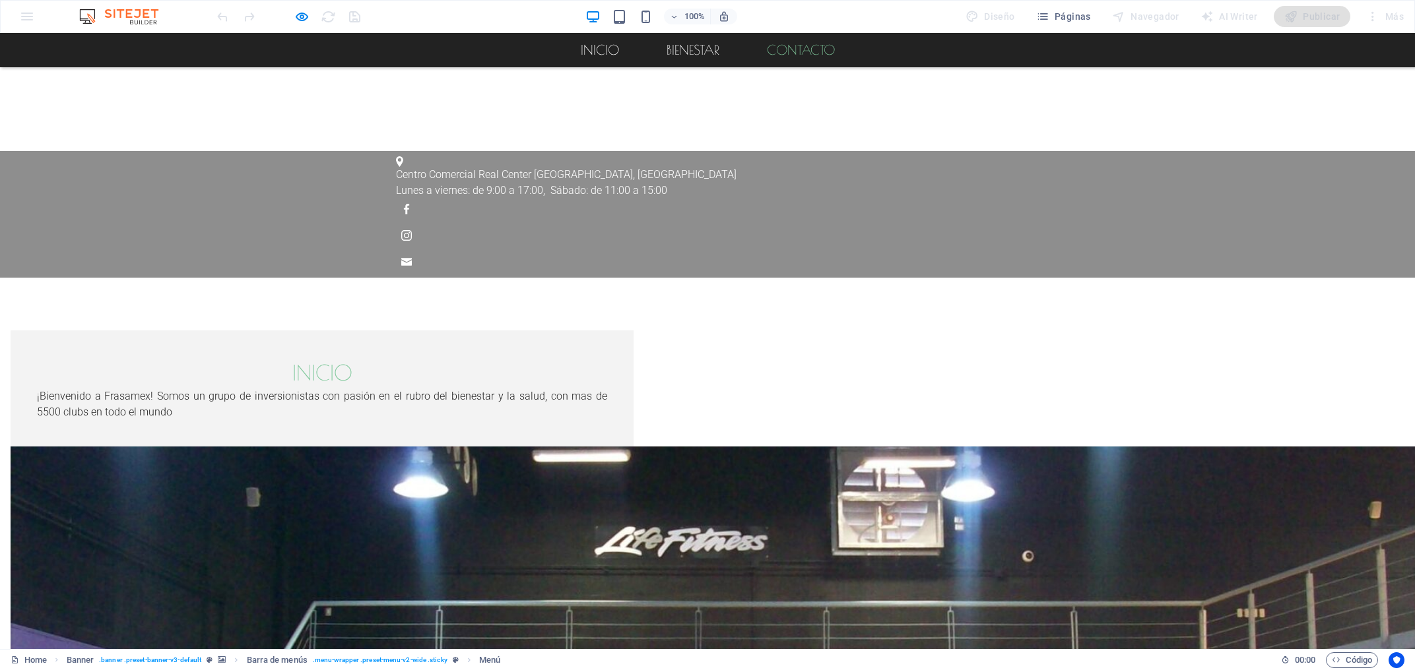
click at [806, 57] on link "Contacto" at bounding box center [800, 50] width 89 height 34
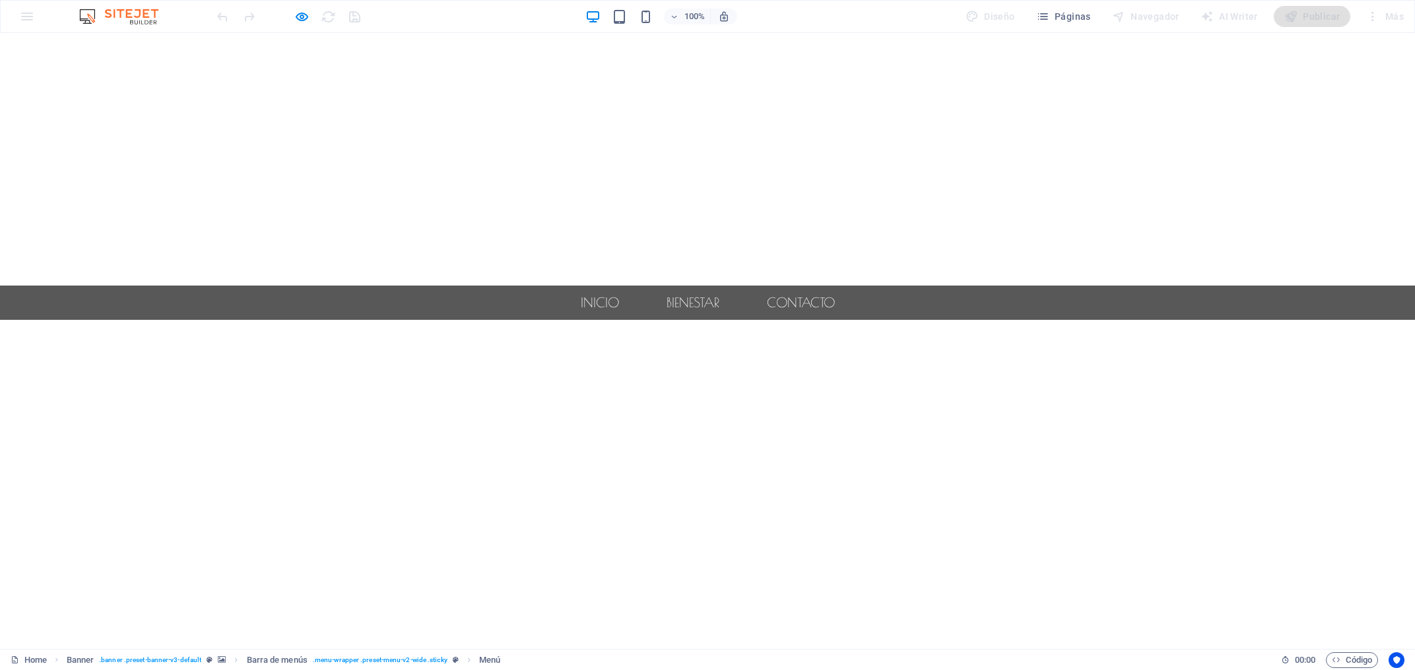
scroll to position [0, 0]
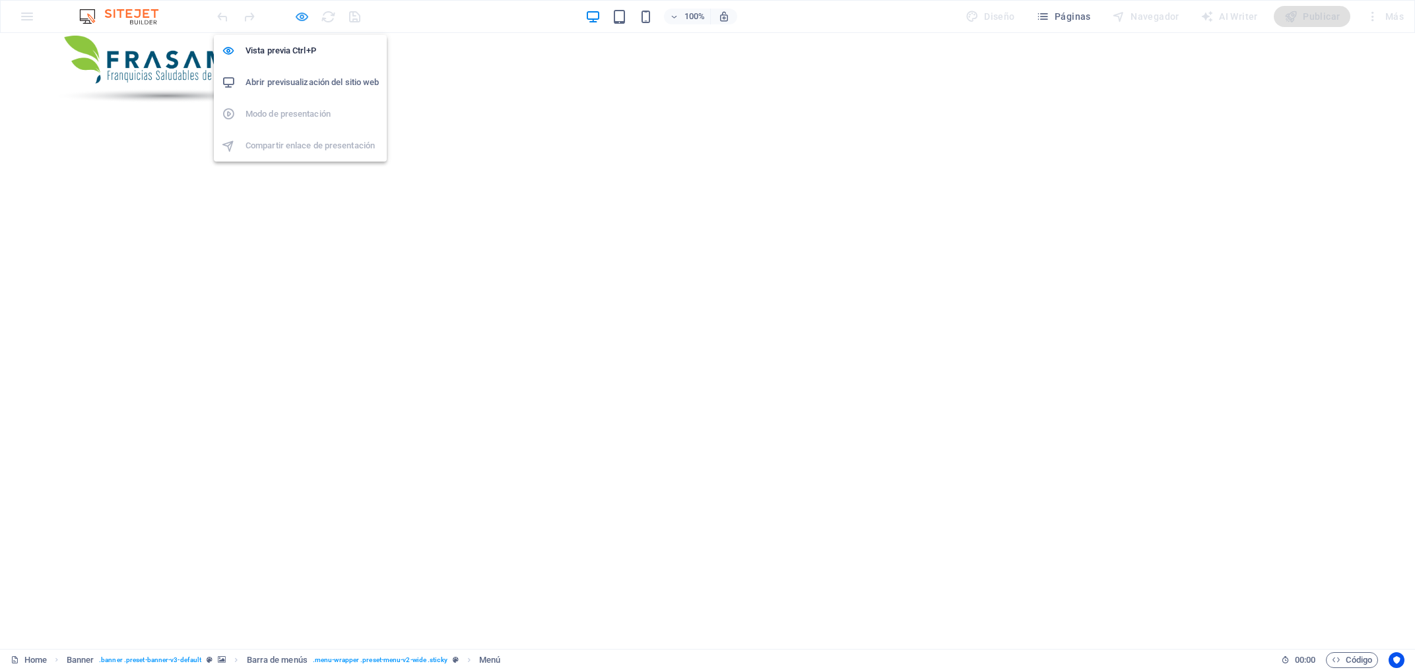
click at [302, 22] on icon "button" at bounding box center [301, 16] width 15 height 15
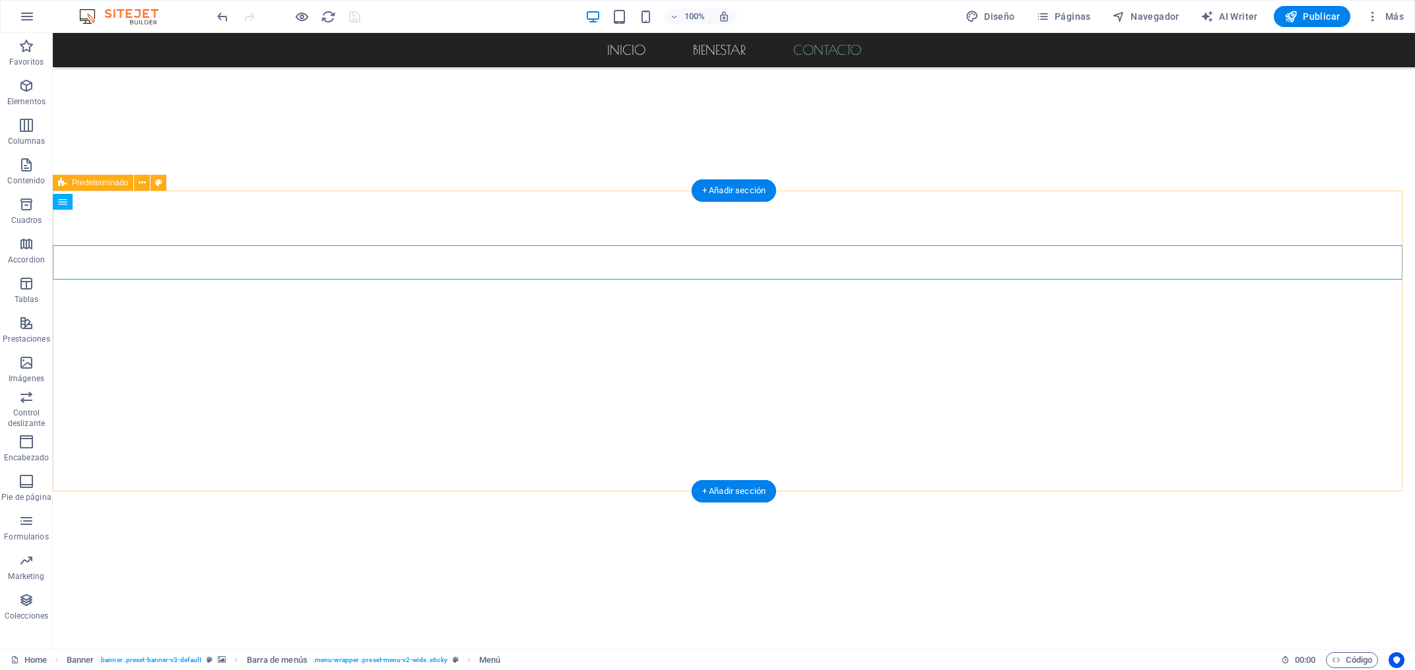
scroll to position [495, 0]
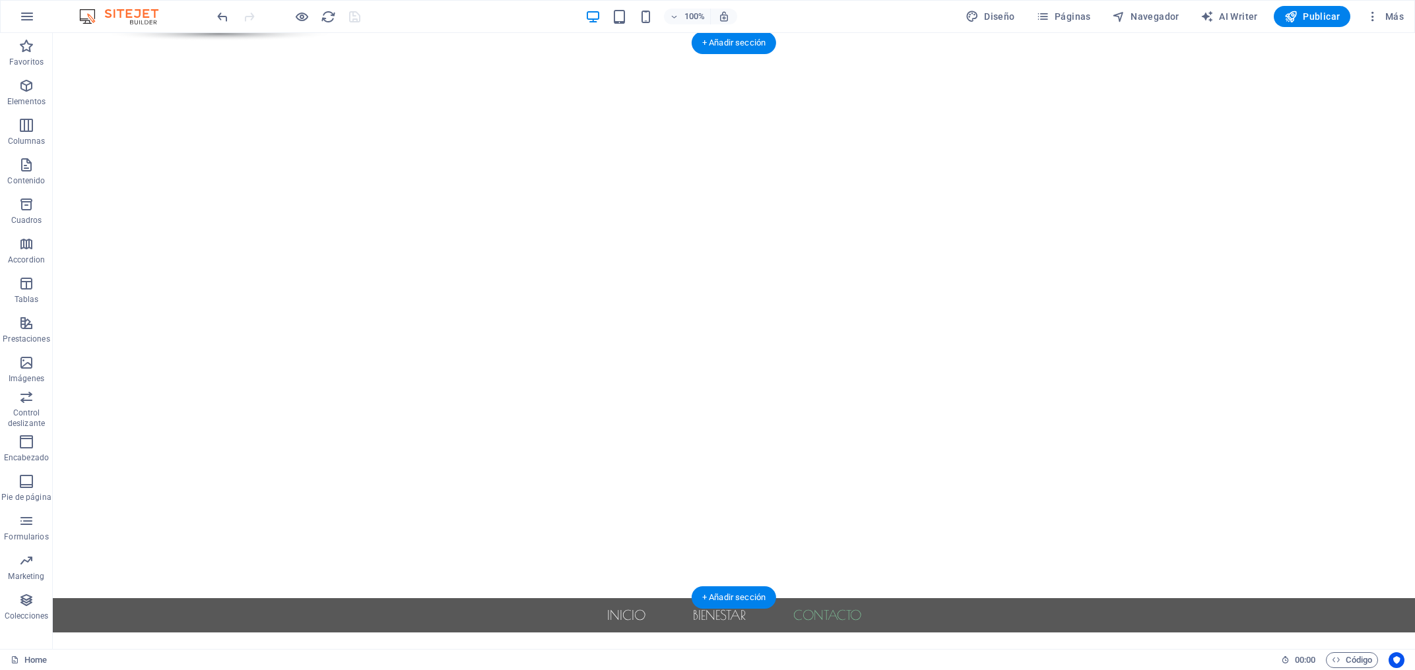
scroll to position [0, 0]
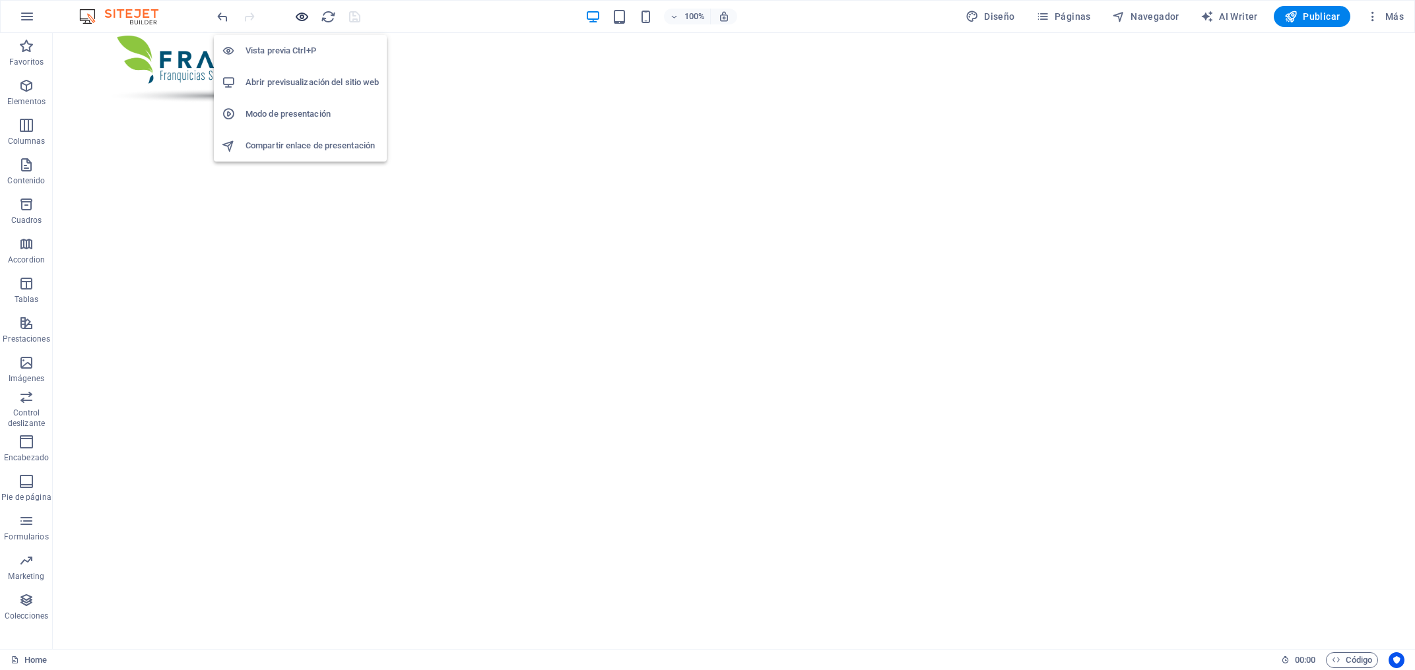
click at [300, 19] on icon "button" at bounding box center [301, 16] width 15 height 15
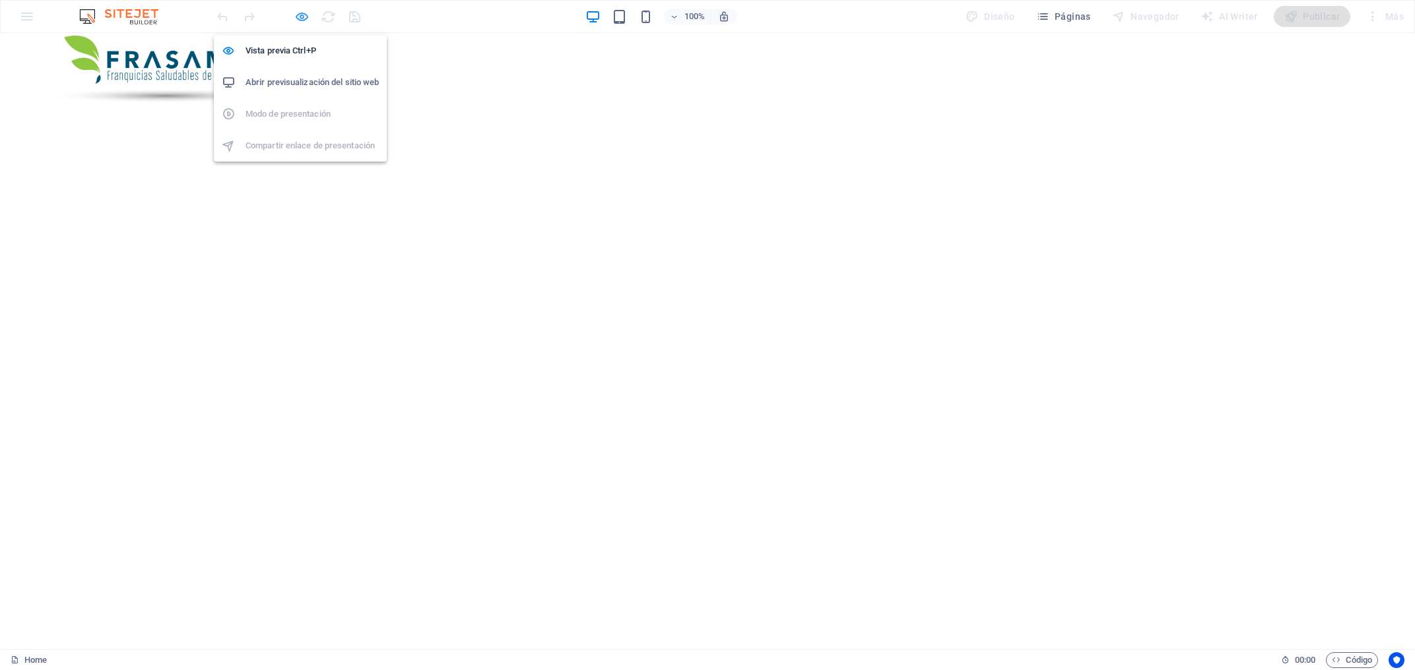
click at [304, 15] on icon "button" at bounding box center [301, 16] width 15 height 15
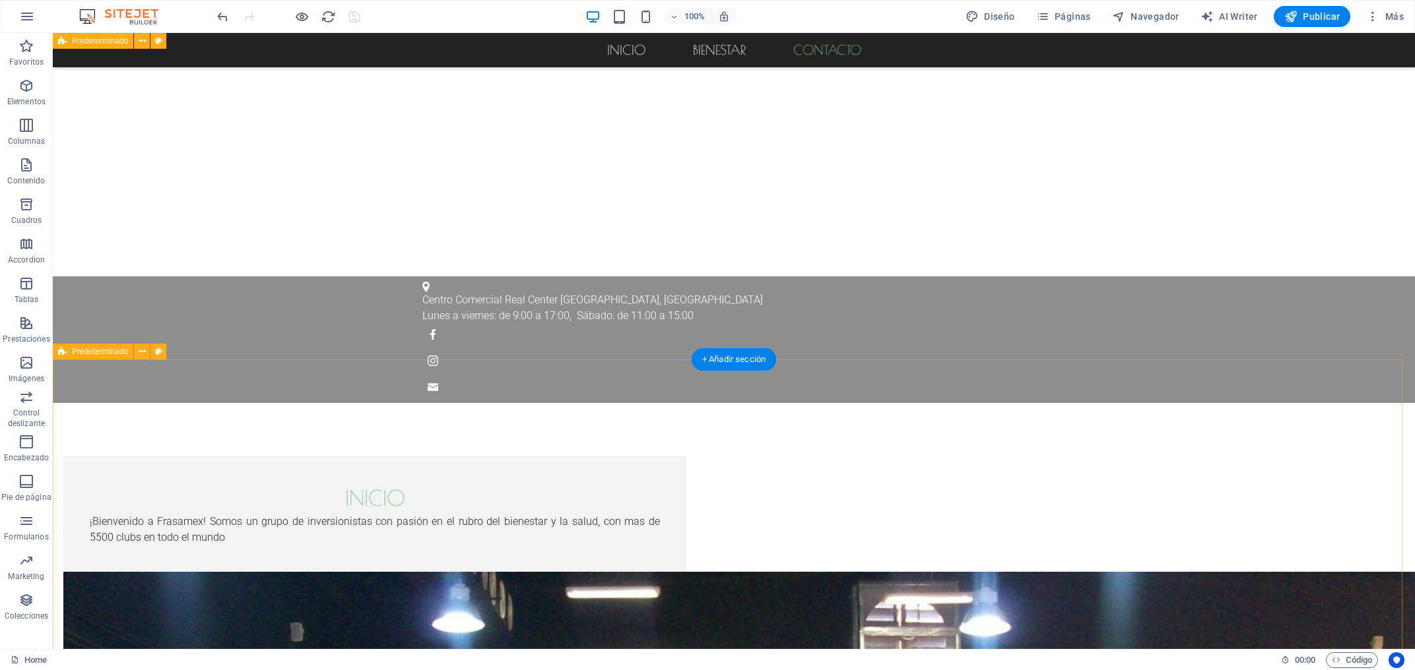
scroll to position [1061, 0]
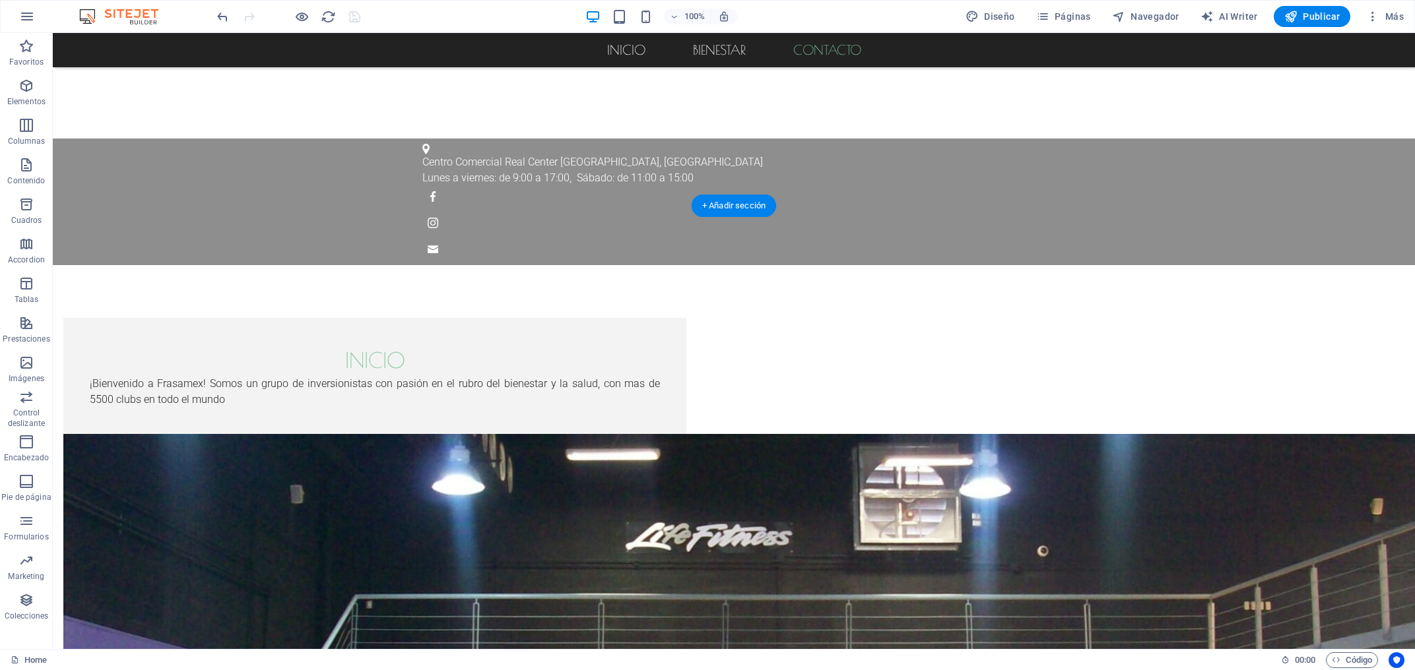
scroll to position [1415, 0]
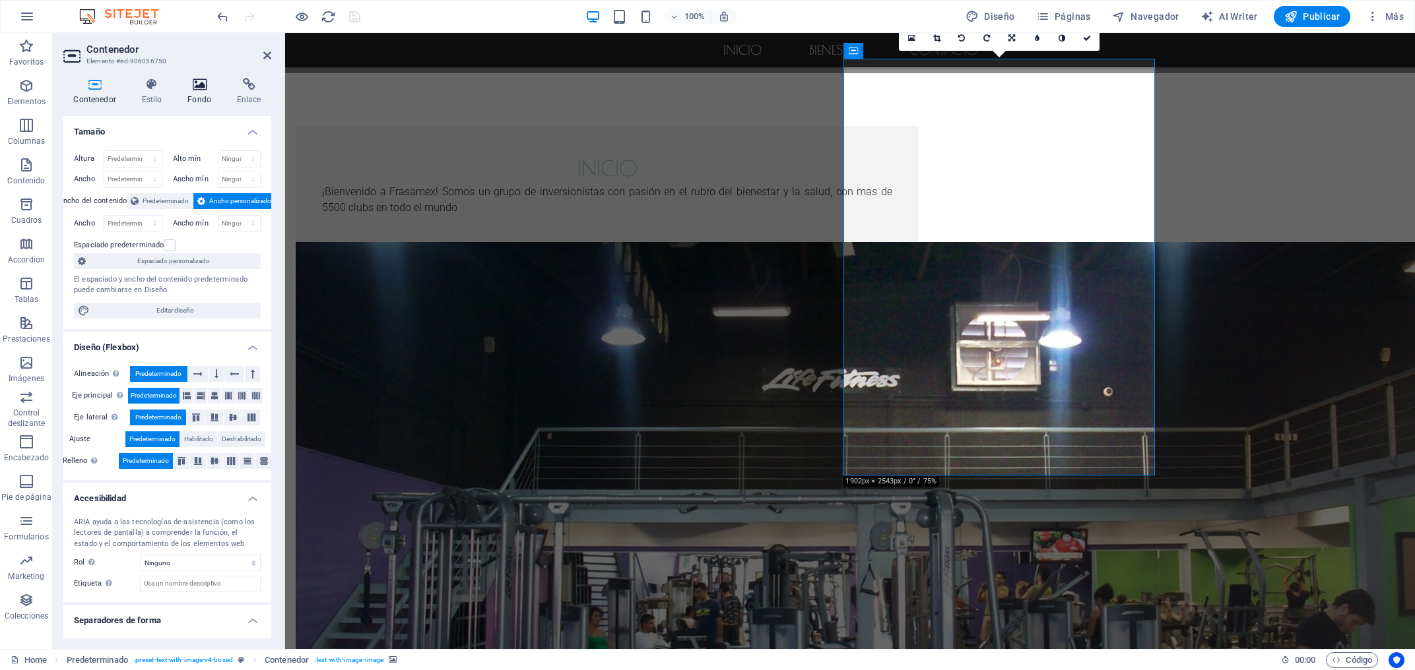
click at [210, 88] on icon at bounding box center [199, 84] width 44 height 13
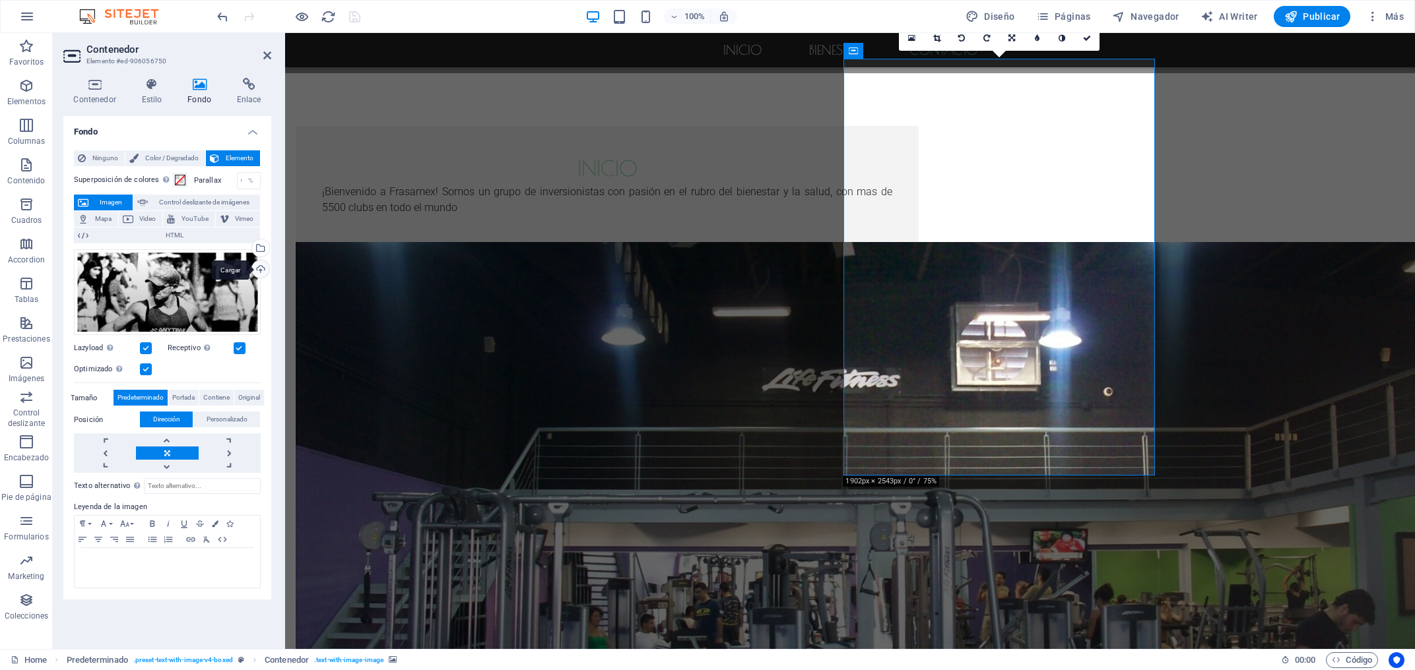
click at [261, 266] on div "Cargar" at bounding box center [259, 271] width 20 height 20
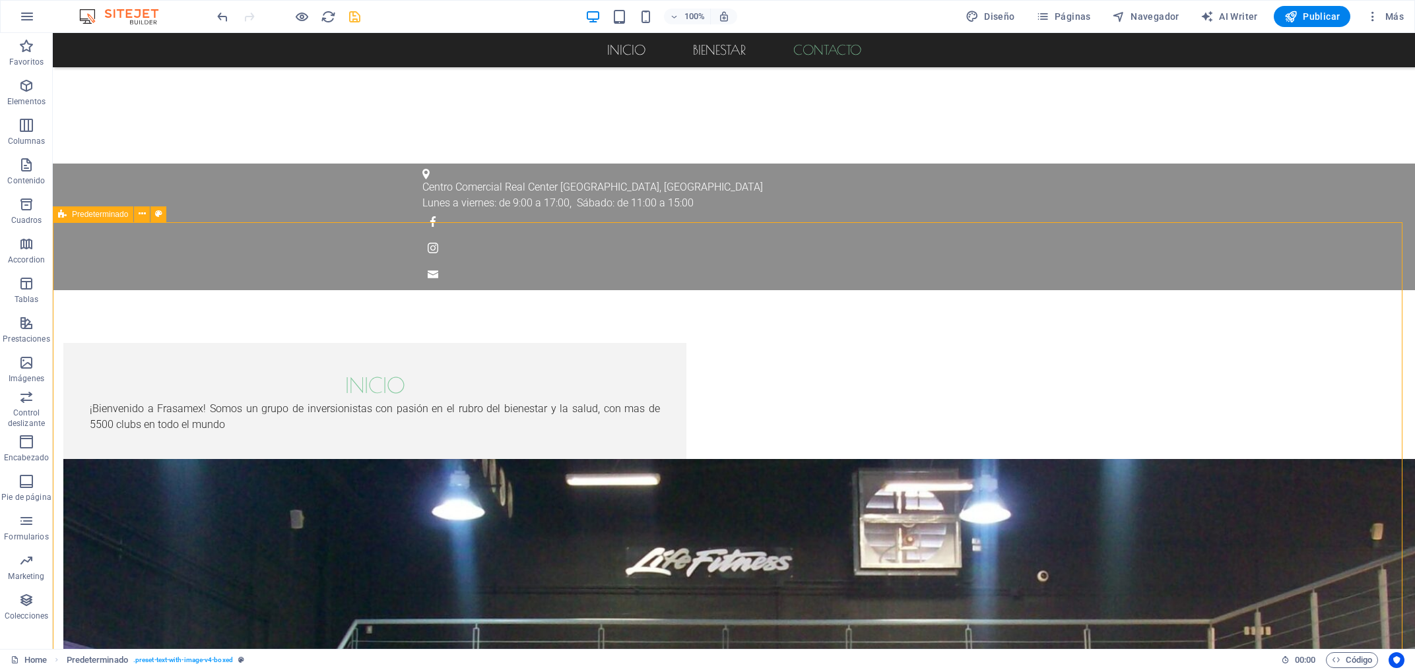
scroll to position [1061, 0]
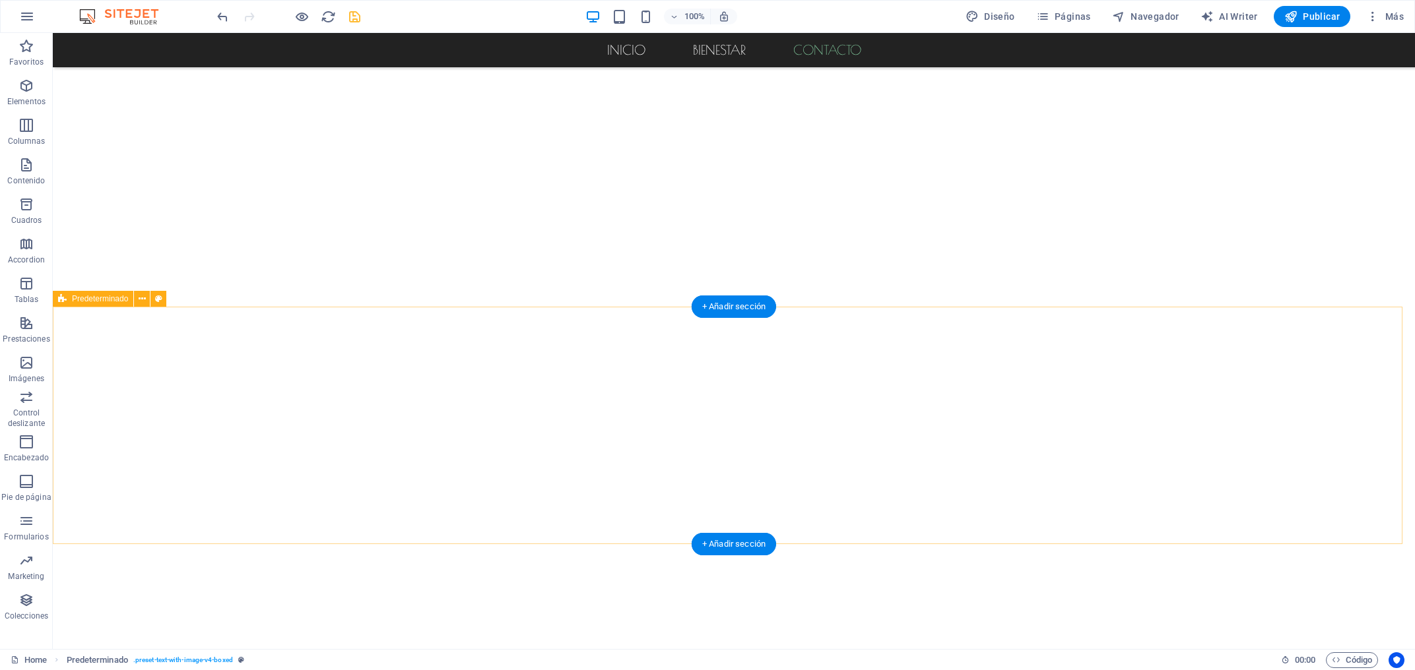
scroll to position [0, 0]
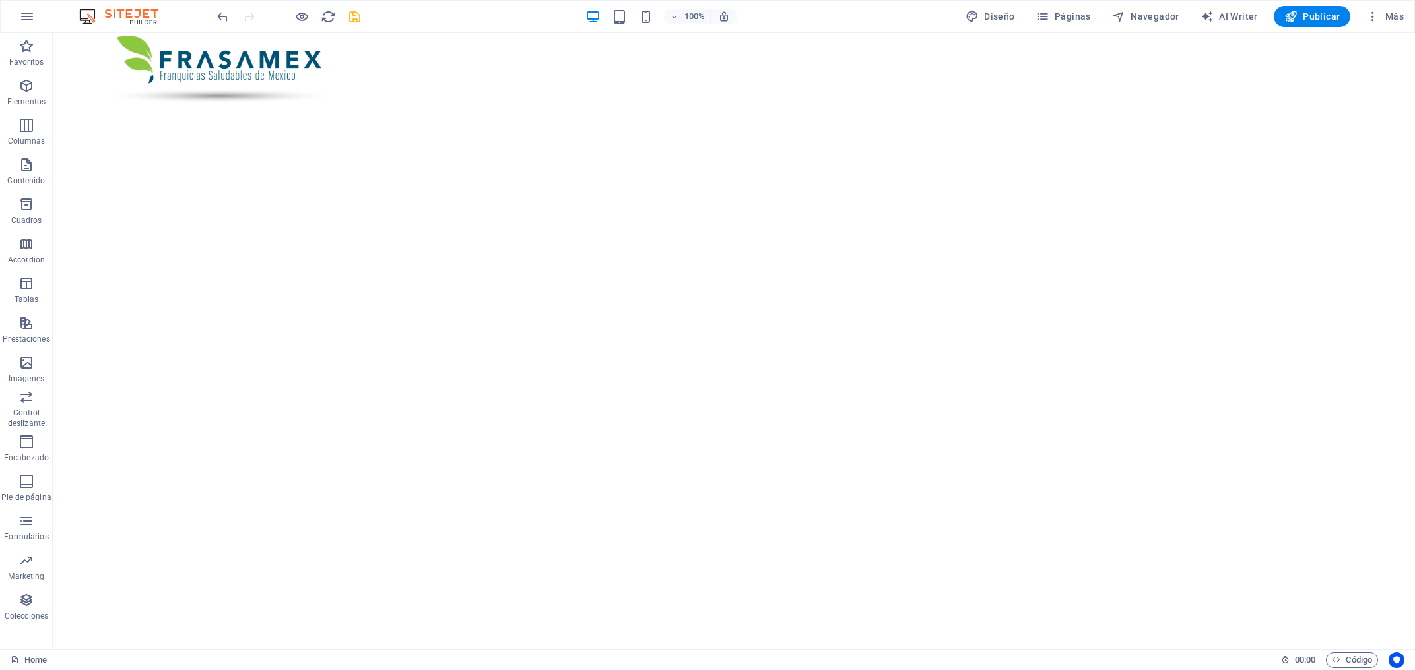
click at [354, 18] on icon "save" at bounding box center [354, 16] width 15 height 15
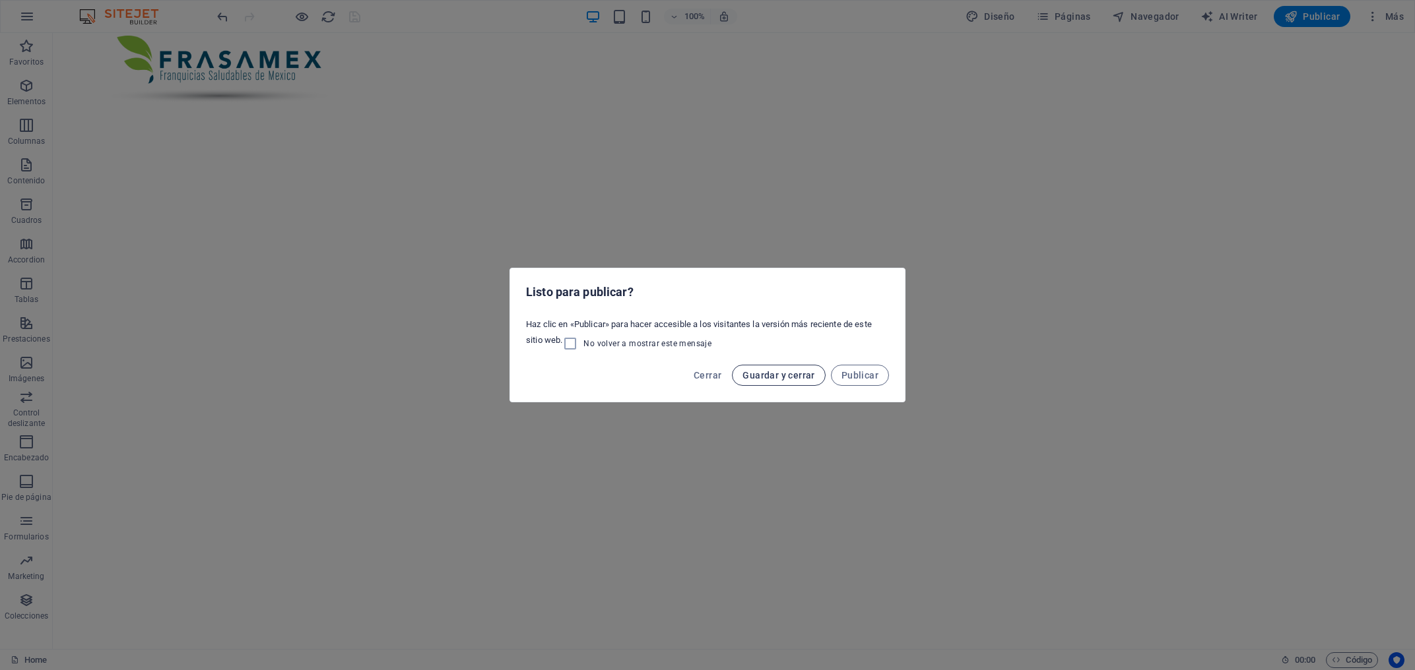
click at [769, 371] on span "Guardar y cerrar" at bounding box center [778, 375] width 72 height 11
